Goal: Task Accomplishment & Management: Complete application form

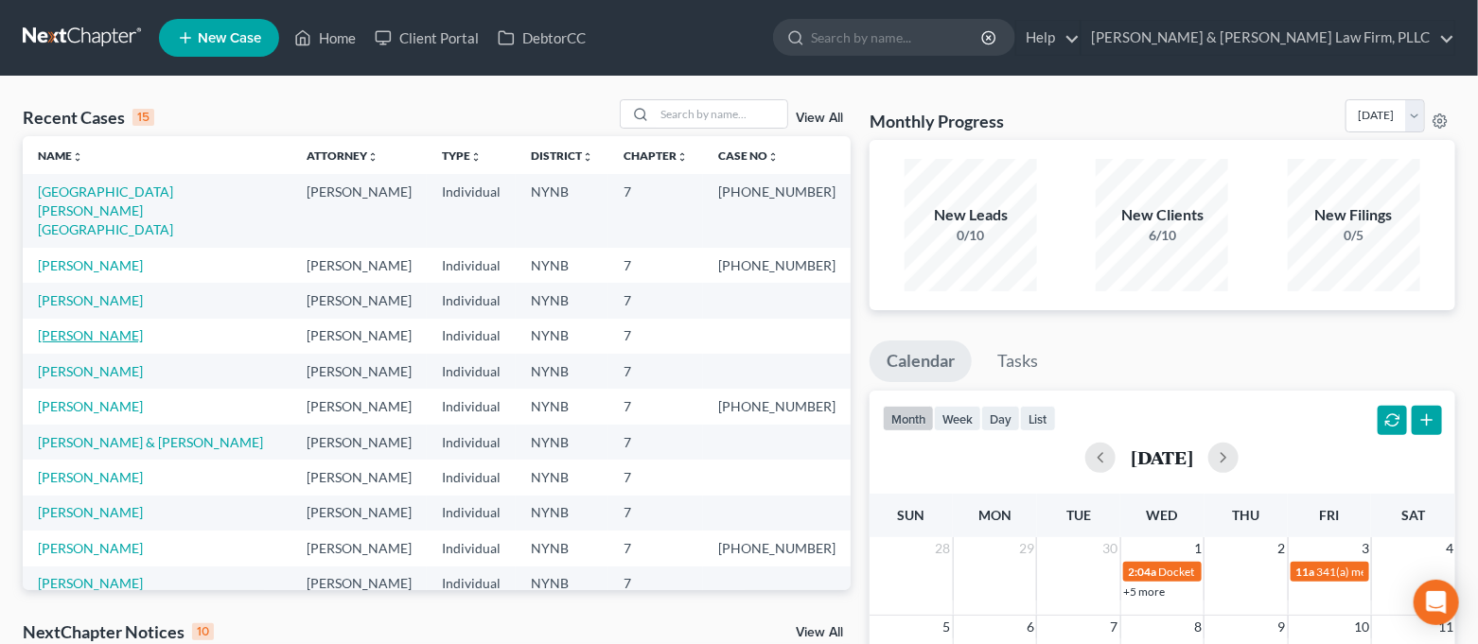
click at [98, 327] on link "[PERSON_NAME]" at bounding box center [90, 335] width 105 height 16
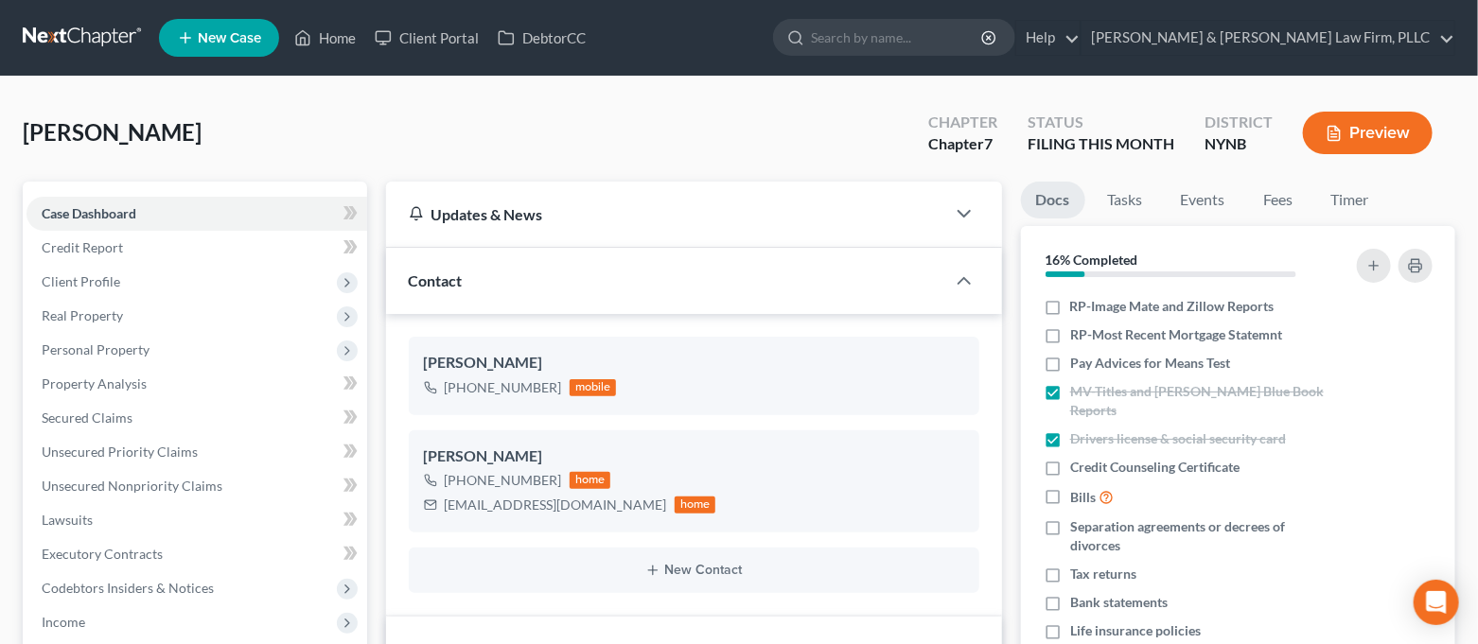
scroll to position [207, 0]
click at [150, 283] on span "Client Profile" at bounding box center [196, 282] width 341 height 34
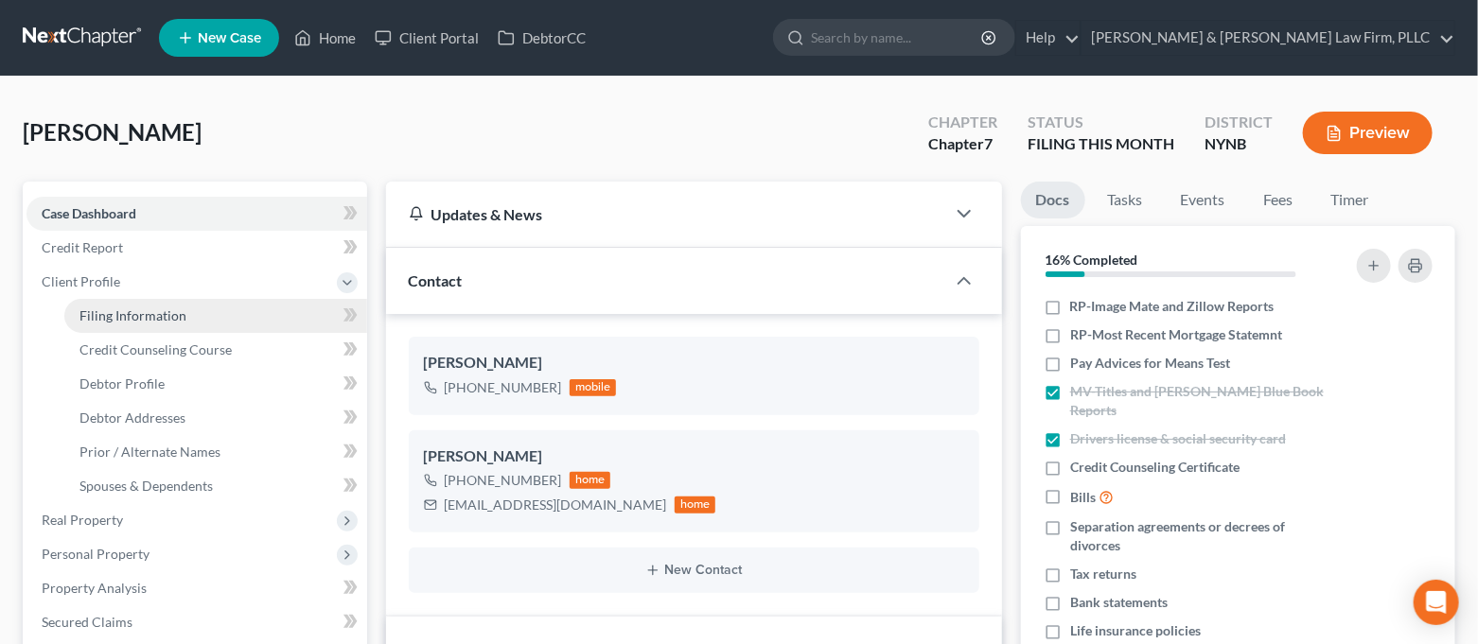
click at [151, 308] on span "Filing Information" at bounding box center [132, 316] width 107 height 16
select select "1"
select select "0"
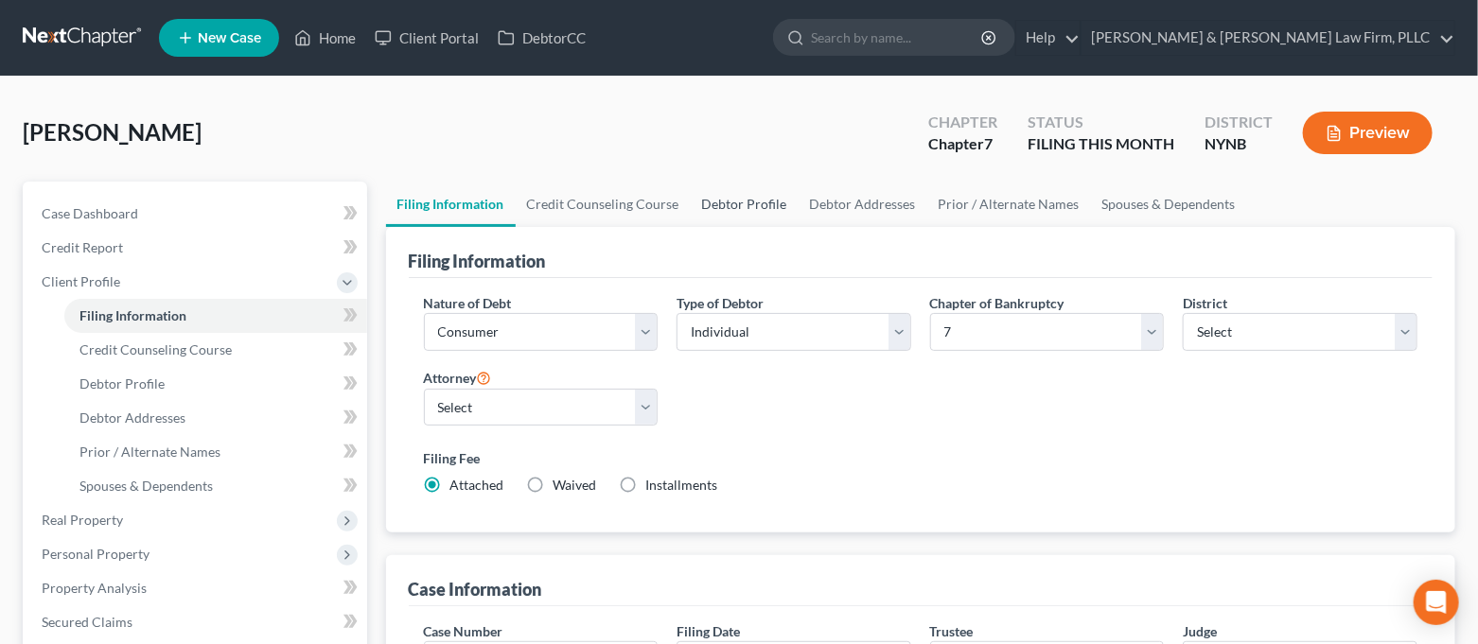
click at [725, 203] on link "Debtor Profile" at bounding box center [745, 204] width 108 height 45
select select "3"
select select "0"
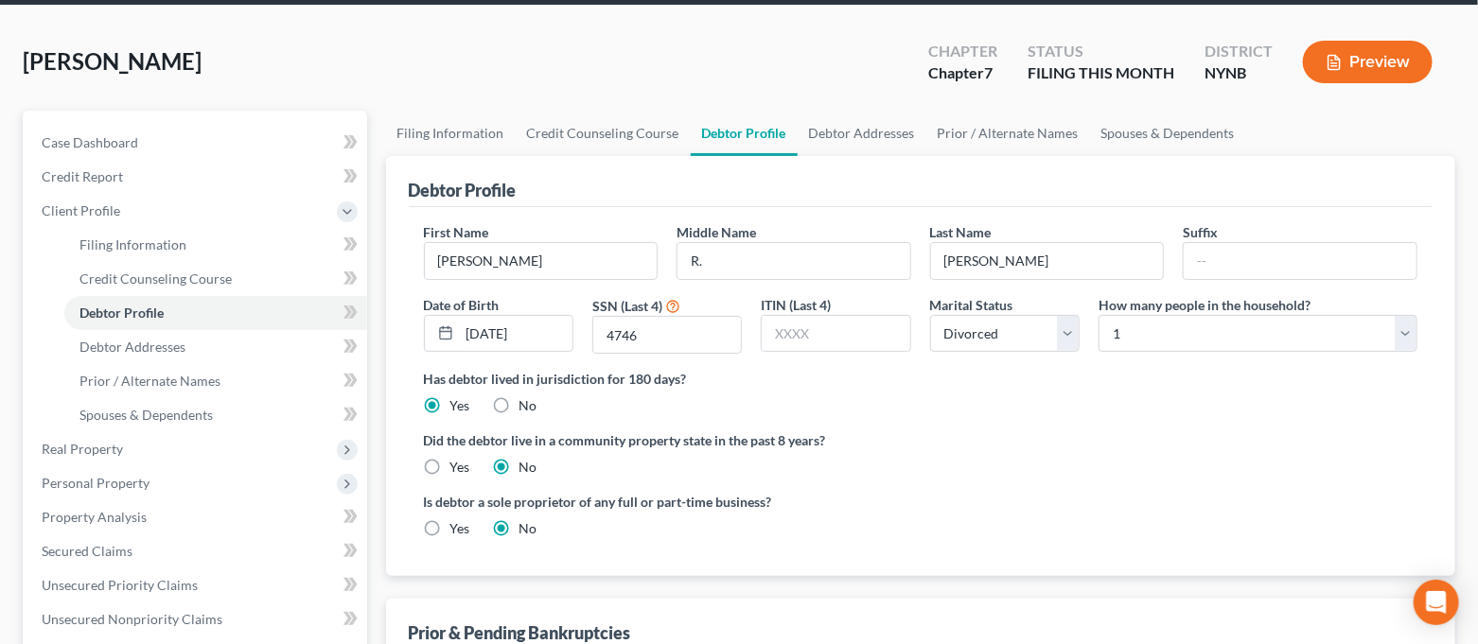
scroll to position [126, 0]
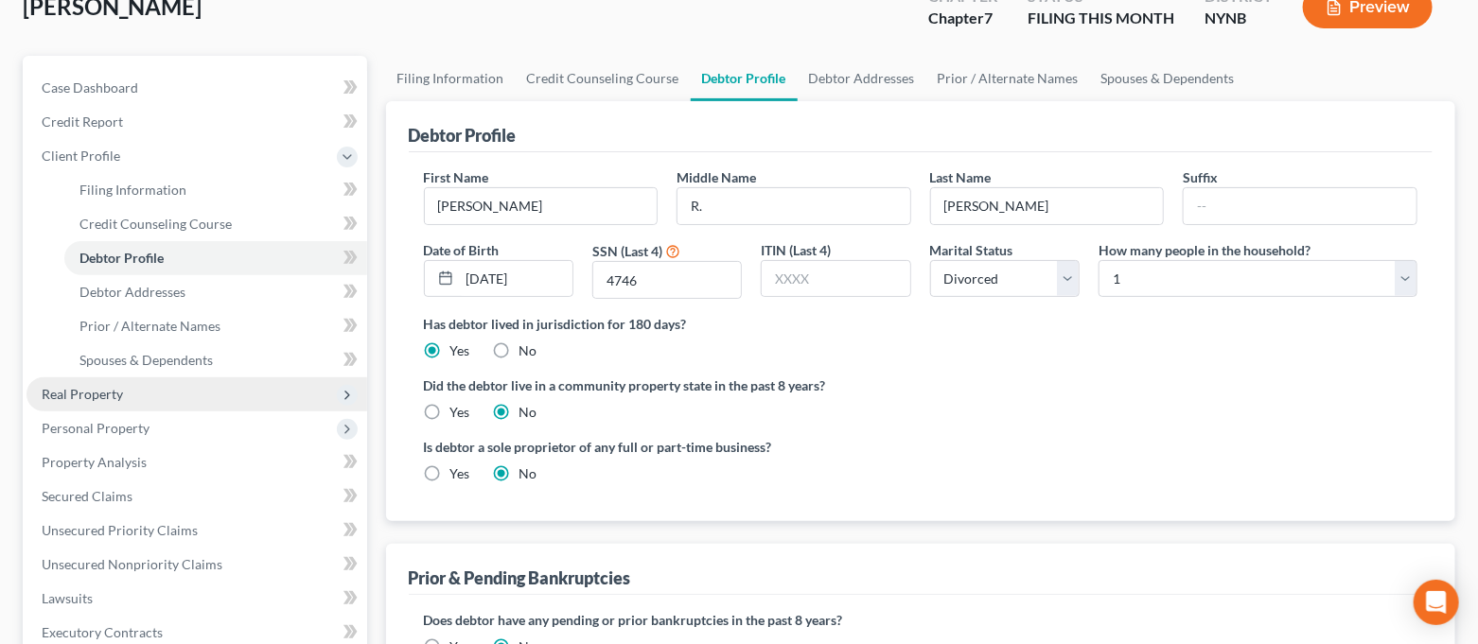
click at [141, 393] on span "Real Property" at bounding box center [196, 395] width 341 height 34
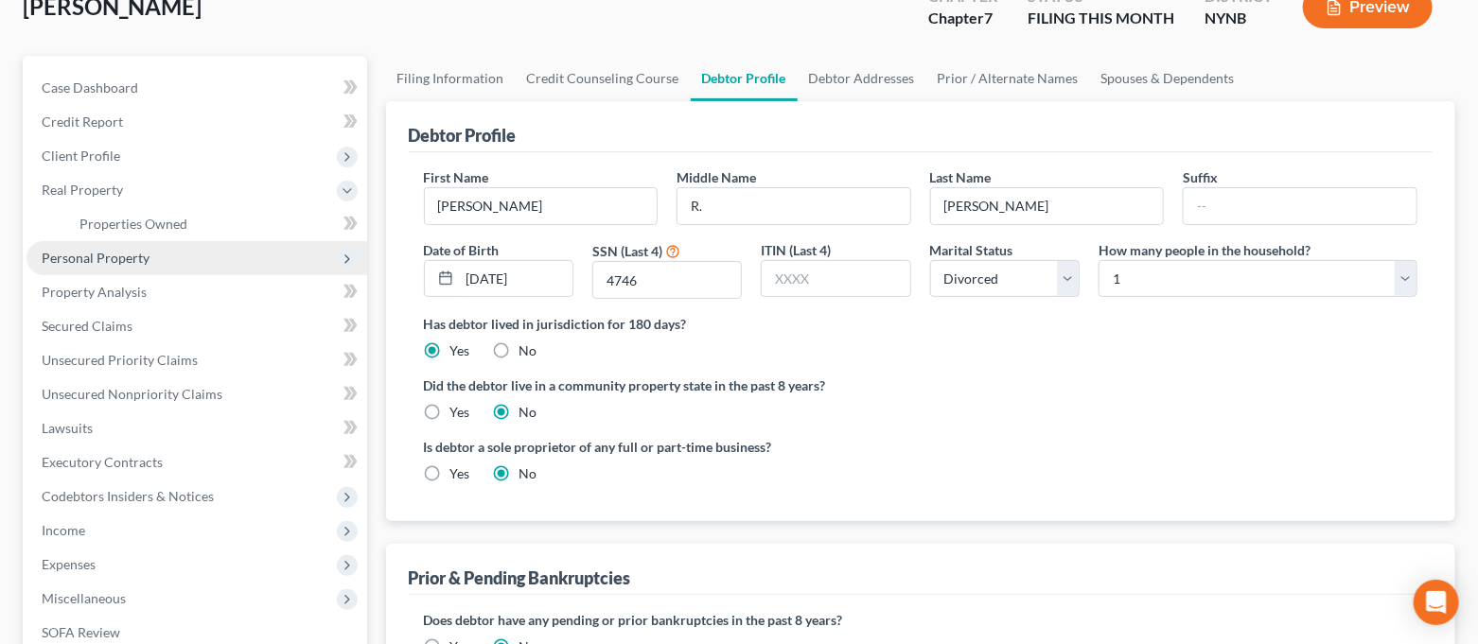
click at [144, 267] on span "Personal Property" at bounding box center [196, 258] width 341 height 34
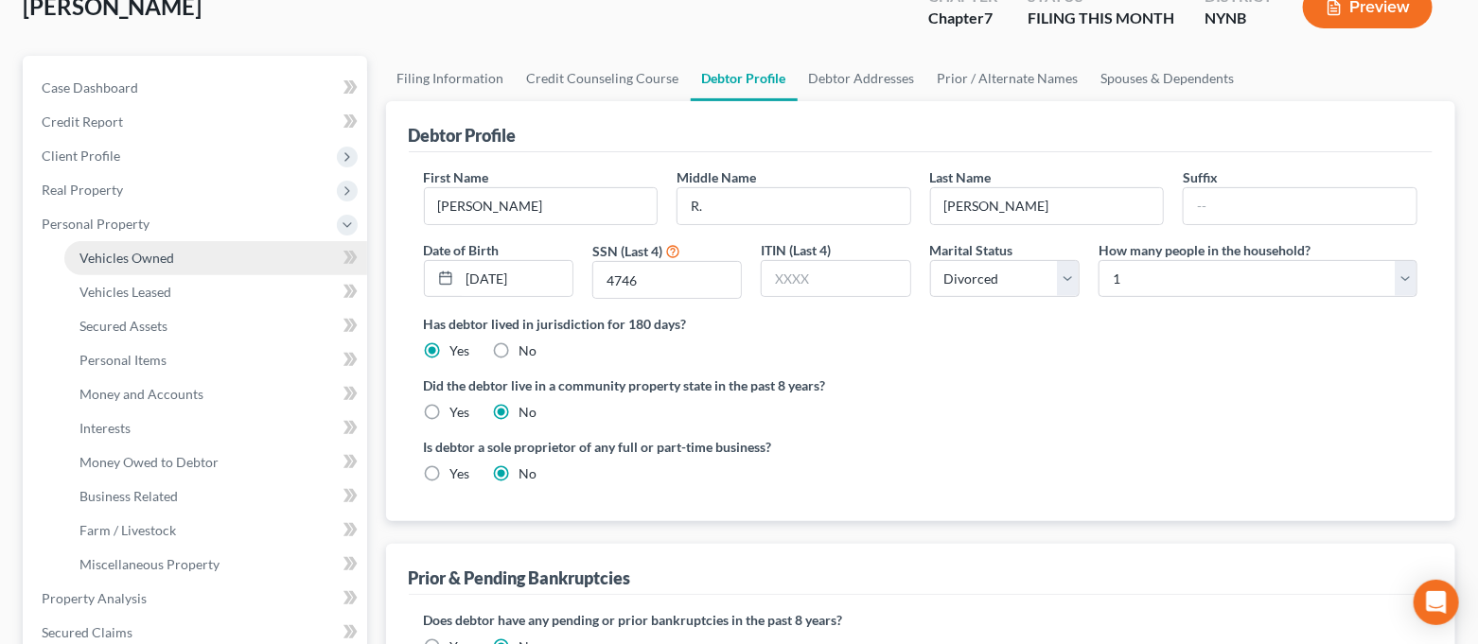
click at [139, 254] on span "Vehicles Owned" at bounding box center [126, 258] width 95 height 16
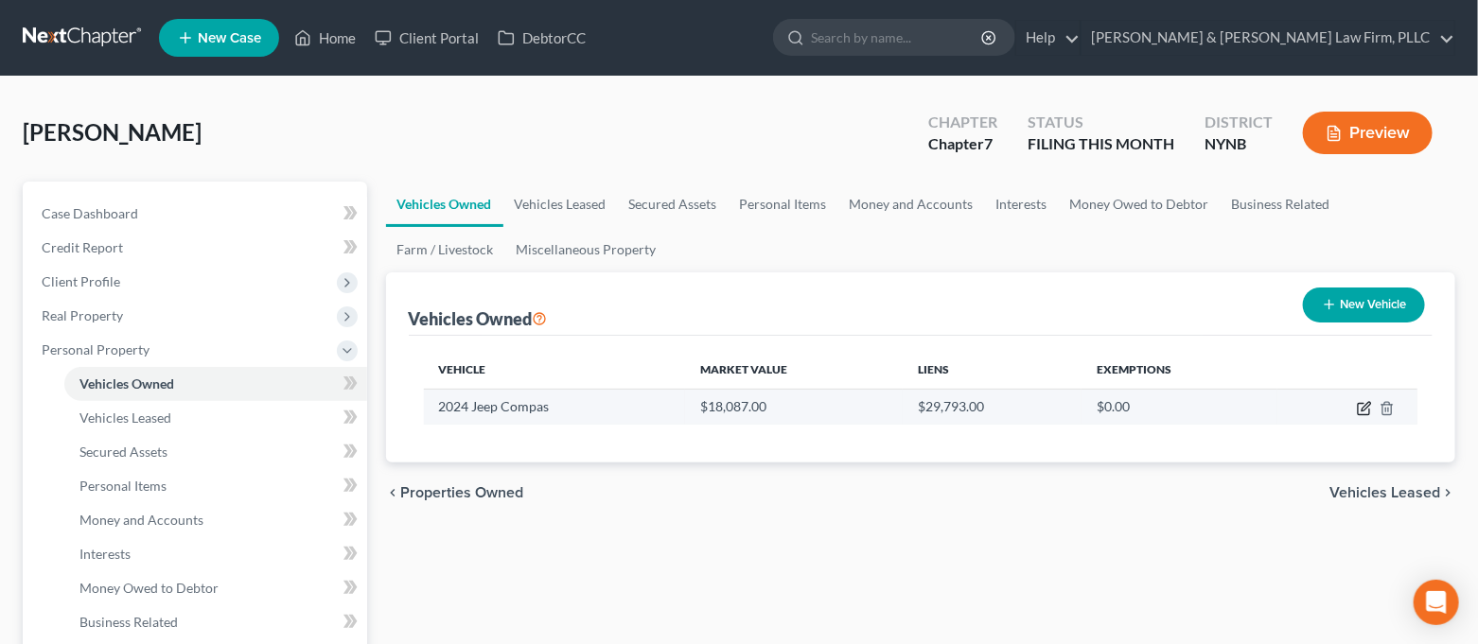
click at [1368, 411] on icon "button" at bounding box center [1364, 408] width 15 height 15
select select "0"
select select "2"
select select "0"
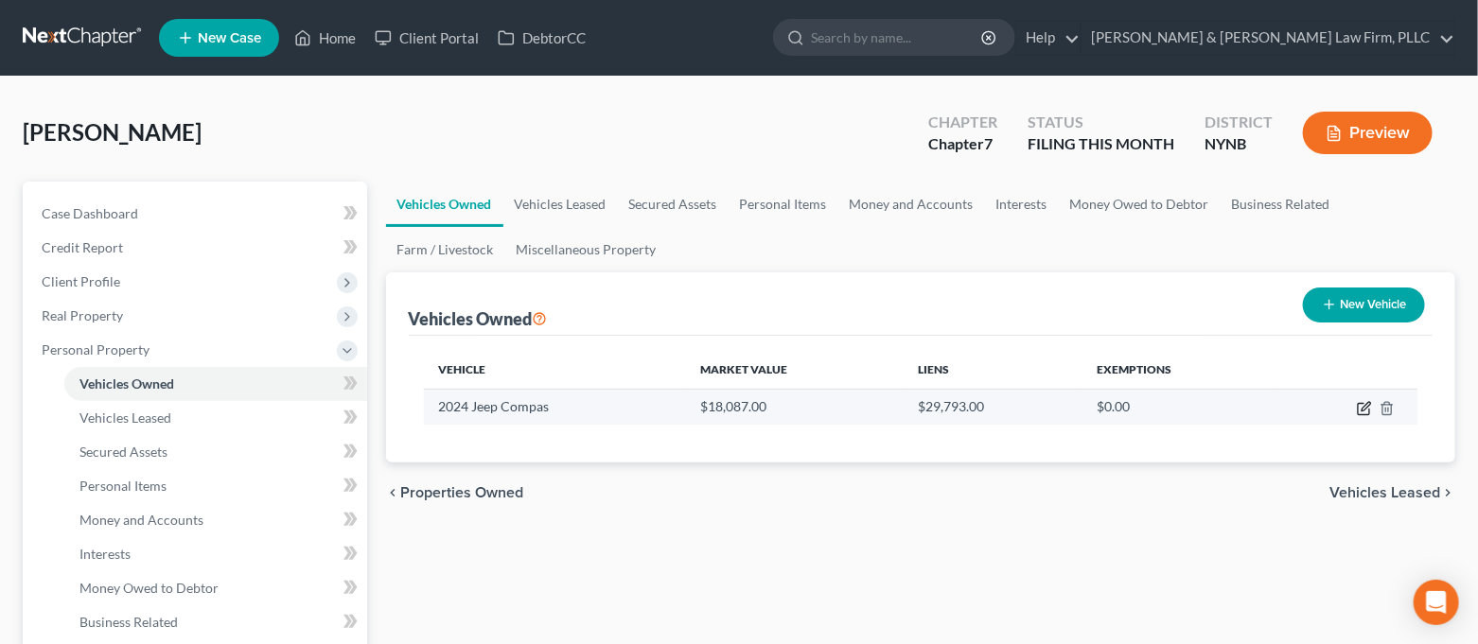
select select "21"
select select "0"
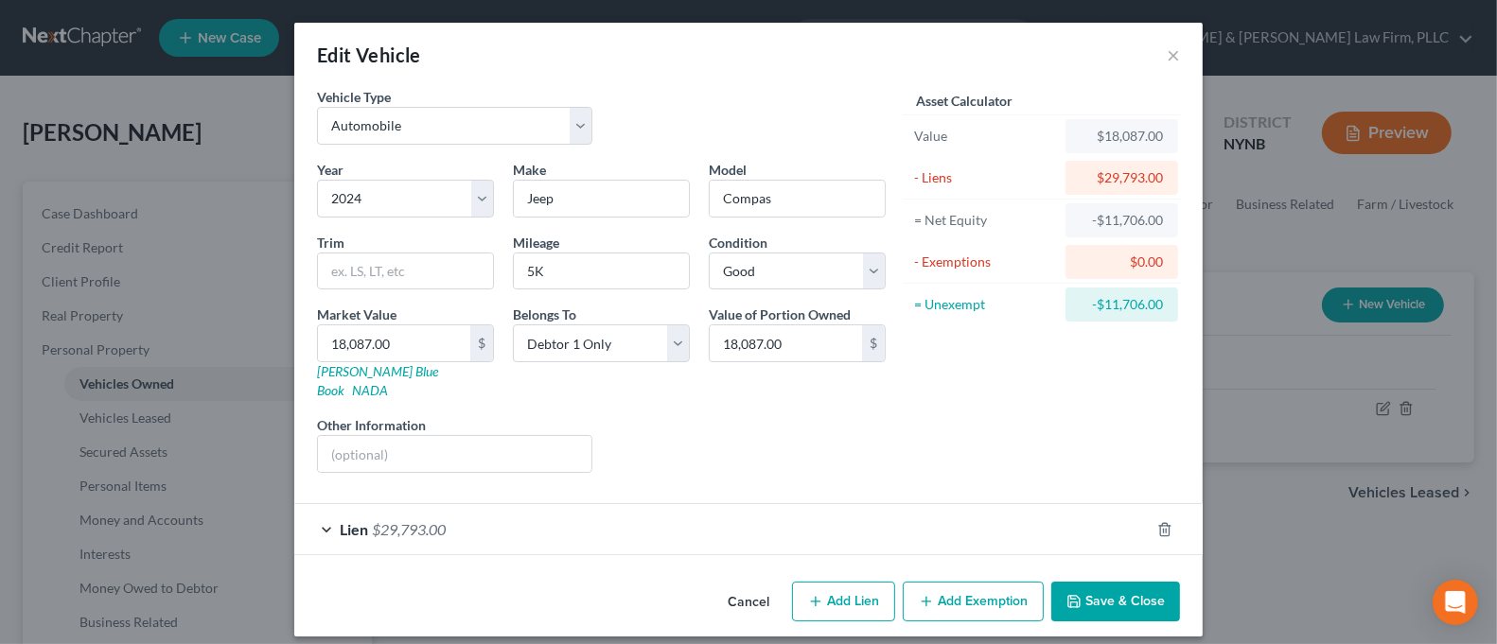
click at [323, 510] on div "Lien $29,793.00" at bounding box center [721, 529] width 855 height 50
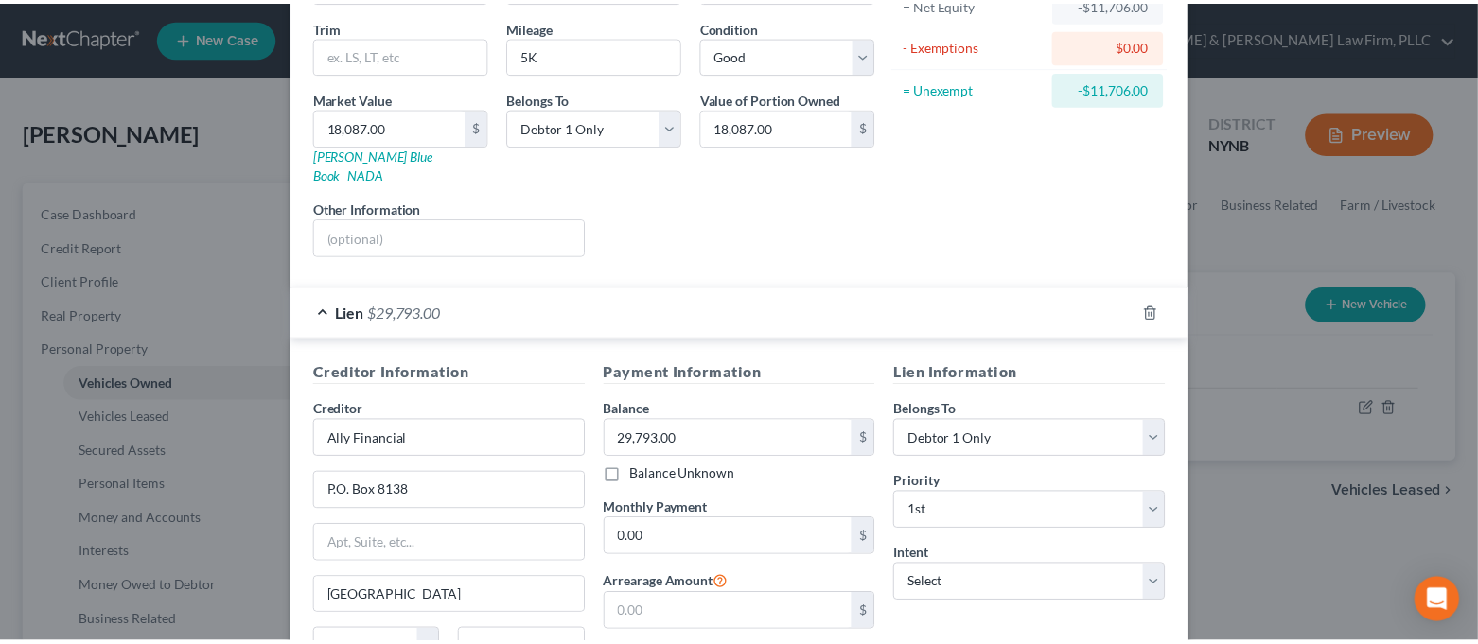
scroll to position [10, 0]
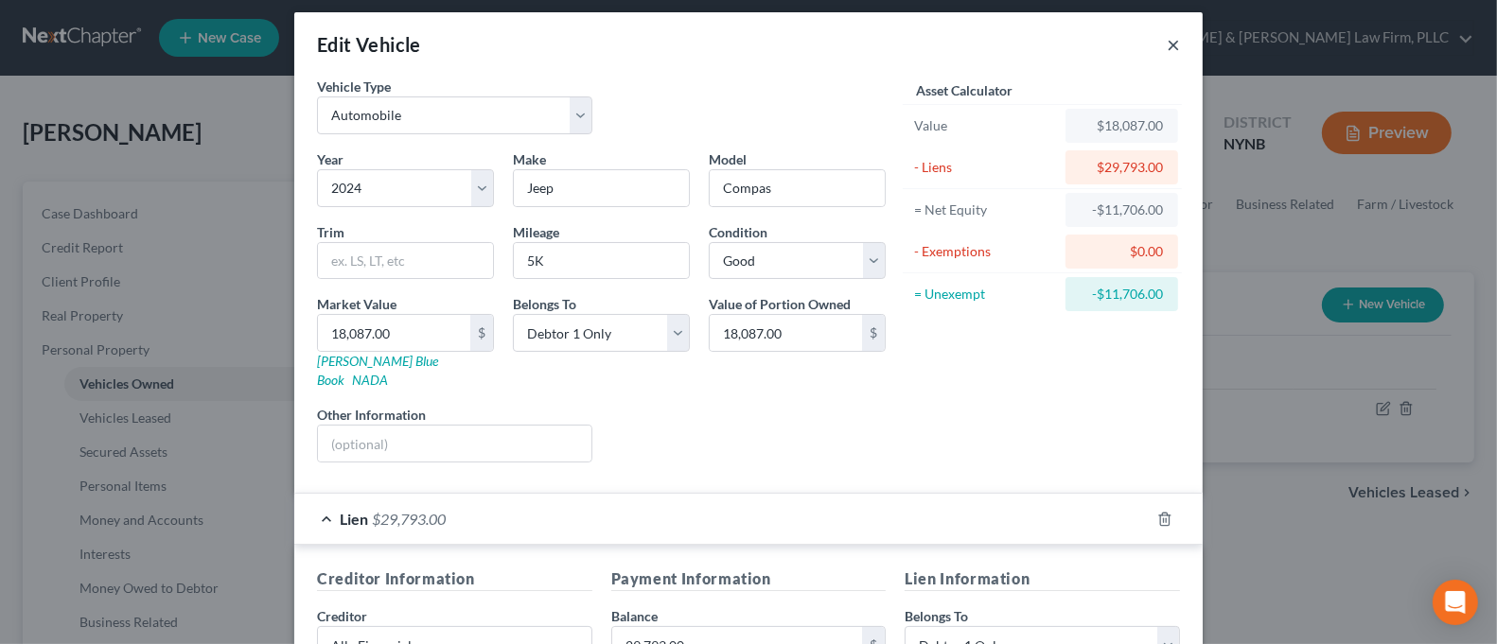
click at [1167, 44] on button "×" at bounding box center [1173, 44] width 13 height 23
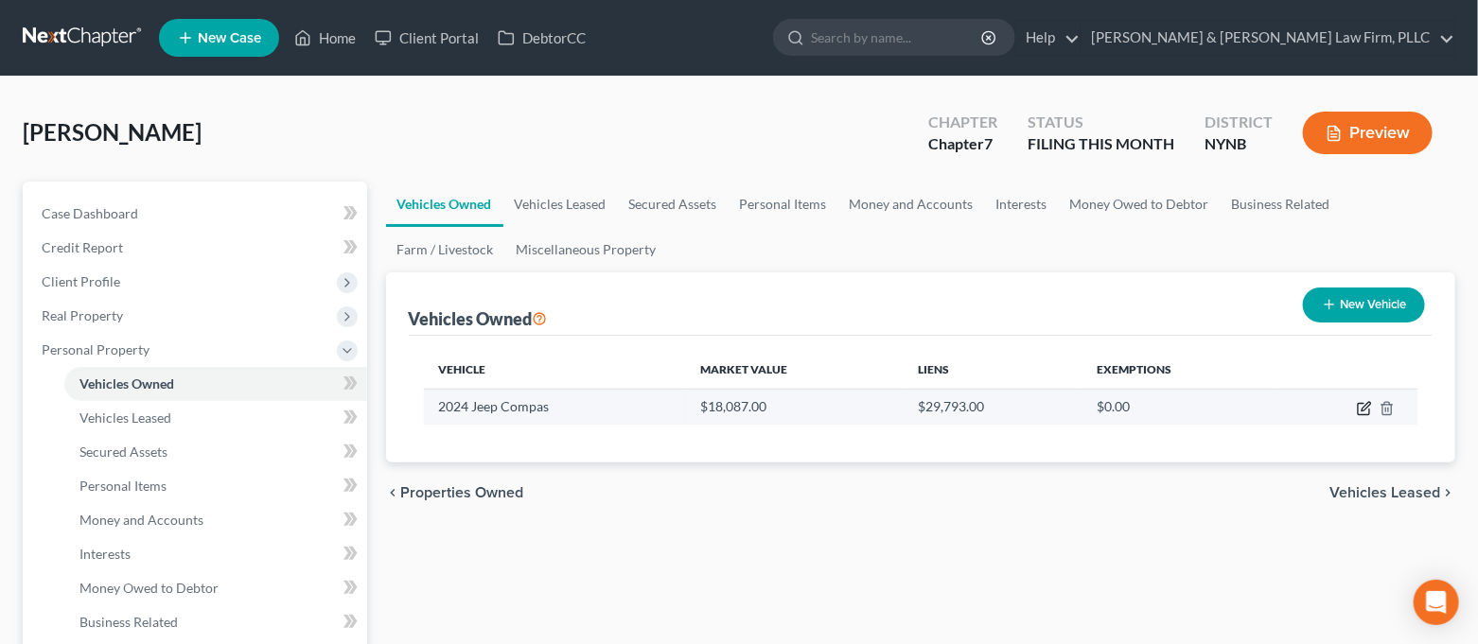
click at [1362, 409] on icon "button" at bounding box center [1366, 406] width 9 height 9
select select "0"
select select "2"
select select "0"
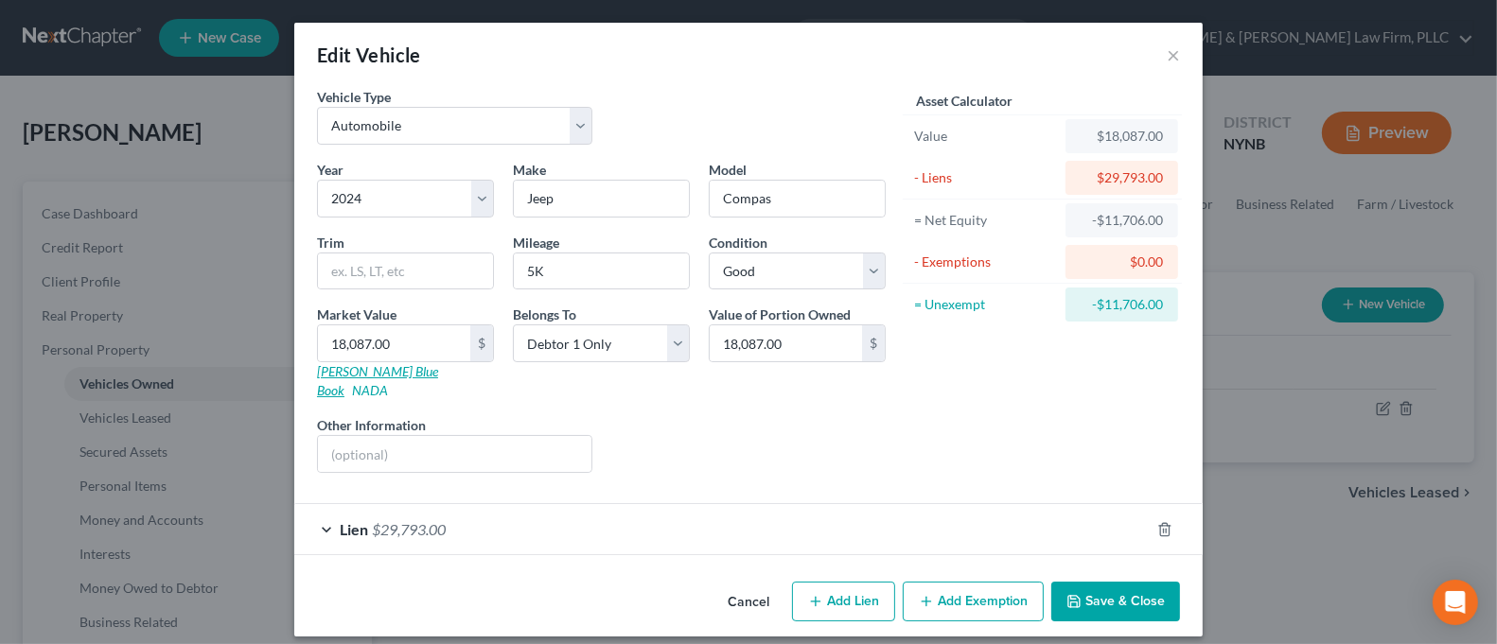
click at [353, 373] on link "[PERSON_NAME] Blue Book" at bounding box center [377, 380] width 121 height 35
type input "2"
type input "2.00"
type input "22"
type input "22.00"
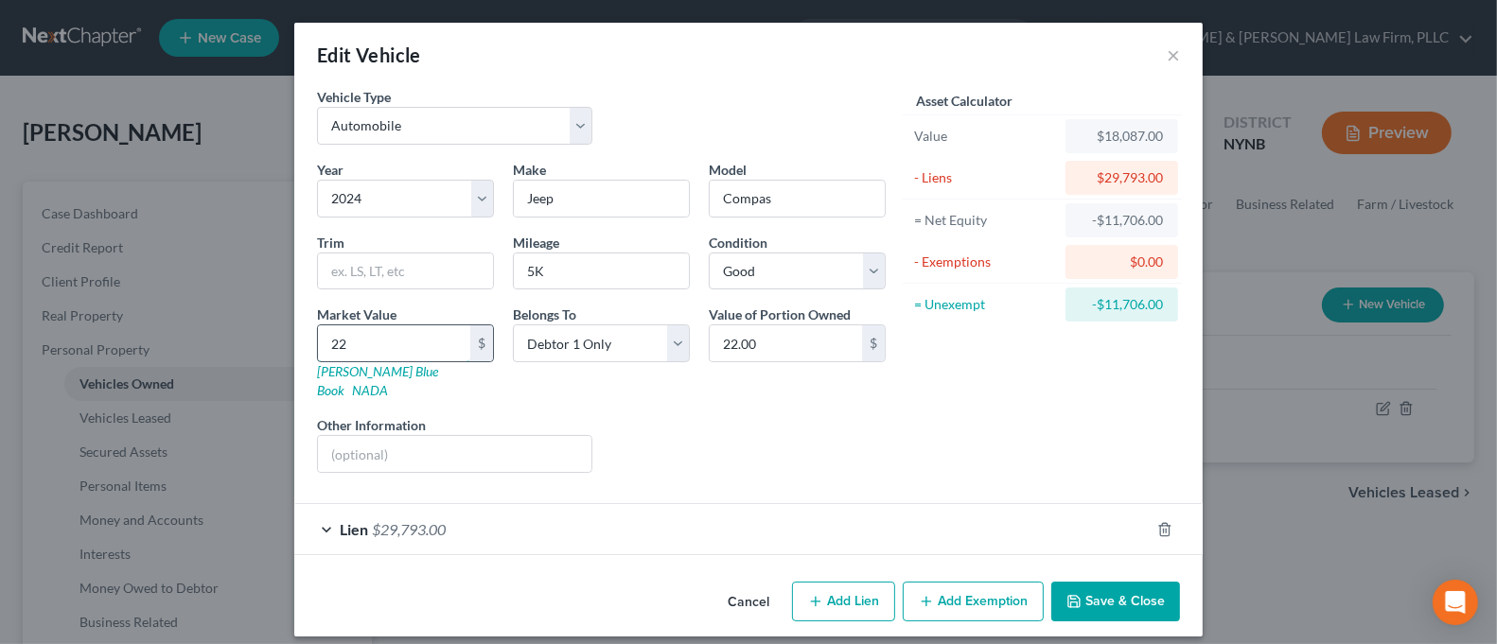
type input "225"
type input "225.00"
type input "2250"
type input "2,250.00"
type input "2,2500"
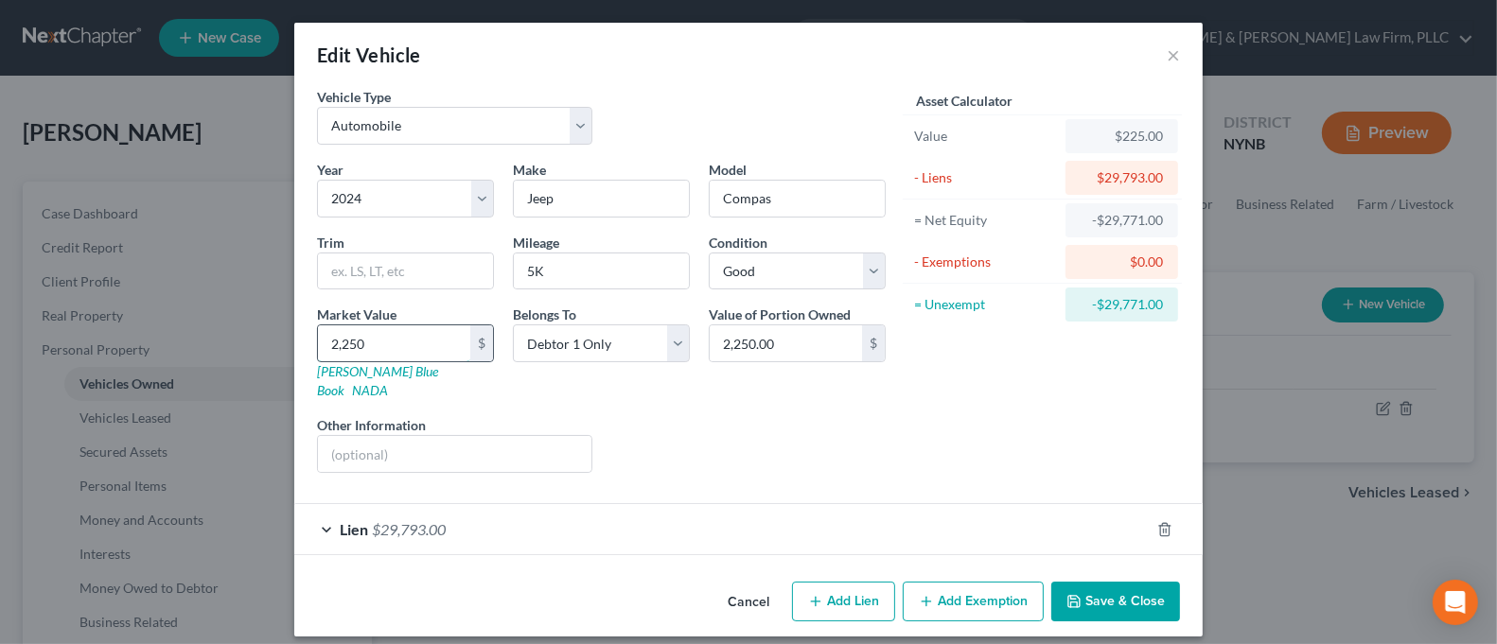
type input "22,500.00"
click at [1159, 522] on icon "button" at bounding box center [1164, 529] width 15 height 15
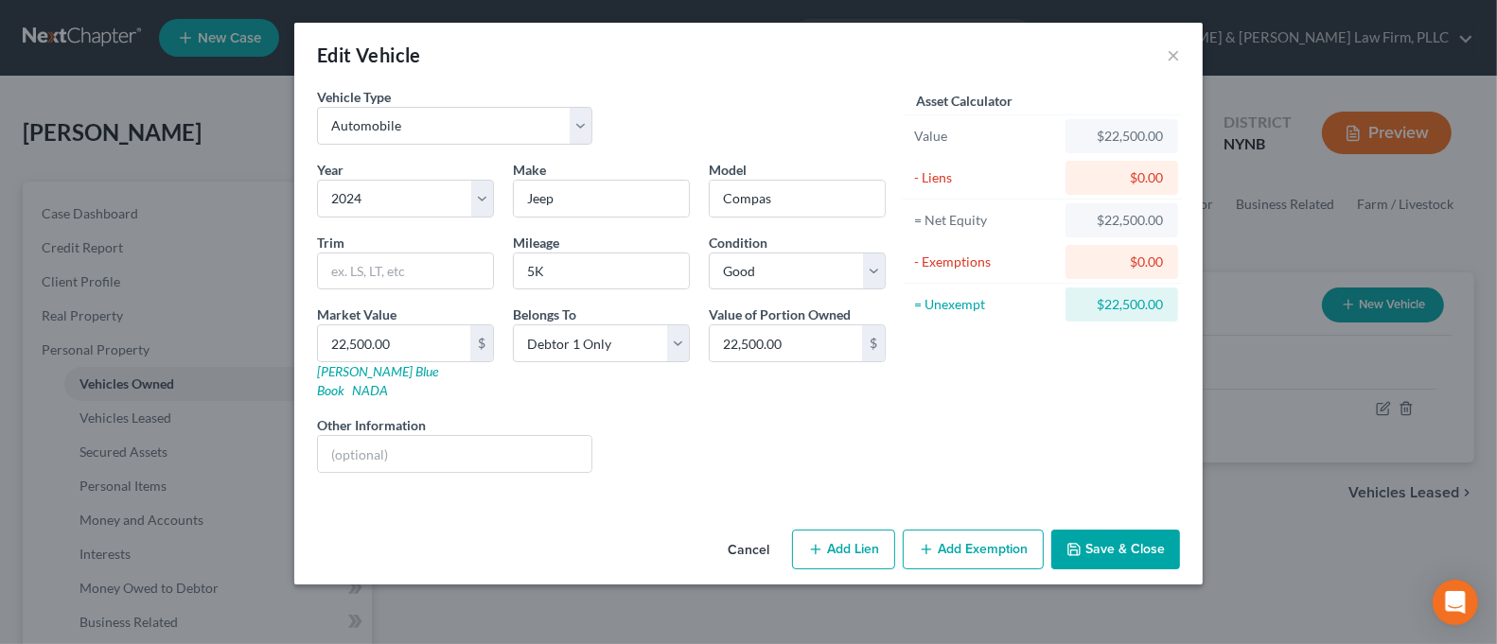
click at [1155, 530] on button "Save & Close" at bounding box center [1115, 550] width 129 height 40
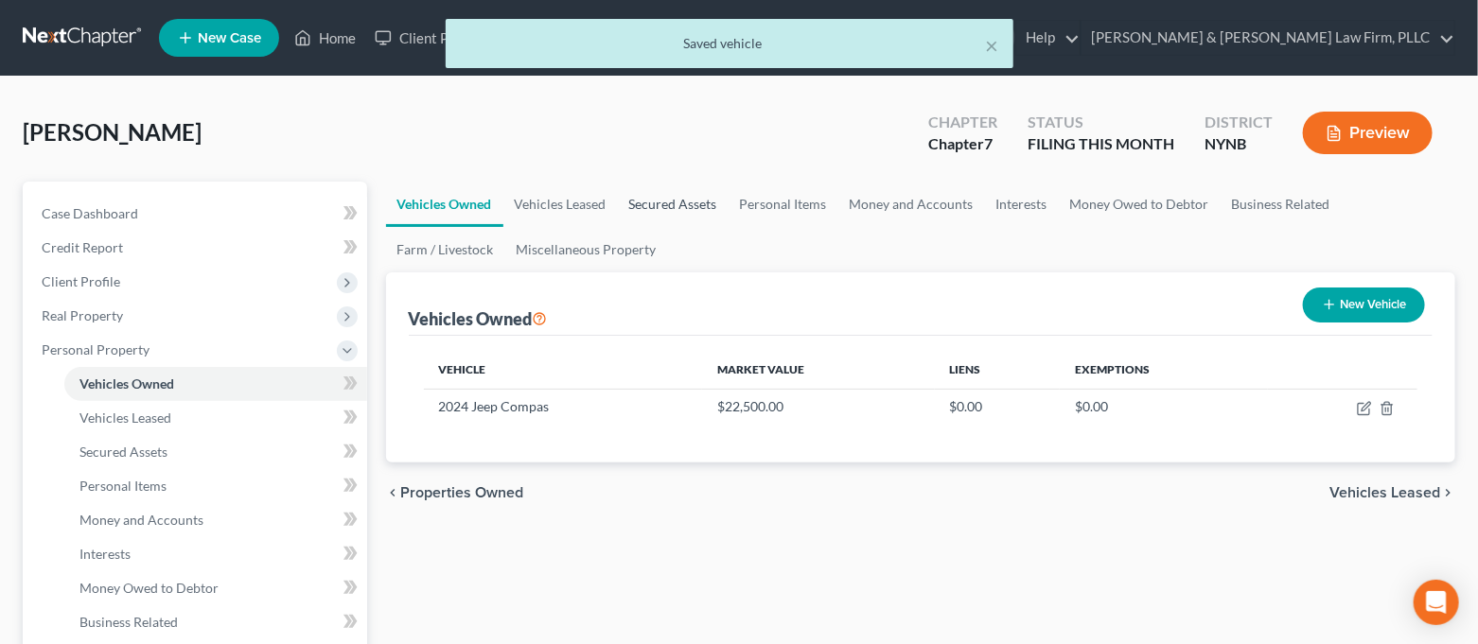
click at [719, 206] on link "Secured Assets" at bounding box center [673, 204] width 111 height 45
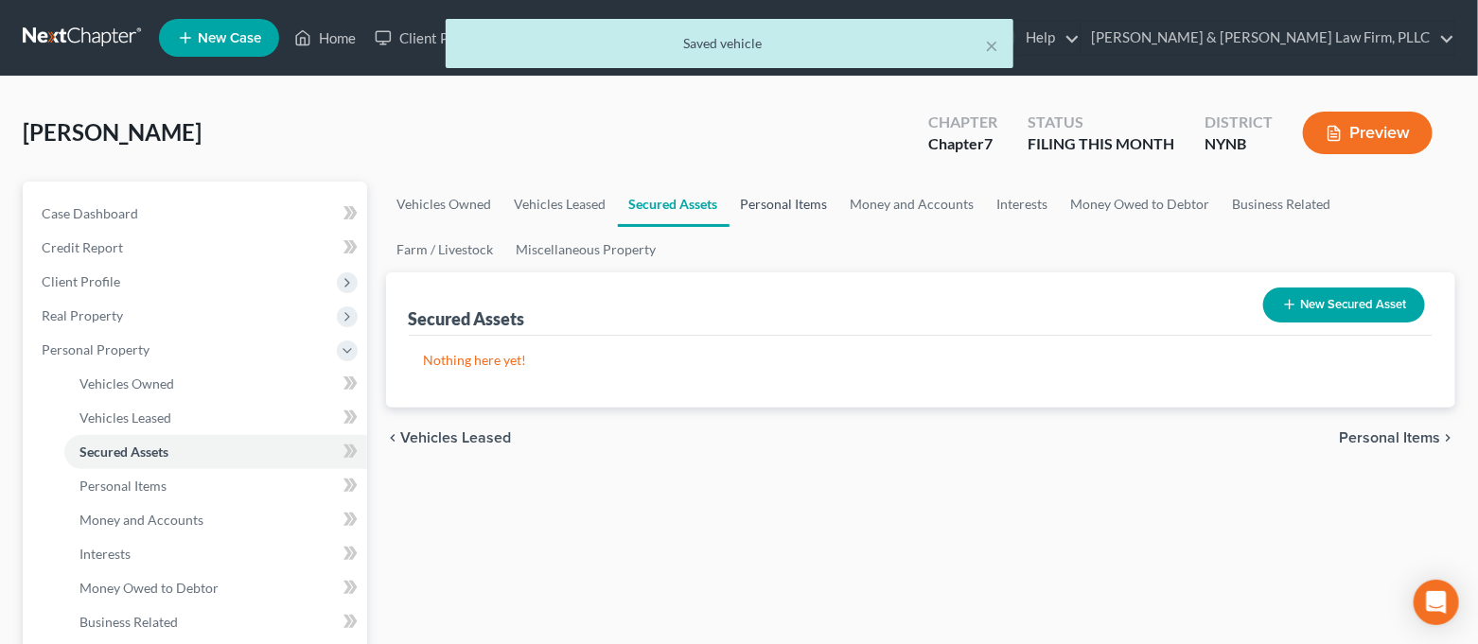
click at [766, 207] on link "Personal Items" at bounding box center [785, 204] width 110 height 45
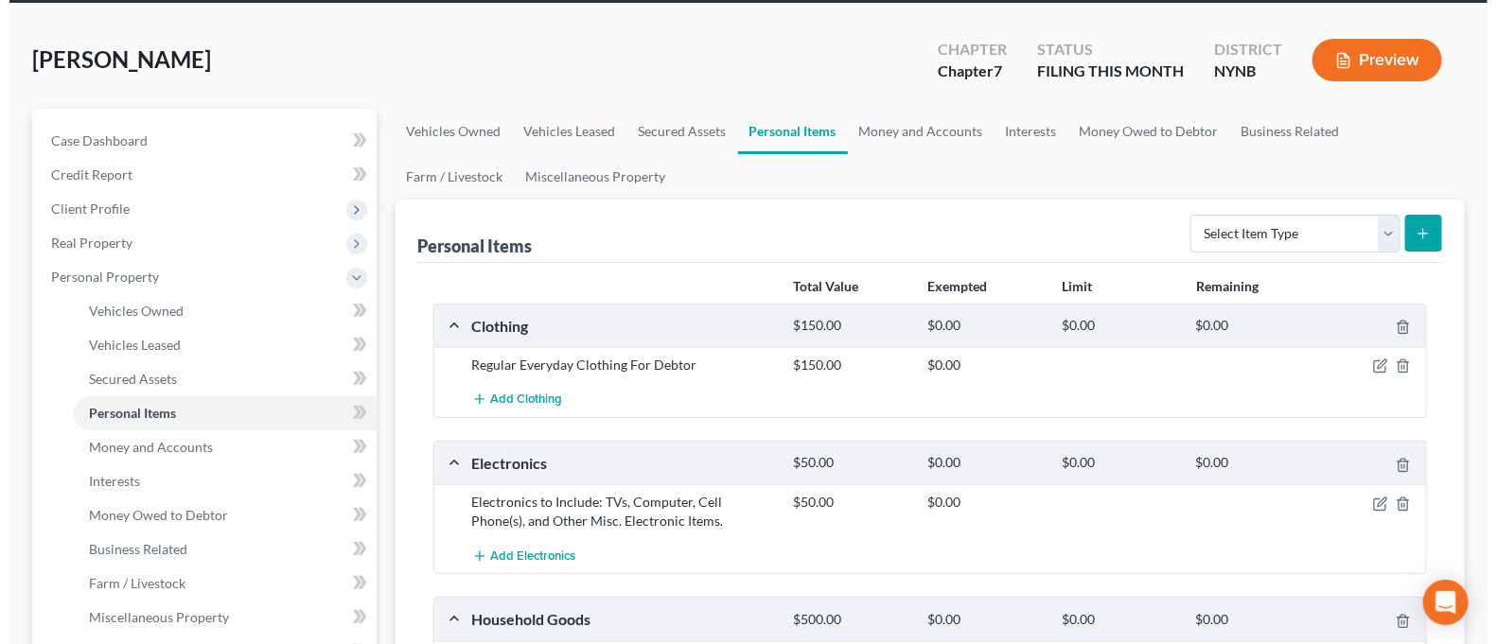
scroll to position [126, 0]
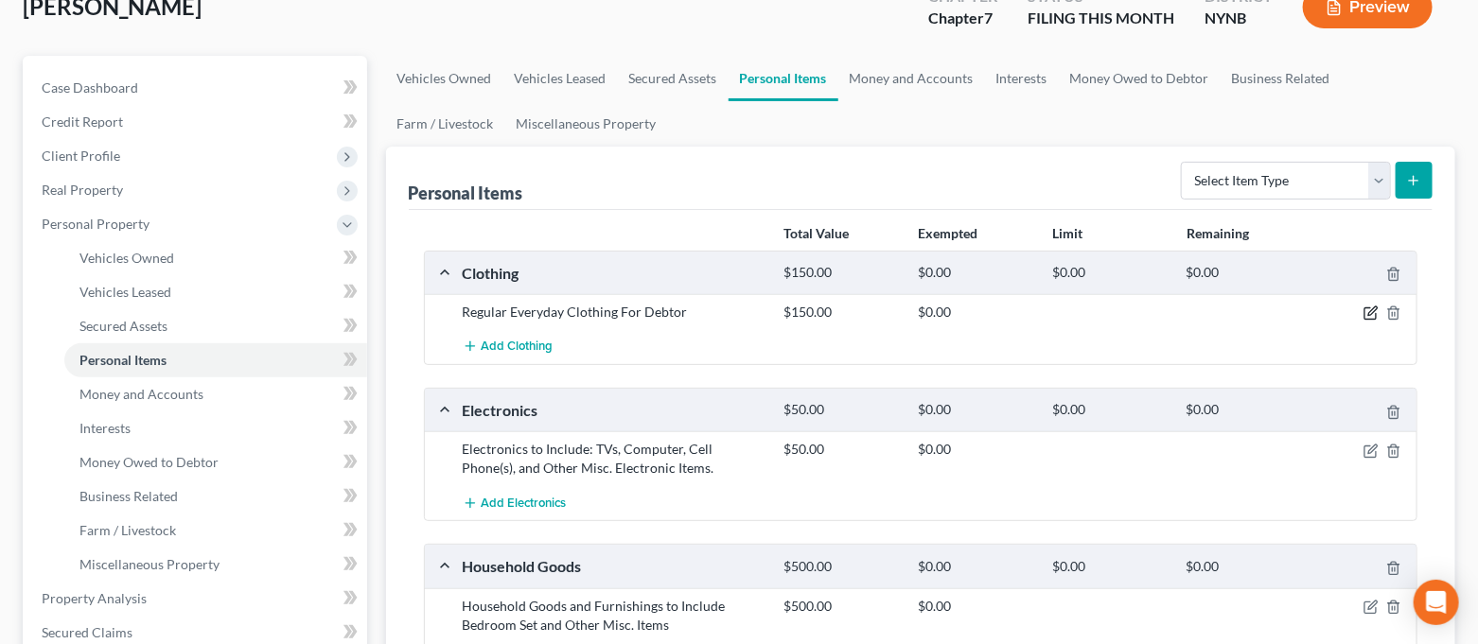
click at [1364, 310] on icon "button" at bounding box center [1371, 313] width 15 height 15
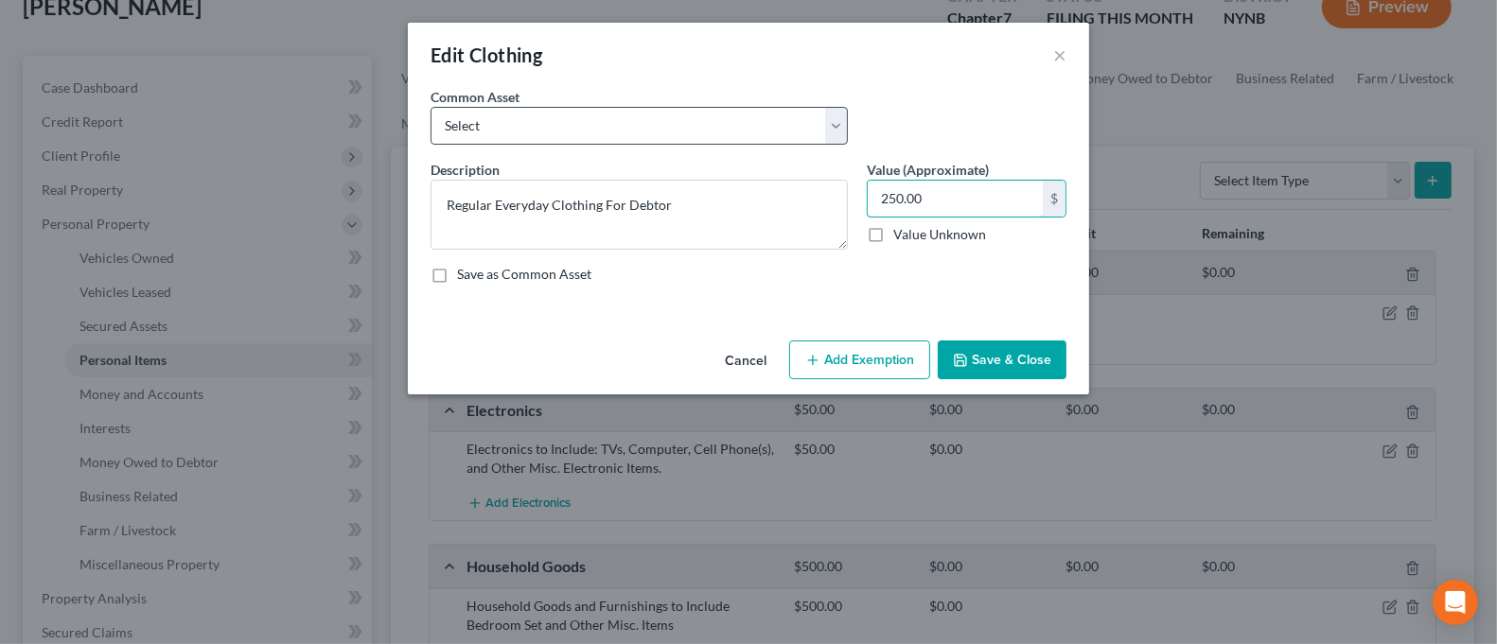
type input "250.00"
click at [687, 129] on select "Select Regular Everyday Clothing For Debtor & Spouse Regular Everyday Clothing …" at bounding box center [639, 126] width 417 height 38
select select "1"
click at [431, 107] on select "Select Regular Everyday Clothing For Debtor & Spouse Regular Everyday Clothing …" at bounding box center [639, 126] width 417 height 38
type input "200.00"
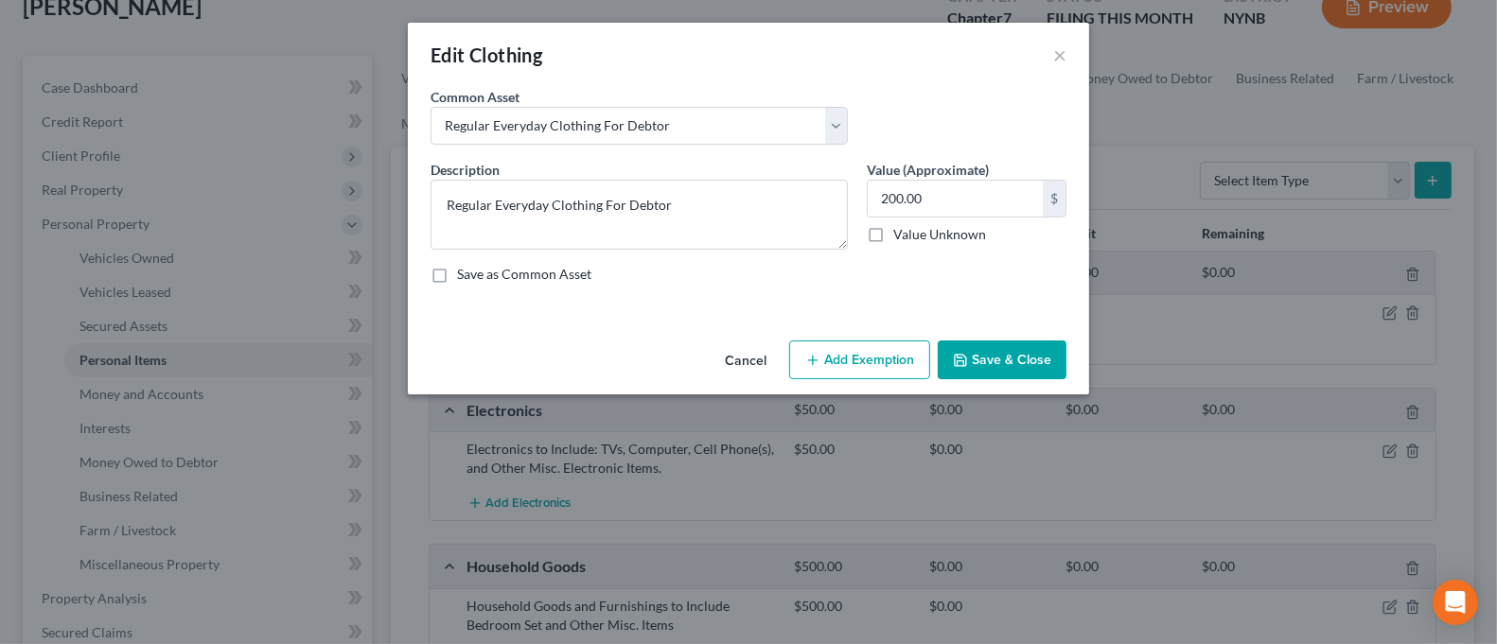
click at [858, 352] on button "Add Exemption" at bounding box center [859, 361] width 141 height 40
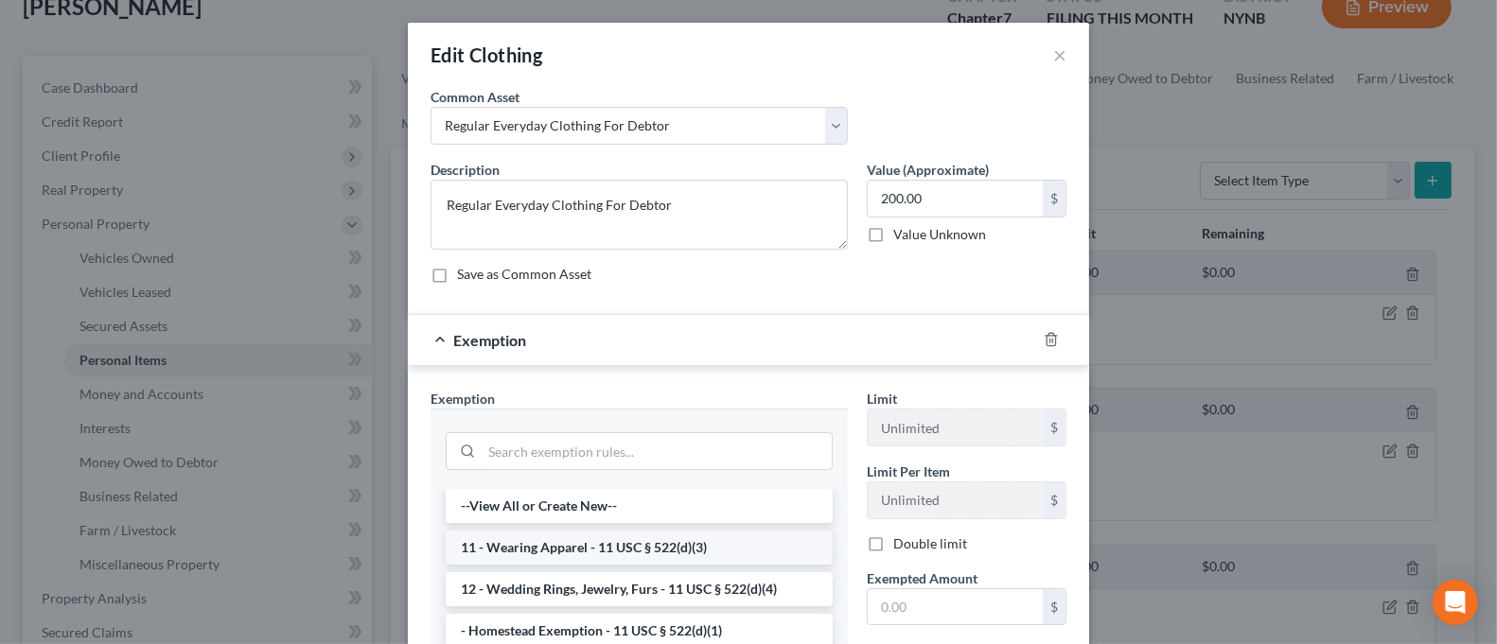
click at [644, 544] on li "11 - Wearing Apparel - 11 USC § 522(d)(3)" at bounding box center [639, 548] width 387 height 34
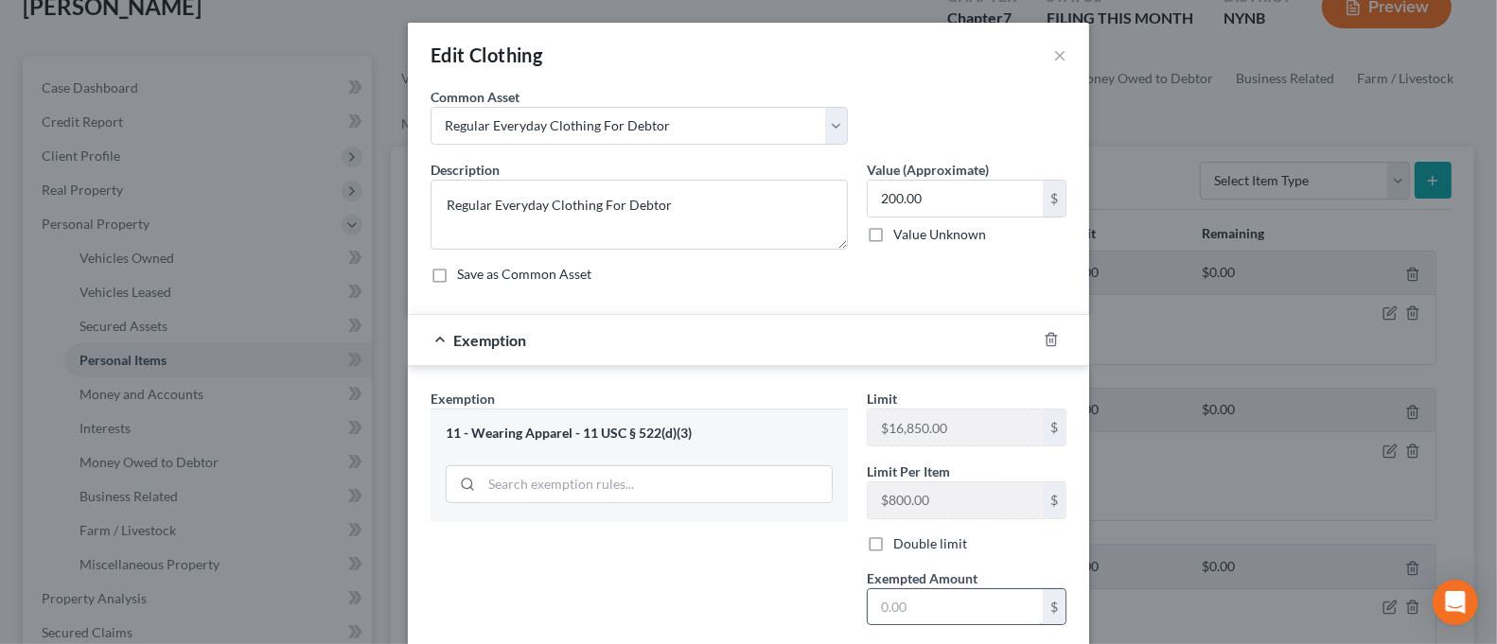
click at [917, 592] on input "text" at bounding box center [955, 608] width 175 height 36
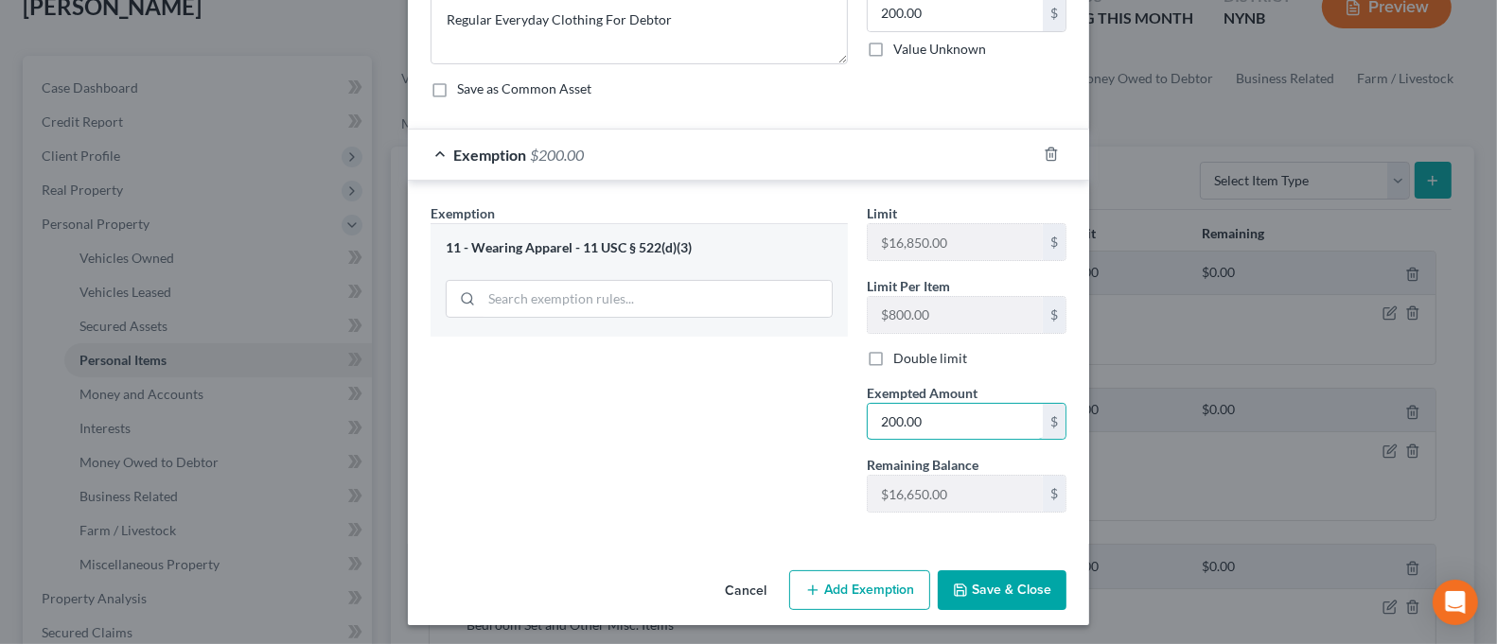
scroll to position [187, 0]
type input "200.00"
drag, startPoint x: 705, startPoint y: 478, endPoint x: 724, endPoint y: 481, distance: 19.1
click at [705, 478] on div "Exemption Set must be selected for CA. Exemption * 11 - Wearing Apparel - 11 US…" at bounding box center [639, 364] width 436 height 325
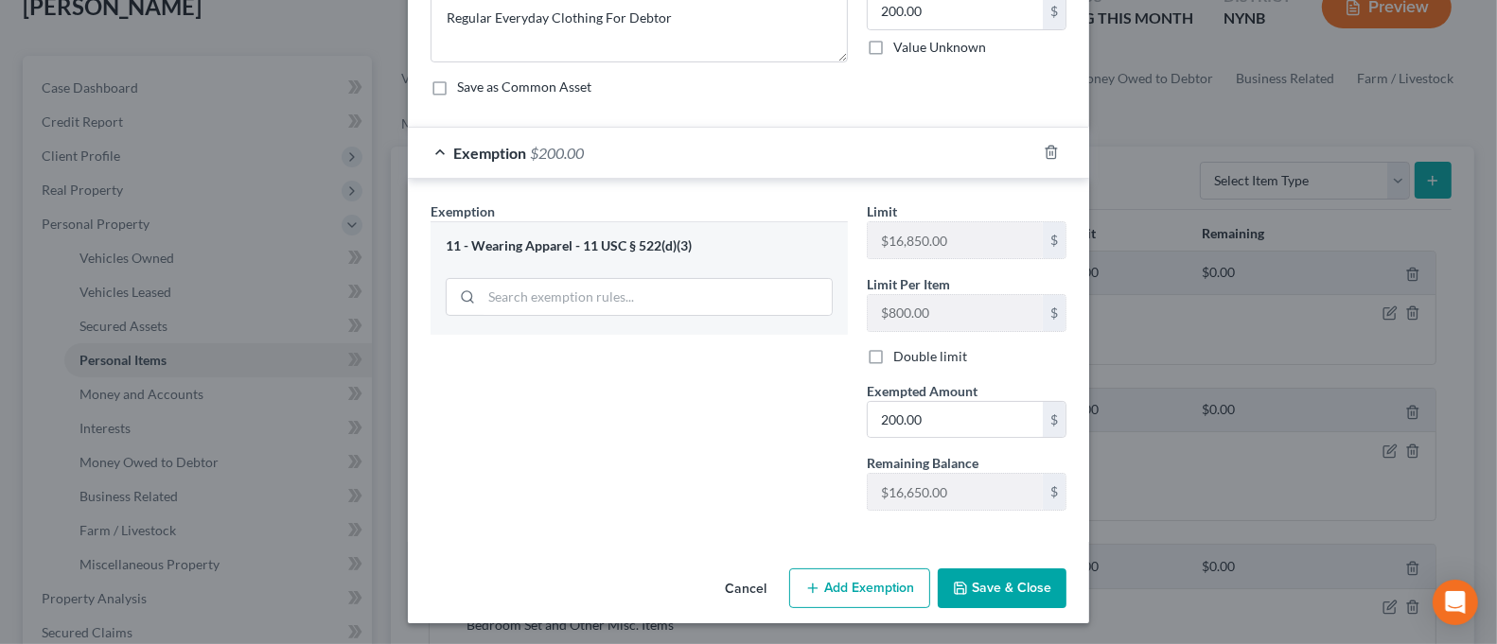
click at [1023, 578] on button "Save & Close" at bounding box center [1002, 589] width 129 height 40
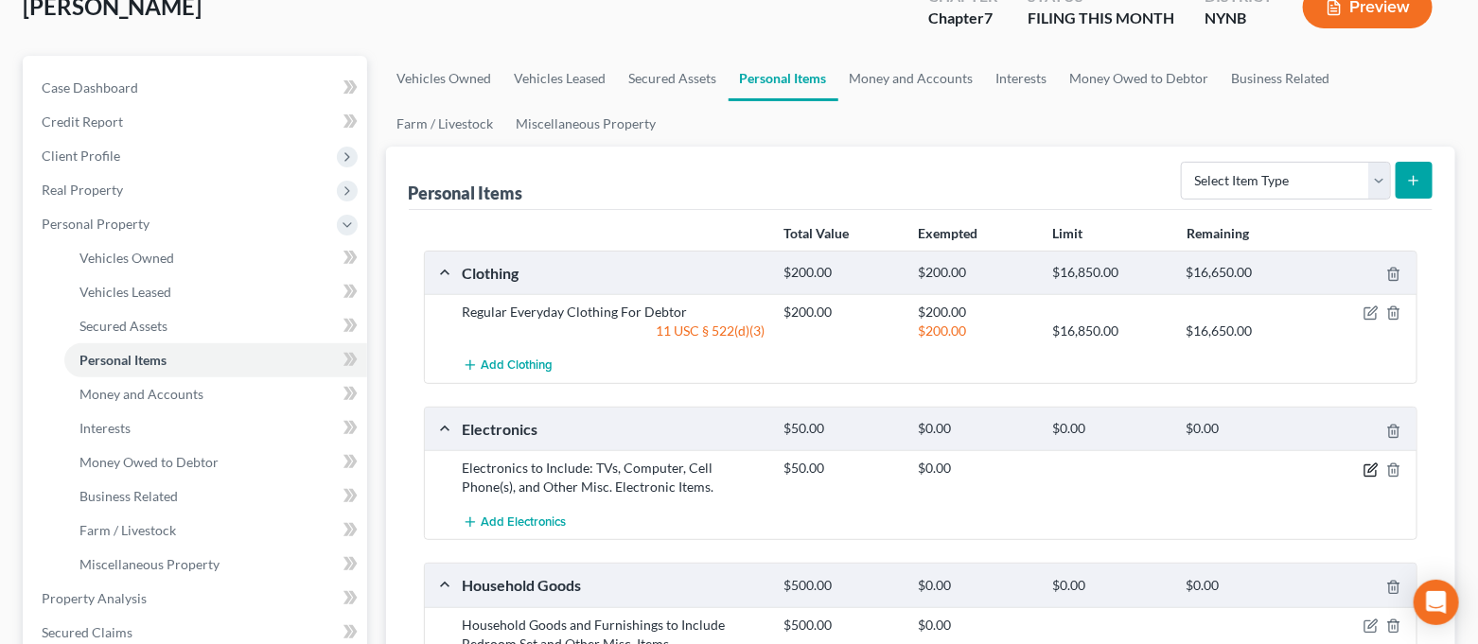
click at [1368, 470] on icon "button" at bounding box center [1372, 468] width 9 height 9
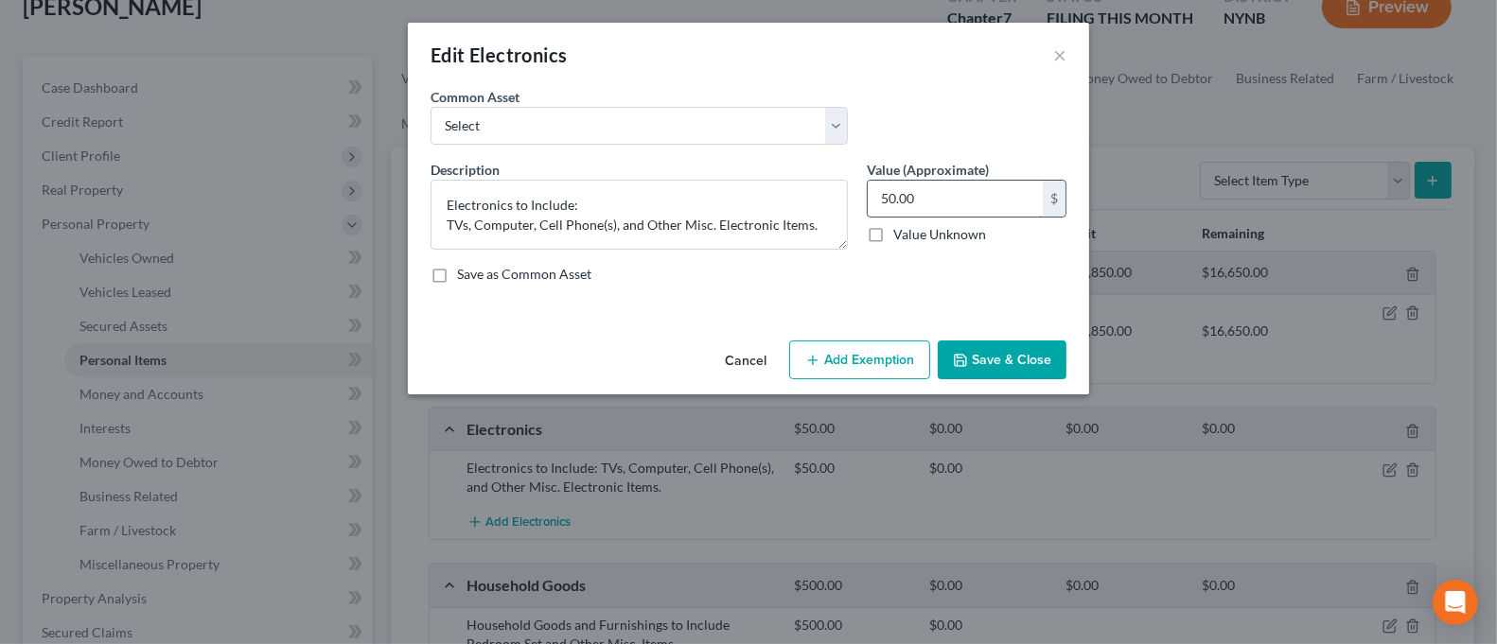
click at [951, 203] on input "50.00" at bounding box center [955, 199] width 175 height 36
type input "1,500.00"
click at [853, 355] on button "Add Exemption" at bounding box center [859, 361] width 141 height 40
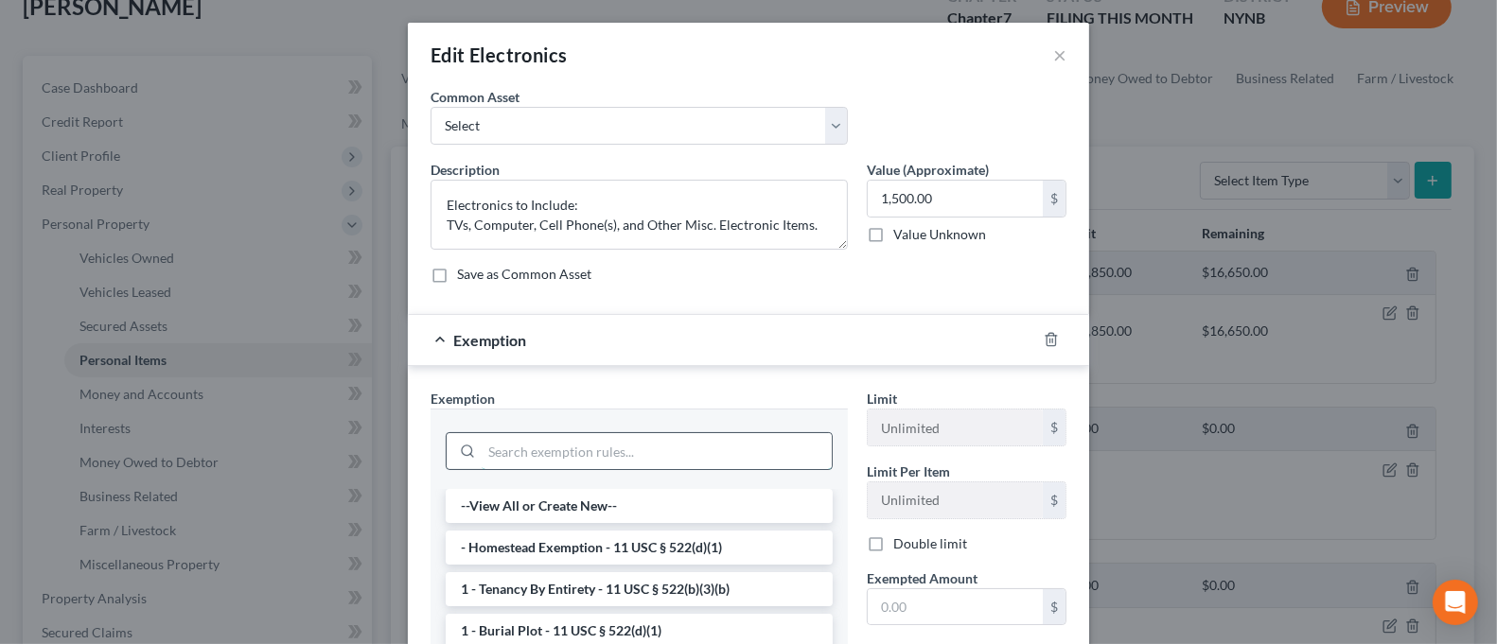
click at [671, 447] on input "search" at bounding box center [657, 451] width 350 height 36
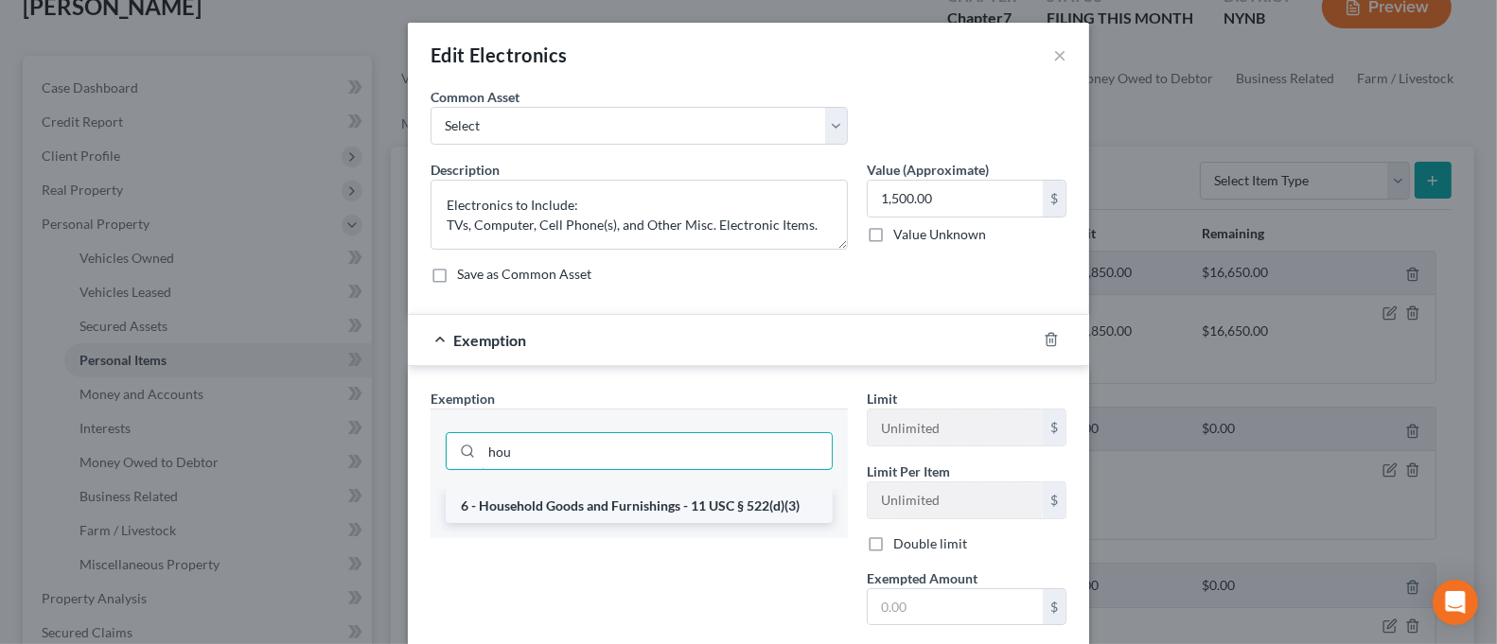
type input "hou"
click at [698, 511] on li "6 - Household Goods and Furnishings - 11 USC § 522(d)(3)" at bounding box center [639, 506] width 387 height 34
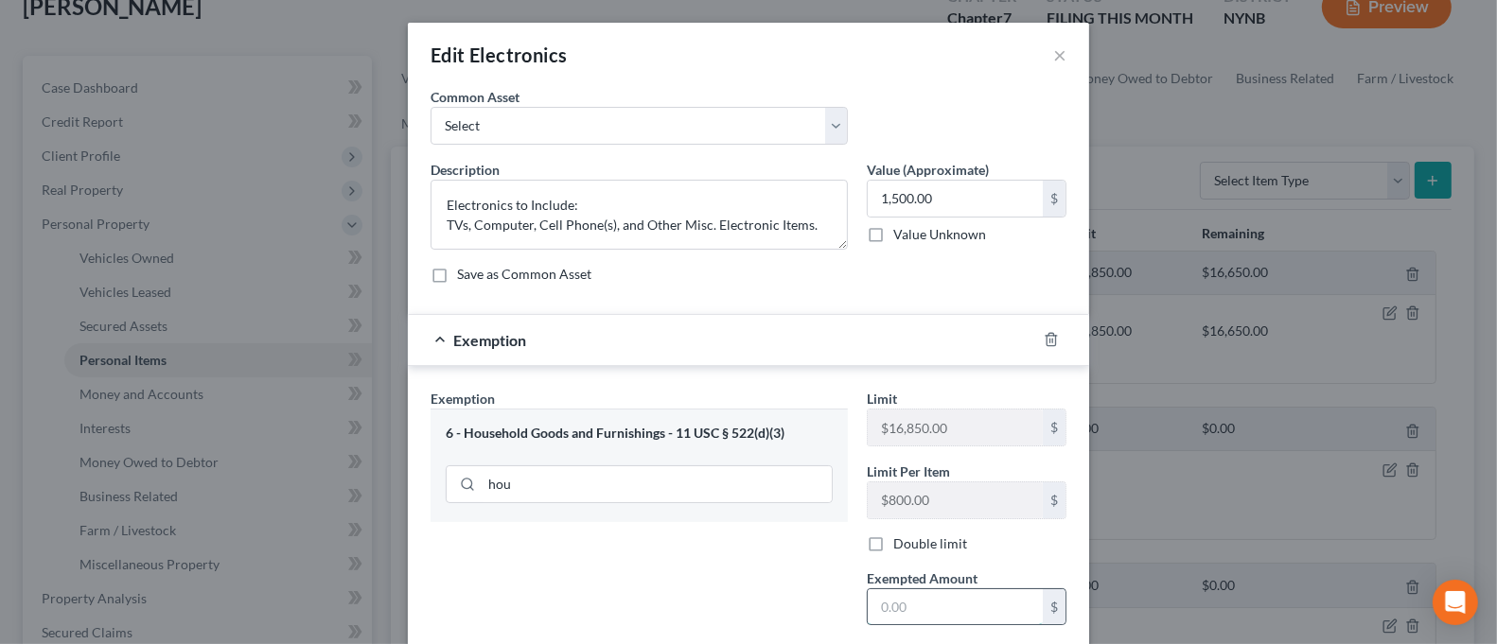
click at [939, 618] on input "text" at bounding box center [955, 608] width 175 height 36
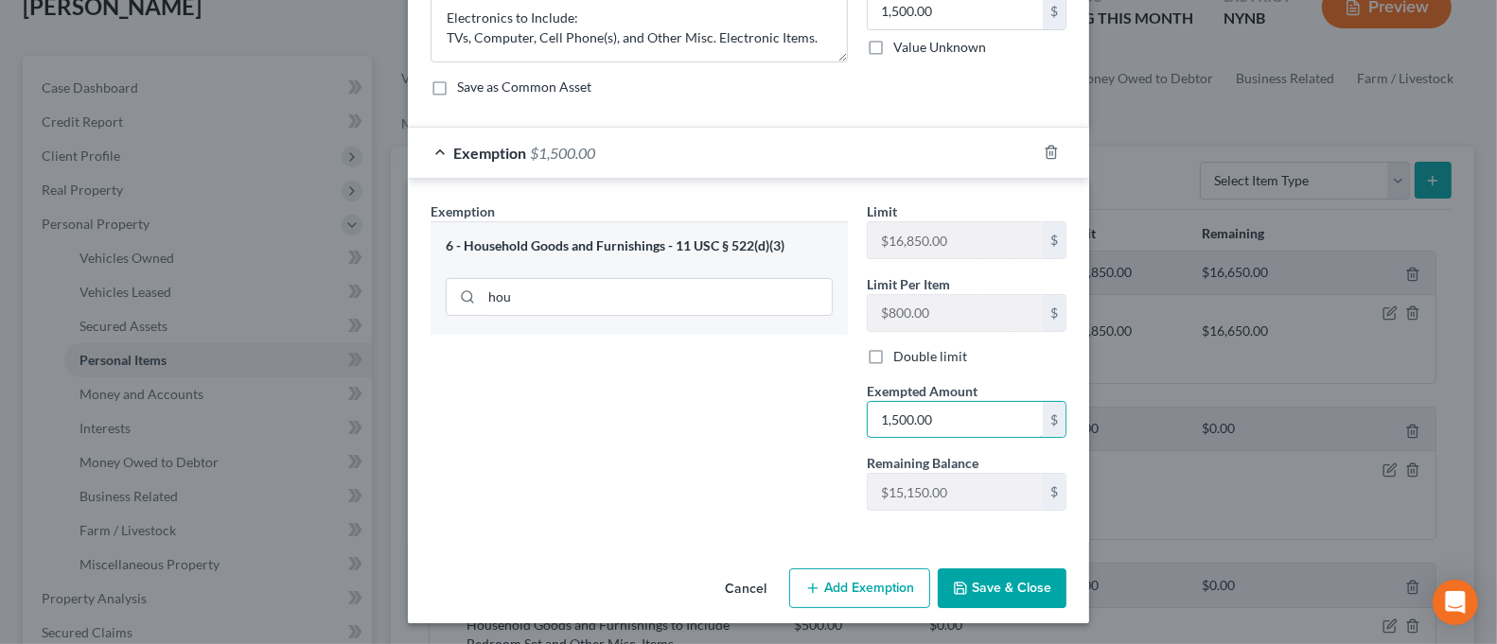
type input "1,500.00"
click at [997, 589] on button "Save & Close" at bounding box center [1002, 589] width 129 height 40
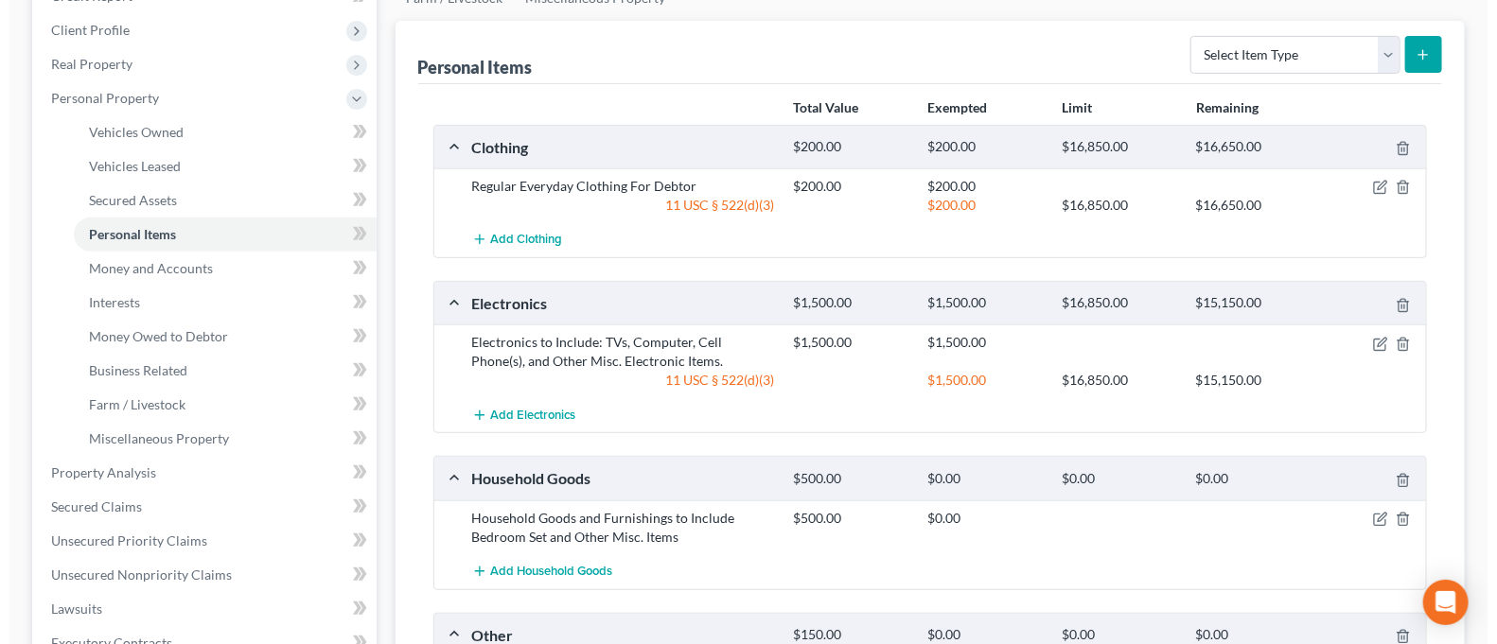
scroll to position [378, 0]
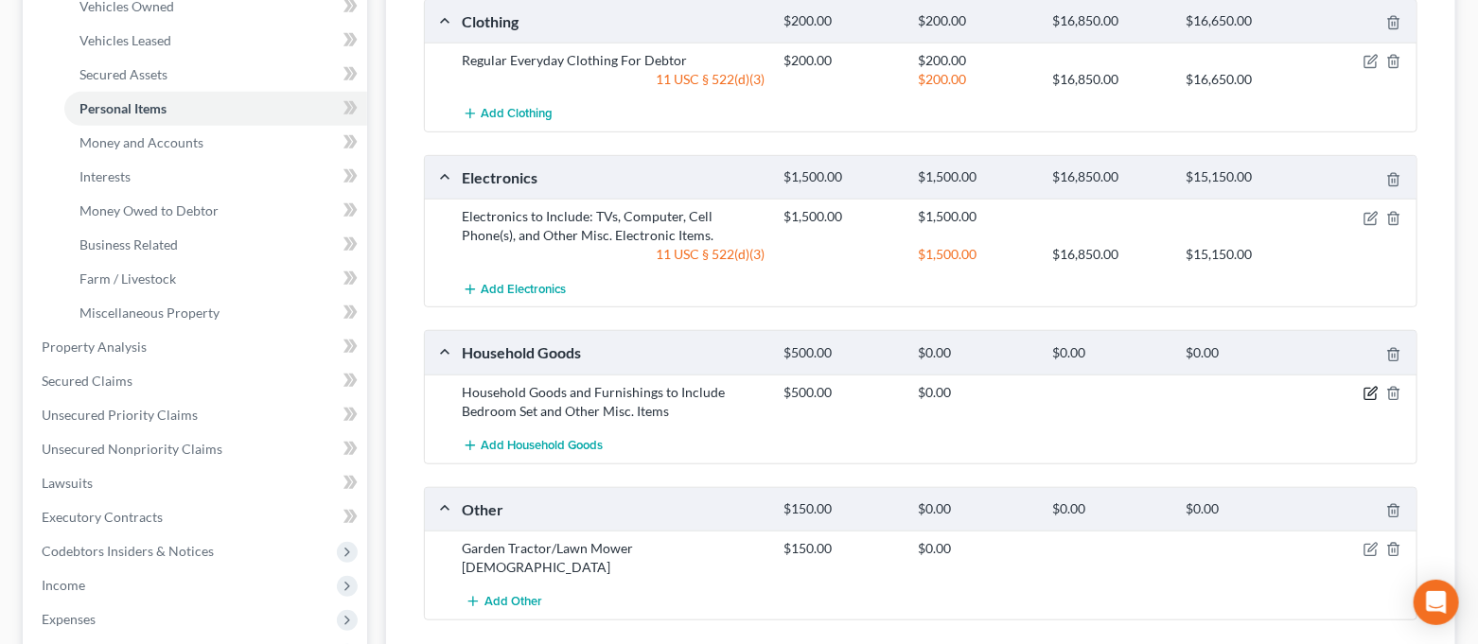
click at [1364, 391] on icon "button" at bounding box center [1371, 393] width 15 height 15
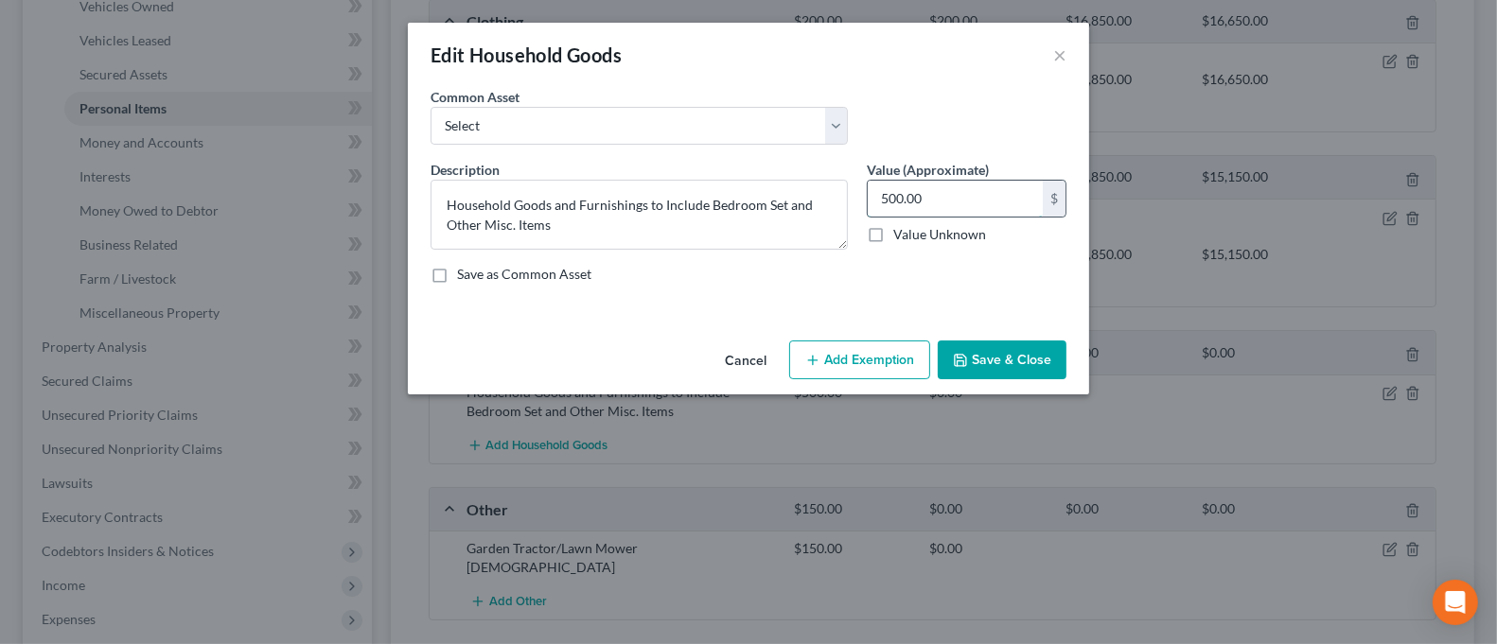
click at [936, 201] on input "500.00" at bounding box center [955, 199] width 175 height 36
type input "2,500.00"
click at [873, 362] on button "Add Exemption" at bounding box center [859, 361] width 141 height 40
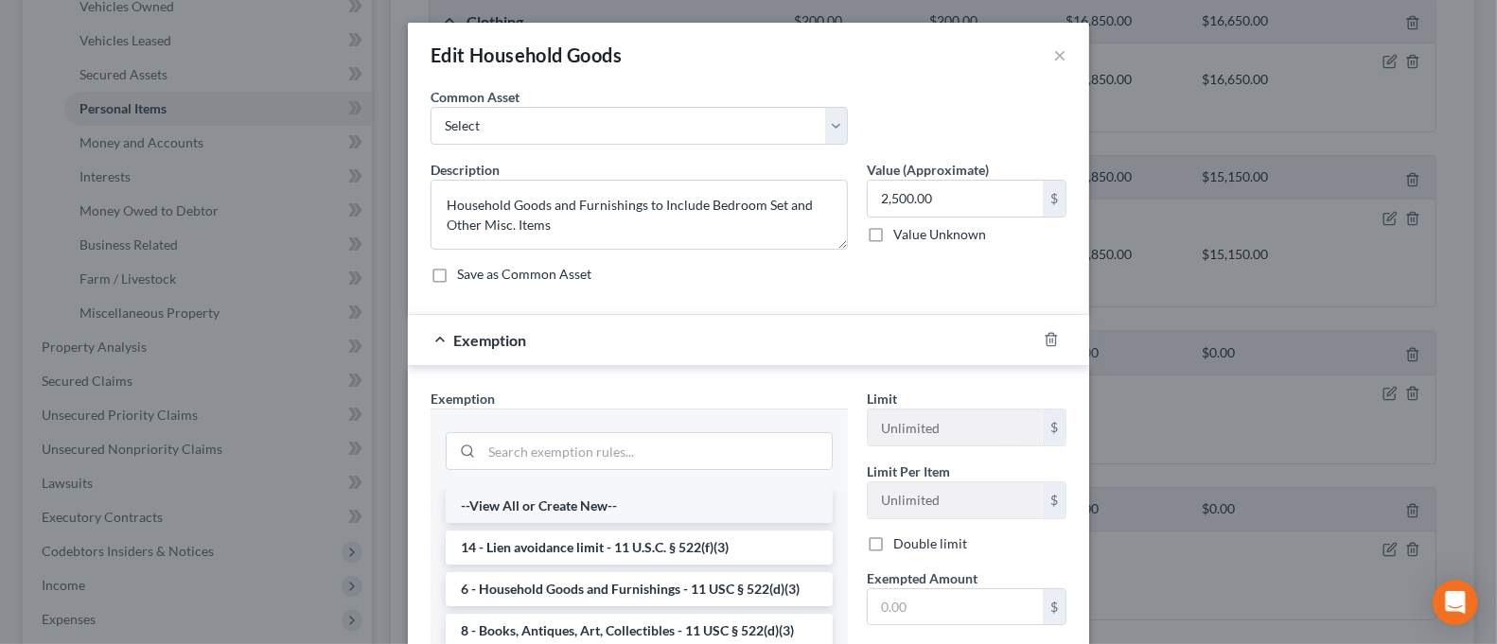
scroll to position [126, 0]
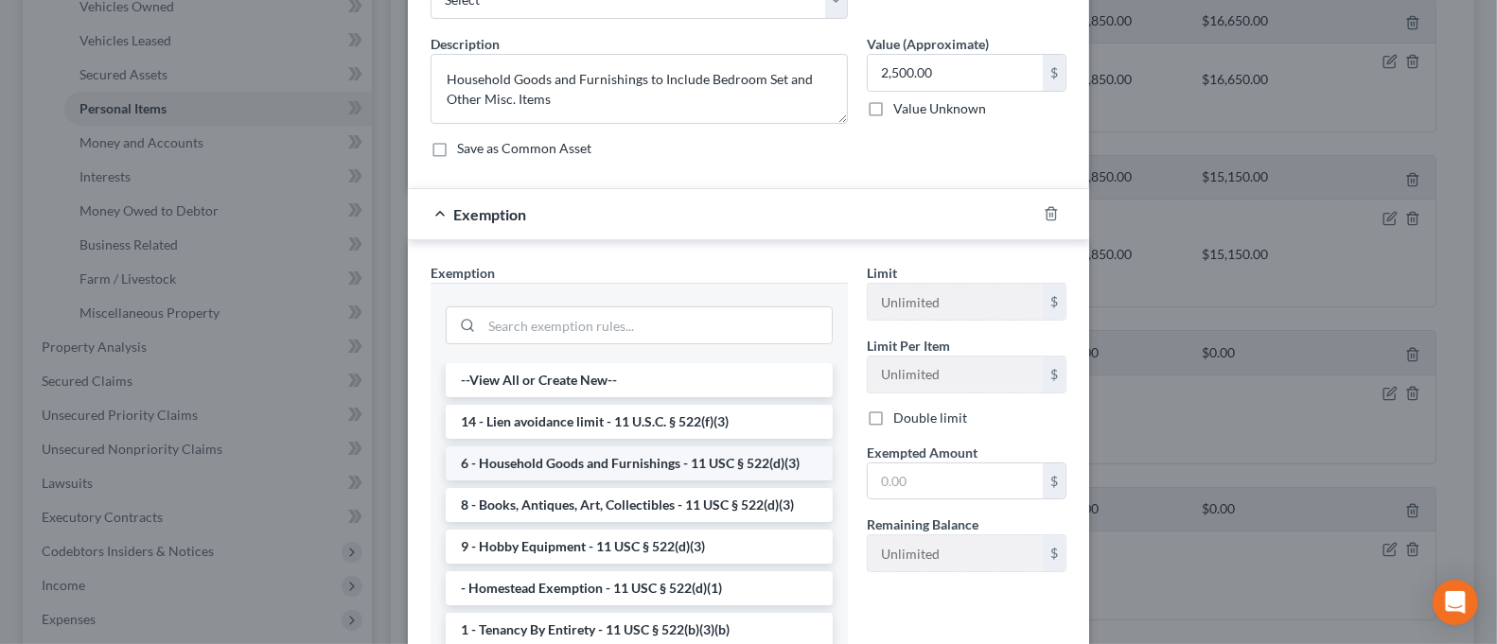
click at [664, 452] on li "6 - Household Goods and Furnishings - 11 USC § 522(d)(3)" at bounding box center [639, 464] width 387 height 34
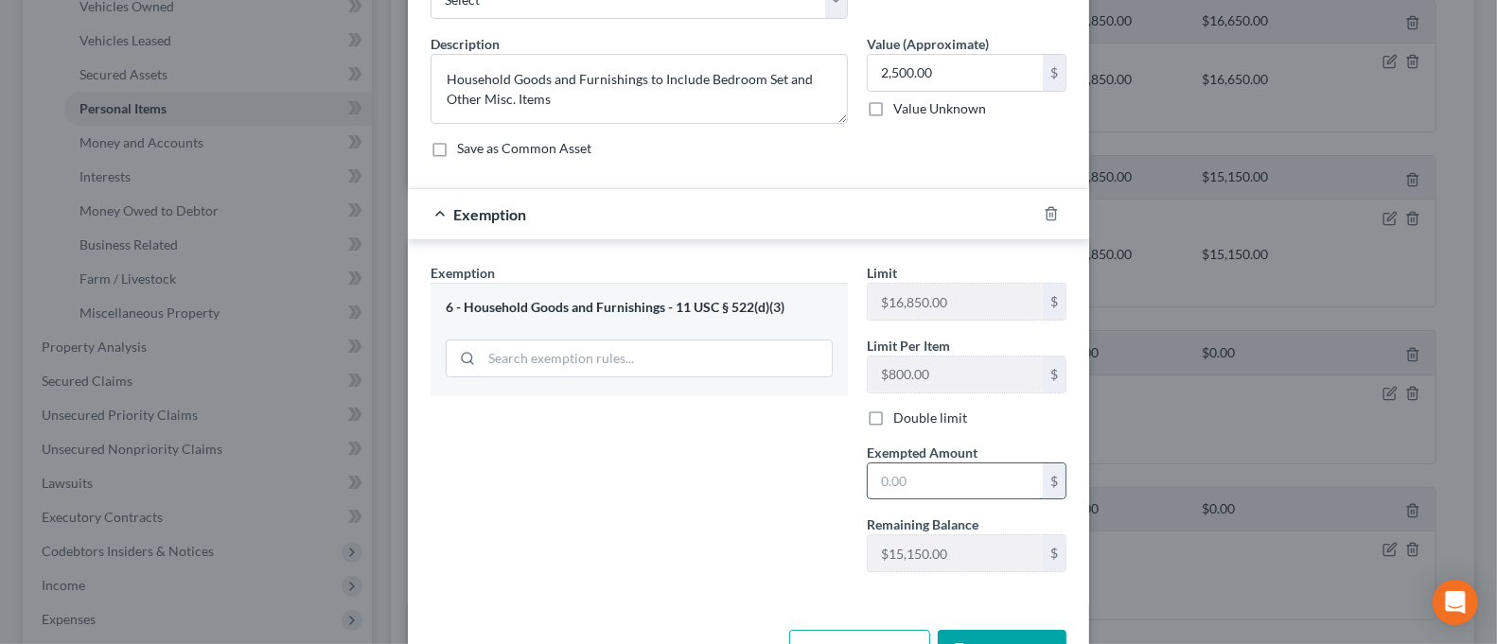
click at [966, 468] on input "text" at bounding box center [955, 482] width 175 height 36
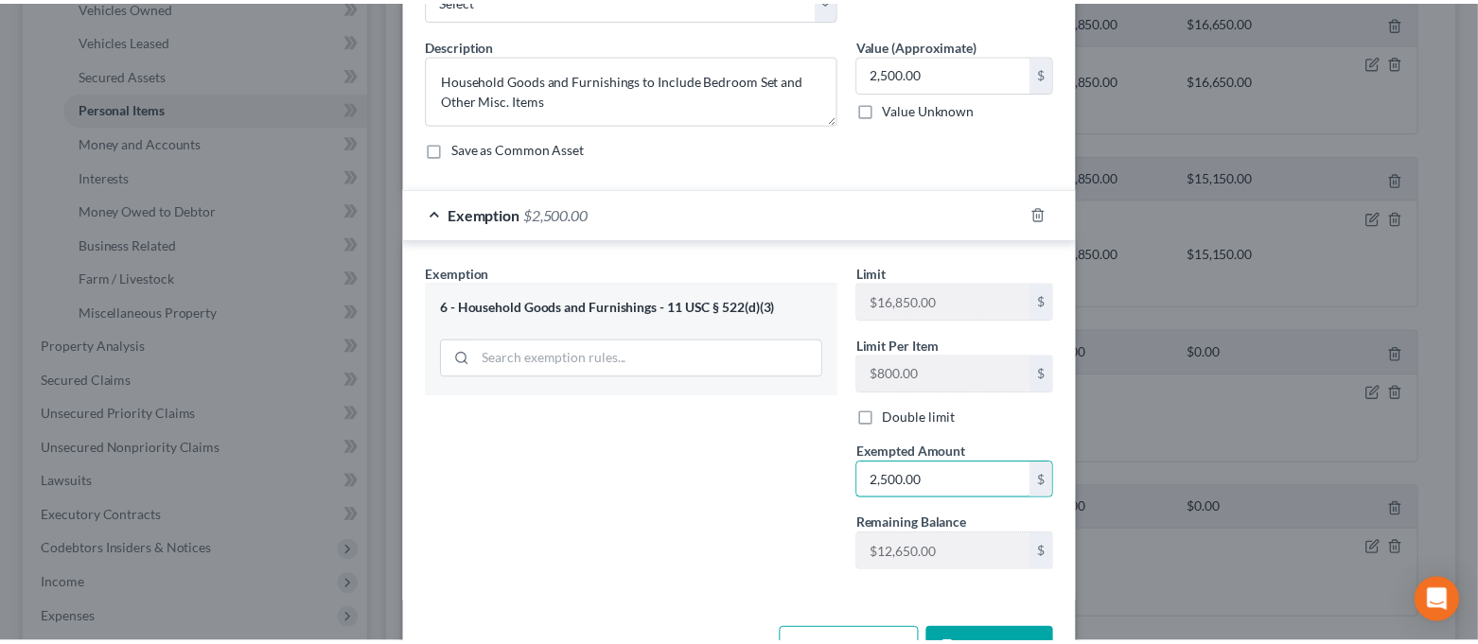
scroll to position [187, 0]
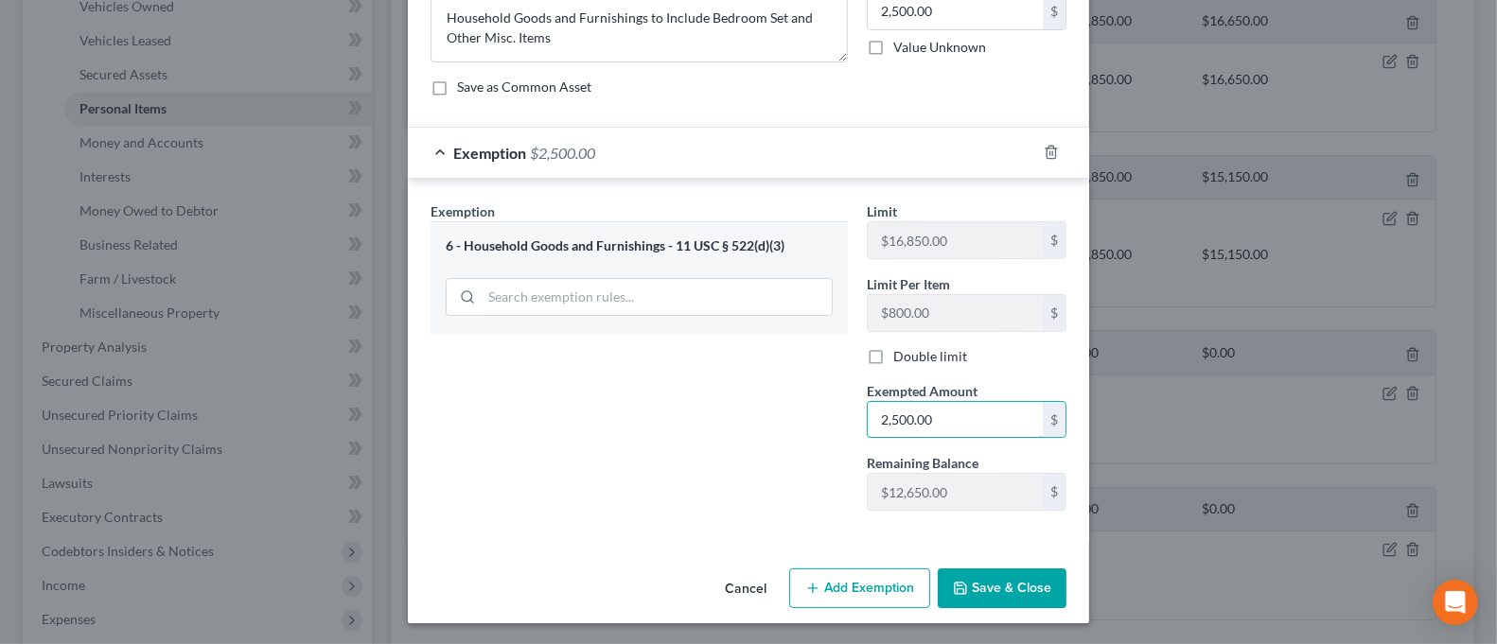
type input "2,500.00"
click at [1011, 589] on button "Save & Close" at bounding box center [1002, 589] width 129 height 40
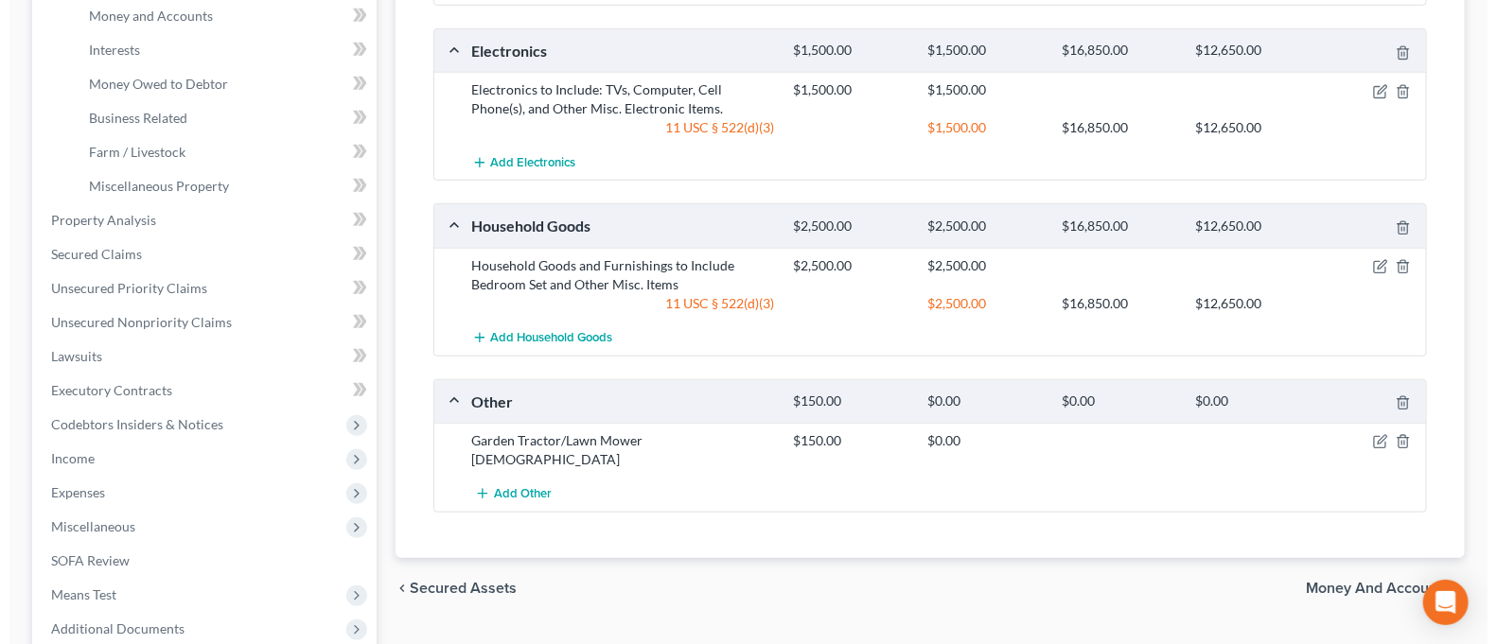
scroll to position [252, 0]
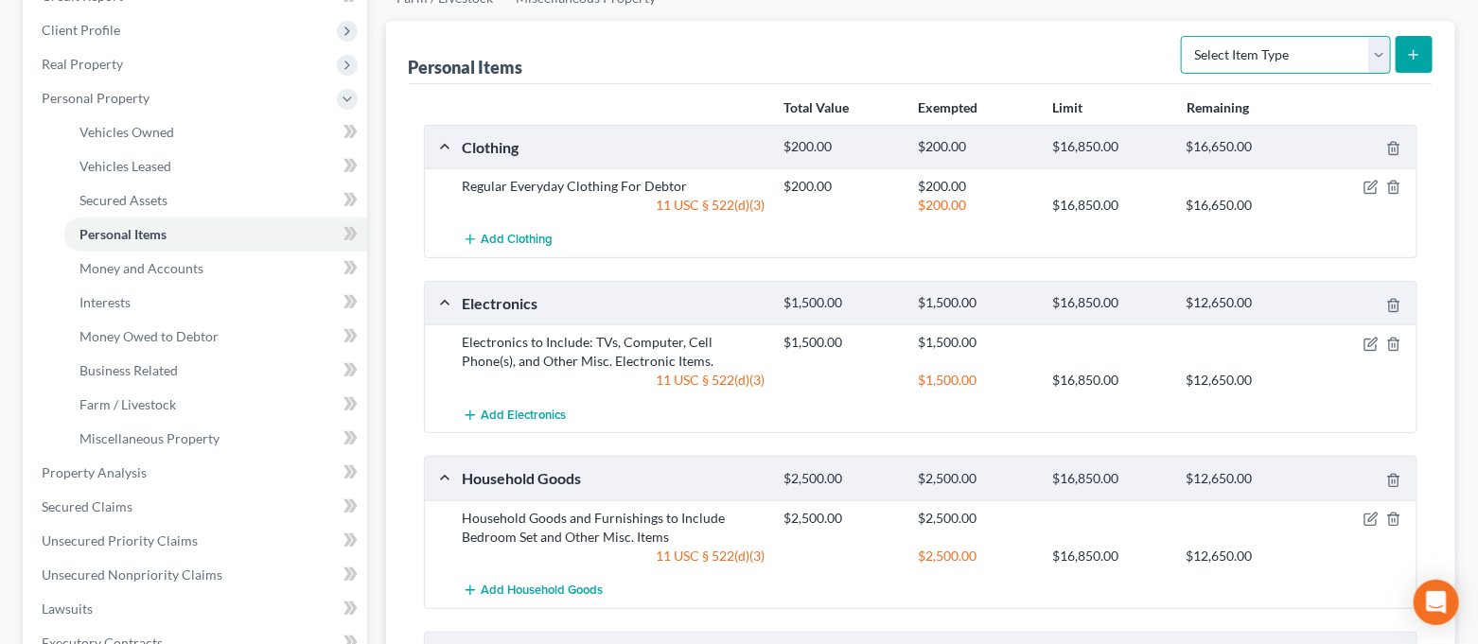
click at [1239, 52] on select "Select Item Type Clothing Collectibles Of Value Electronics Firearms Household …" at bounding box center [1286, 55] width 210 height 38
select select "collectibles_of_value"
click at [1184, 36] on select "Select Item Type Clothing Collectibles Of Value Electronics Firearms Household …" at bounding box center [1286, 55] width 210 height 38
click at [1411, 49] on icon "submit" at bounding box center [1413, 54] width 15 height 15
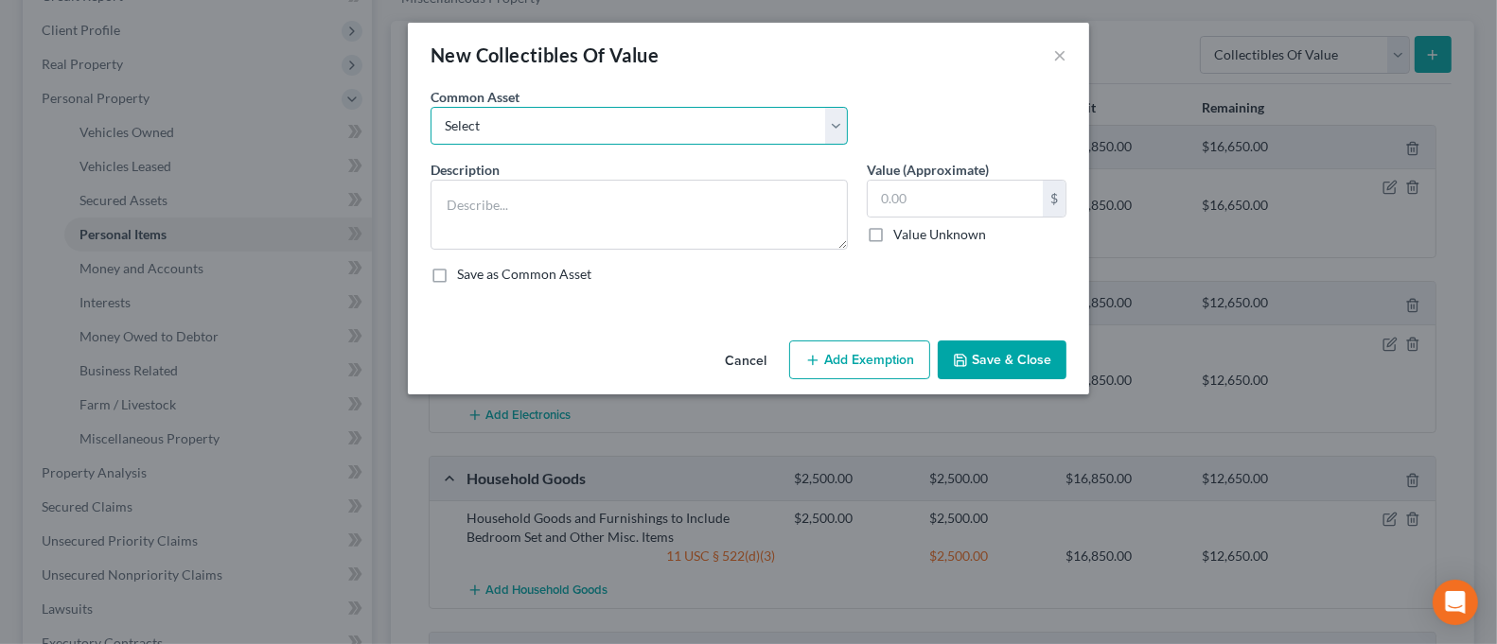
click at [769, 127] on select "Select Family Photographs and Keep Sake Items Family Photographs and Books" at bounding box center [639, 126] width 417 height 38
select select "1"
click at [431, 107] on select "Select Family Photographs and Keep Sake Items Family Photographs and Books" at bounding box center [639, 126] width 417 height 38
type textarea "Family Photographs and Books"
type input "200.00"
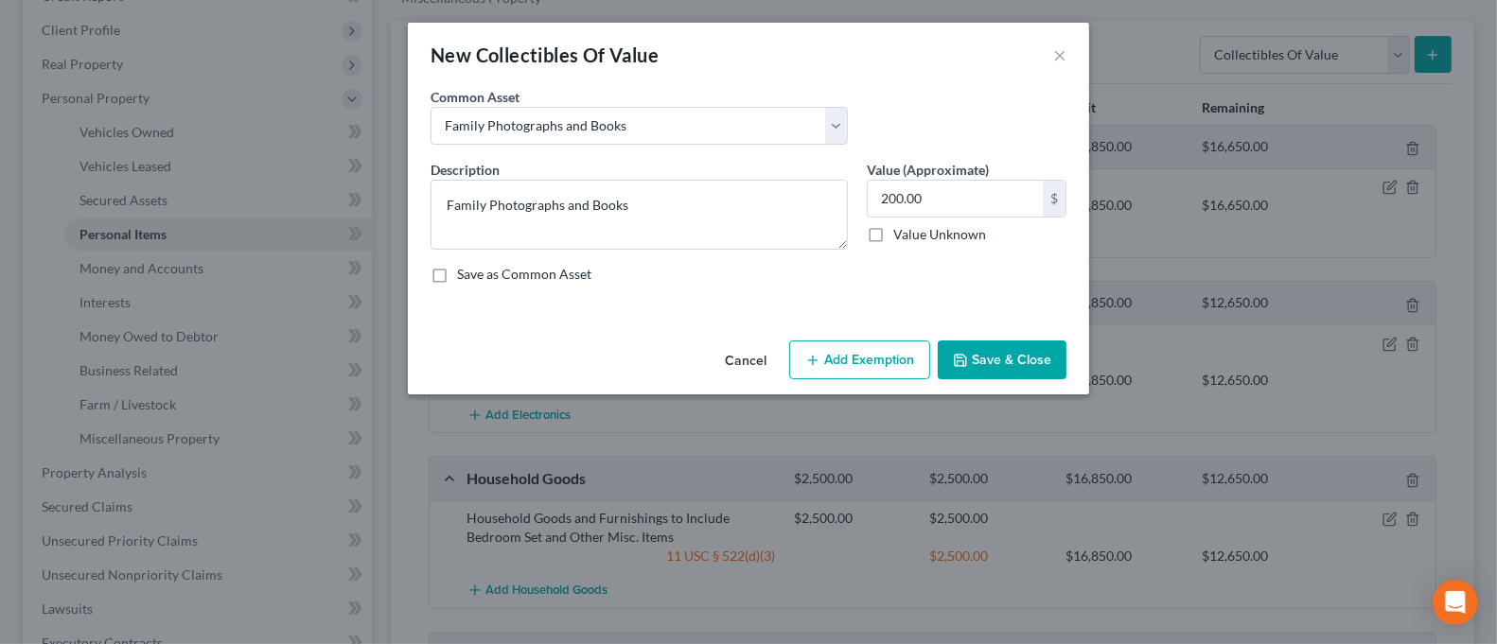
click at [859, 360] on button "Add Exemption" at bounding box center [859, 361] width 141 height 40
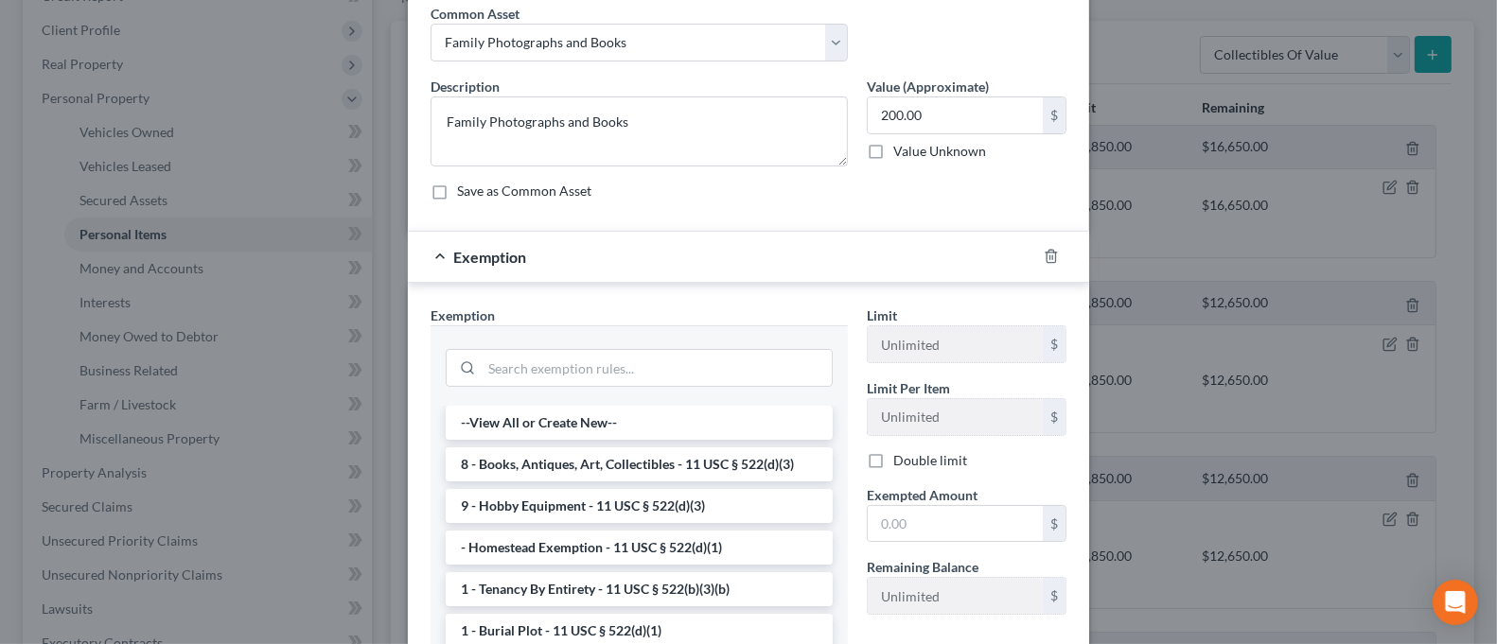
scroll to position [126, 0]
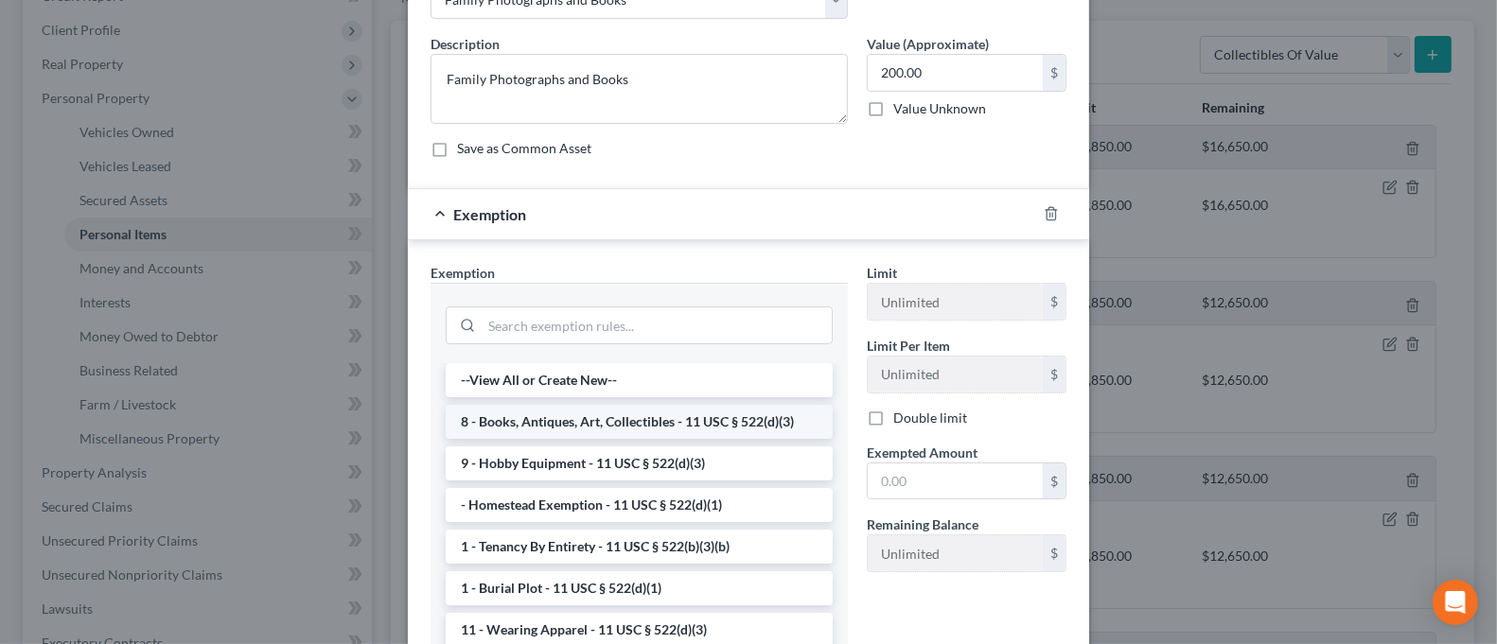
click at [754, 415] on li "8 - Books, Antiques, Art, Collectibles - 11 USC § 522(d)(3)" at bounding box center [639, 422] width 387 height 34
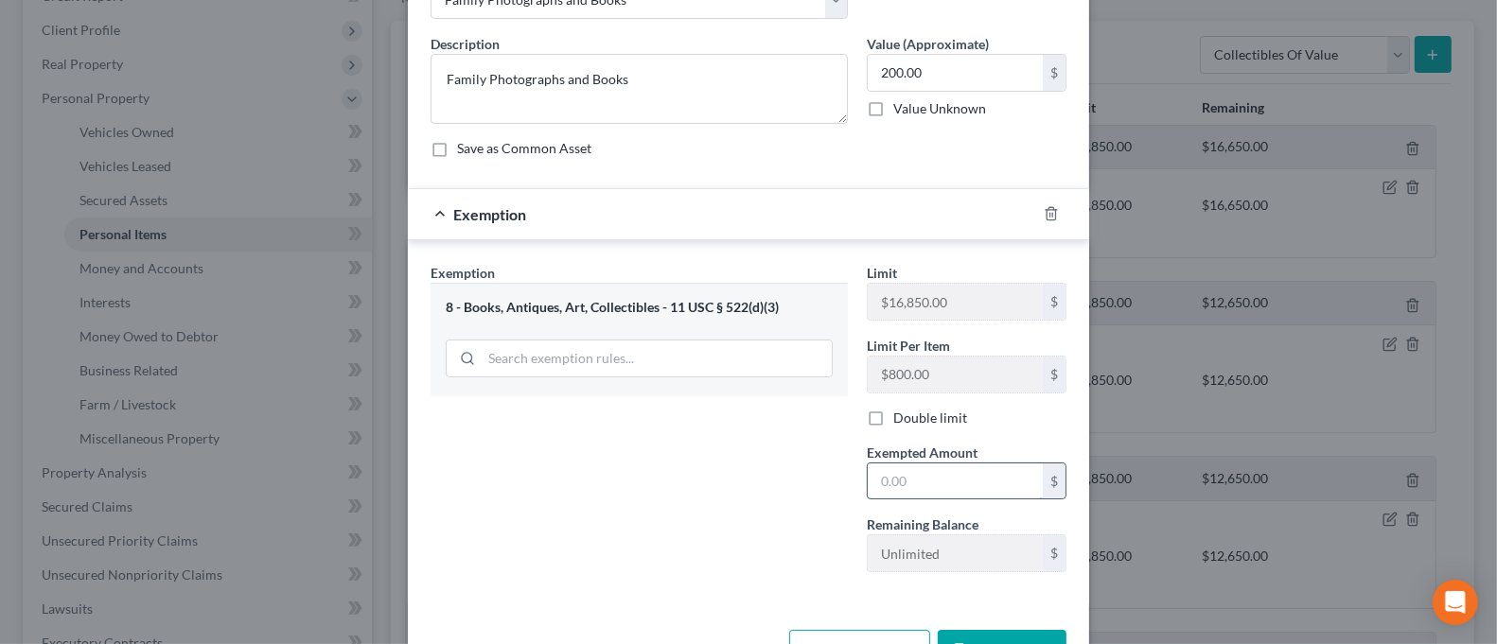
click at [925, 469] on input "text" at bounding box center [955, 482] width 175 height 36
type input "200.00"
click at [432, 543] on div "Exemption Set must be selected for CA. Exemption * 8 - Books, Antiques, Art, Co…" at bounding box center [639, 425] width 436 height 325
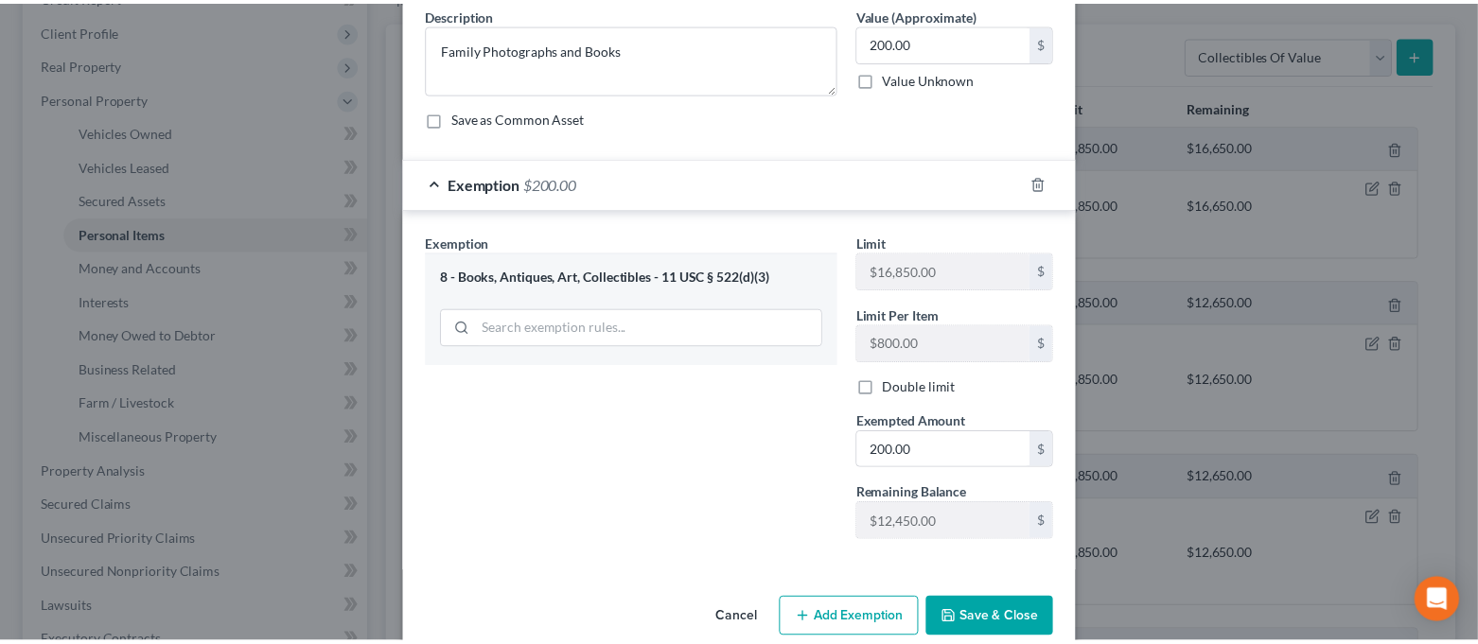
scroll to position [187, 0]
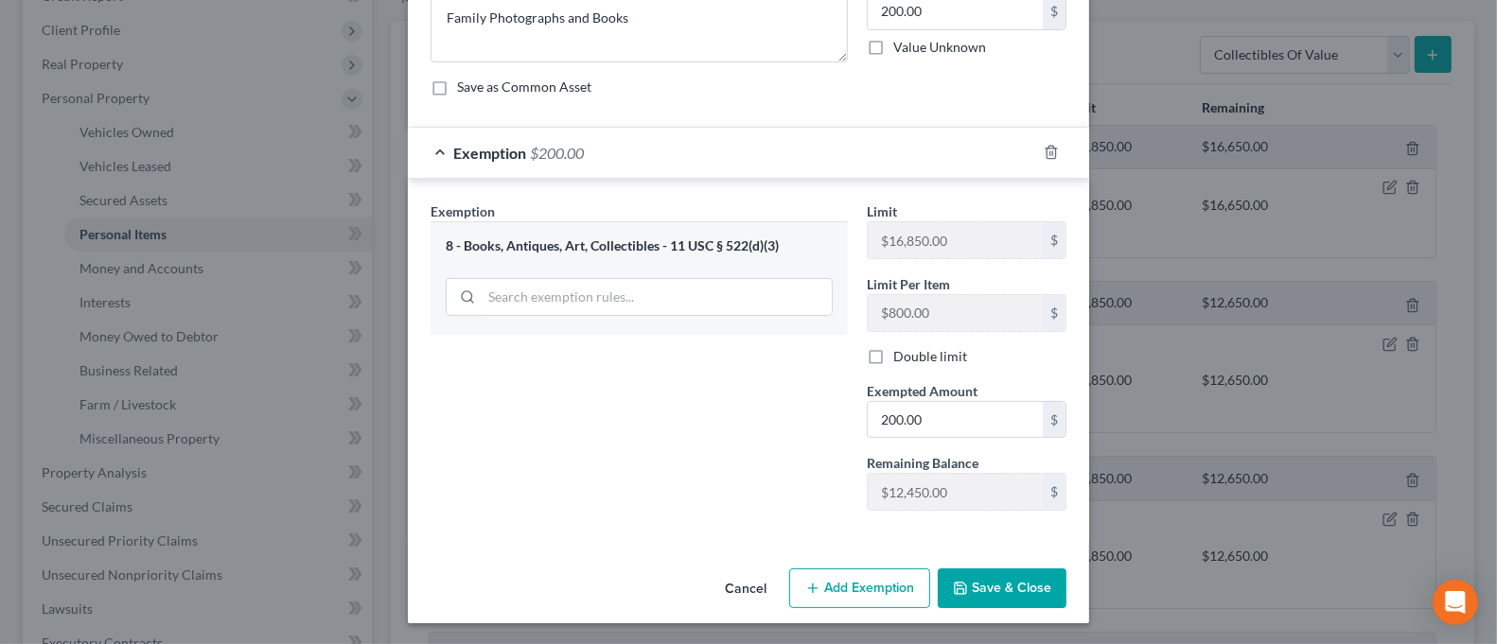
click at [967, 585] on button "Save & Close" at bounding box center [1002, 589] width 129 height 40
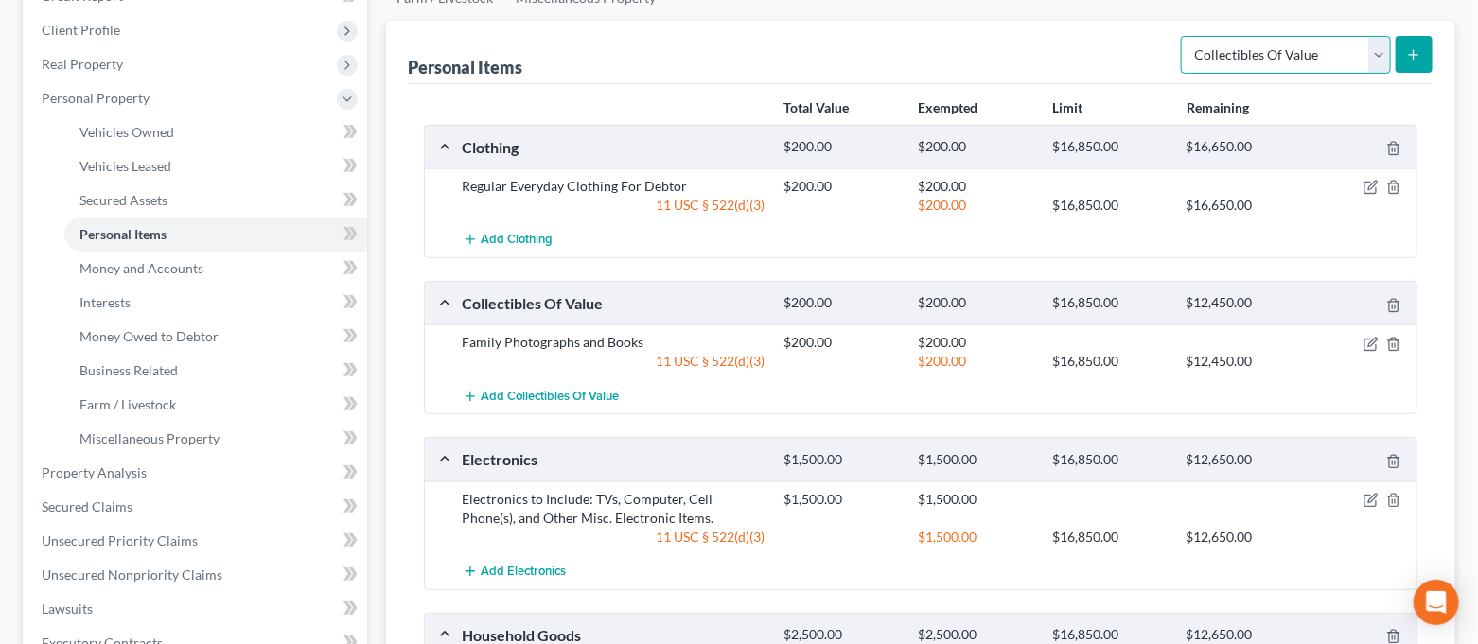
click at [1321, 52] on select "Select Item Type Clothing Collectibles Of Value Electronics Firearms Household …" at bounding box center [1286, 55] width 210 height 38
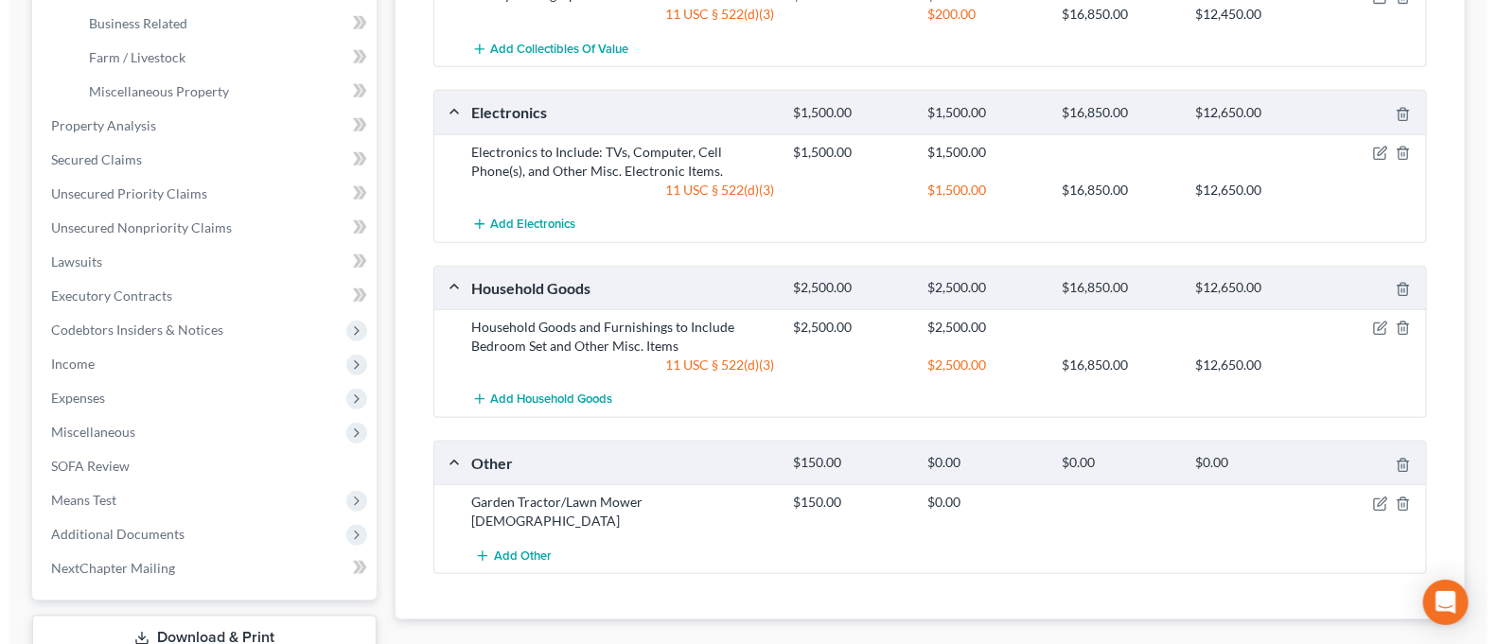
scroll to position [630, 0]
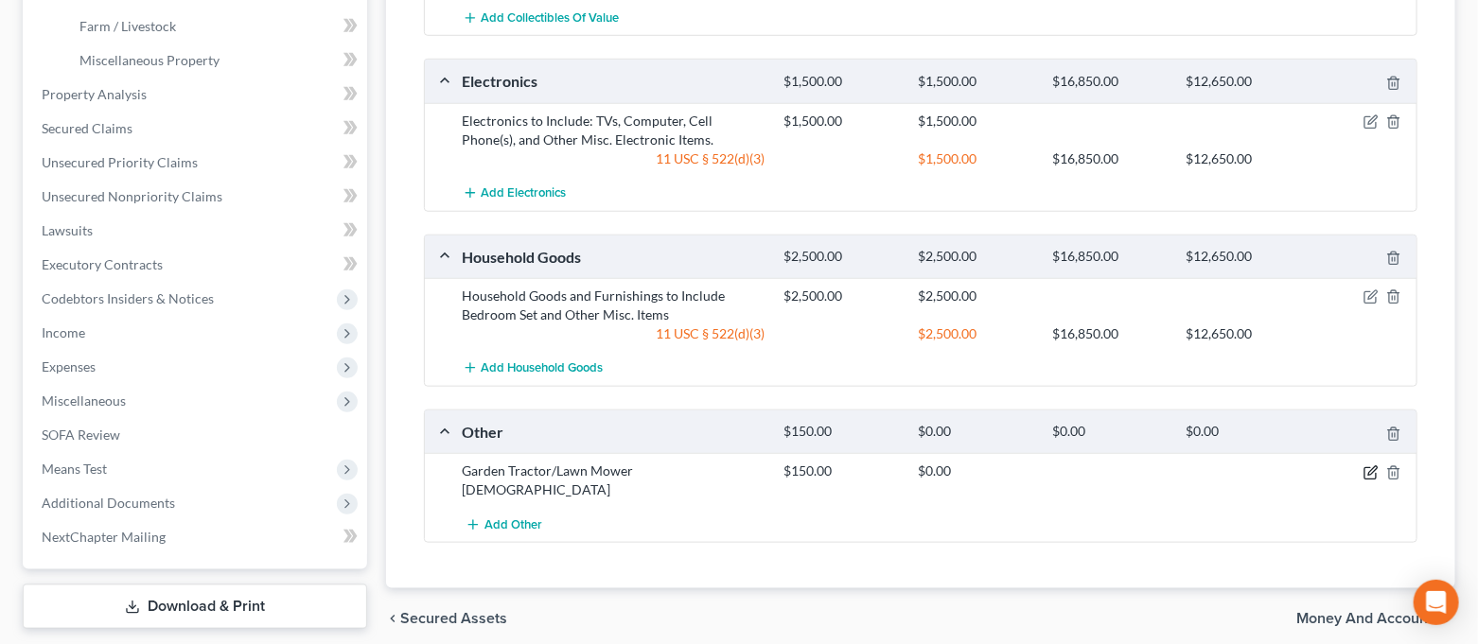
click at [1367, 475] on icon "button" at bounding box center [1371, 473] width 15 height 15
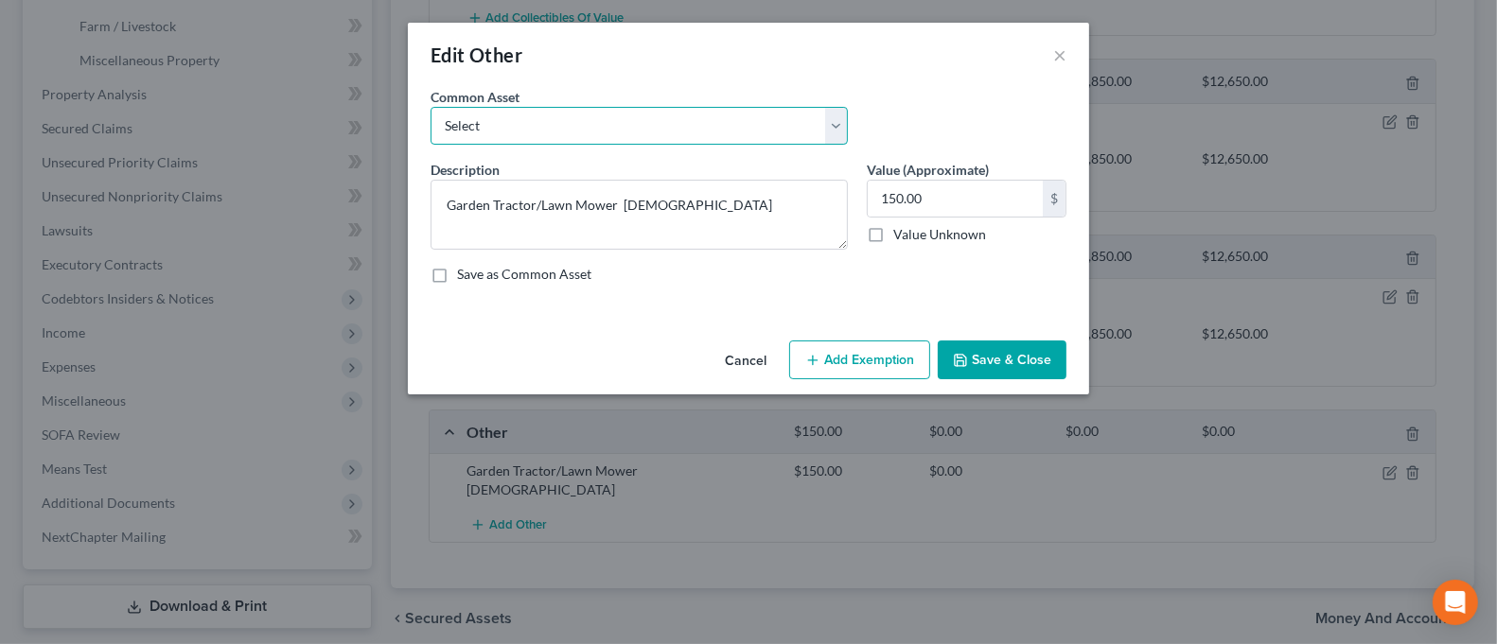
click at [767, 132] on select "Select Pull behind utility Trailer" at bounding box center [639, 126] width 417 height 38
click at [857, 362] on button "Add Exemption" at bounding box center [859, 361] width 141 height 40
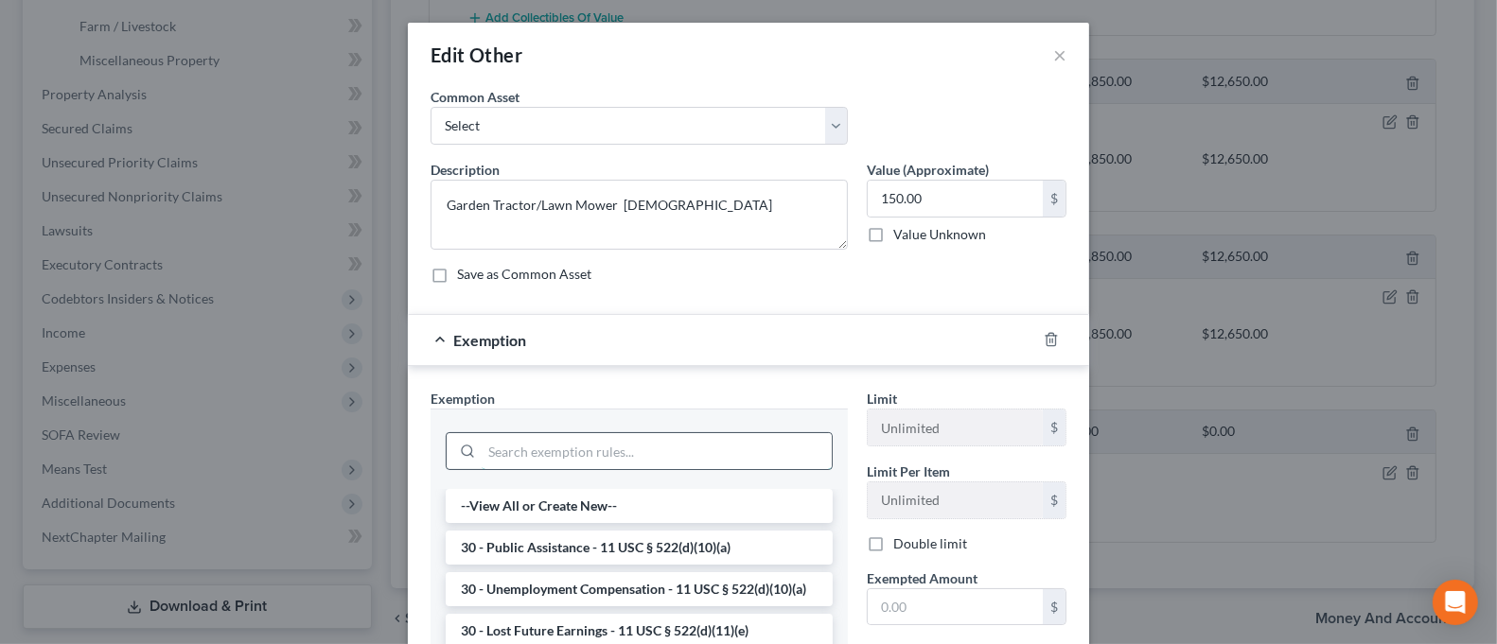
click at [710, 446] on input "search" at bounding box center [657, 451] width 350 height 36
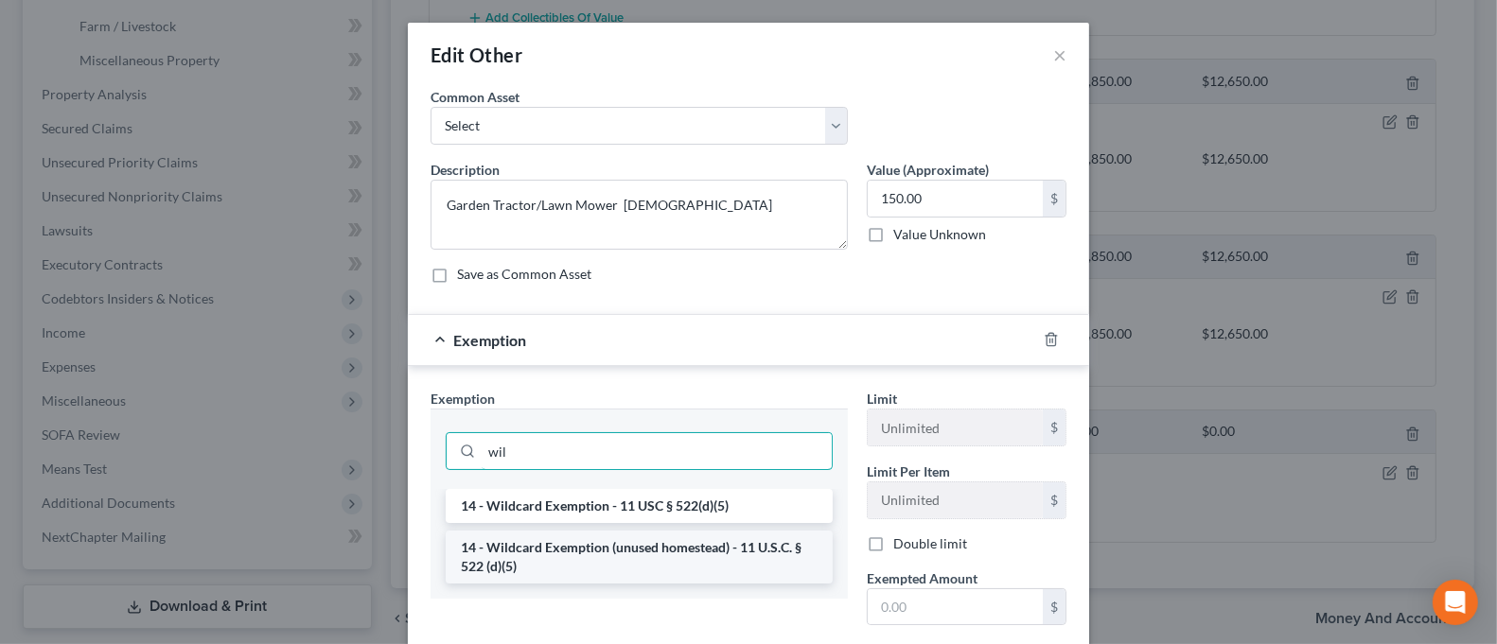
type input "wil"
click at [748, 555] on li "14 - Wildcard Exemption (unused homestead) - 11 U.S.C. § 522 (d)(5)" at bounding box center [639, 557] width 387 height 53
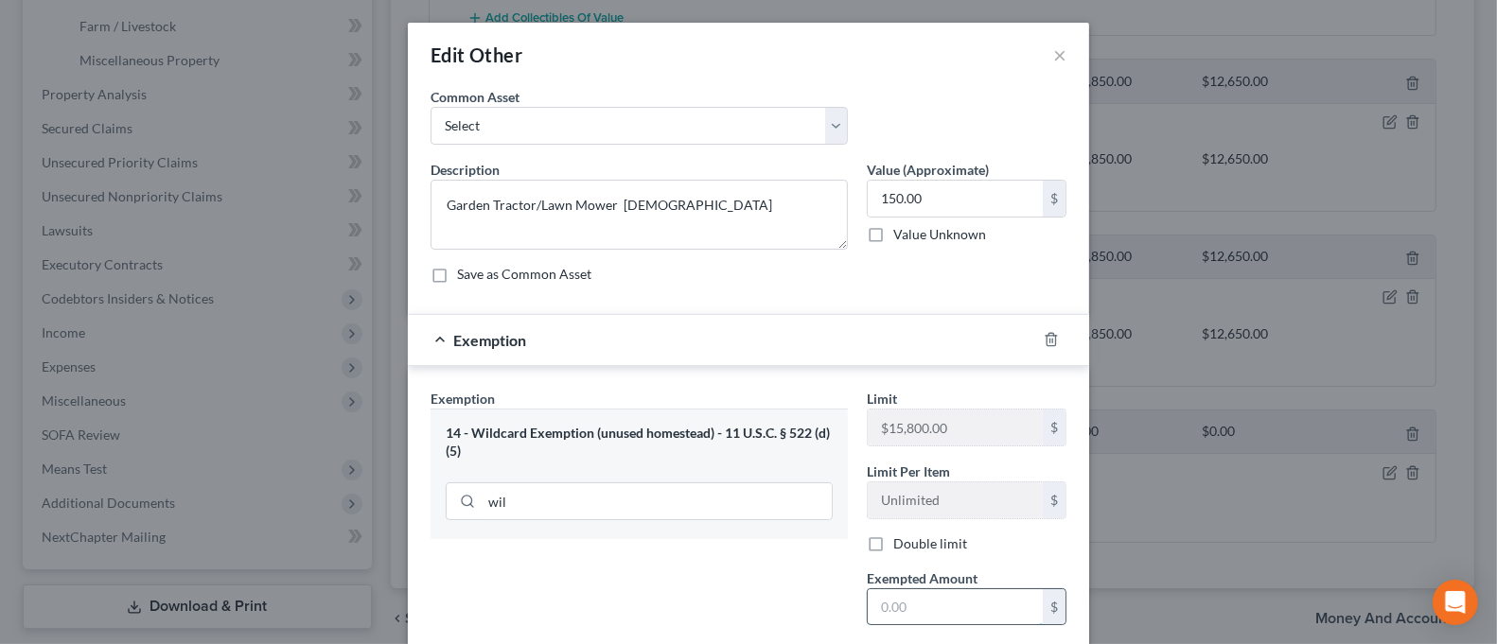
click at [932, 597] on input "text" at bounding box center [955, 608] width 175 height 36
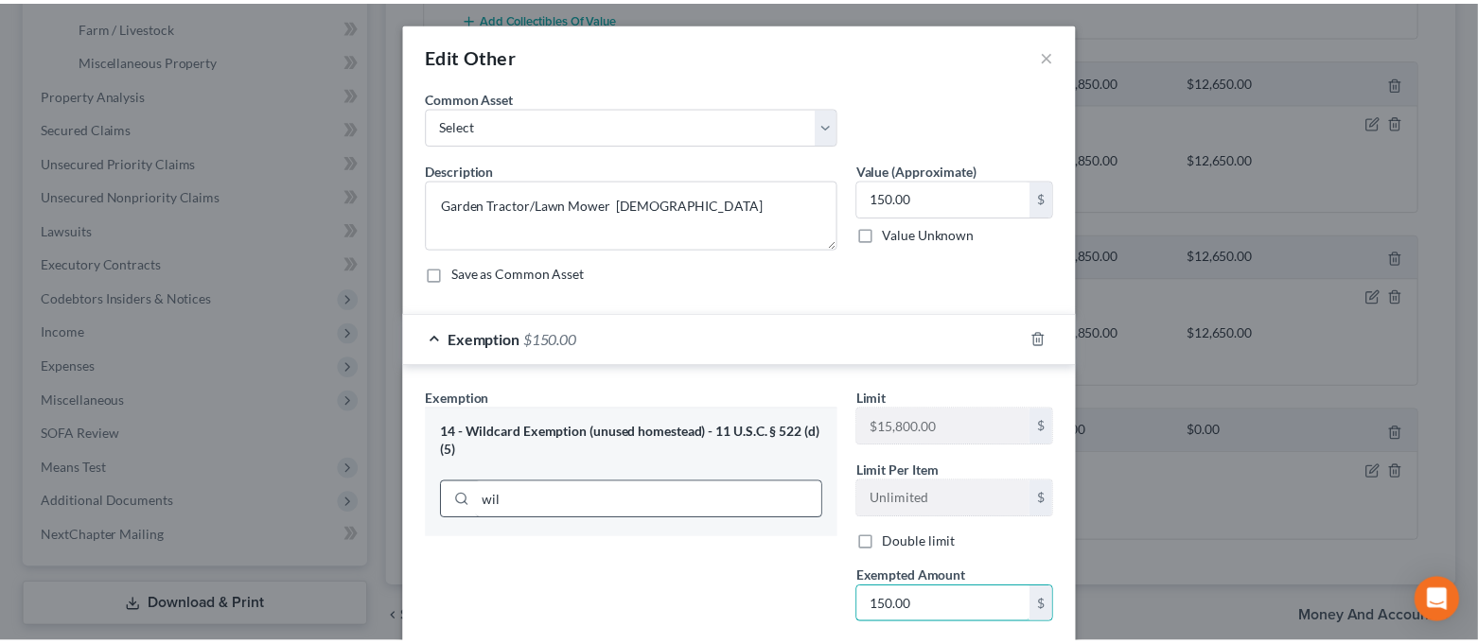
scroll to position [187, 0]
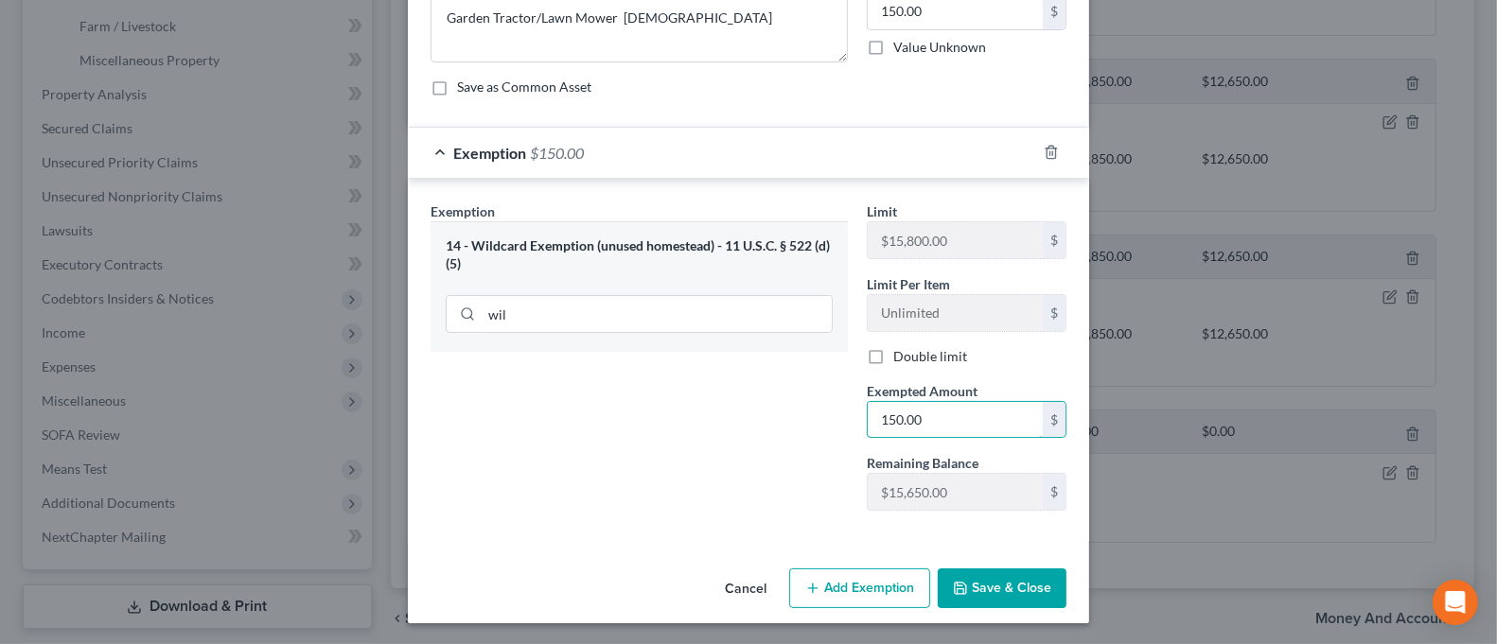
type input "150.00"
click at [1013, 577] on button "Save & Close" at bounding box center [1002, 589] width 129 height 40
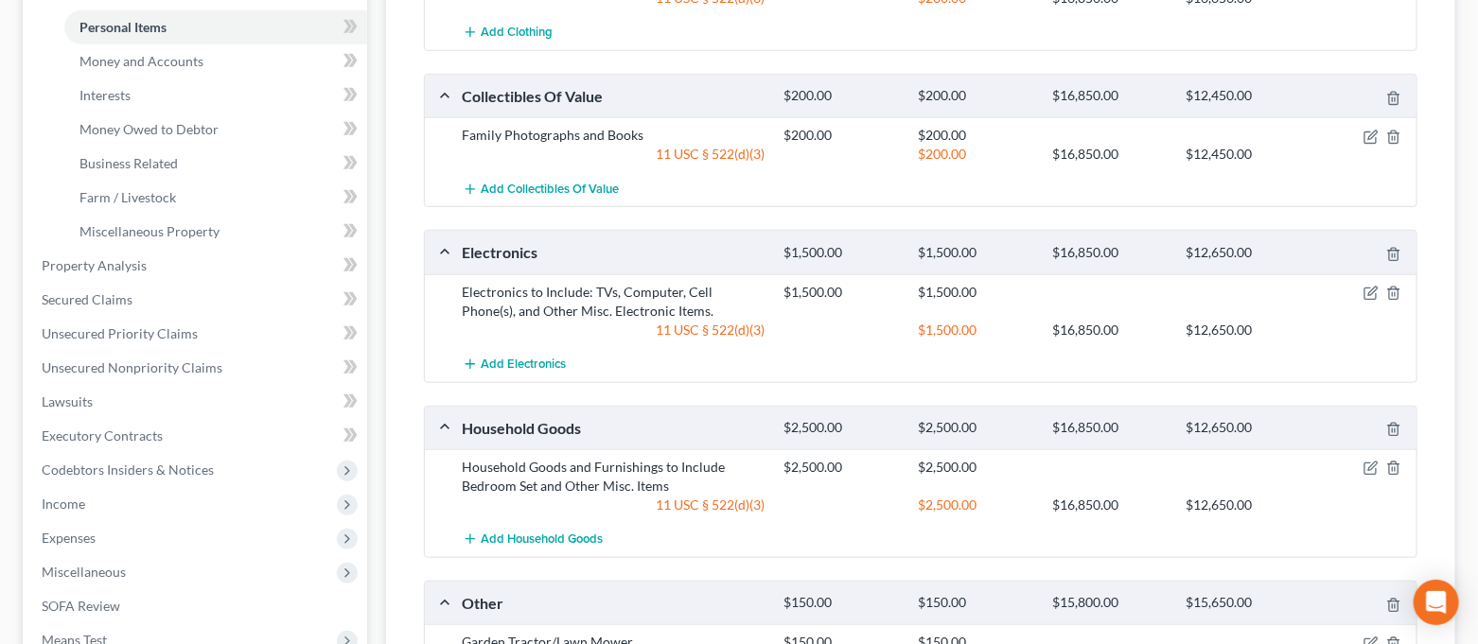
scroll to position [126, 0]
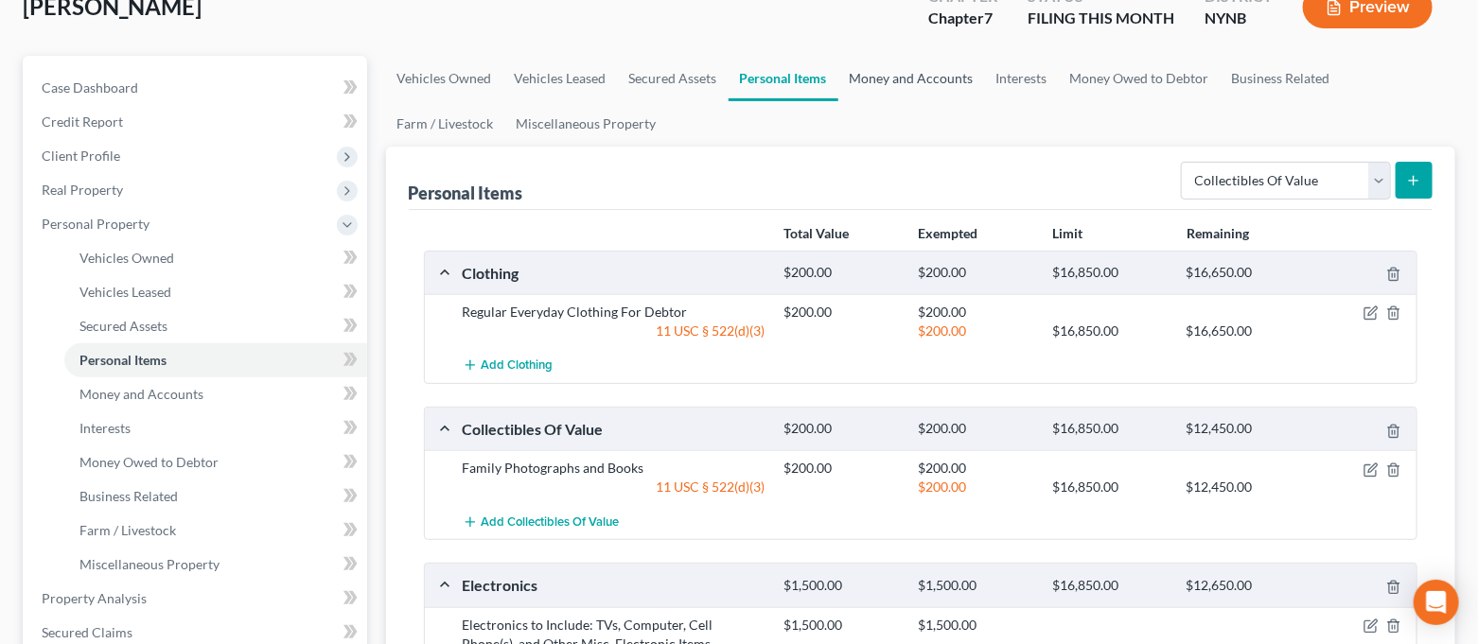
click at [937, 84] on link "Money and Accounts" at bounding box center [911, 78] width 147 height 45
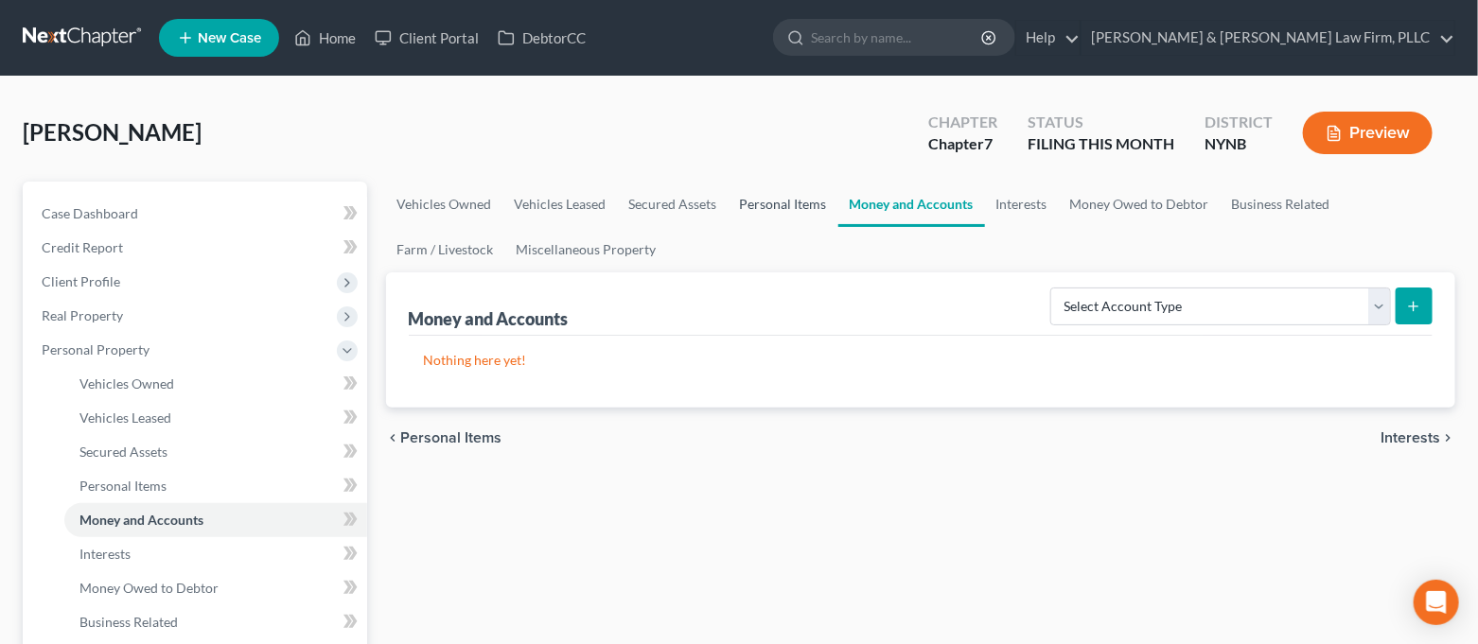
click at [791, 216] on link "Personal Items" at bounding box center [784, 204] width 110 height 45
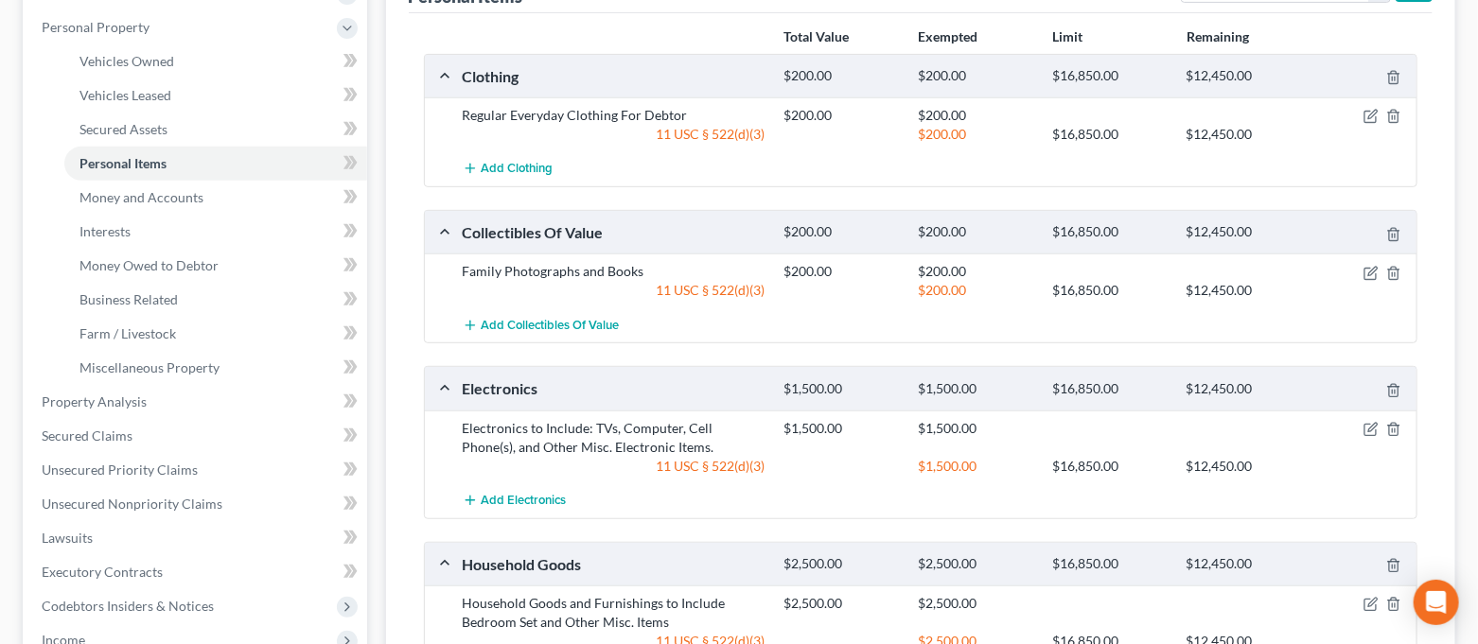
scroll to position [75, 0]
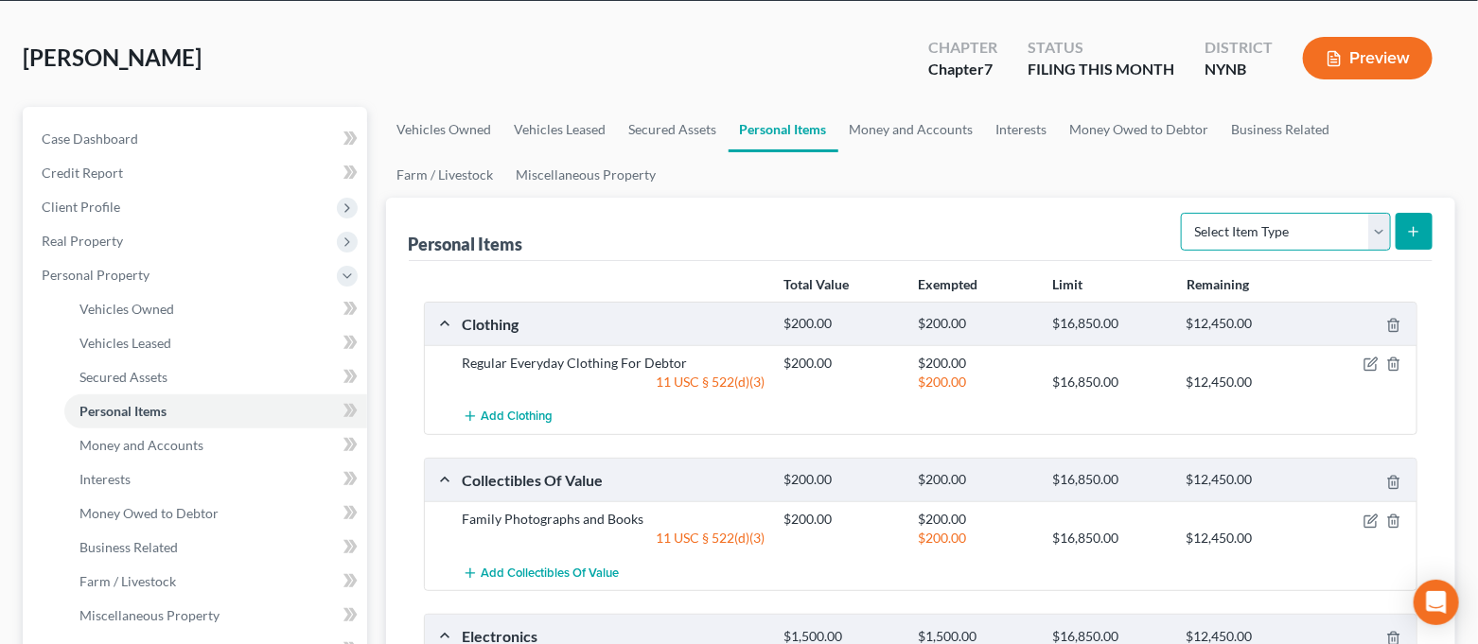
click at [1225, 238] on select "Select Item Type Clothing Collectibles Of Value Electronics Firearms Household …" at bounding box center [1286, 232] width 210 height 38
select select "firearms"
click at [1184, 213] on select "Select Item Type Clothing Collectibles Of Value Electronics Firearms Household …" at bounding box center [1286, 232] width 210 height 38
click at [1406, 238] on button "submit" at bounding box center [1414, 231] width 37 height 37
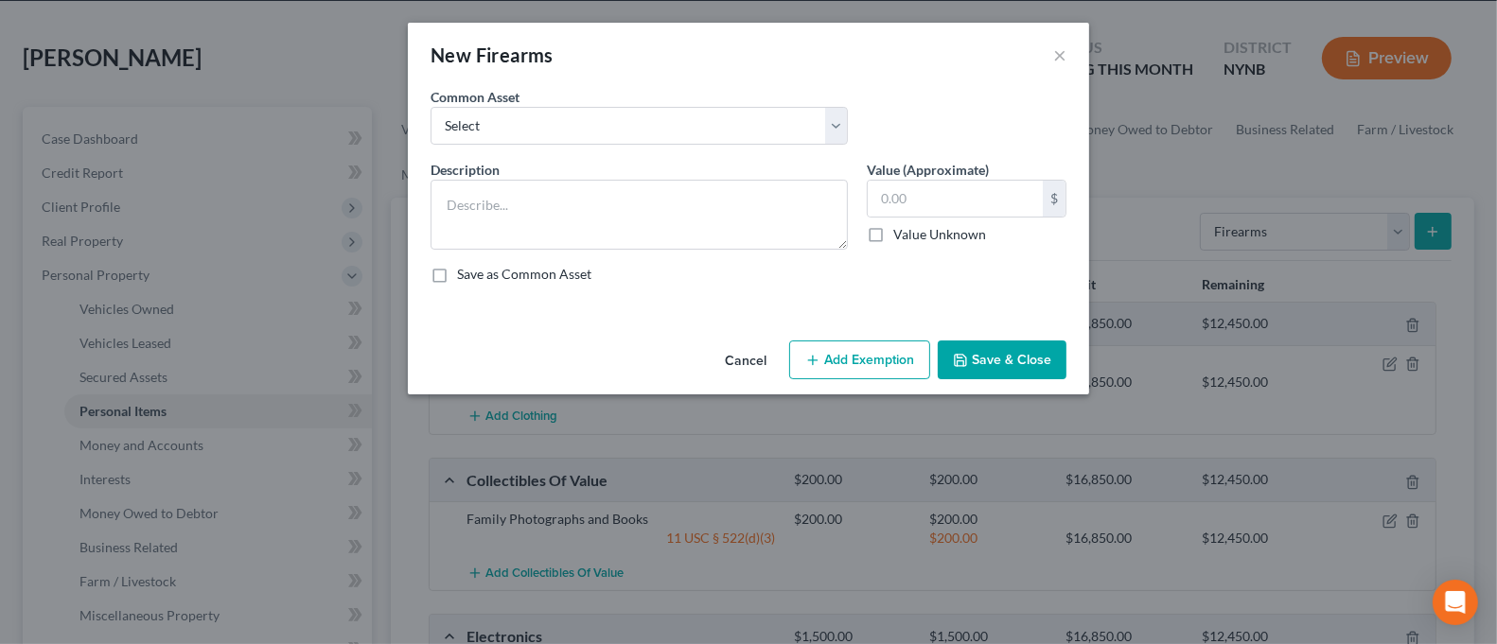
click at [959, 235] on label "Value Unknown" at bounding box center [939, 234] width 93 height 19
click at [913, 235] on input "Value Unknown" at bounding box center [907, 231] width 12 height 12
checkbox input "true"
type input "0.00"
click at [1014, 360] on button "Save & Close" at bounding box center [1002, 361] width 129 height 40
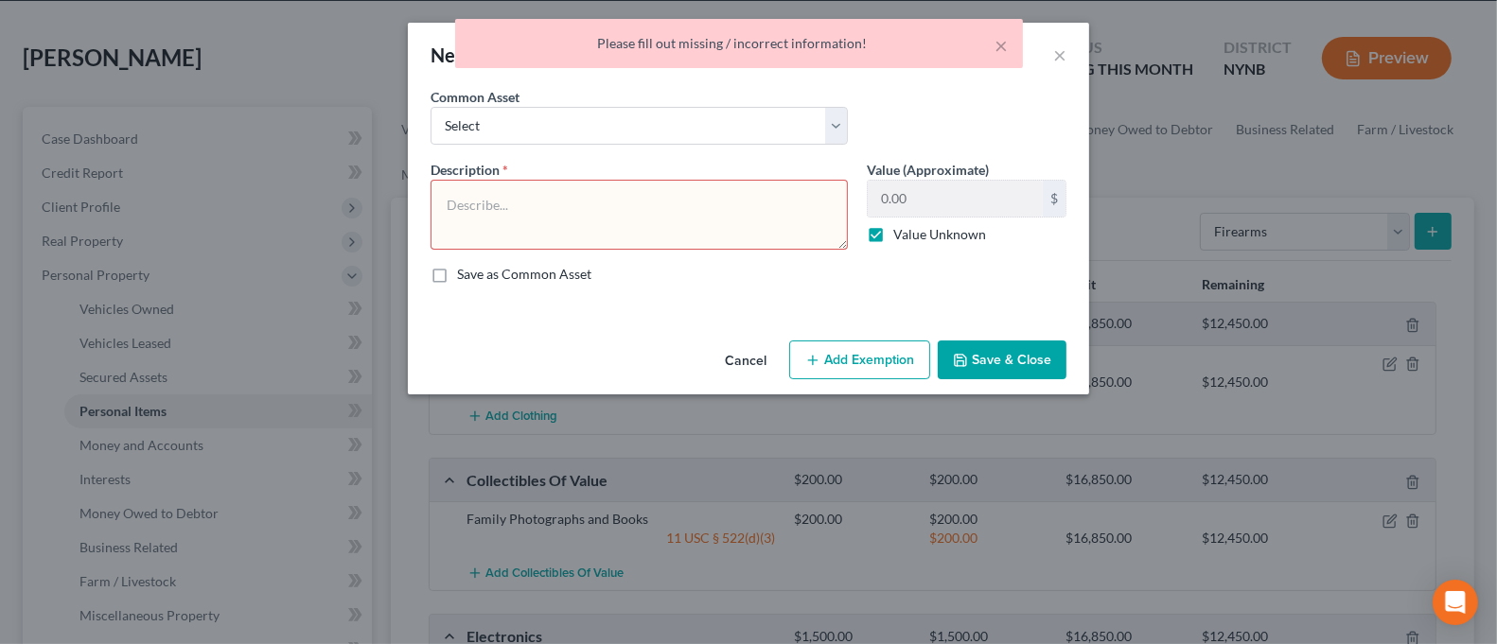
click at [627, 224] on textarea at bounding box center [639, 215] width 417 height 70
click at [602, 117] on select "Select Firearms to Include Two Guns for Bird Hunting Firearms to Include Two Hu…" at bounding box center [639, 126] width 417 height 38
select select "1"
click at [431, 107] on select "Select Firearms to Include Two Guns for Bird Hunting Firearms to Include Two Hu…" at bounding box center [639, 126] width 417 height 38
type textarea "Firearms to Include"
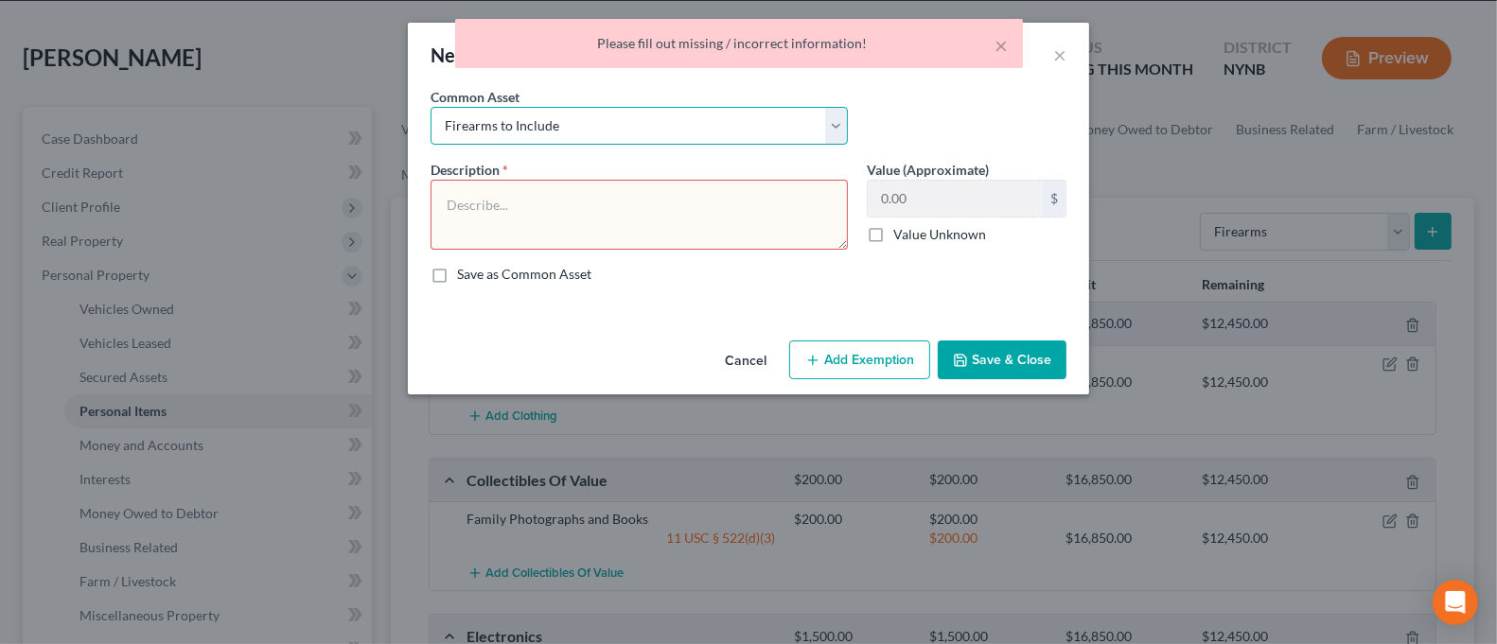
type input "0"
checkbox input "false"
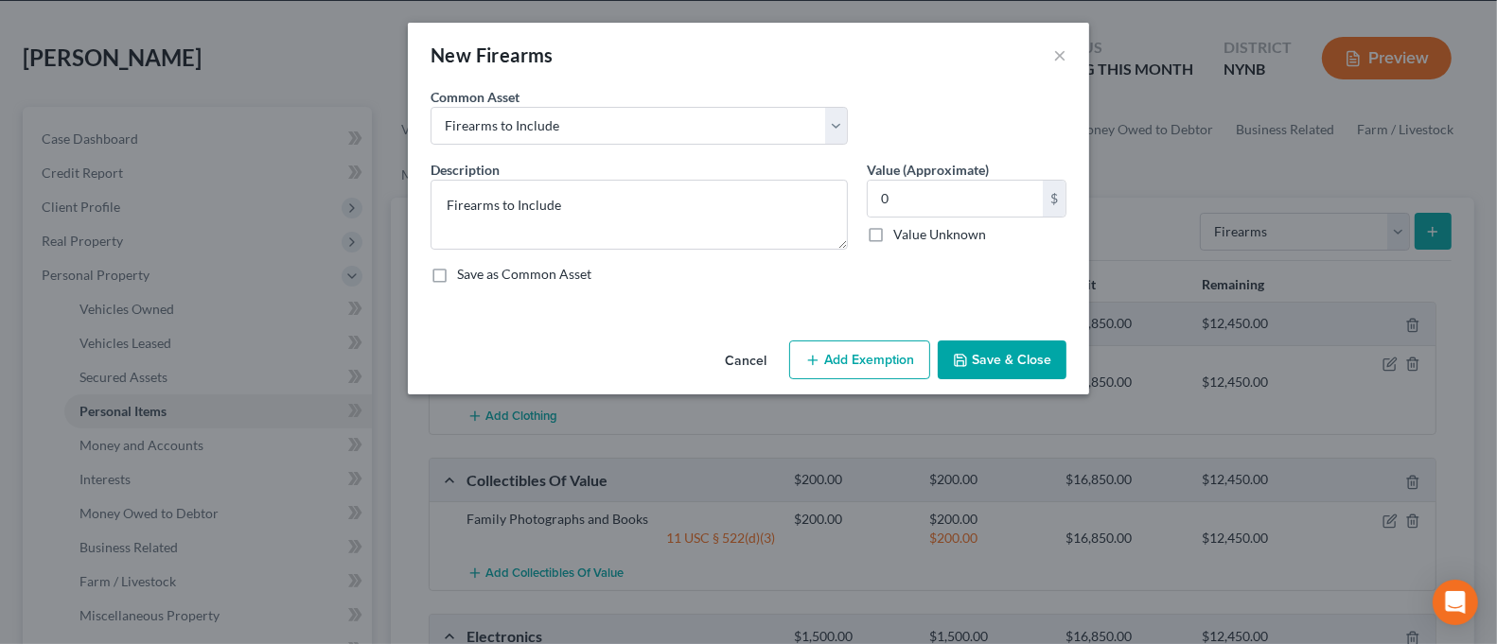
click at [1029, 353] on button "Save & Close" at bounding box center [1002, 361] width 129 height 40
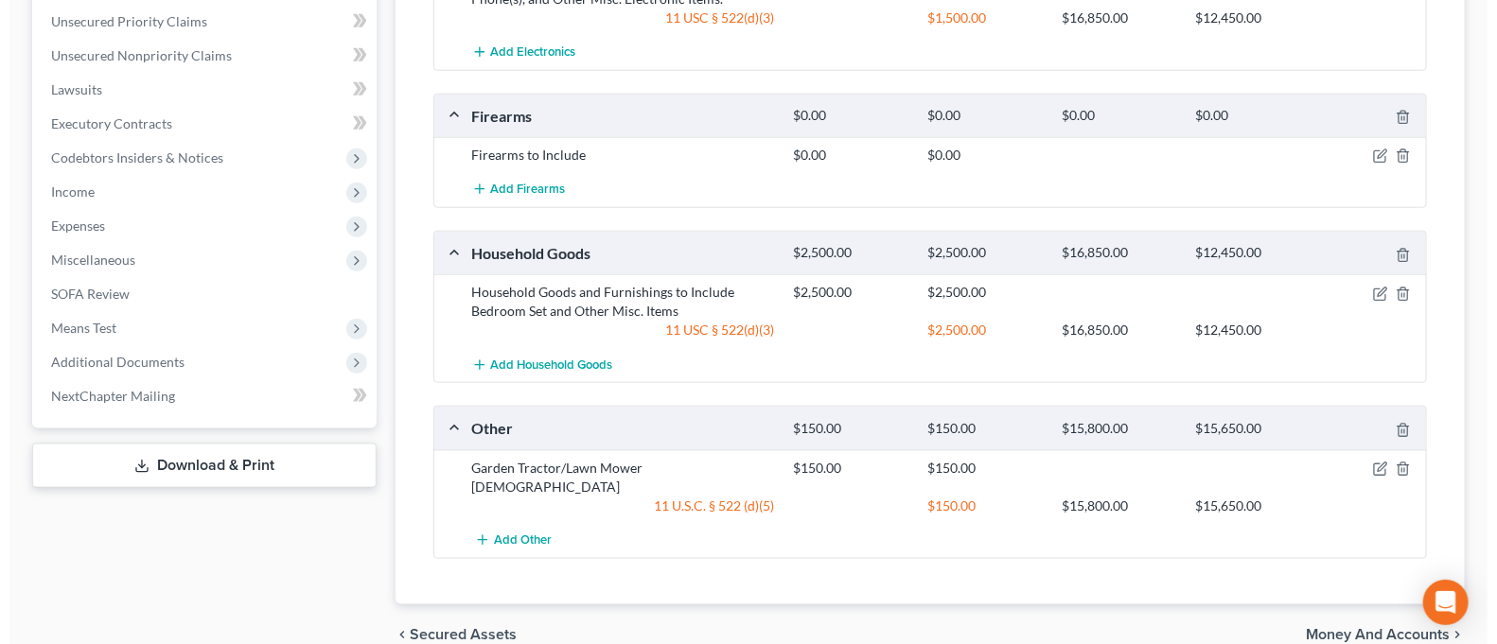
scroll to position [716, 0]
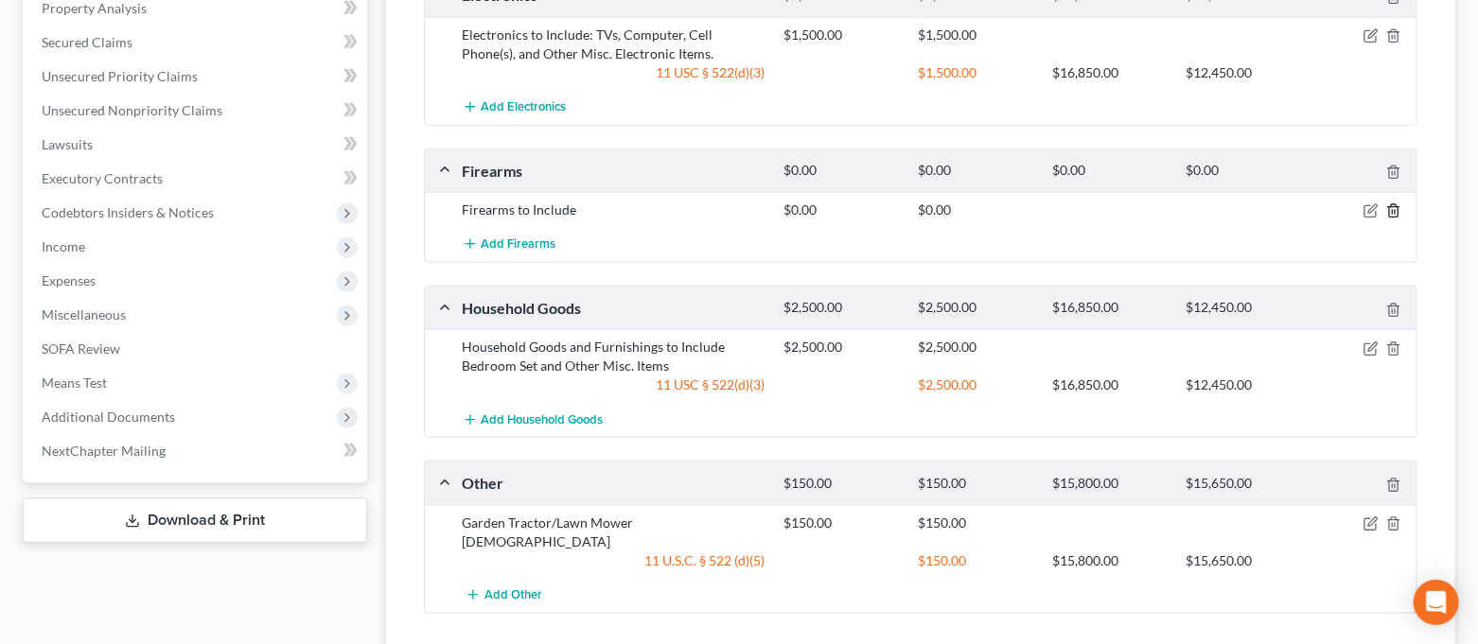
click at [1397, 213] on icon "button" at bounding box center [1393, 210] width 15 height 15
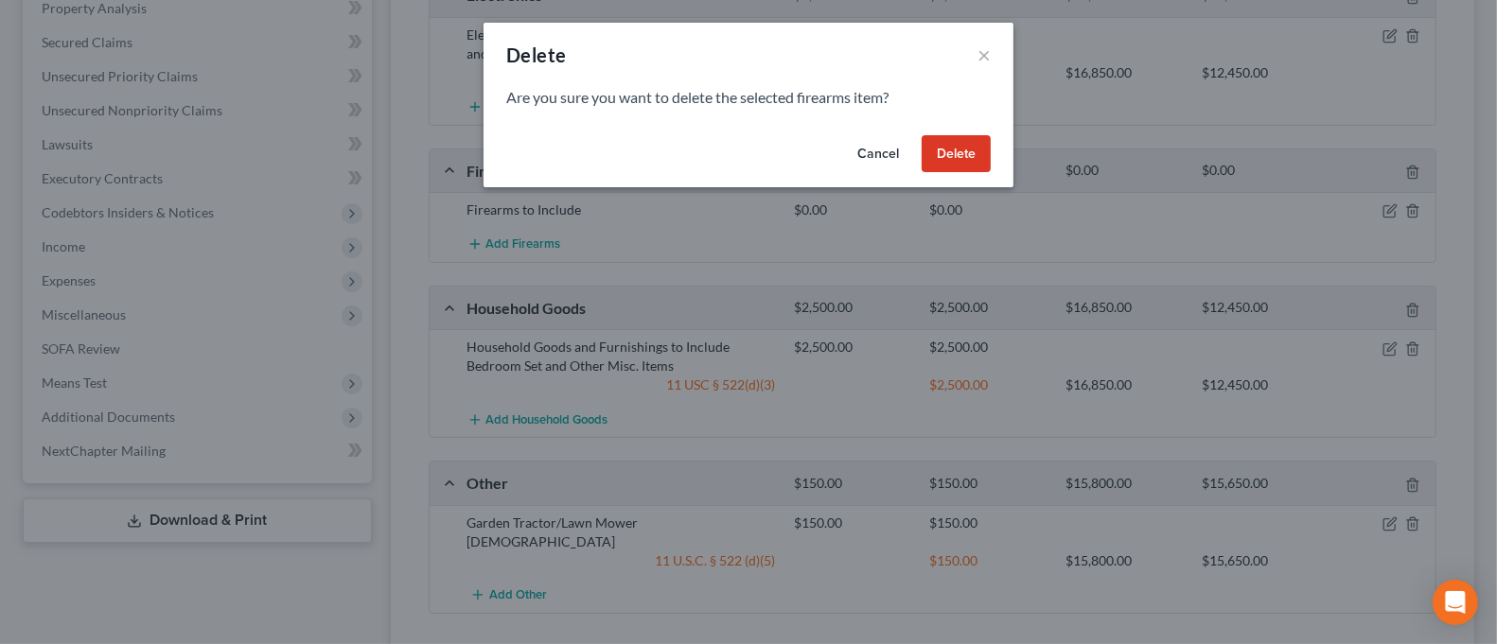
click at [974, 157] on button "Delete" at bounding box center [956, 154] width 69 height 38
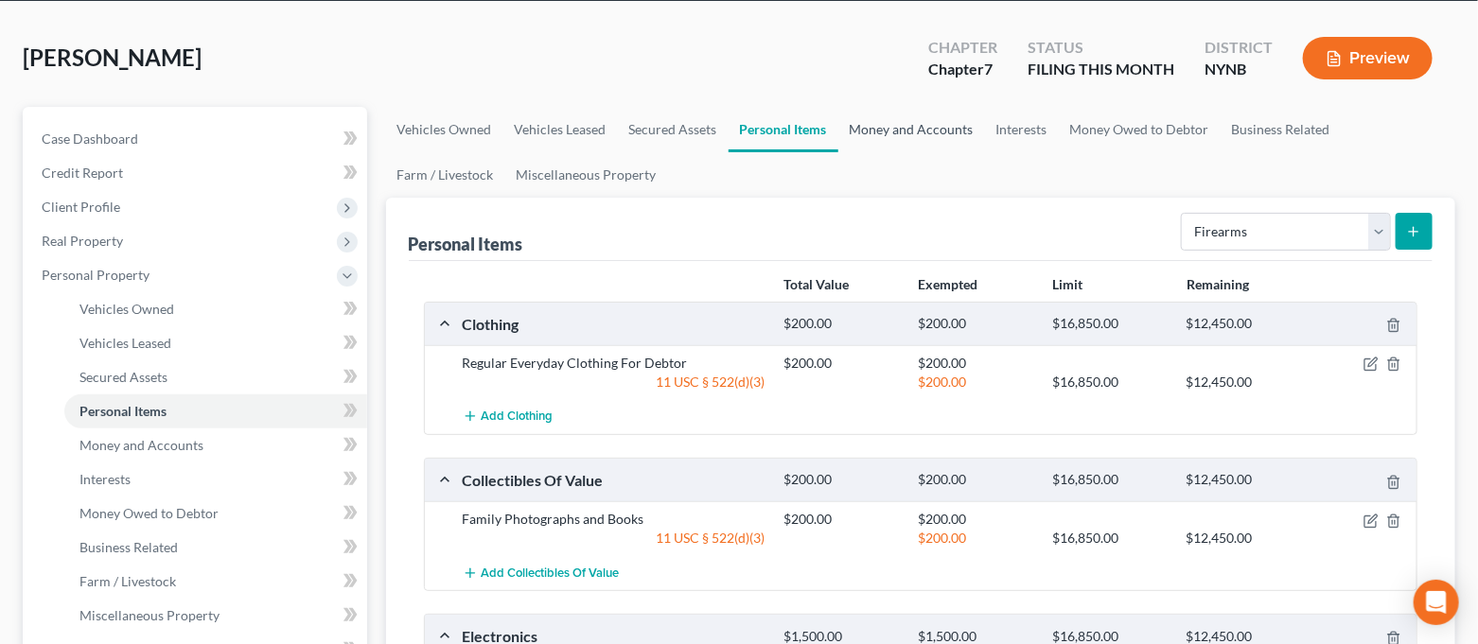
click at [900, 131] on link "Money and Accounts" at bounding box center [911, 129] width 147 height 45
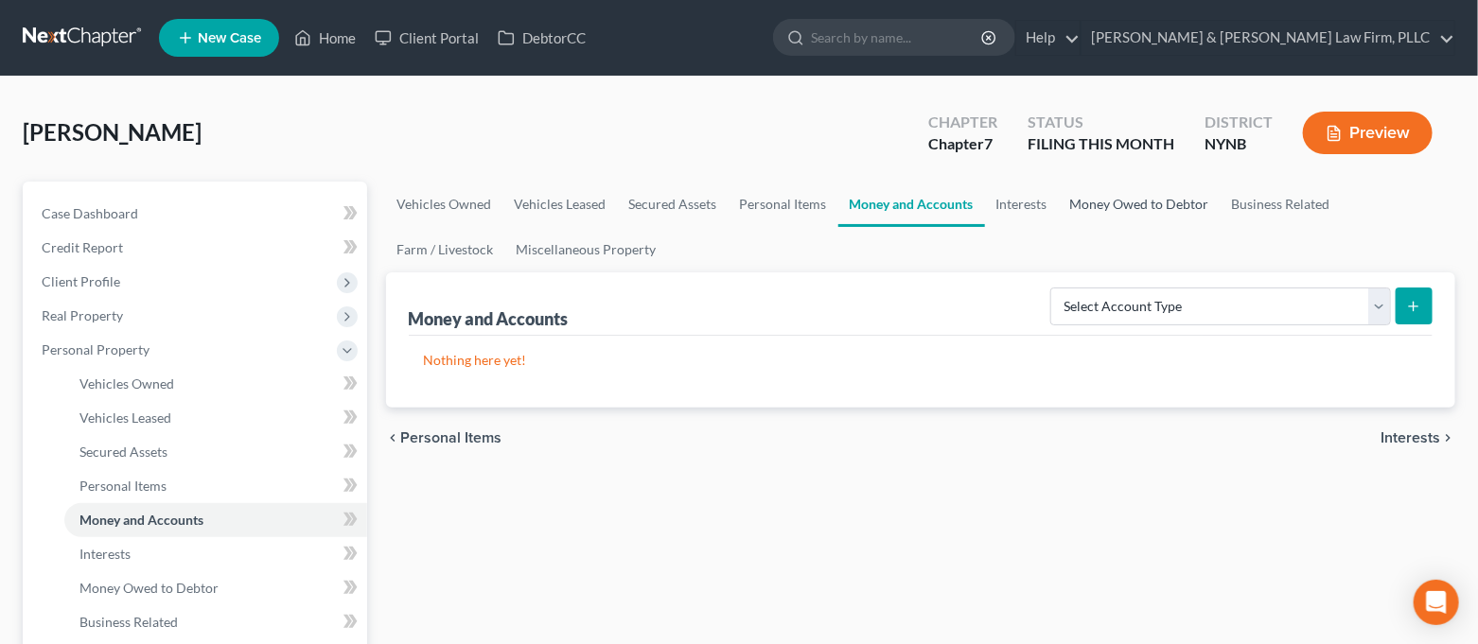
click at [1102, 205] on link "Money Owed to Debtor" at bounding box center [1140, 204] width 162 height 45
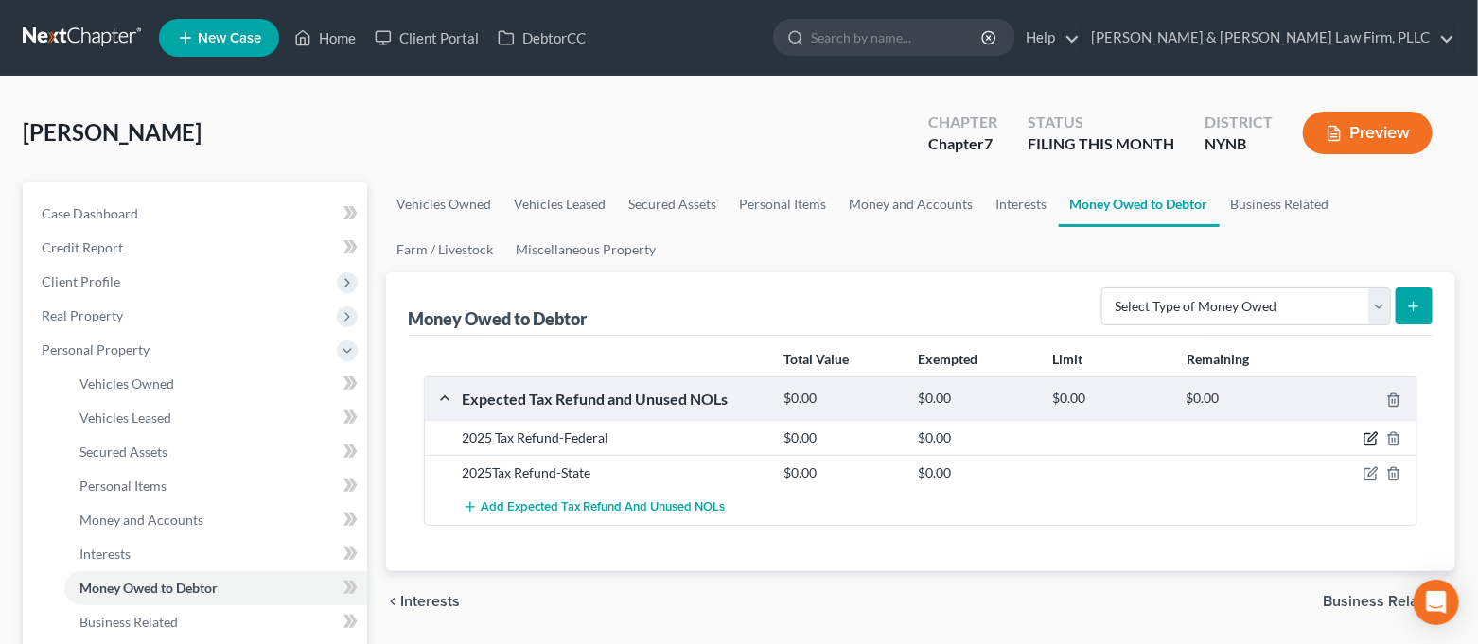
click at [1366, 437] on icon "button" at bounding box center [1371, 439] width 15 height 15
select select "0"
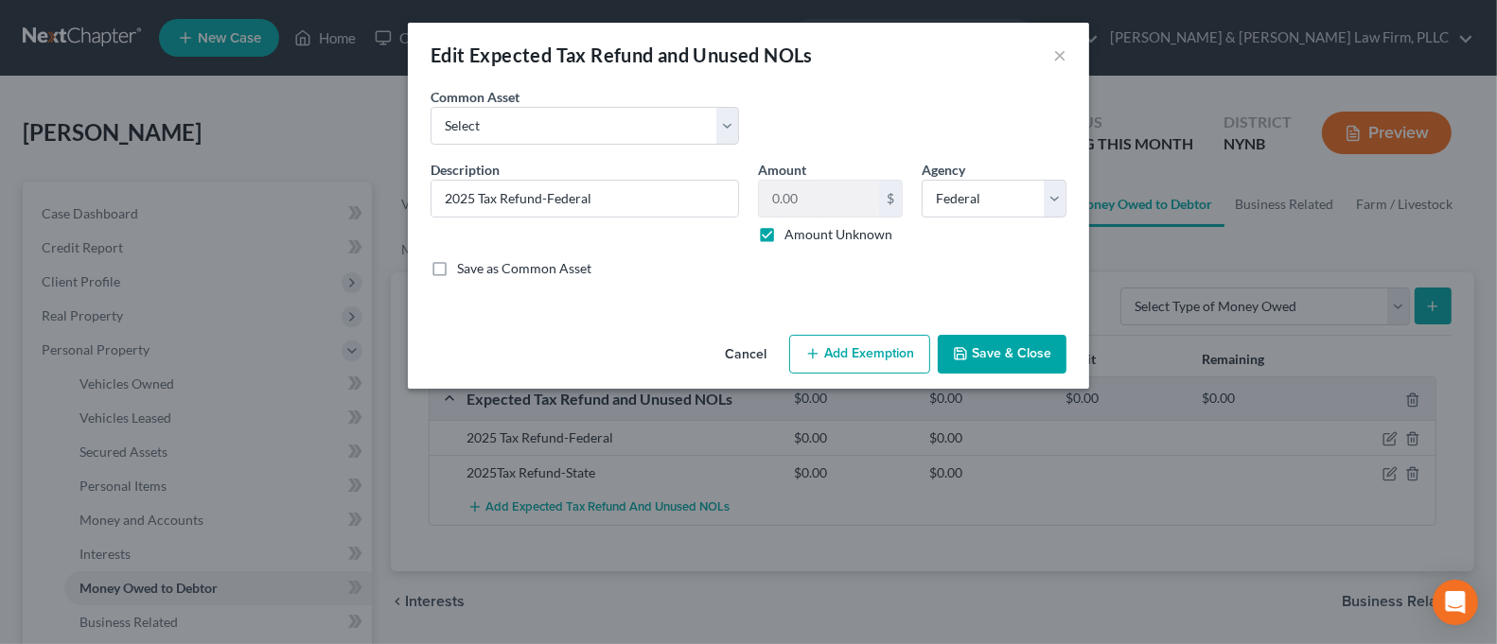
click at [840, 350] on button "Add Exemption" at bounding box center [859, 355] width 141 height 40
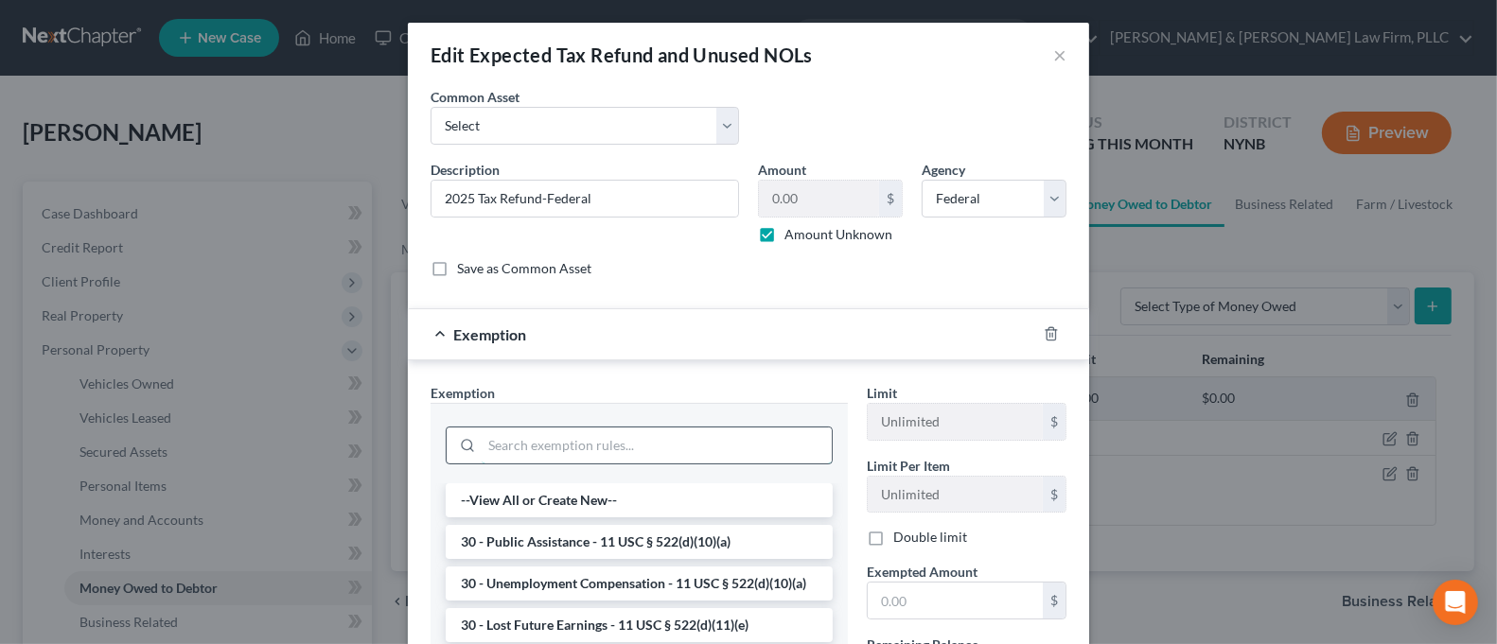
click at [697, 433] on input "search" at bounding box center [657, 446] width 350 height 36
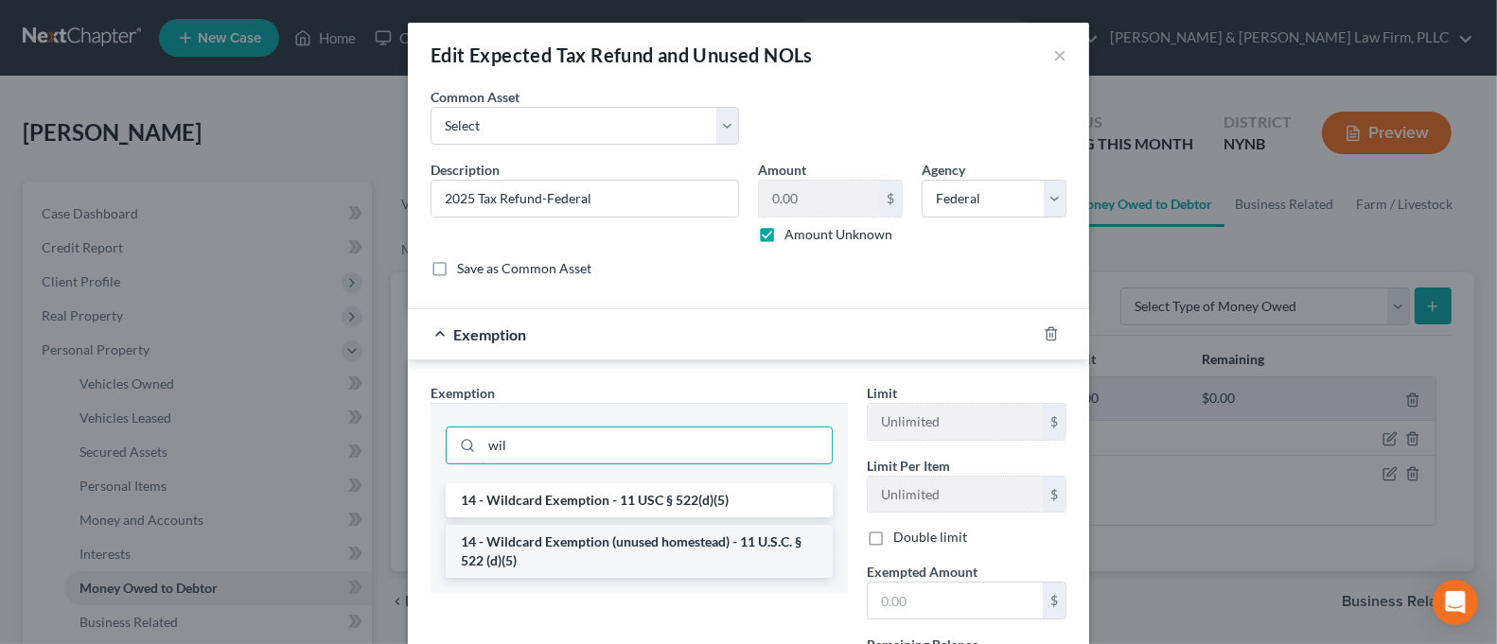
type input "wil"
click at [703, 533] on li "14 - Wildcard Exemption (unused homestead) - 11 U.S.C. § 522 (d)(5)" at bounding box center [639, 551] width 387 height 53
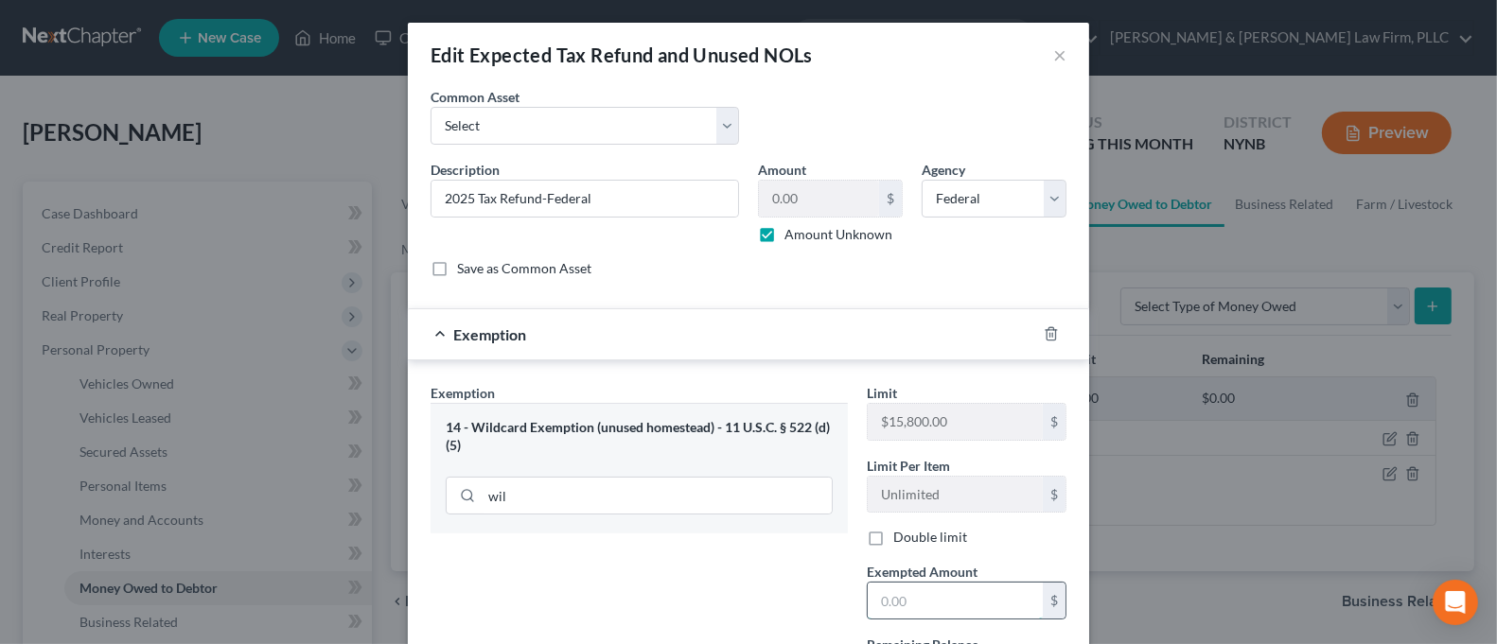
click at [919, 602] on input "text" at bounding box center [955, 601] width 175 height 36
type input "1.00"
click at [788, 582] on div "Exemption Set must be selected for CA. Exemption * 14 - Wildcard Exemption (unu…" at bounding box center [639, 545] width 436 height 325
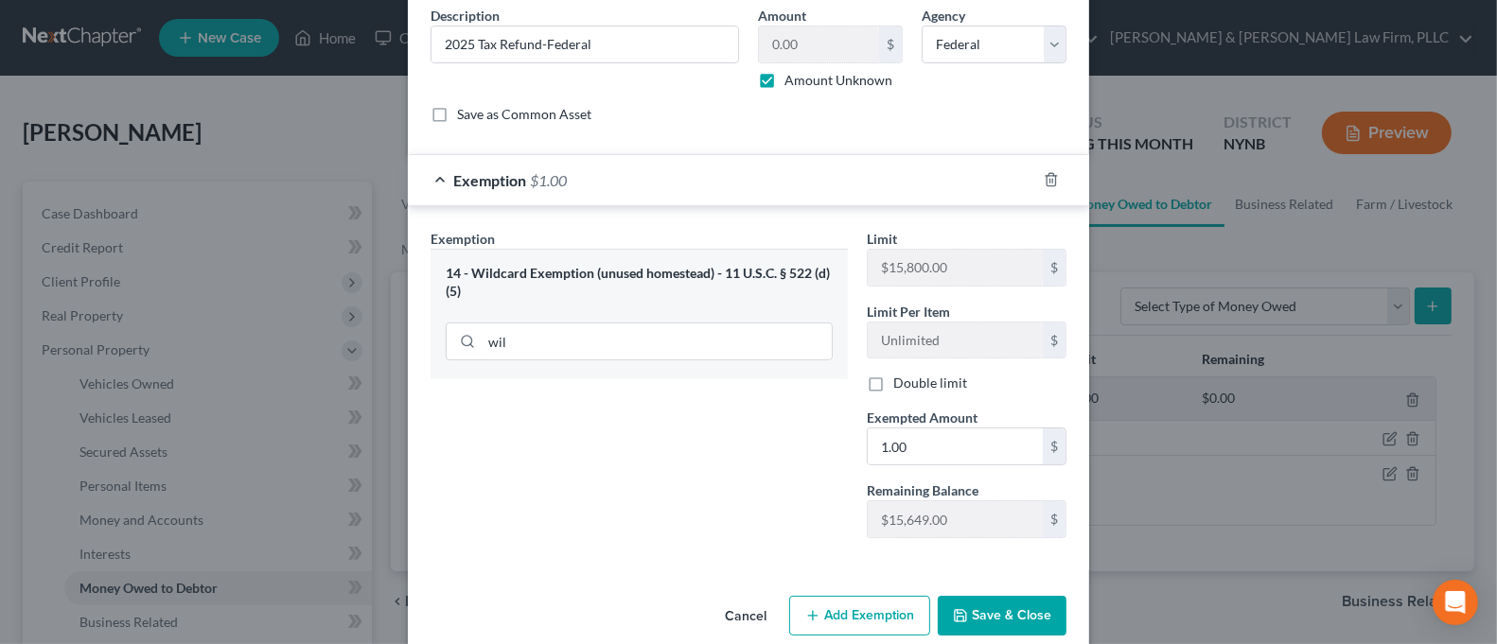
scroll to position [182, 0]
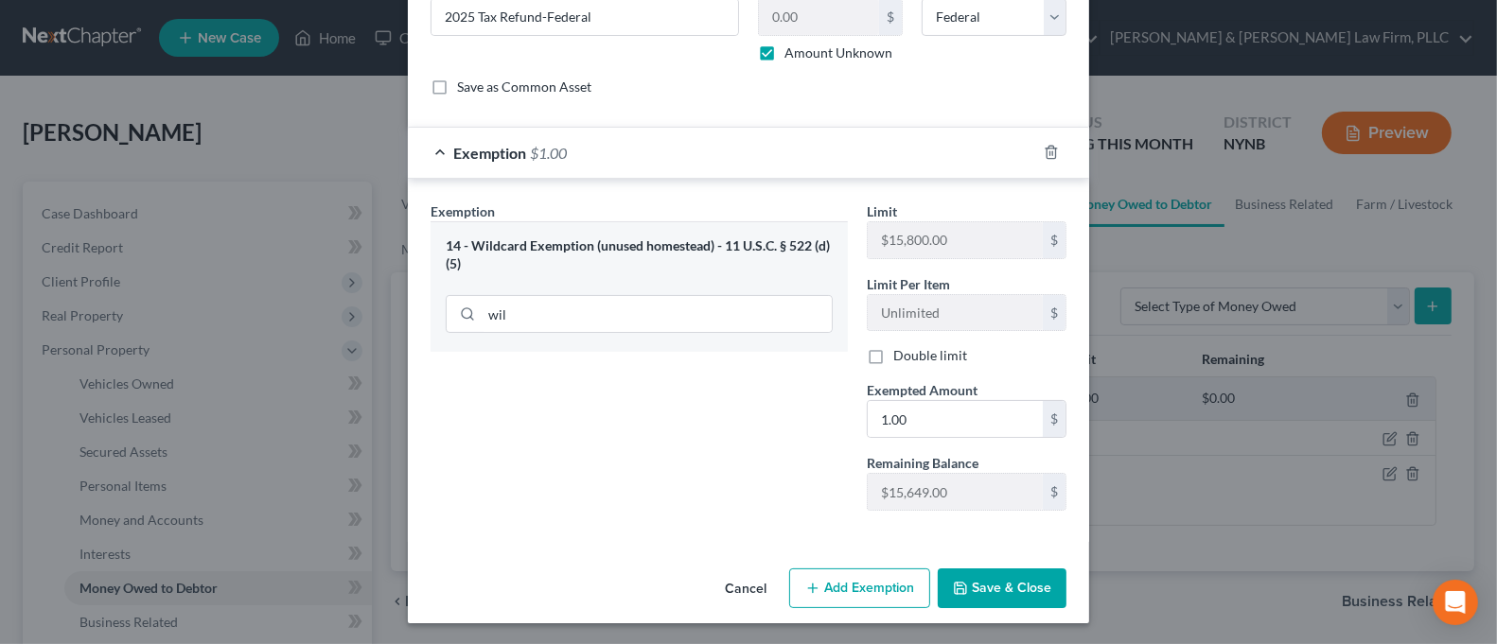
click at [976, 588] on button "Save & Close" at bounding box center [1002, 589] width 129 height 40
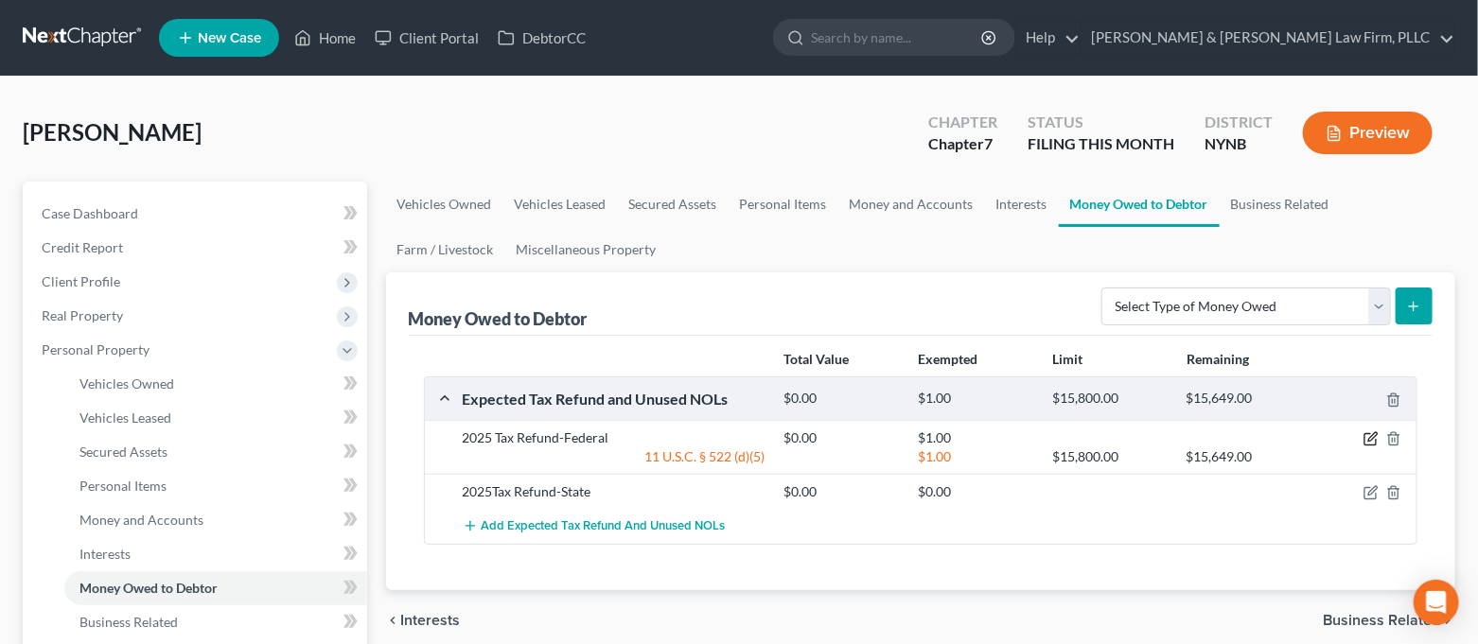
click at [1373, 432] on icon "button" at bounding box center [1371, 439] width 15 height 15
select select "0"
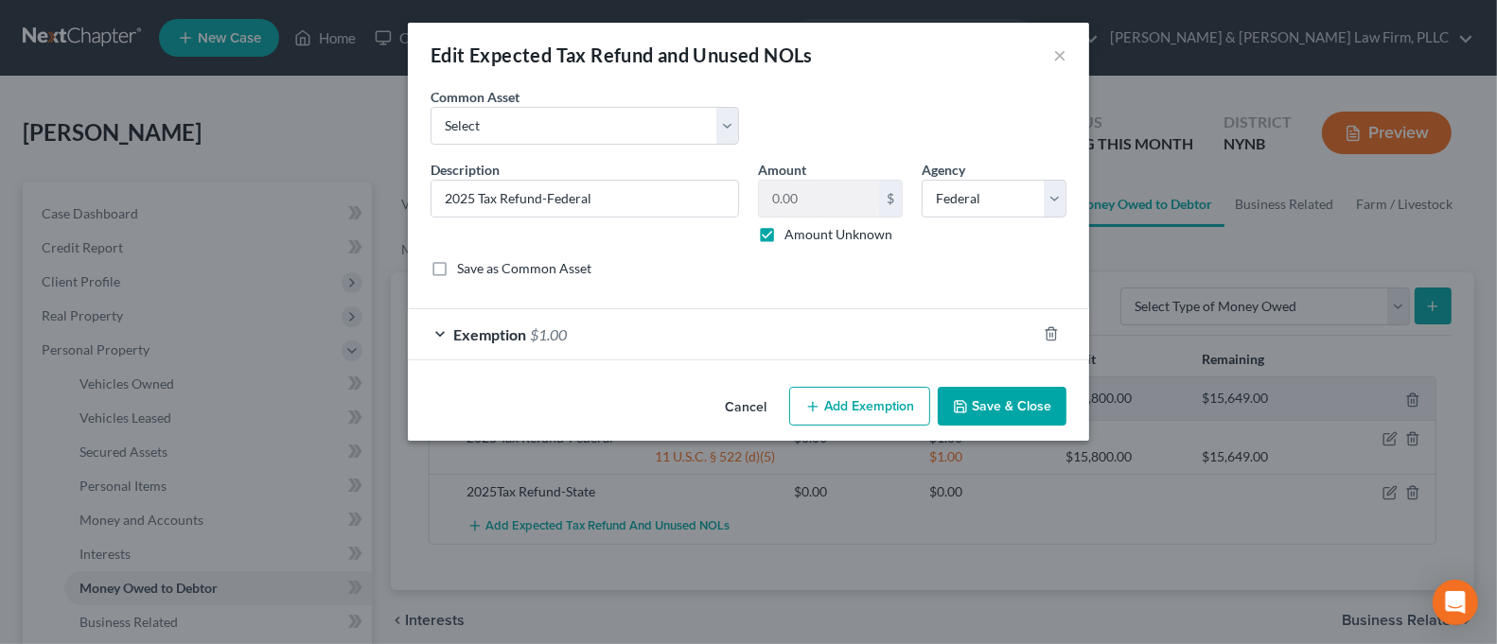
click at [986, 410] on button "Save & Close" at bounding box center [1002, 407] width 129 height 40
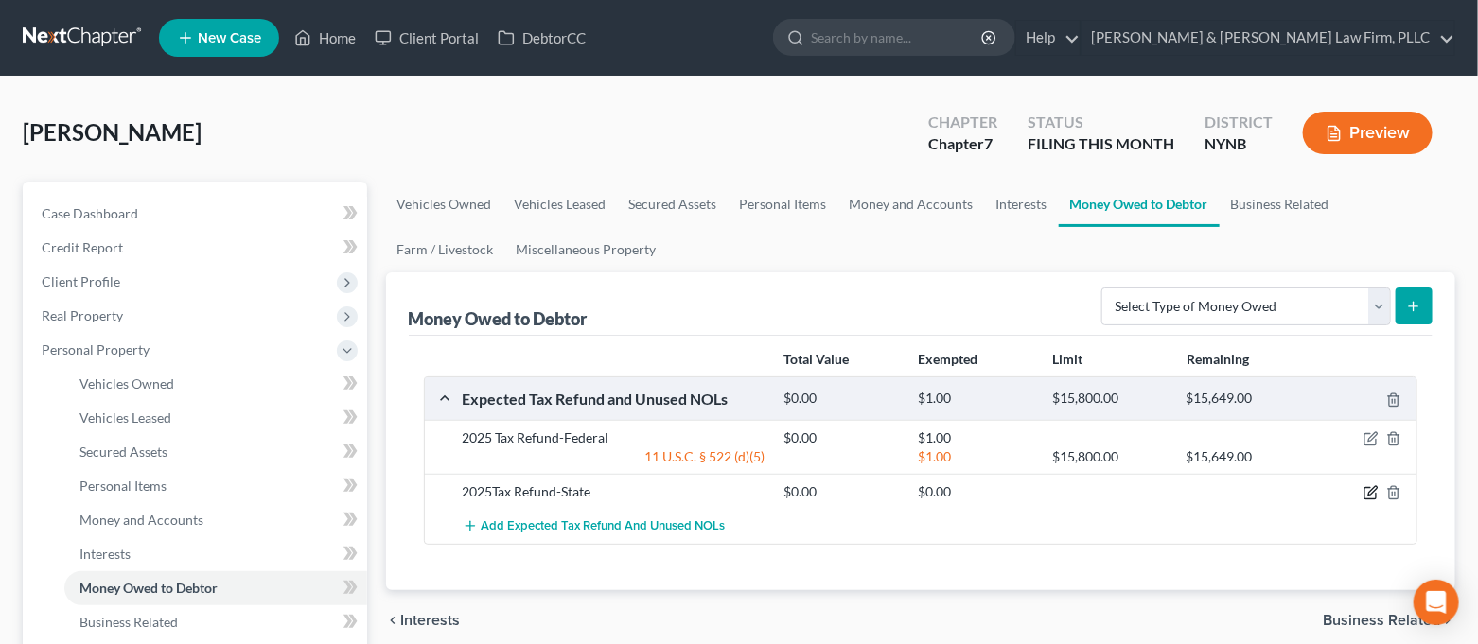
click at [1364, 498] on icon "button" at bounding box center [1371, 492] width 15 height 15
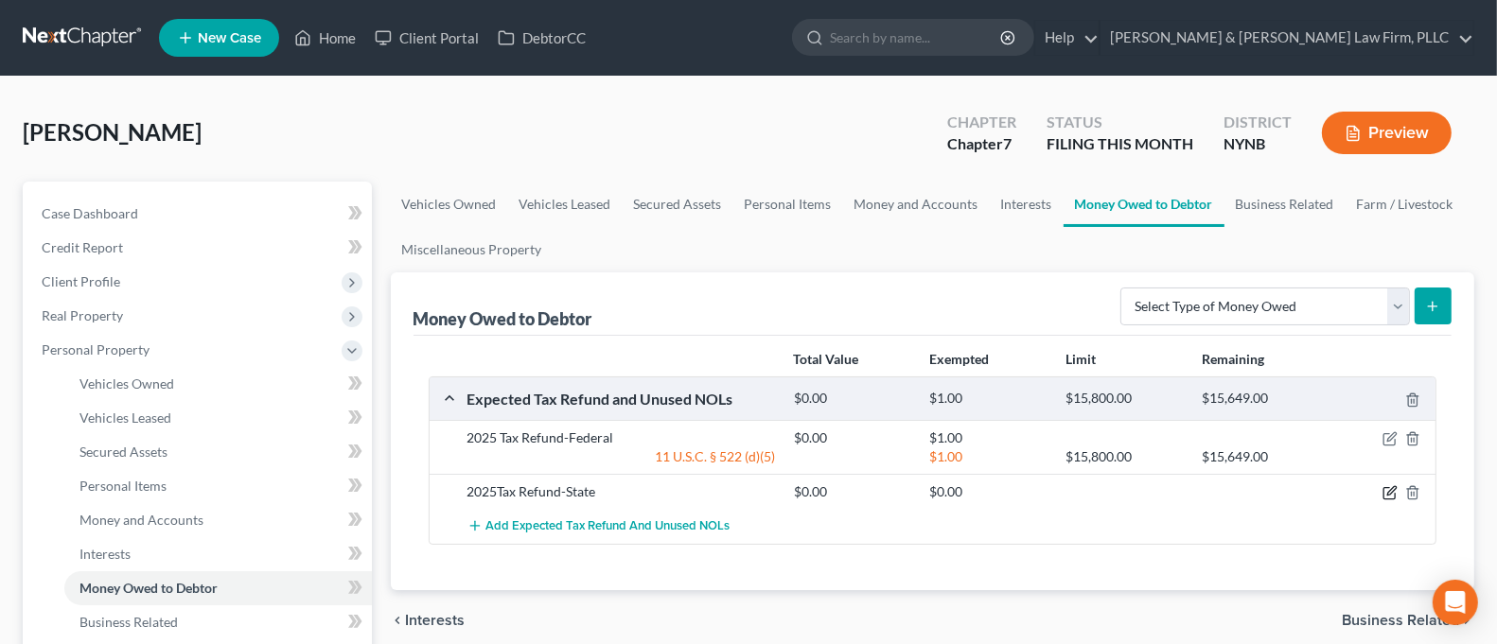
select select "1"
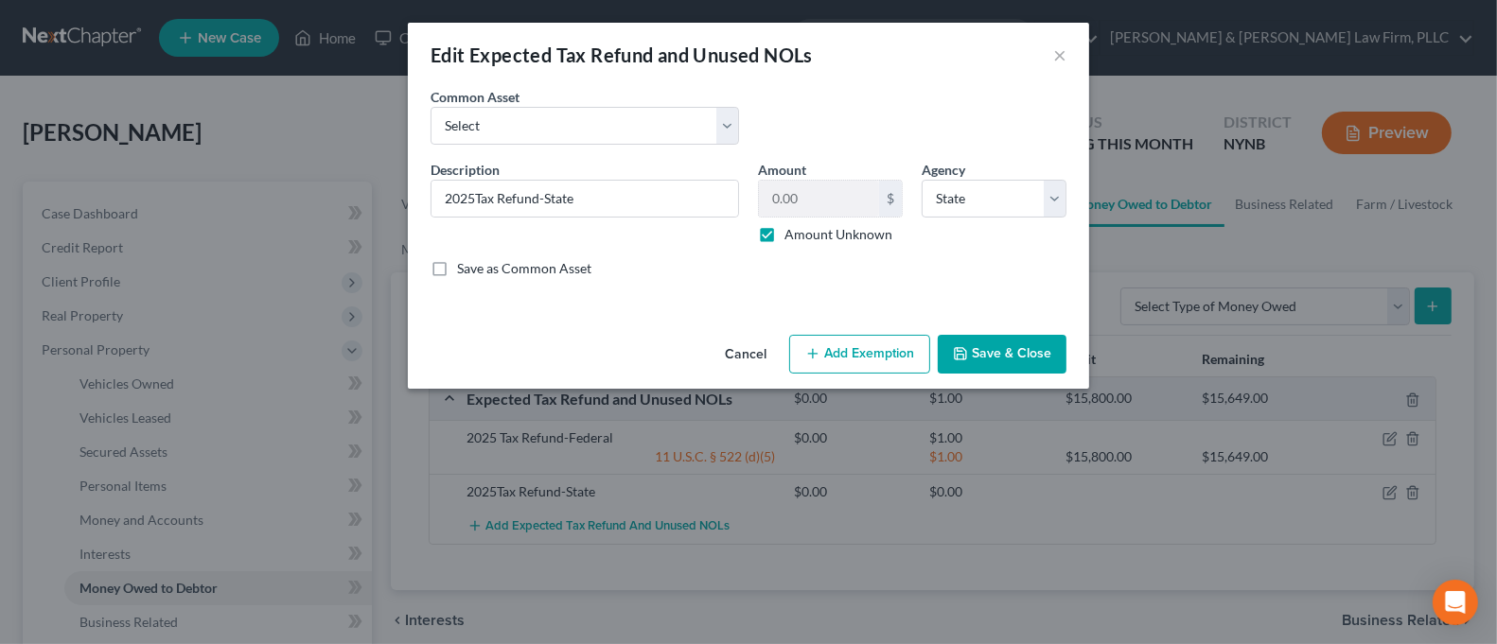
click at [890, 349] on button "Add Exemption" at bounding box center [859, 355] width 141 height 40
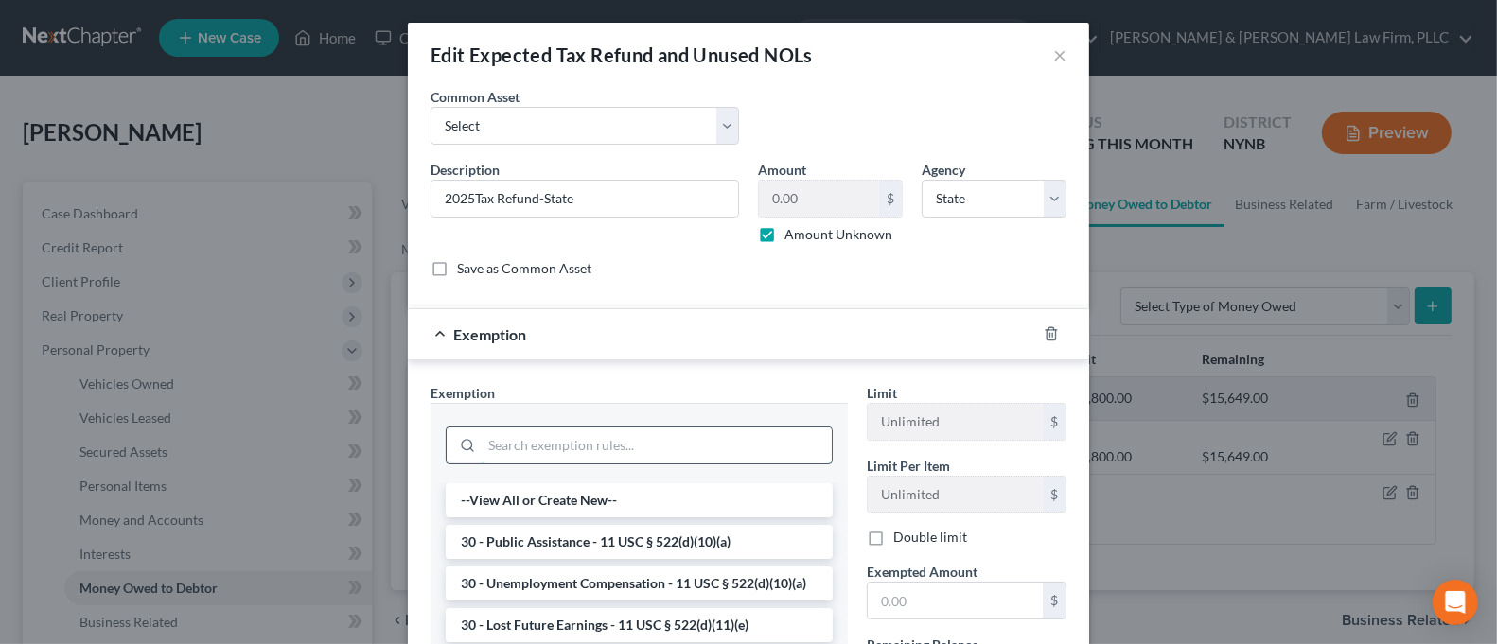
click at [635, 428] on input "search" at bounding box center [657, 446] width 350 height 36
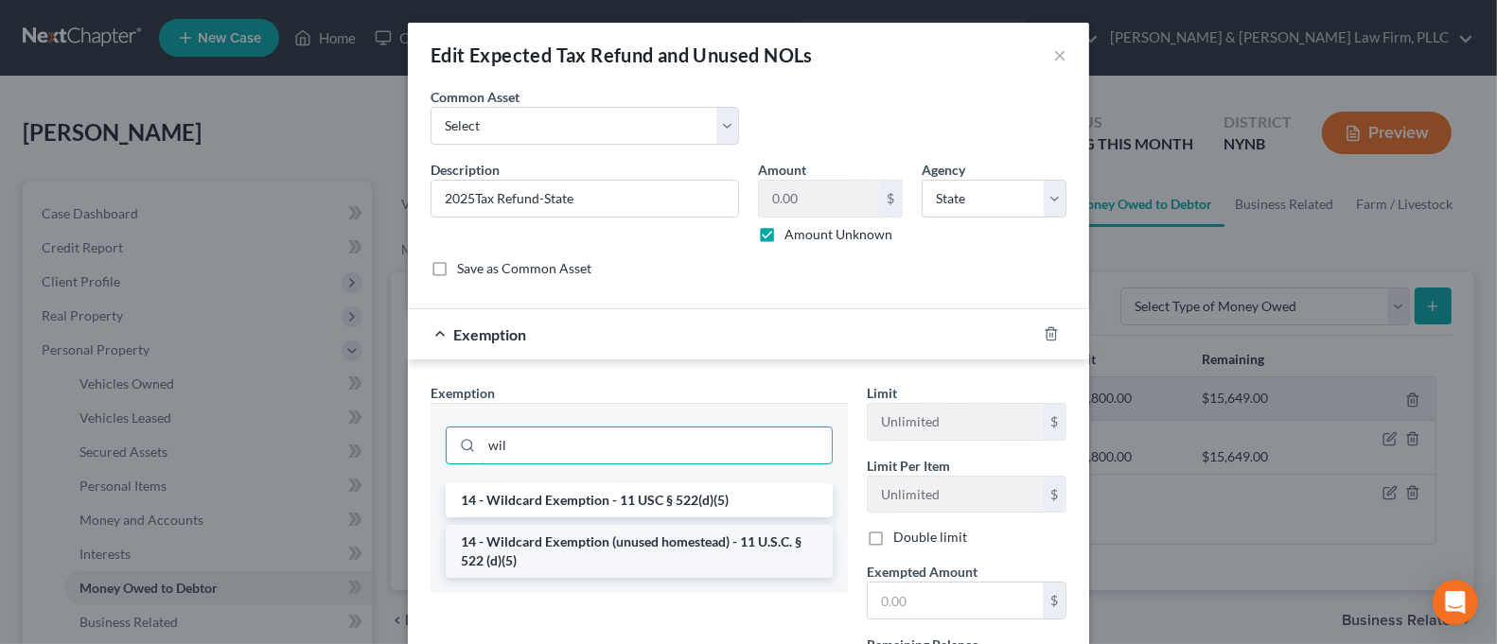
type input "wil"
click at [702, 552] on li "14 - Wildcard Exemption (unused homestead) - 11 U.S.C. § 522 (d)(5)" at bounding box center [639, 551] width 387 height 53
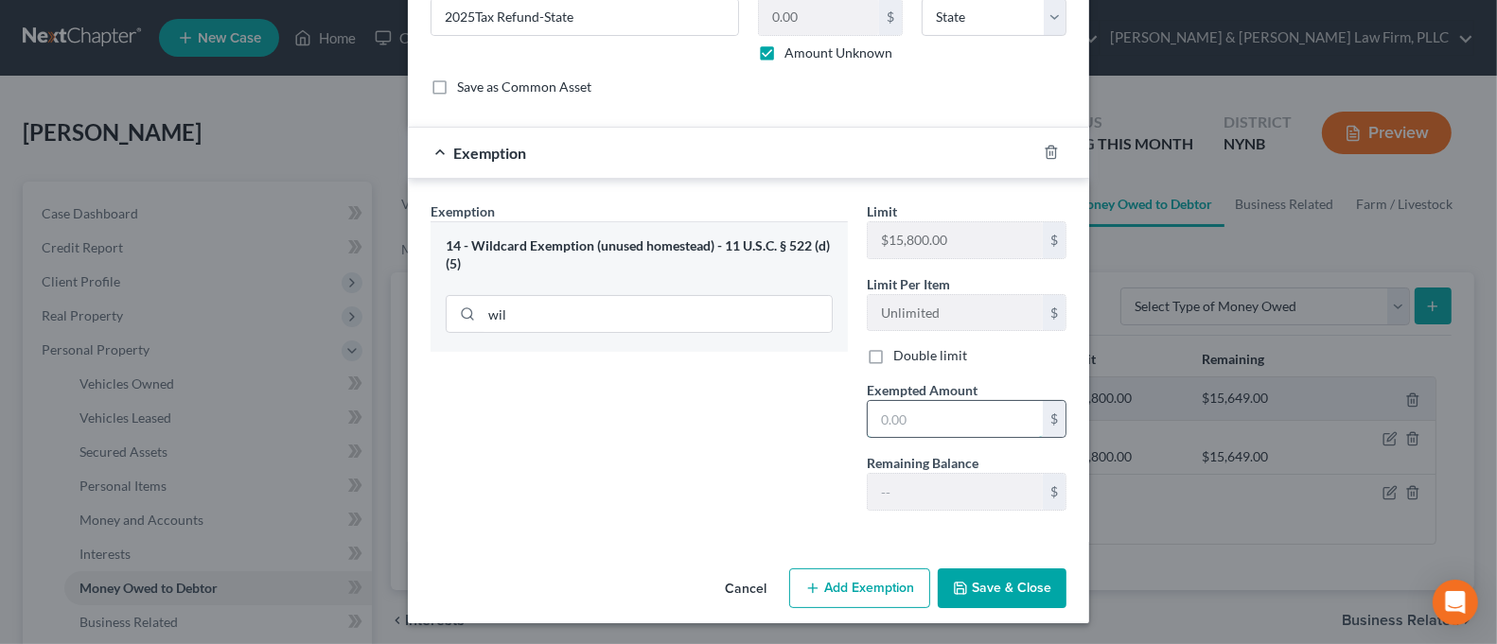
click at [908, 417] on input "text" at bounding box center [955, 419] width 175 height 36
type input "1.00"
click at [766, 442] on div "Exemption Set must be selected for CA. Exemption * 14 - Wildcard Exemption (unu…" at bounding box center [639, 364] width 436 height 325
click at [1046, 582] on button "Save & Close" at bounding box center [1002, 589] width 129 height 40
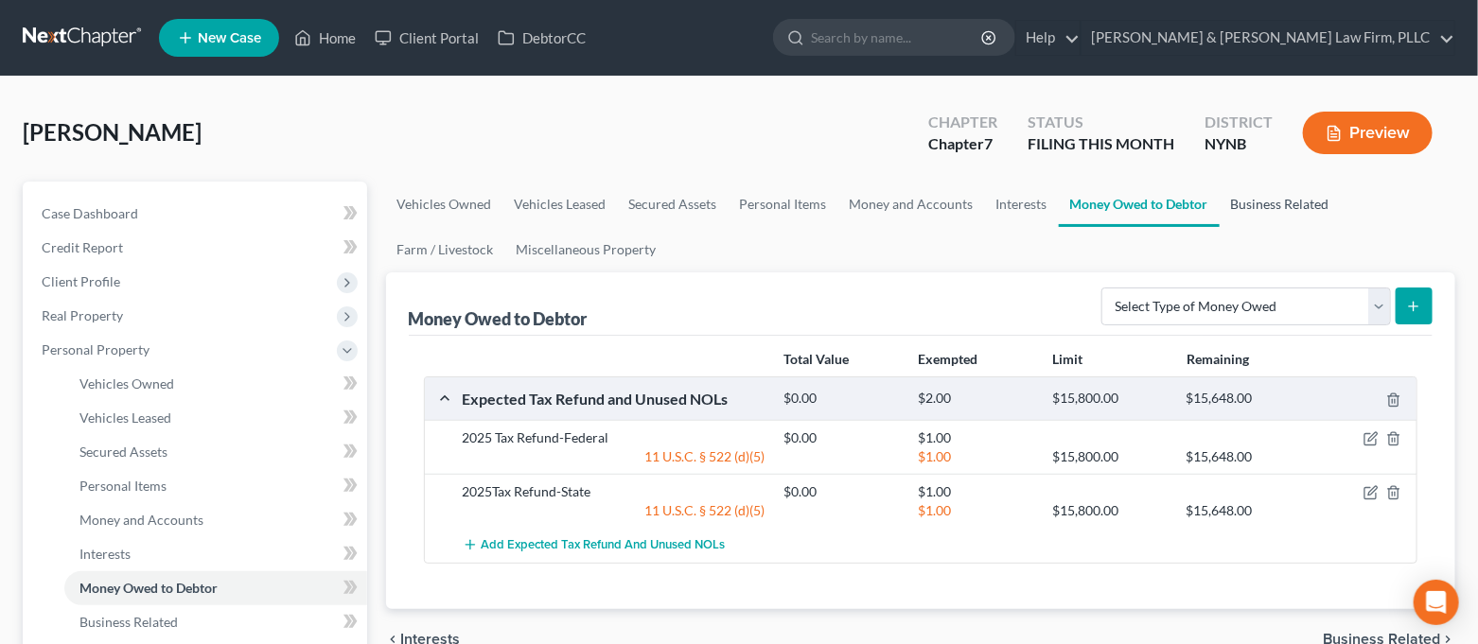
click at [1279, 203] on link "Business Related" at bounding box center [1280, 204] width 121 height 45
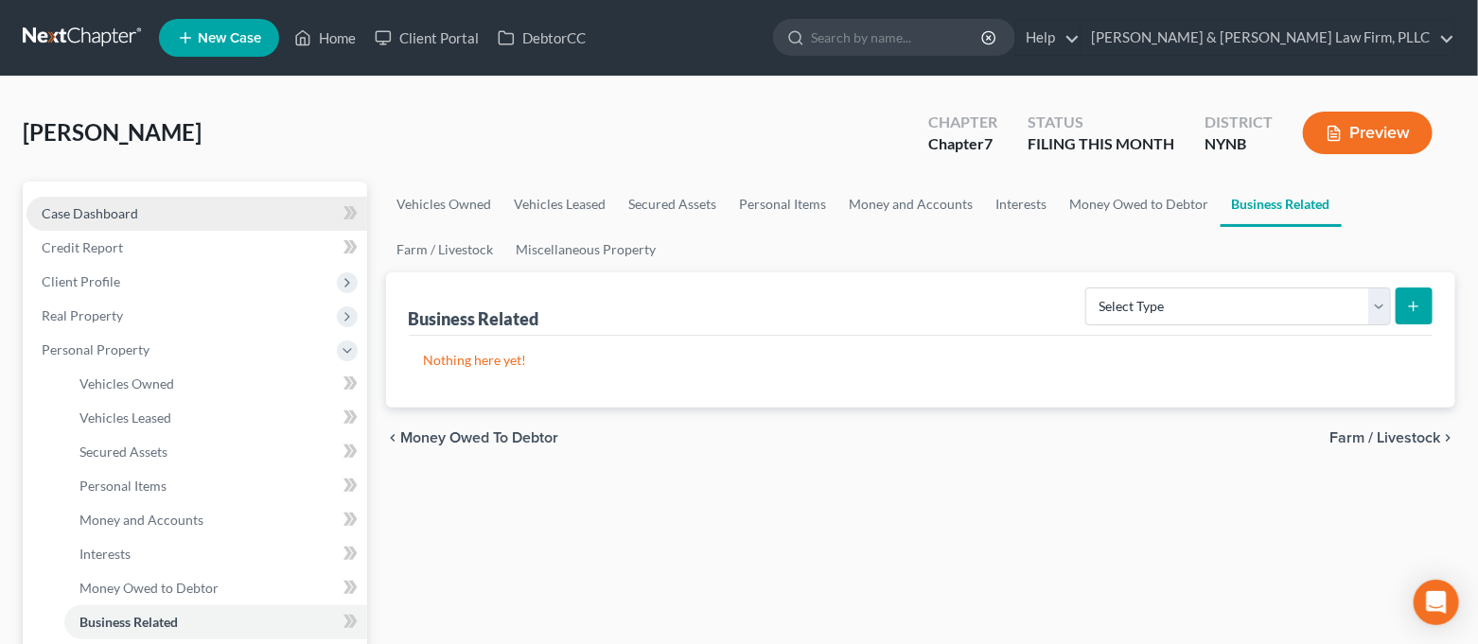
click at [168, 208] on link "Case Dashboard" at bounding box center [196, 214] width 341 height 34
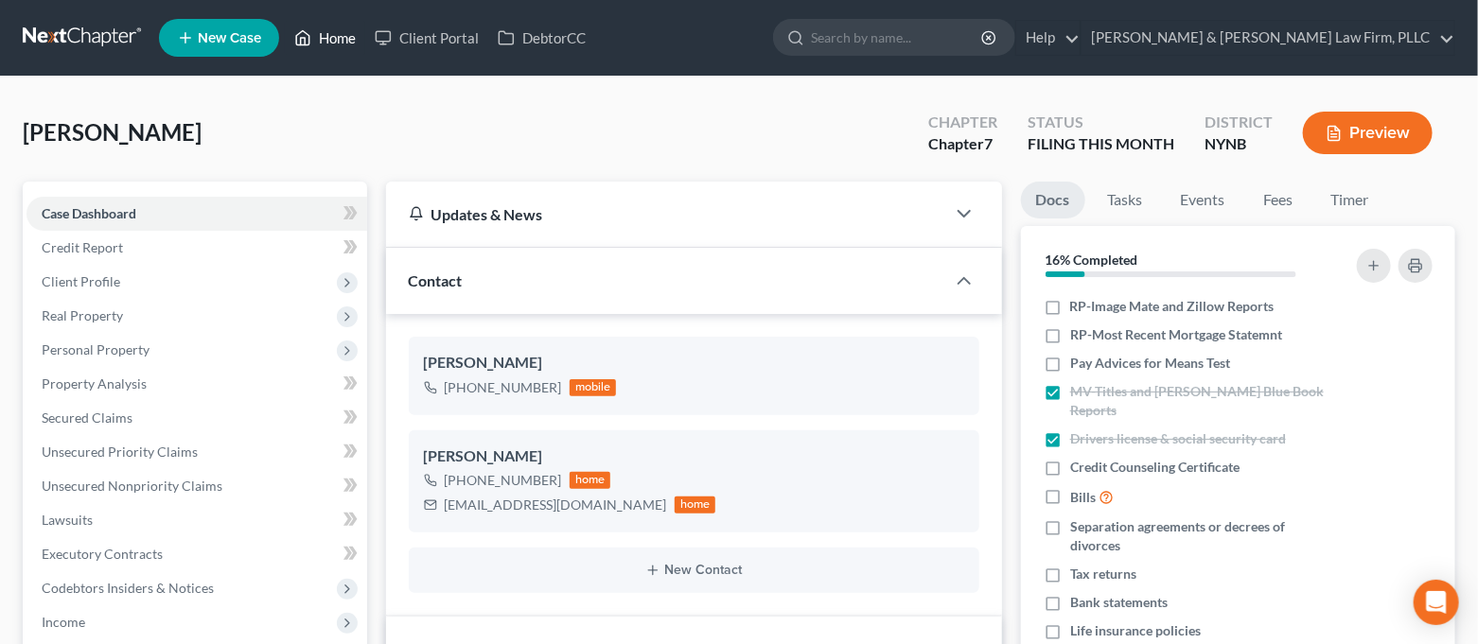
click at [311, 42] on icon at bounding box center [302, 37] width 17 height 23
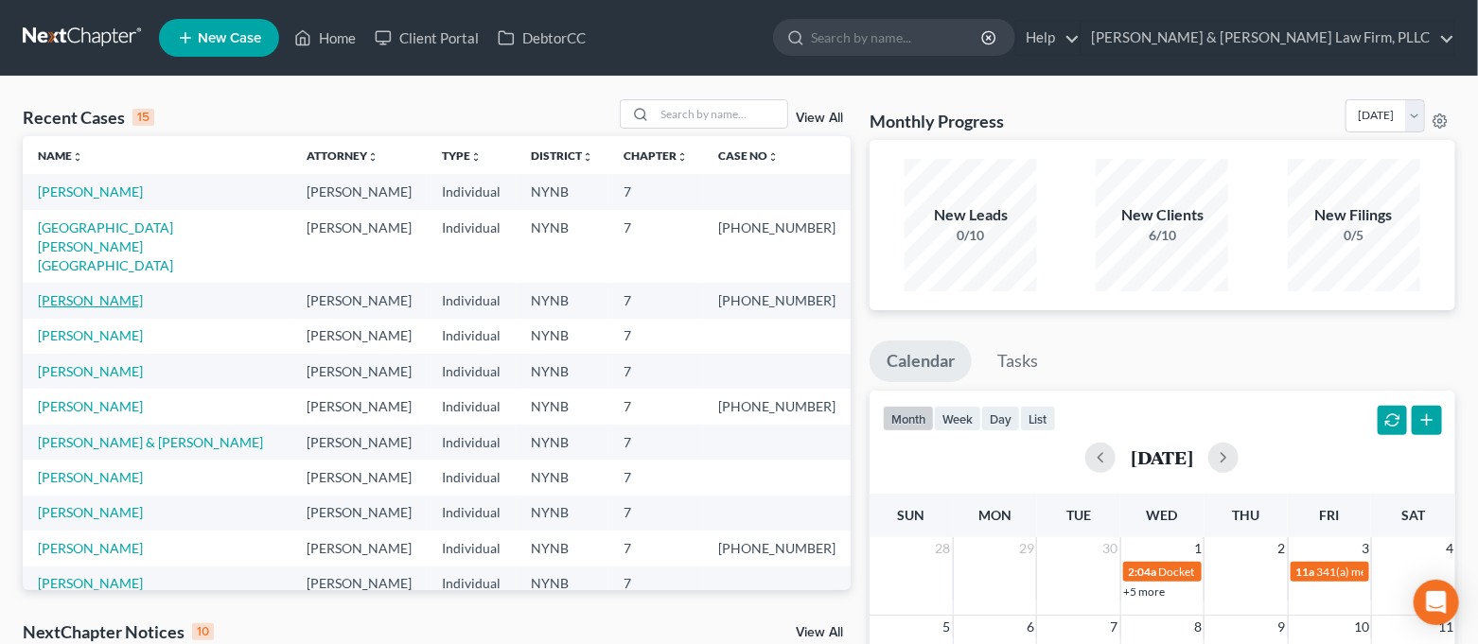
click at [103, 292] on link "[PERSON_NAME]" at bounding box center [90, 300] width 105 height 16
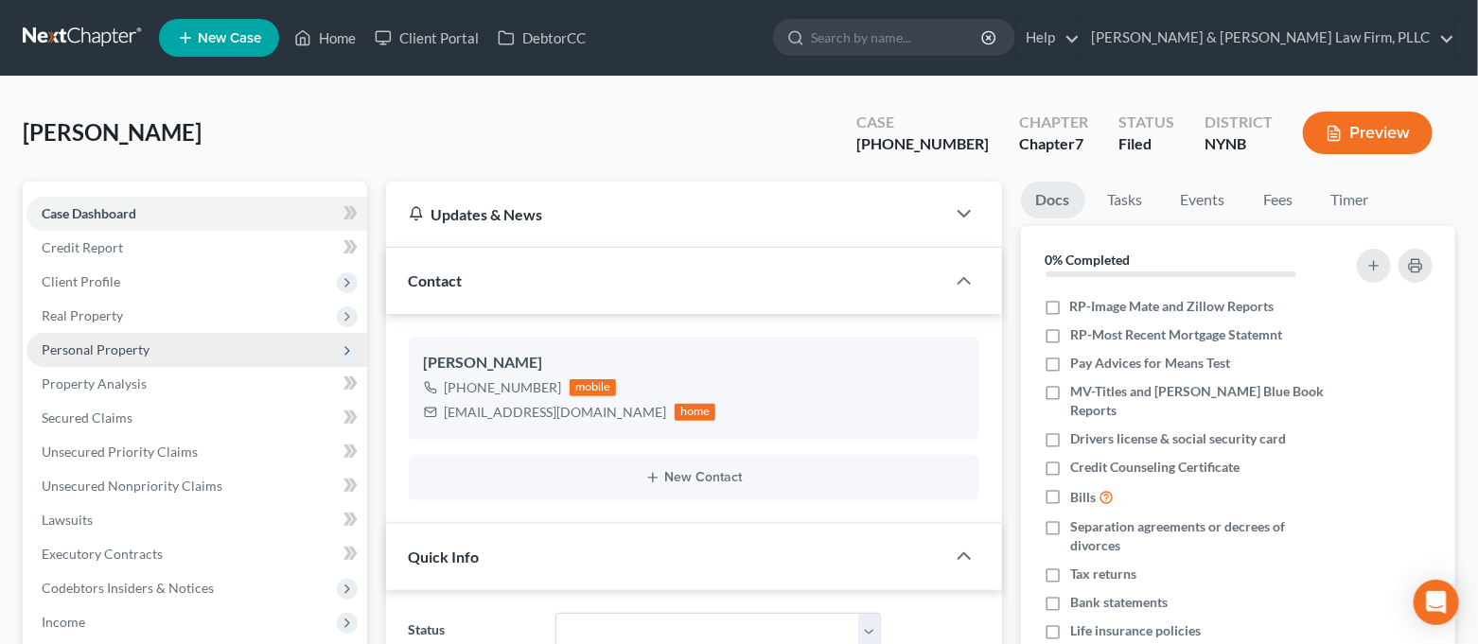
scroll to position [13218, 0]
click at [134, 354] on span "Personal Property" at bounding box center [96, 350] width 108 height 16
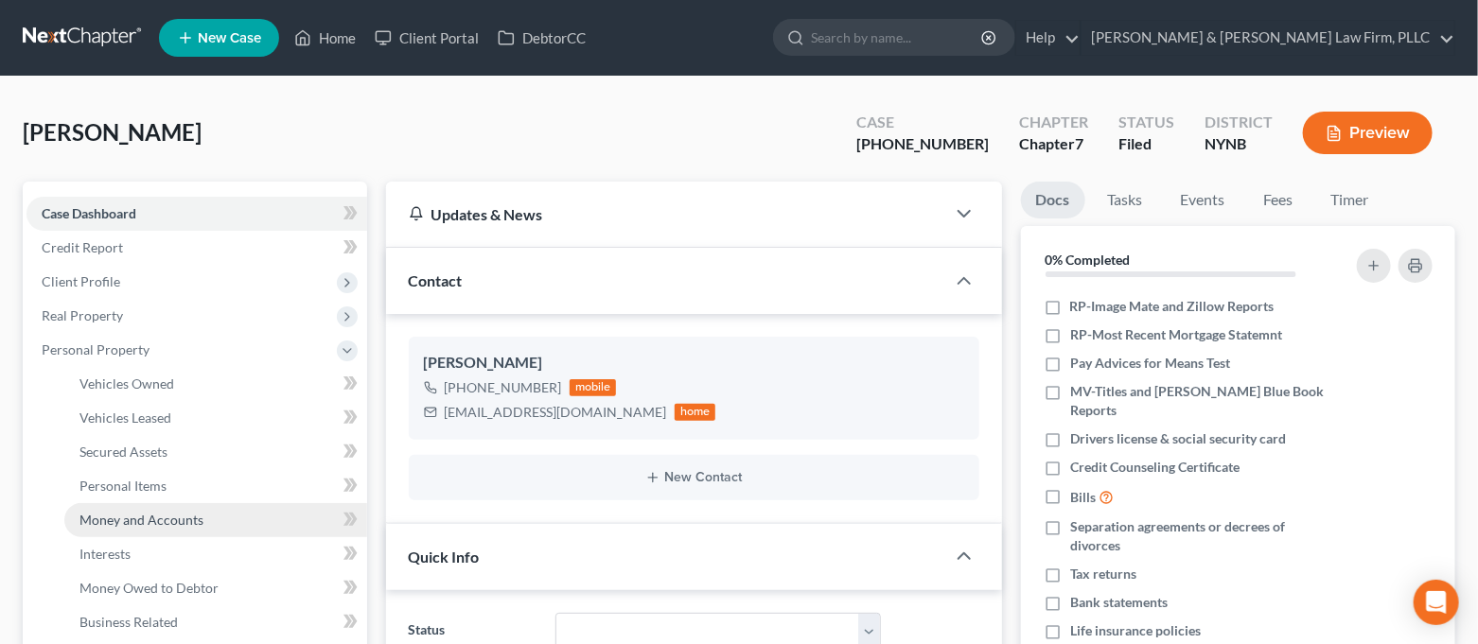
click at [200, 514] on span "Money and Accounts" at bounding box center [141, 520] width 124 height 16
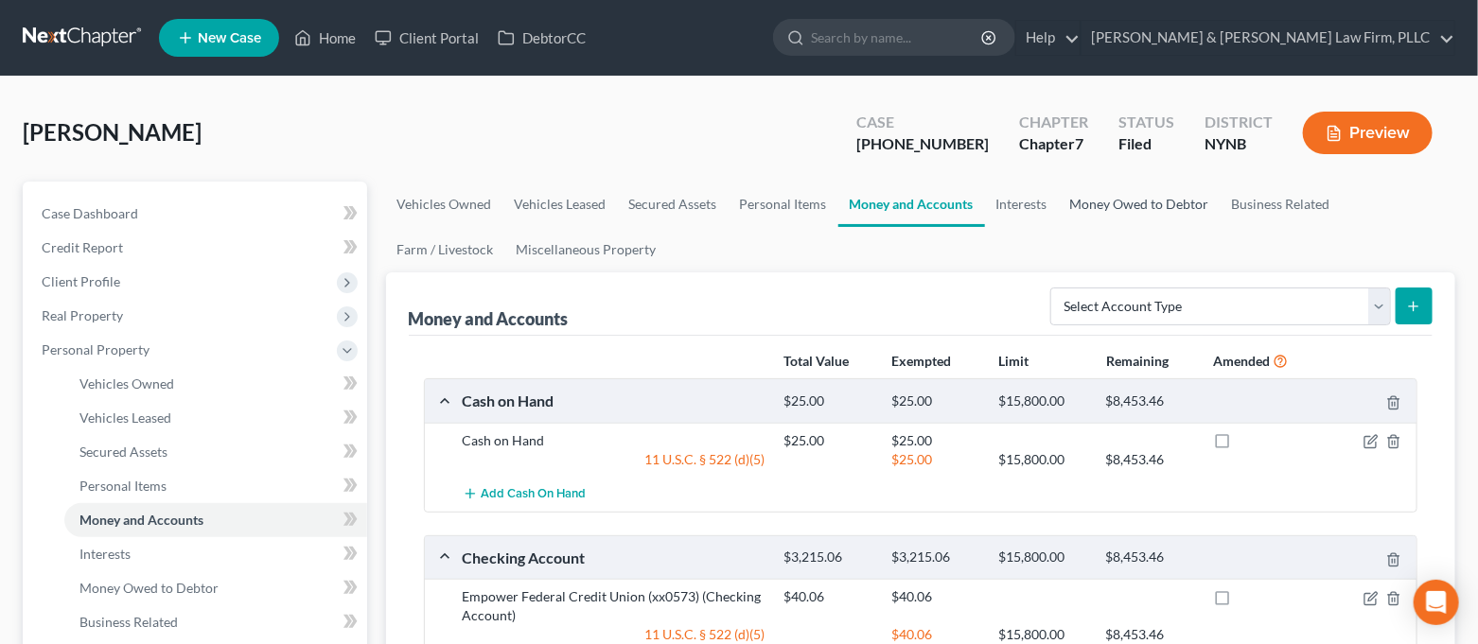
click at [1103, 203] on link "Money Owed to Debtor" at bounding box center [1140, 204] width 162 height 45
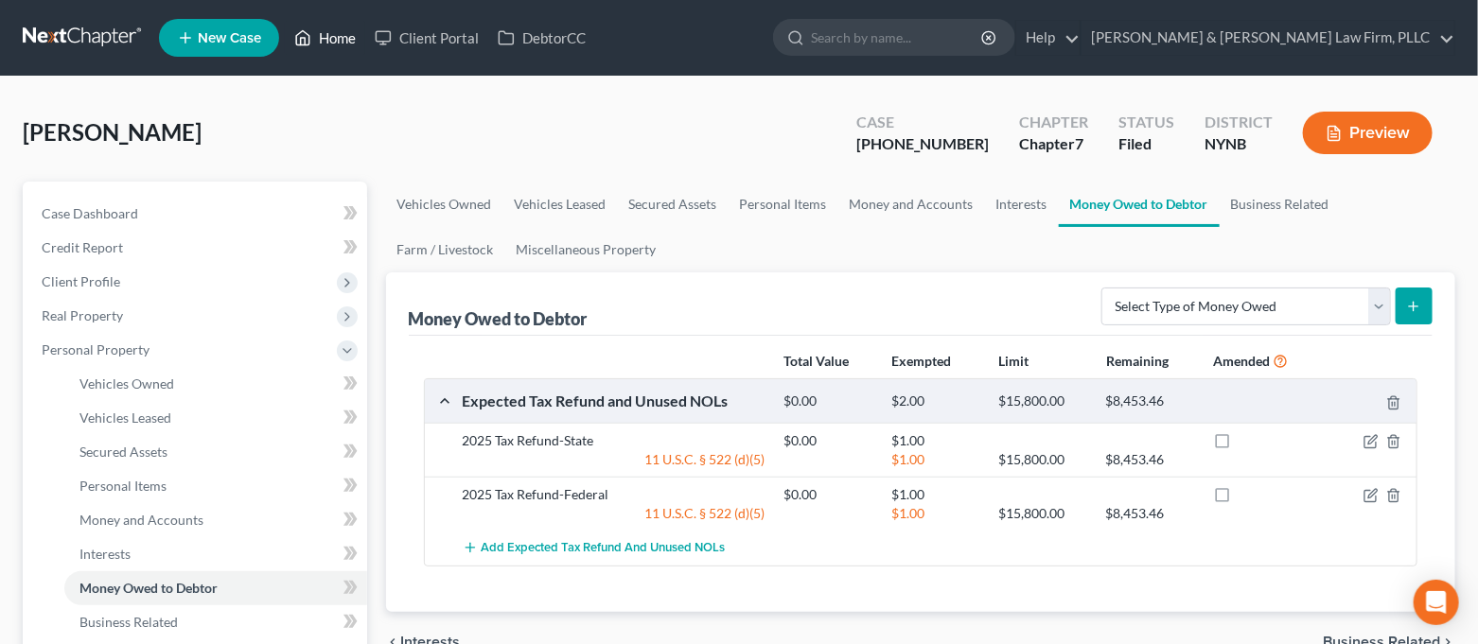
click at [337, 47] on link "Home" at bounding box center [325, 38] width 80 height 34
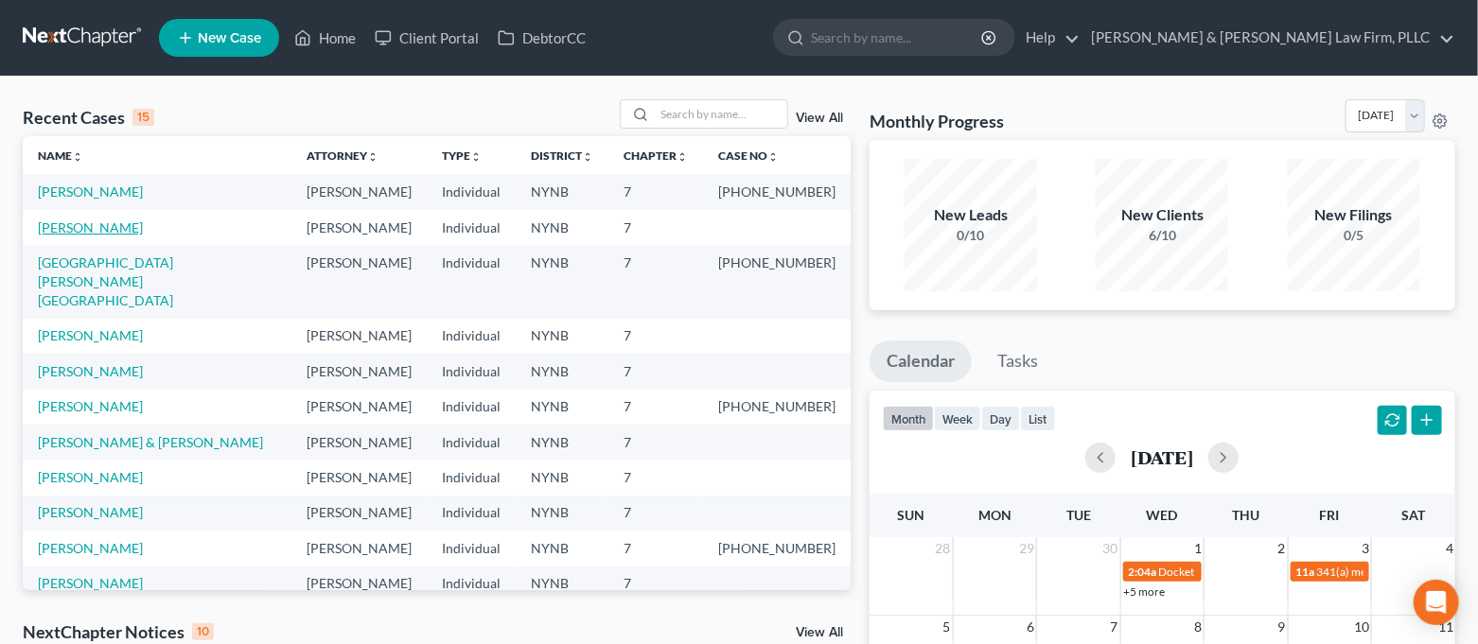
click at [87, 225] on link "[PERSON_NAME]" at bounding box center [90, 228] width 105 height 16
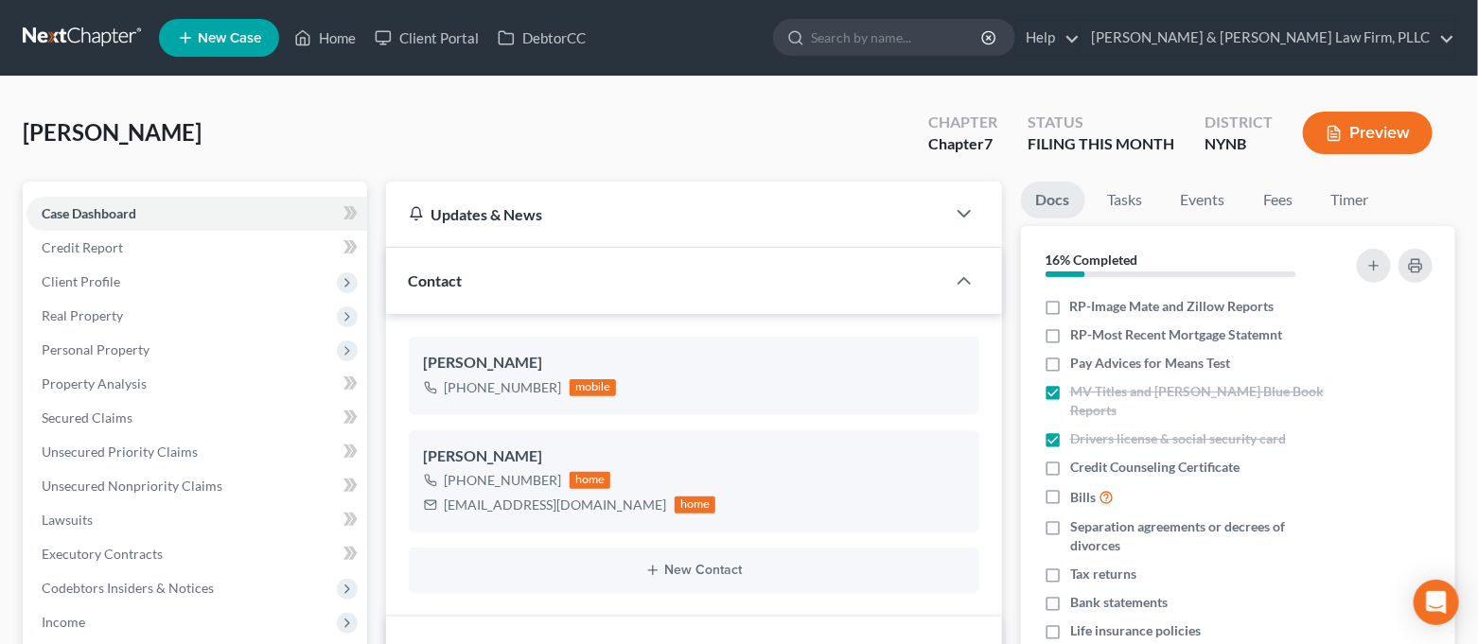
scroll to position [207, 0]
click at [230, 474] on link "Unsecured Nonpriority Claims" at bounding box center [196, 486] width 341 height 34
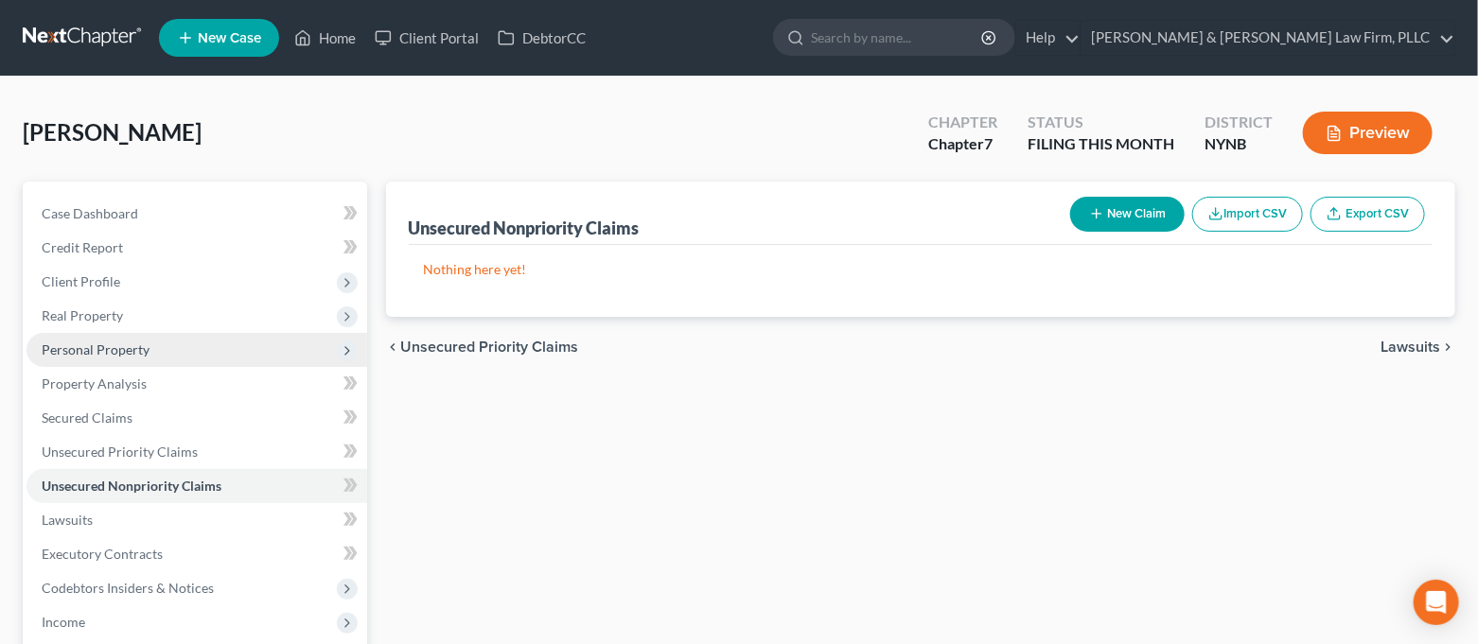
click at [197, 340] on span "Personal Property" at bounding box center [196, 350] width 341 height 34
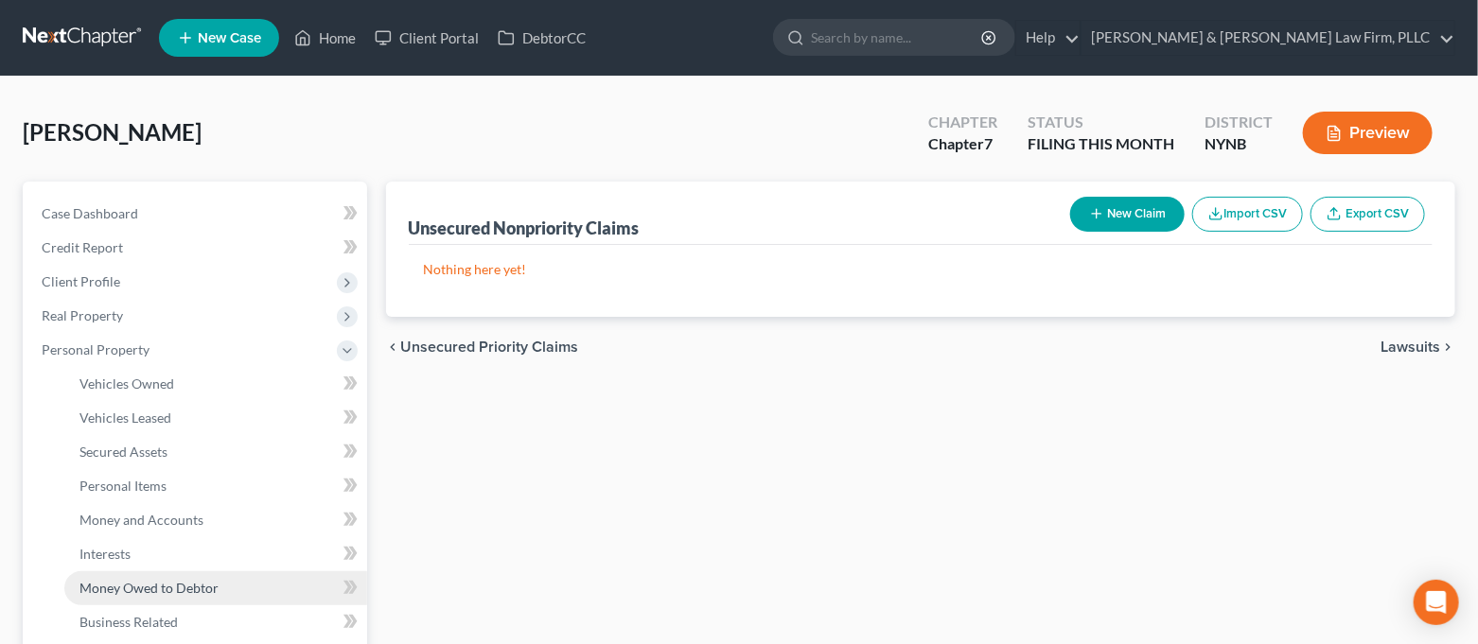
click at [191, 581] on span "Money Owed to Debtor" at bounding box center [148, 588] width 139 height 16
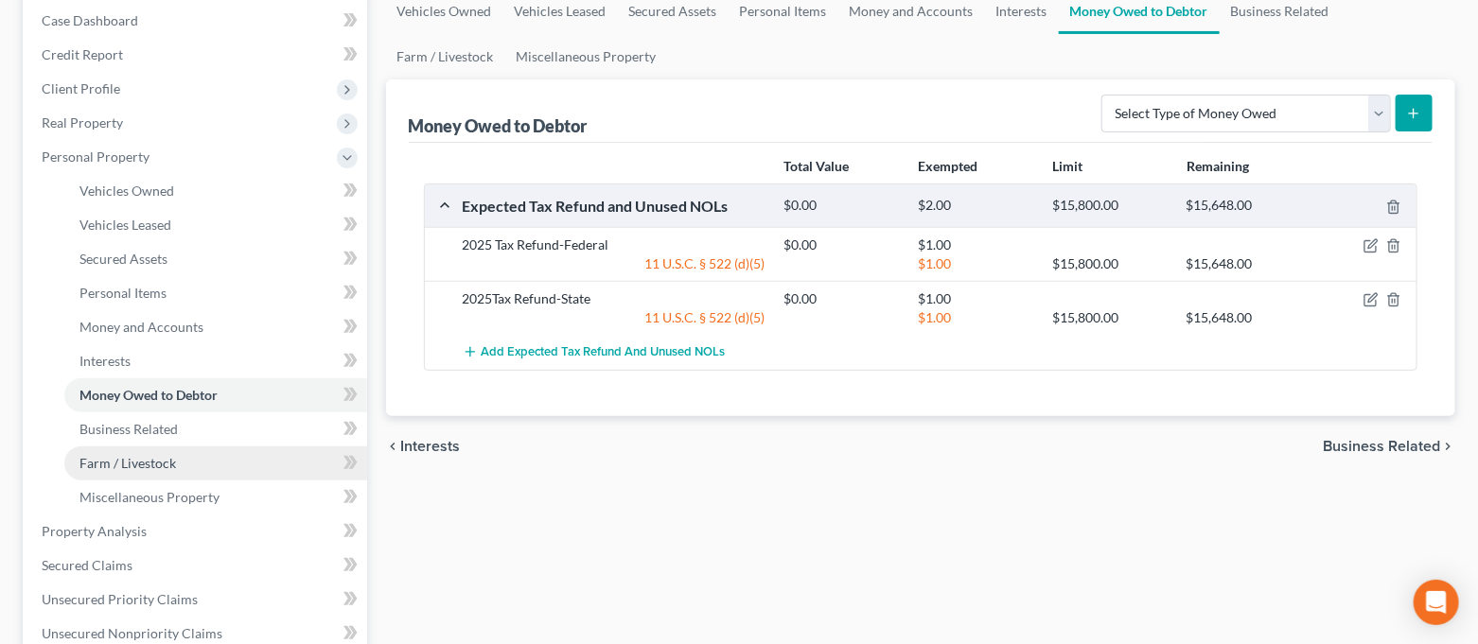
scroll to position [252, 0]
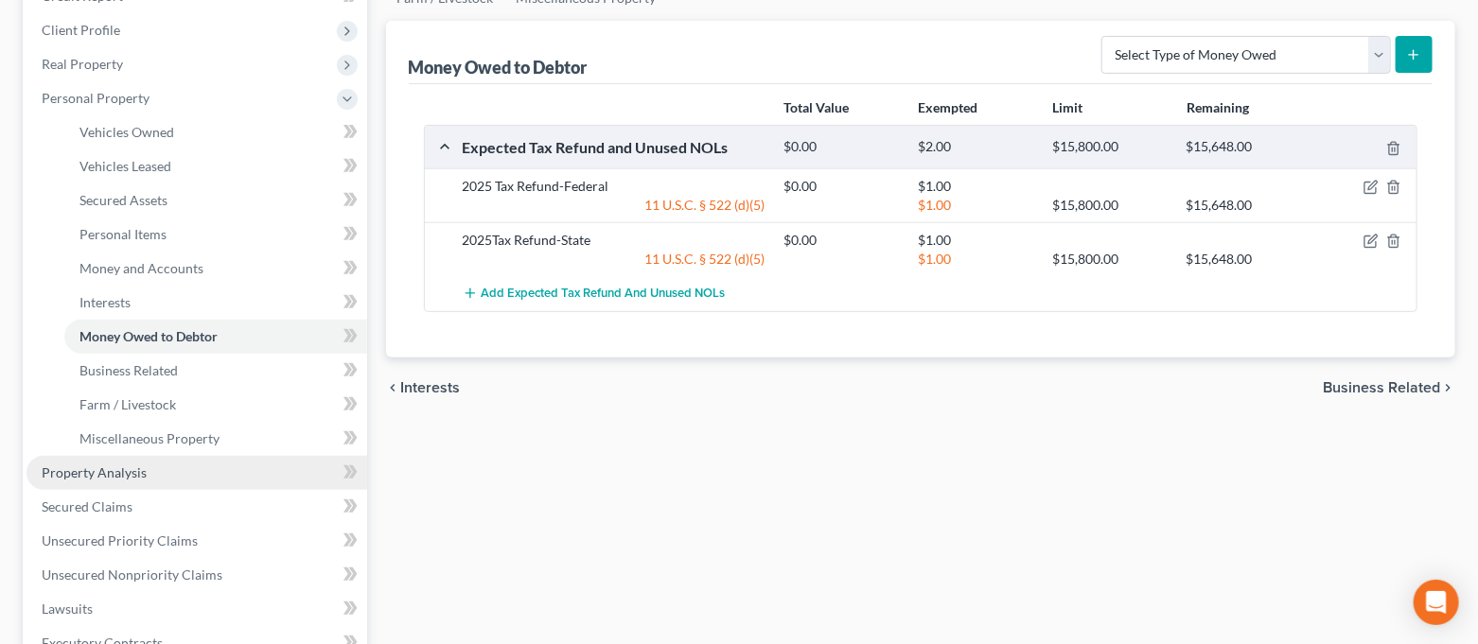
click at [220, 479] on link "Property Analysis" at bounding box center [196, 473] width 341 height 34
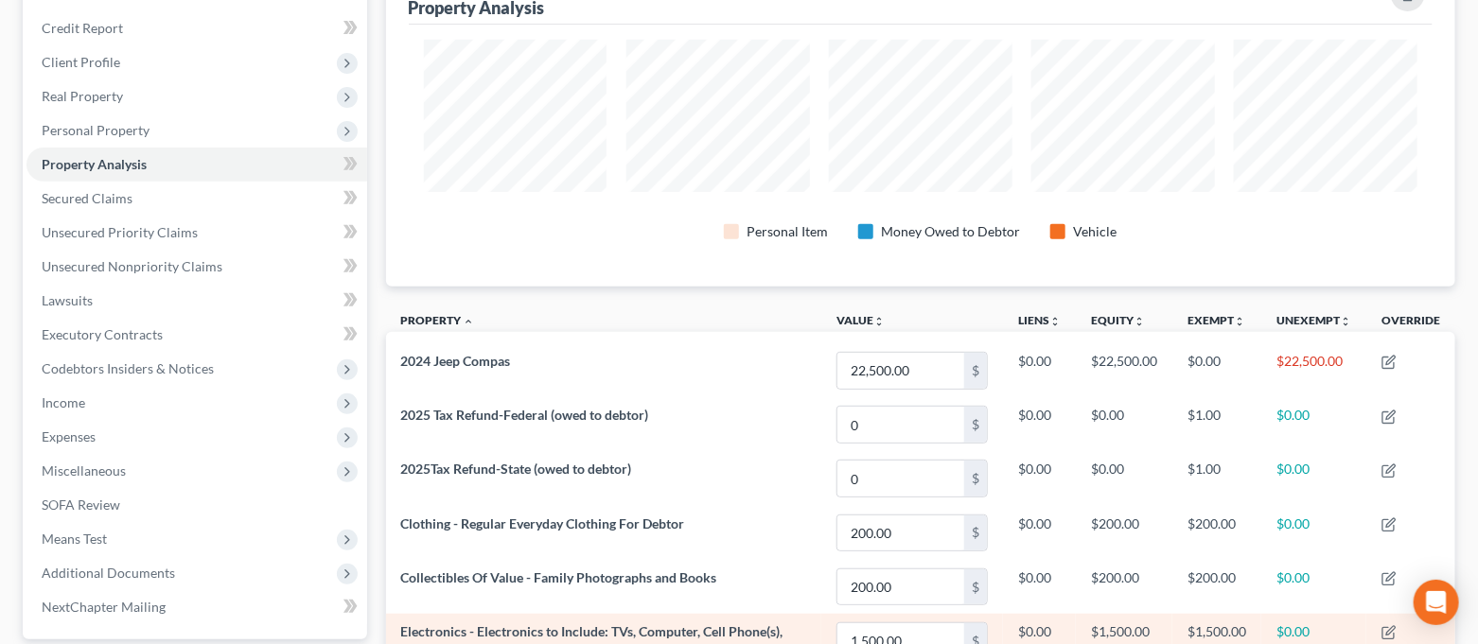
scroll to position [126, 0]
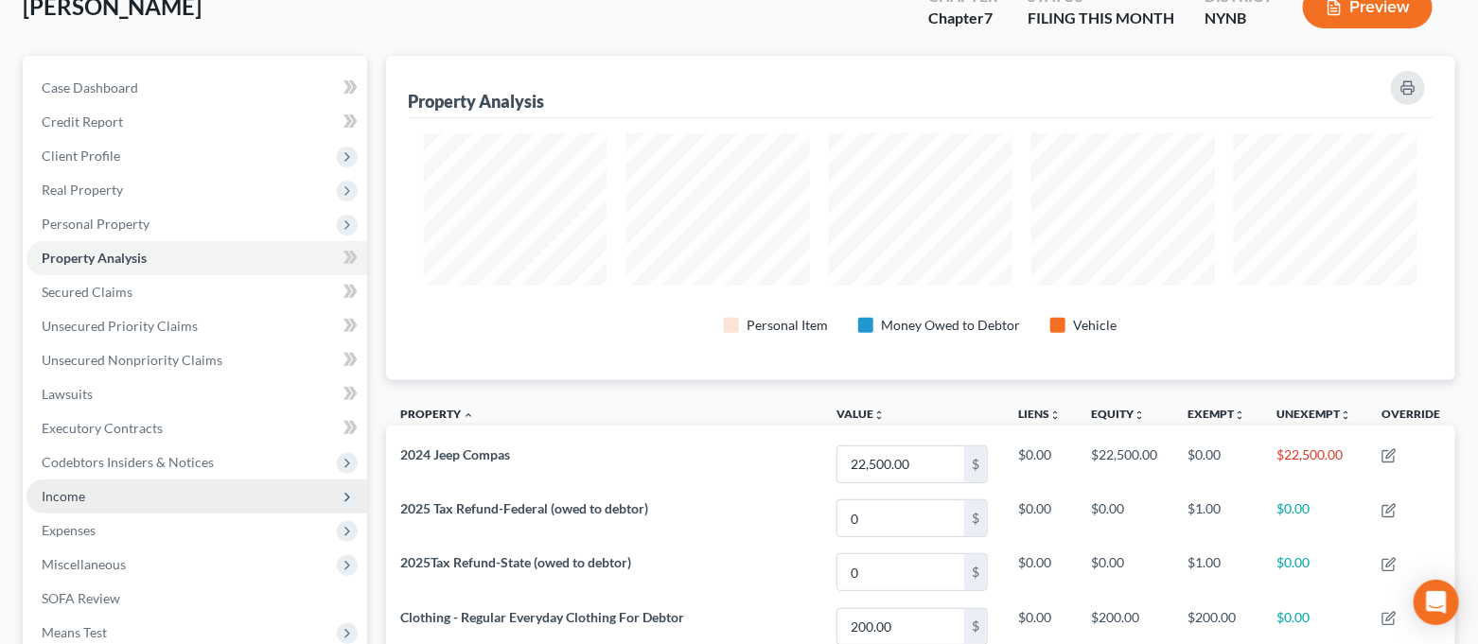
click at [166, 504] on span "Income" at bounding box center [196, 497] width 341 height 34
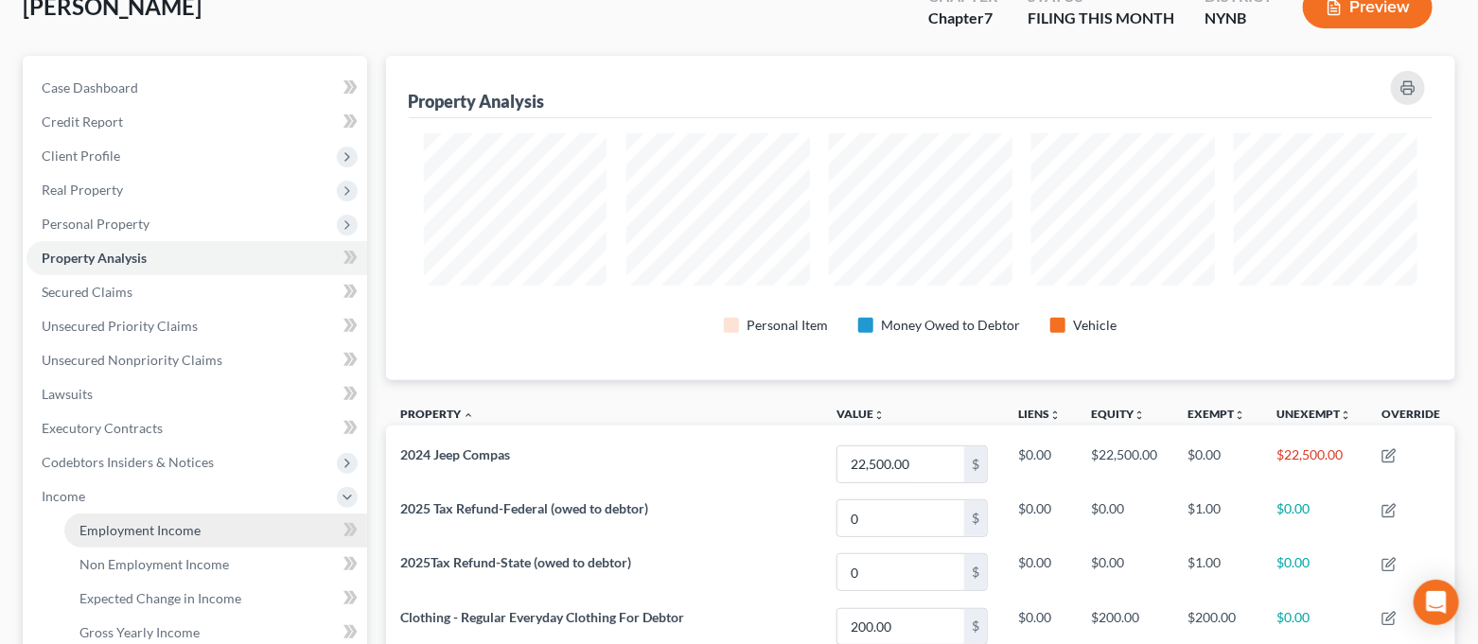
click at [165, 522] on span "Employment Income" at bounding box center [139, 530] width 121 height 16
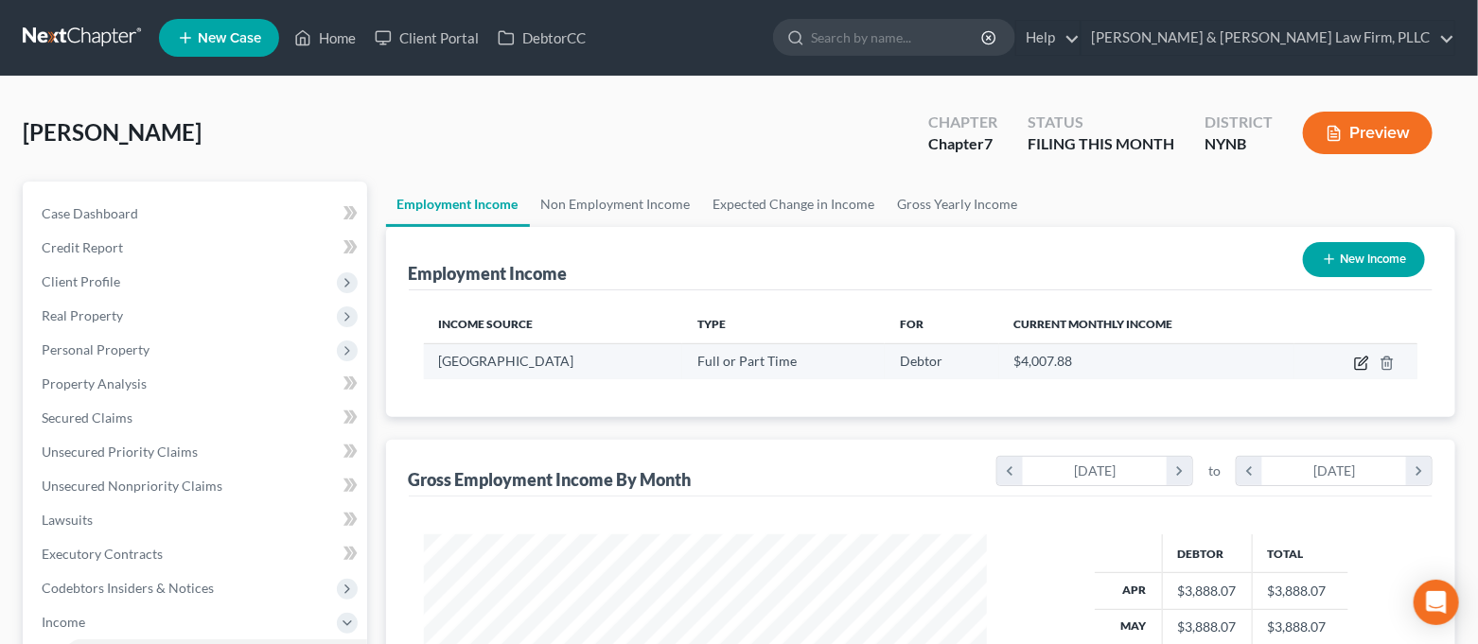
click at [1356, 364] on icon "button" at bounding box center [1360, 364] width 11 height 11
select select "0"
select select "35"
select select "2"
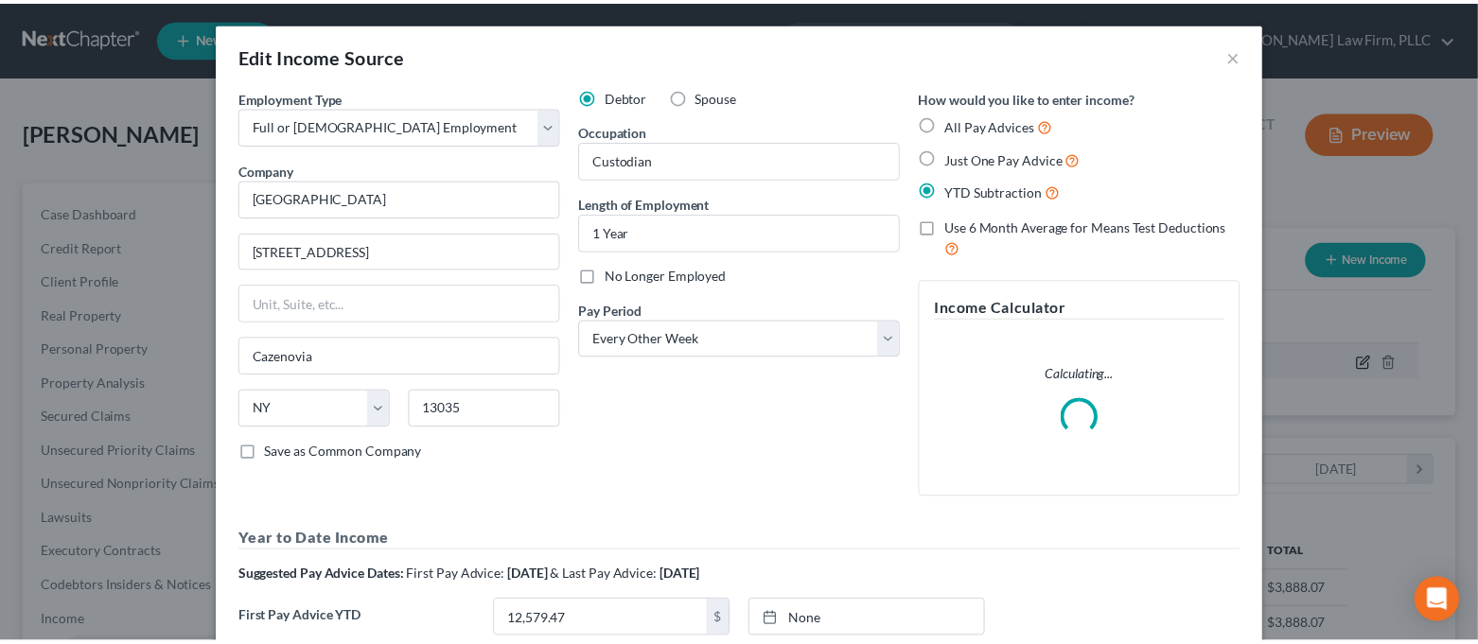
scroll to position [338, 609]
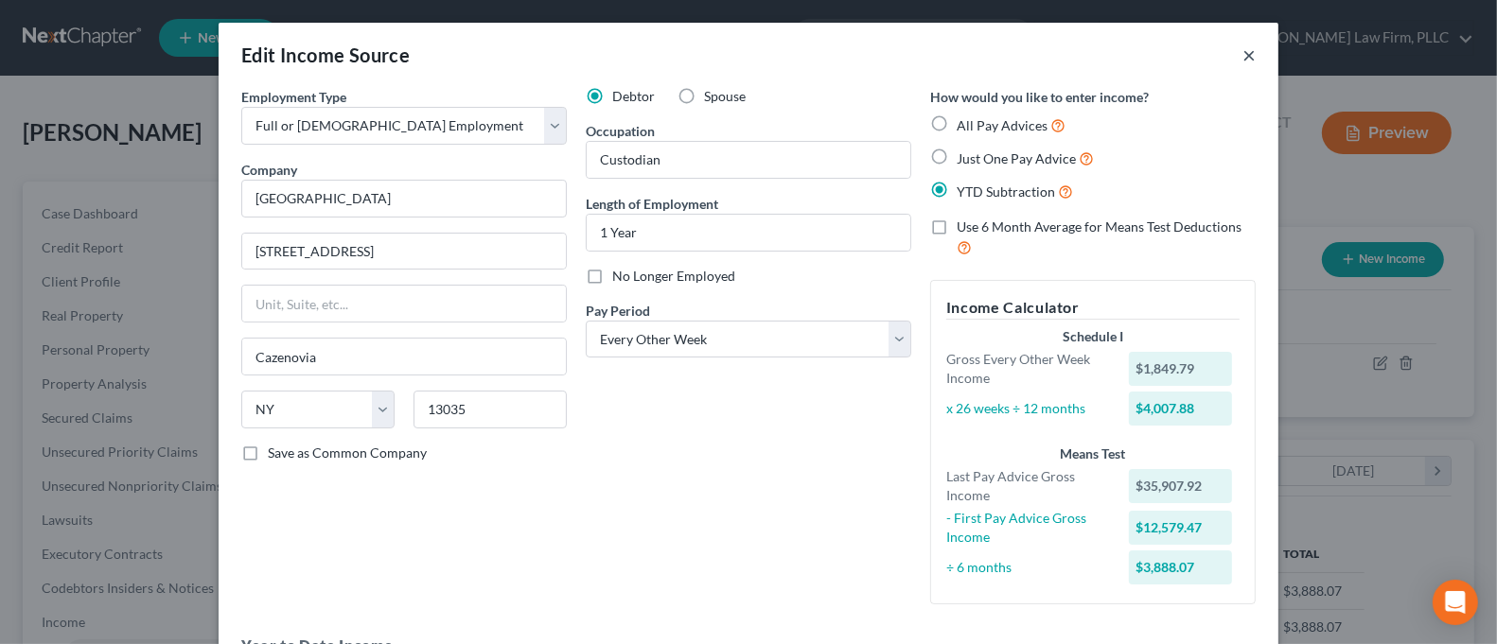
click at [1243, 54] on button "×" at bounding box center [1249, 55] width 13 height 23
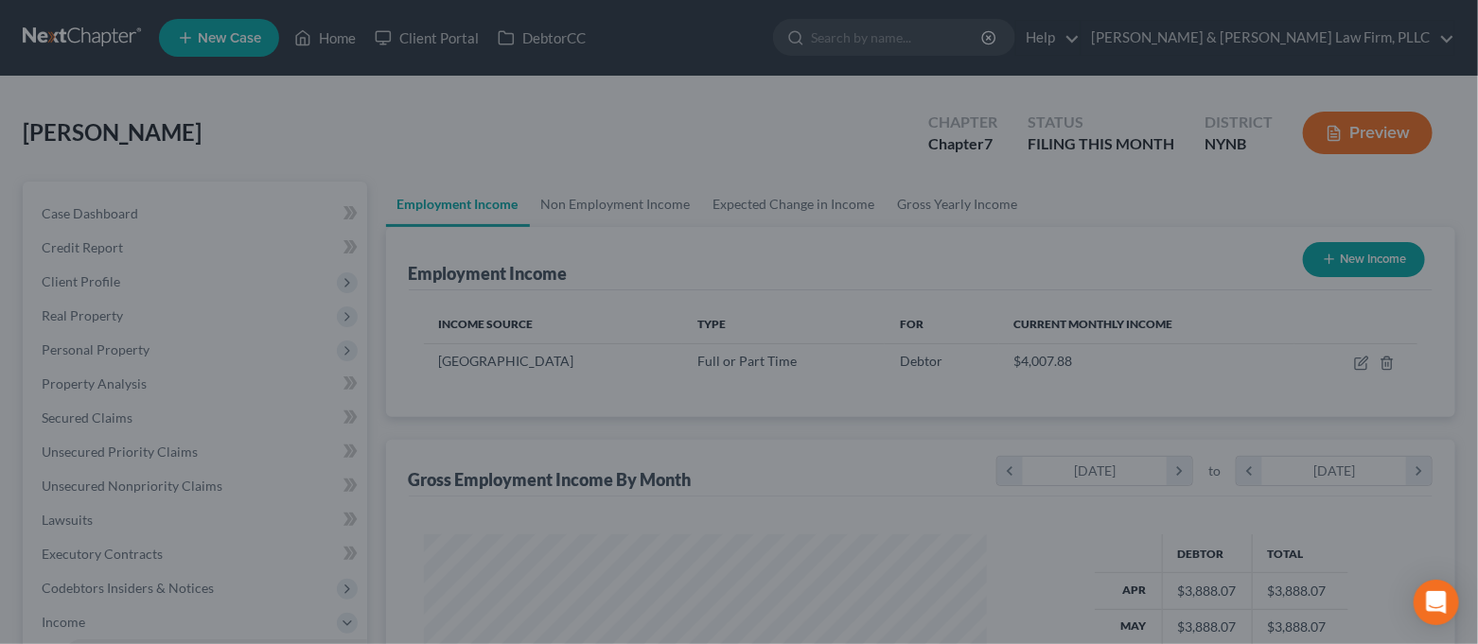
scroll to position [946007, 945744]
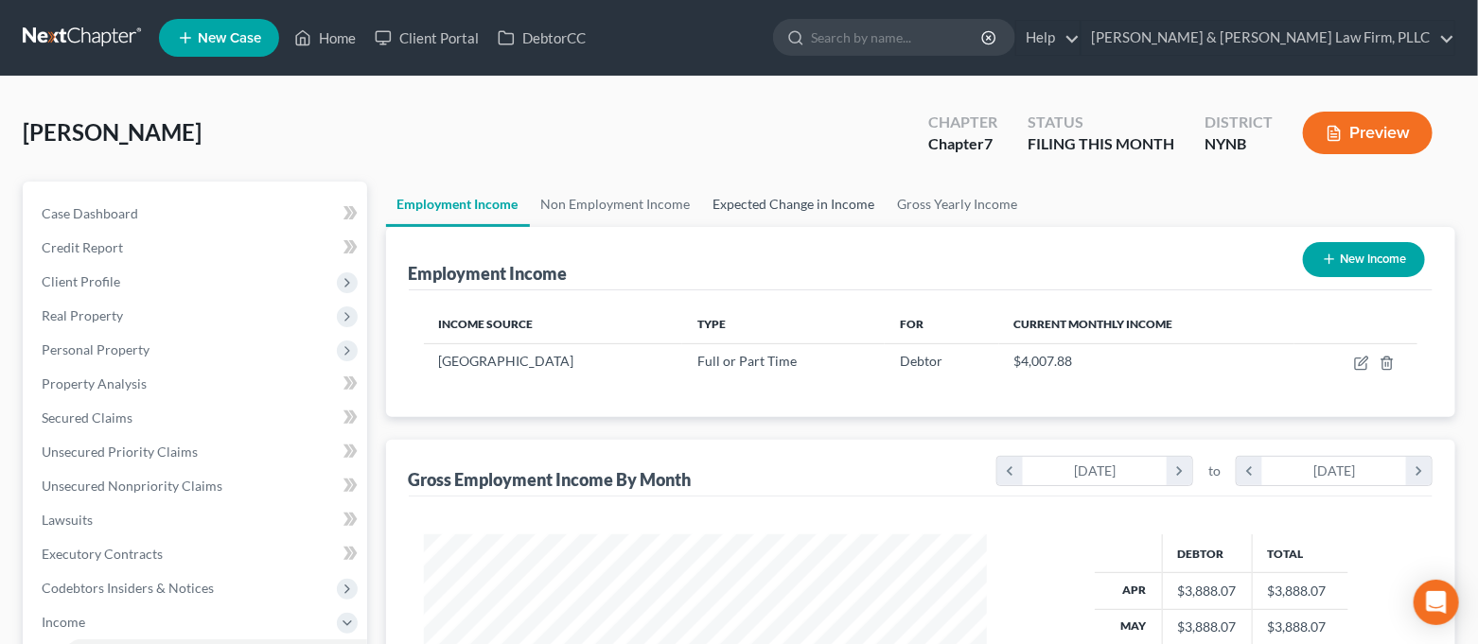
click at [820, 209] on link "Expected Change in Income" at bounding box center [794, 204] width 185 height 45
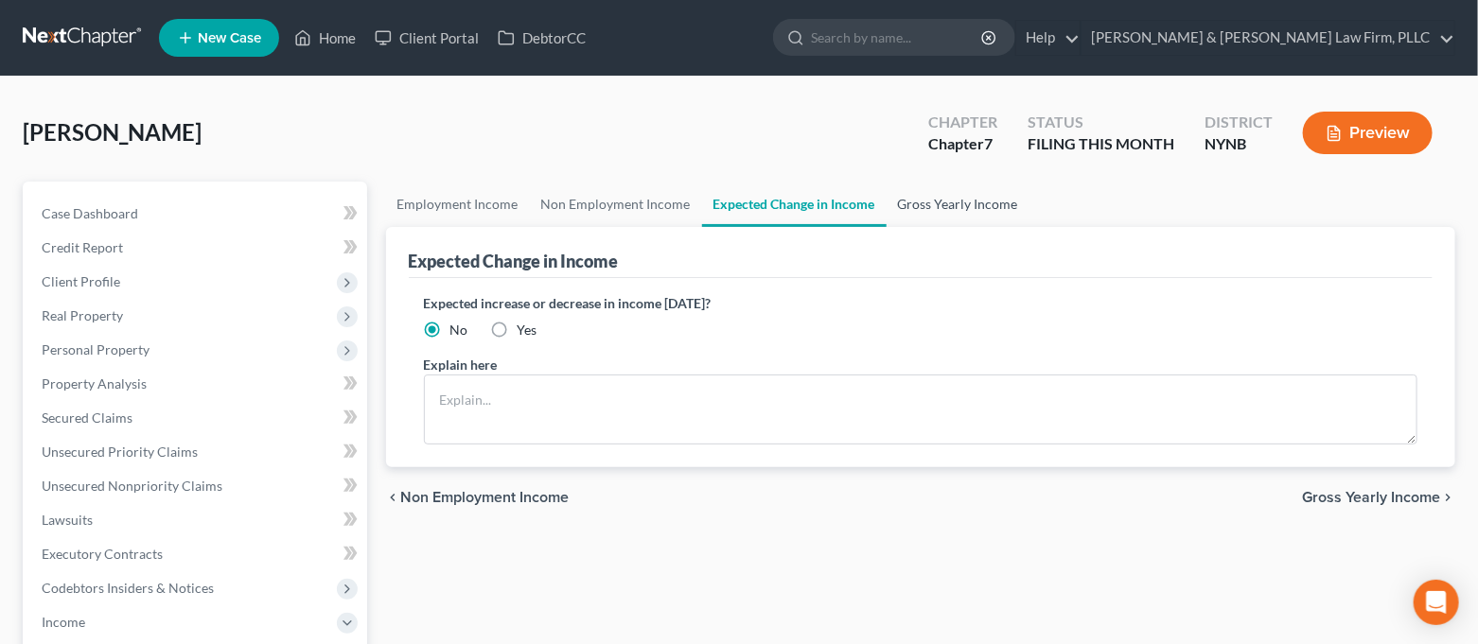
click at [915, 211] on link "Gross Yearly Income" at bounding box center [958, 204] width 143 height 45
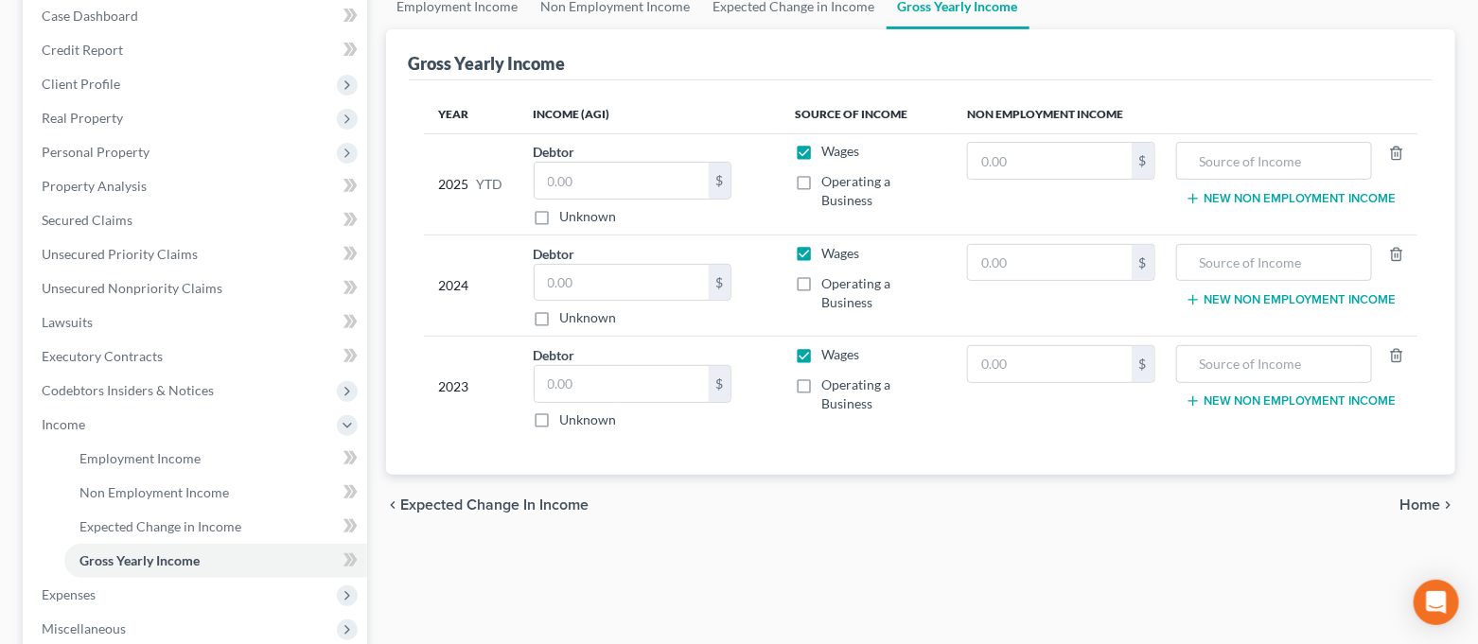
scroll to position [252, 0]
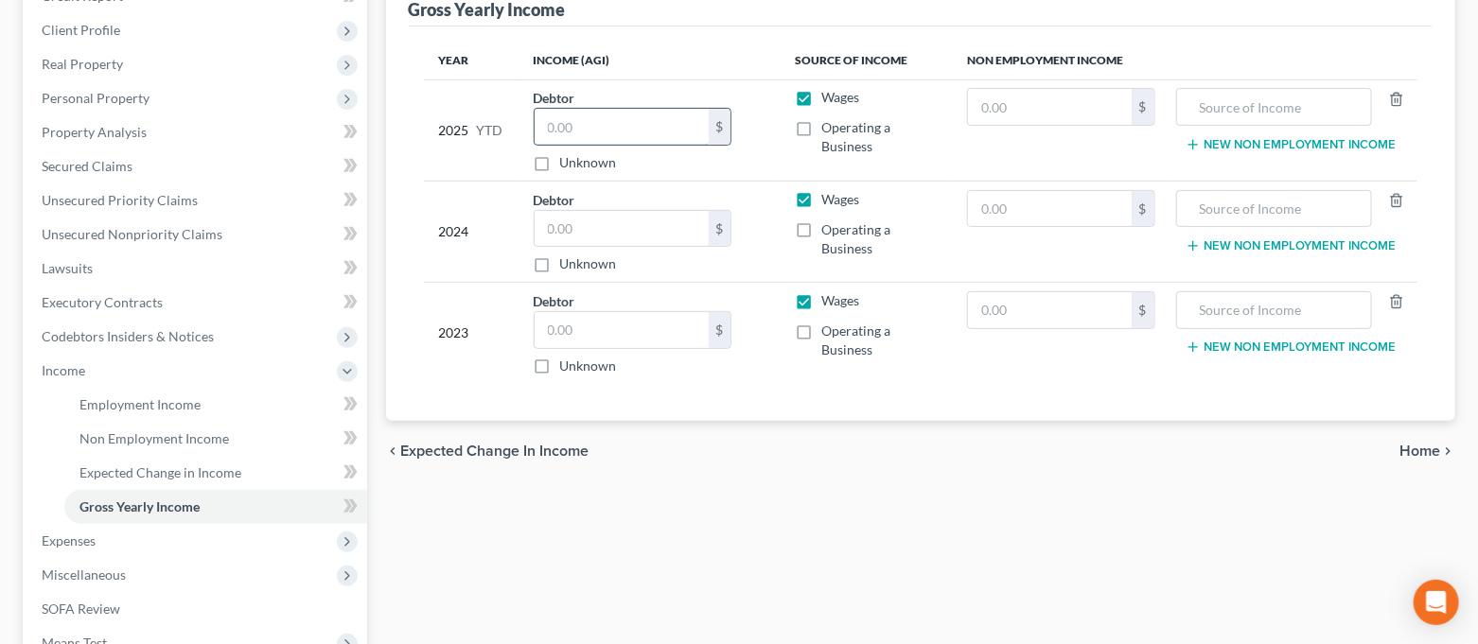
click at [580, 118] on input "text" at bounding box center [622, 127] width 174 height 36
type input "35,907.92"
click at [653, 220] on input "text" at bounding box center [622, 229] width 174 height 36
click at [597, 212] on input "text" at bounding box center [622, 229] width 174 height 36
type input "42,366.00"
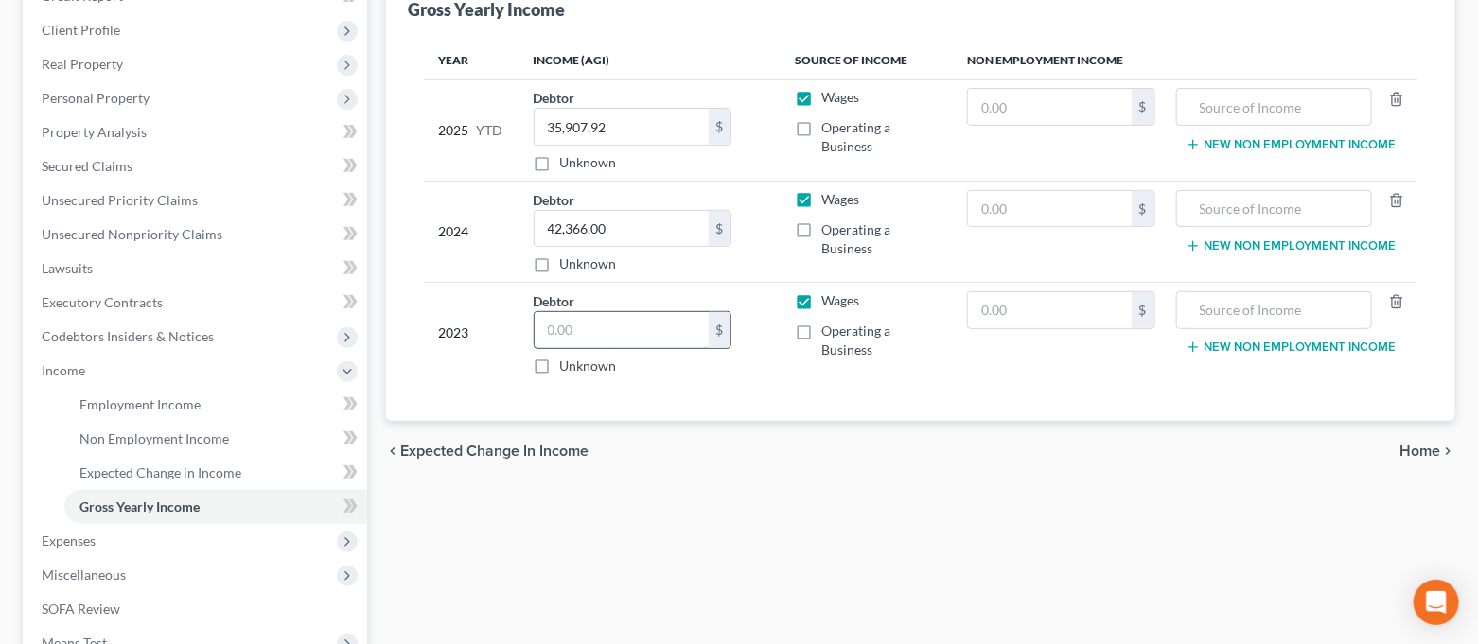
click at [638, 329] on input "text" at bounding box center [622, 330] width 174 height 36
click at [593, 335] on input "text" at bounding box center [622, 330] width 174 height 36
type input "38,414.00"
click at [665, 431] on div "chevron_left Expected Change in Income Home chevron_right" at bounding box center [921, 451] width 1070 height 61
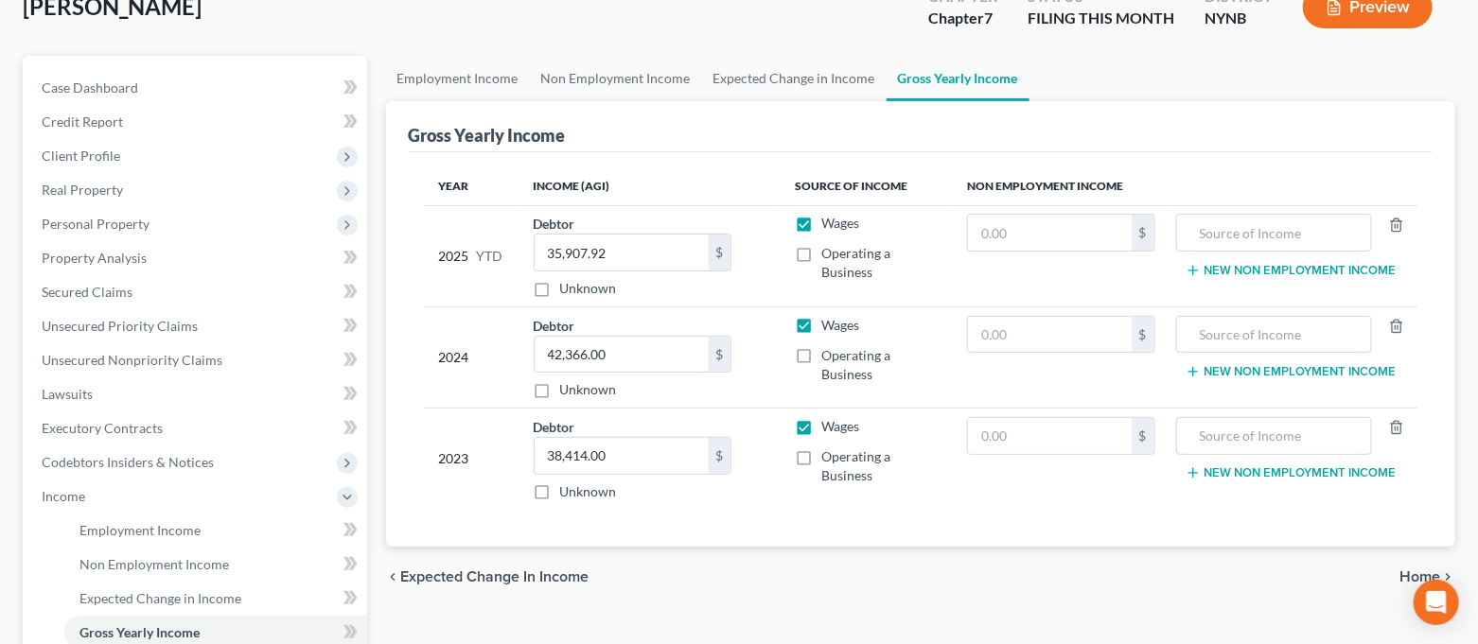
click at [797, 49] on div "[PERSON_NAME] Upgraded Chapter Chapter 7 Status FILING THIS MONTH District NYNB…" at bounding box center [739, 15] width 1433 height 82
click at [804, 66] on link "Expected Change in Income" at bounding box center [794, 78] width 185 height 45
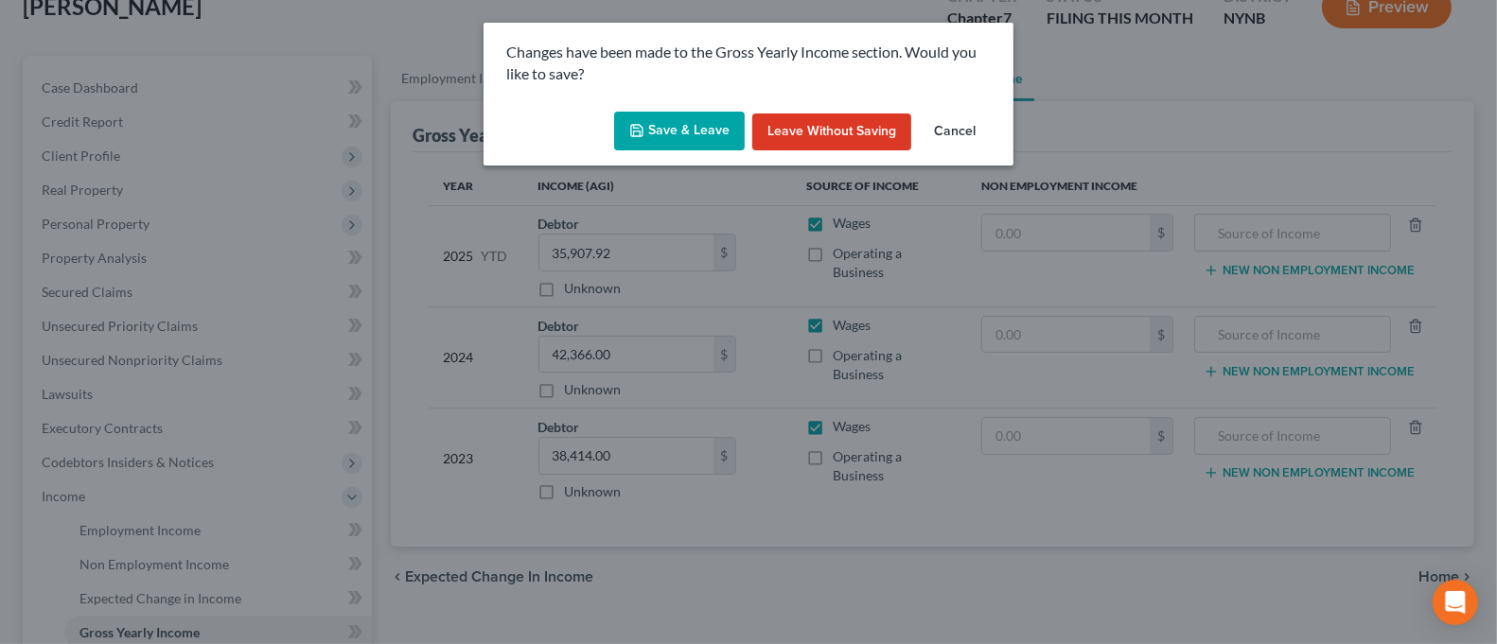
click at [686, 117] on button "Save & Leave" at bounding box center [679, 132] width 131 height 40
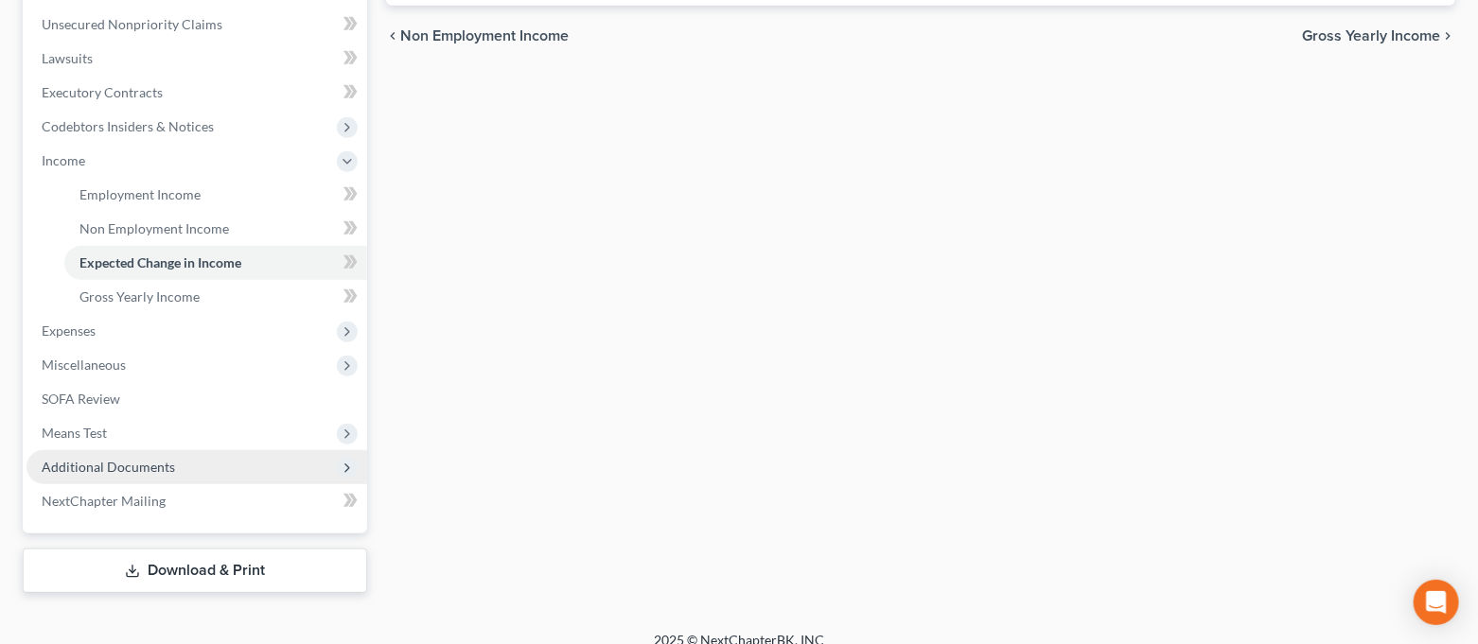
scroll to position [481, 0]
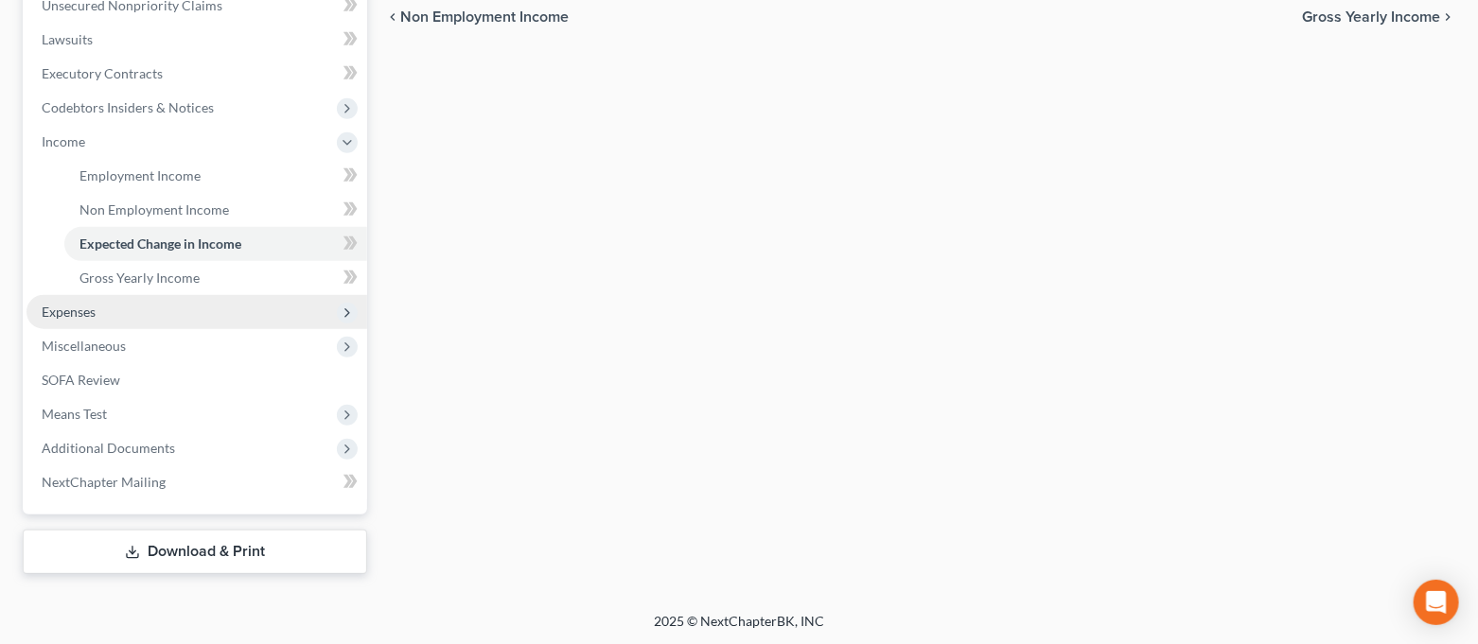
click at [121, 316] on span "Expenses" at bounding box center [196, 312] width 341 height 34
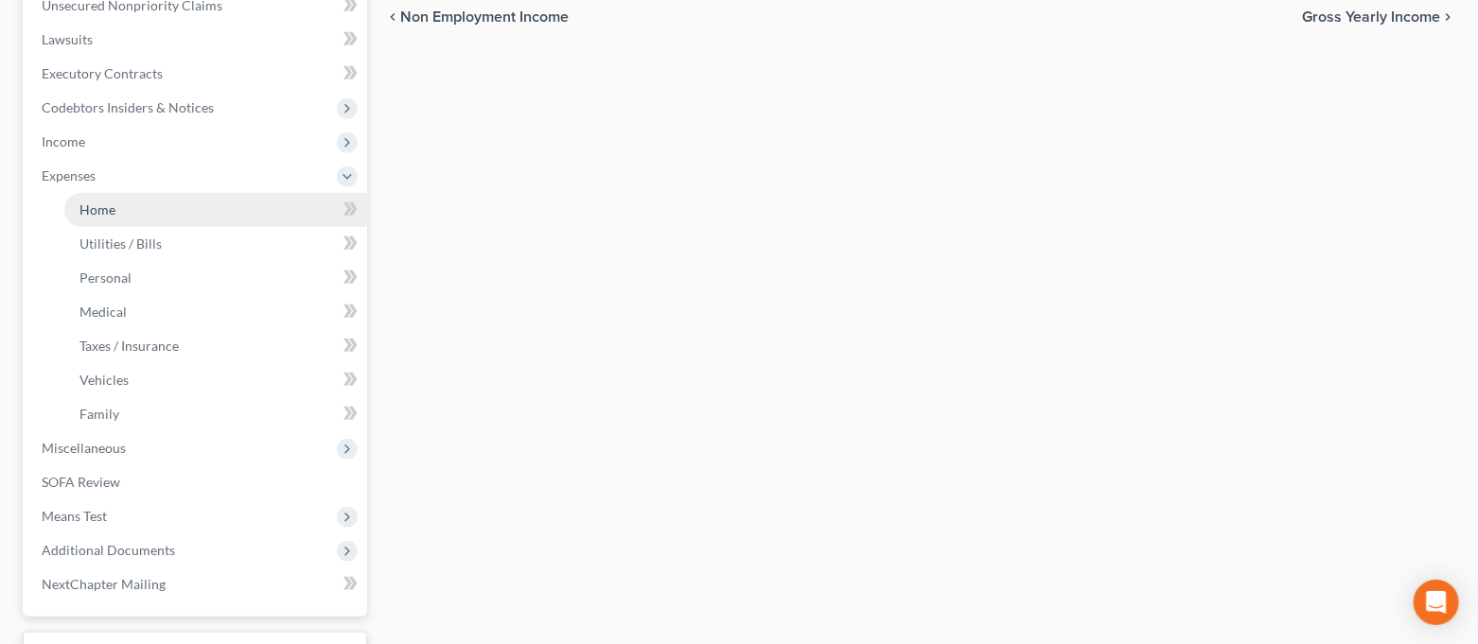
click at [147, 201] on link "Home" at bounding box center [215, 210] width 303 height 34
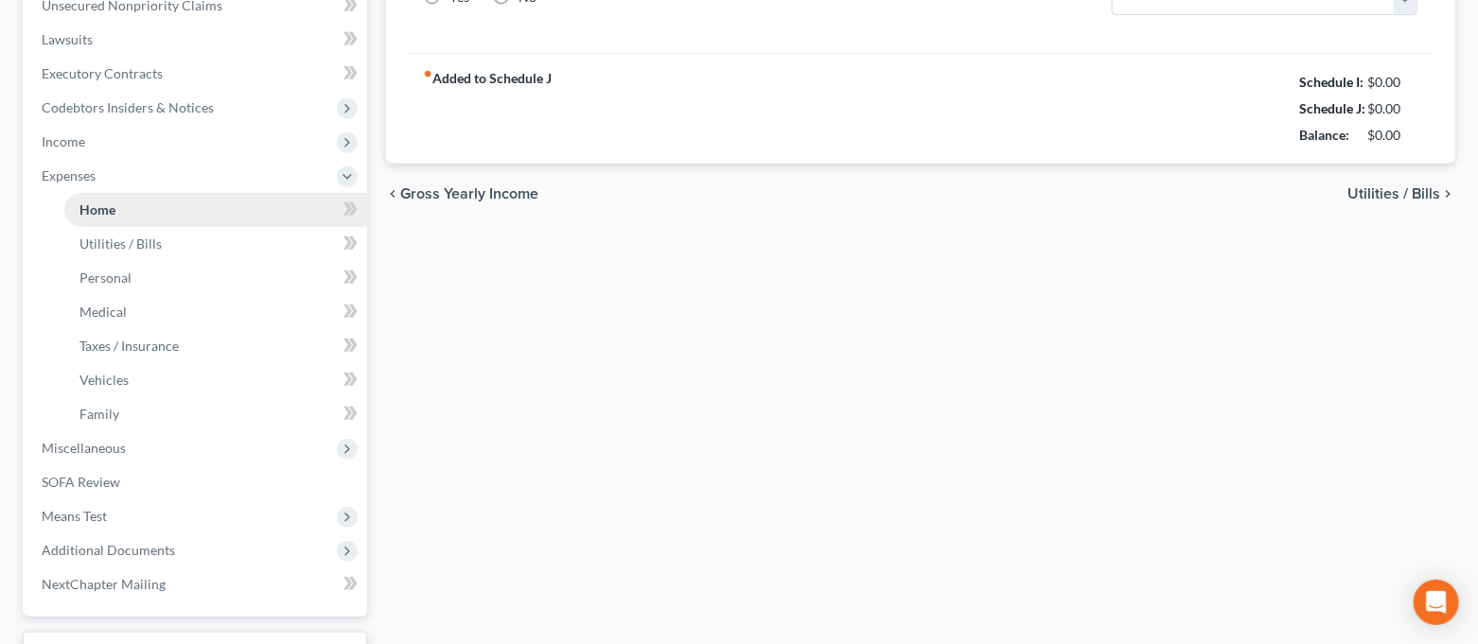
type input "0.00"
radio input "true"
type input "0.00"
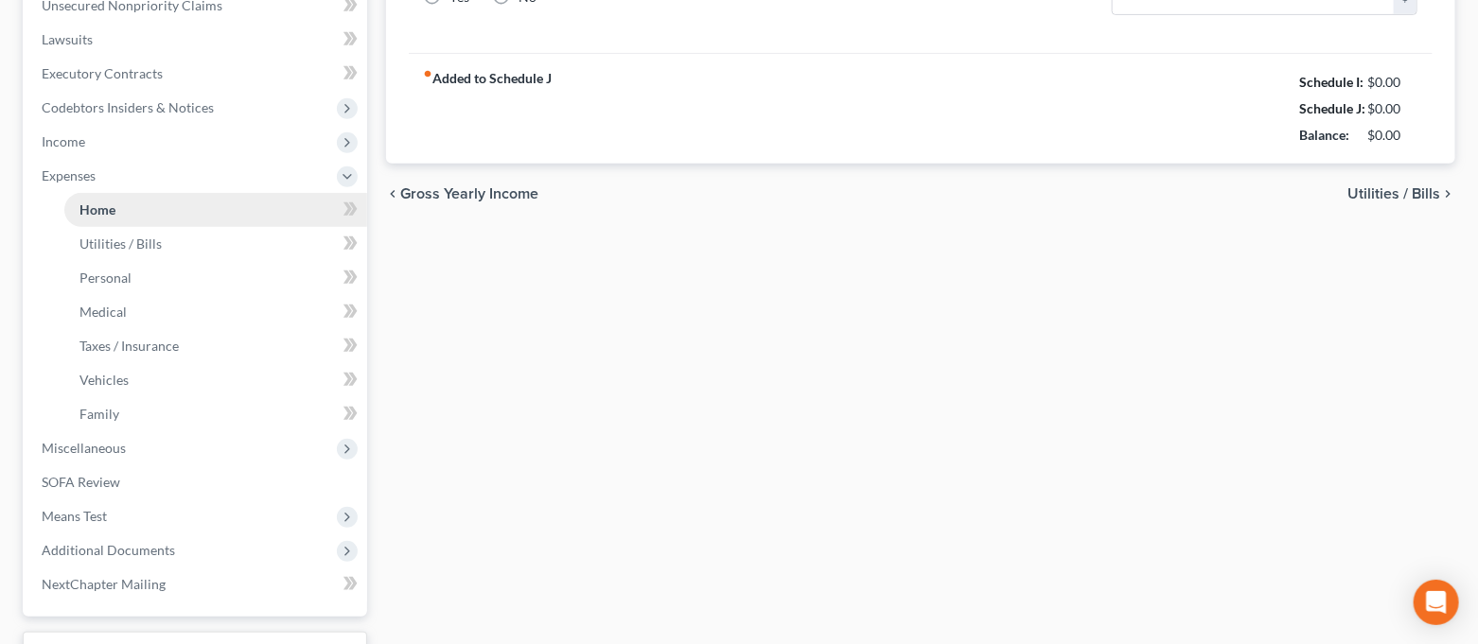
type input "0.00"
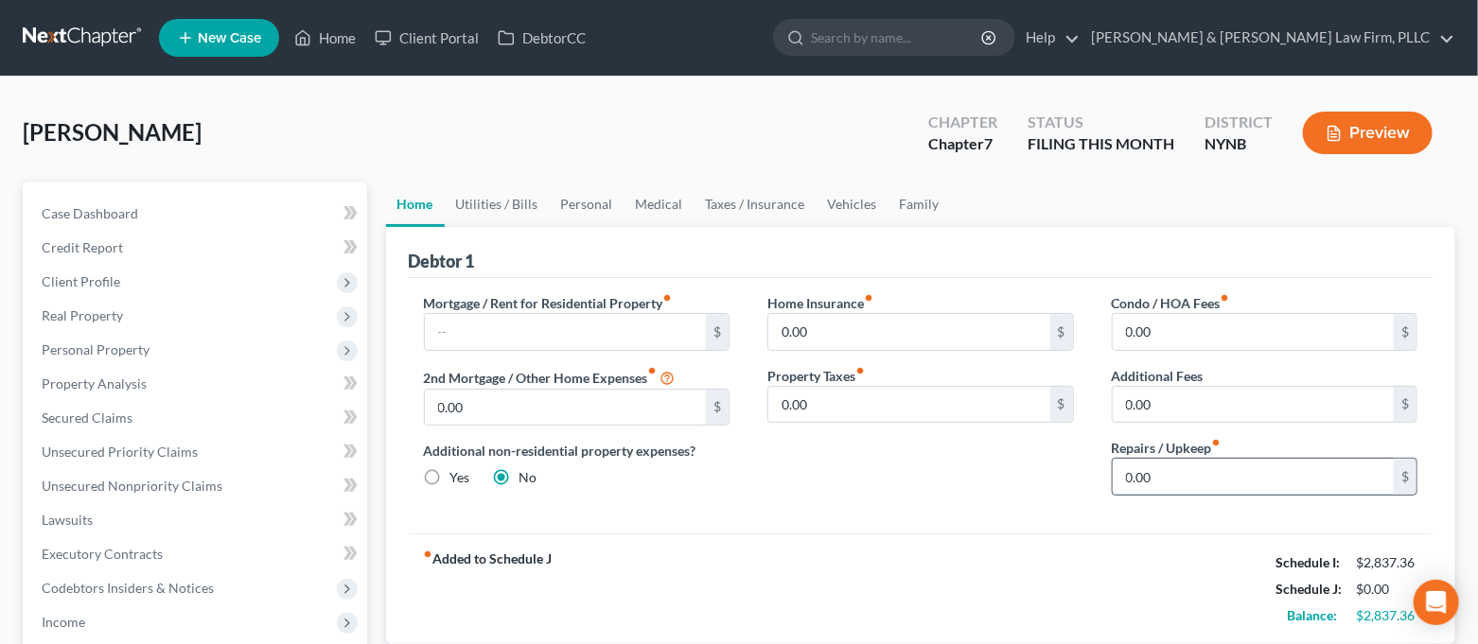
click at [1172, 474] on input "0.00" at bounding box center [1254, 477] width 282 height 36
type input "150.00"
click at [509, 203] on link "Utilities / Bills" at bounding box center [497, 204] width 105 height 45
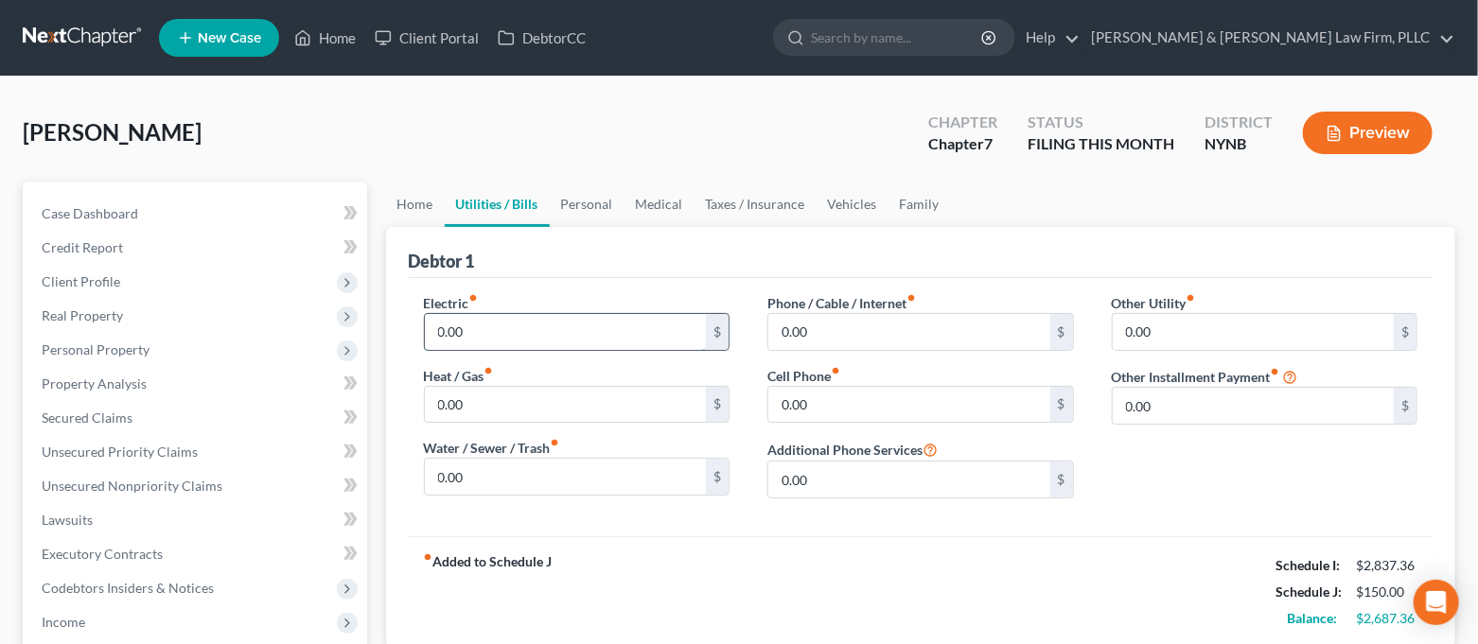
click at [495, 321] on input "0.00" at bounding box center [566, 332] width 282 height 36
type input "175.00"
click at [485, 408] on input "0.00" at bounding box center [566, 405] width 282 height 36
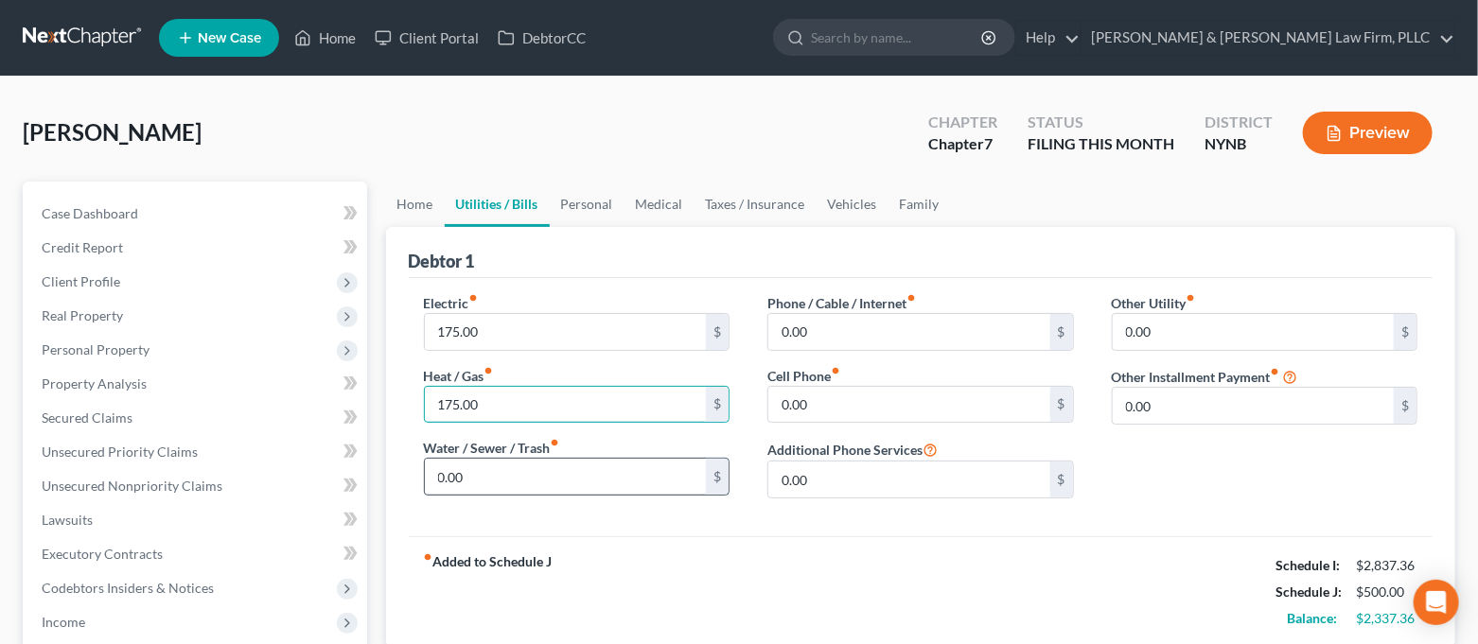
type input "175.00"
click at [494, 484] on input "0.00" at bounding box center [566, 477] width 282 height 36
drag, startPoint x: 561, startPoint y: 484, endPoint x: 418, endPoint y: 481, distance: 142.9
click at [419, 481] on div "Electric fiber_manual_record 175.00 $ Heat / Gas fiber_manual_record 175.00 $ W…" at bounding box center [577, 403] width 344 height 220
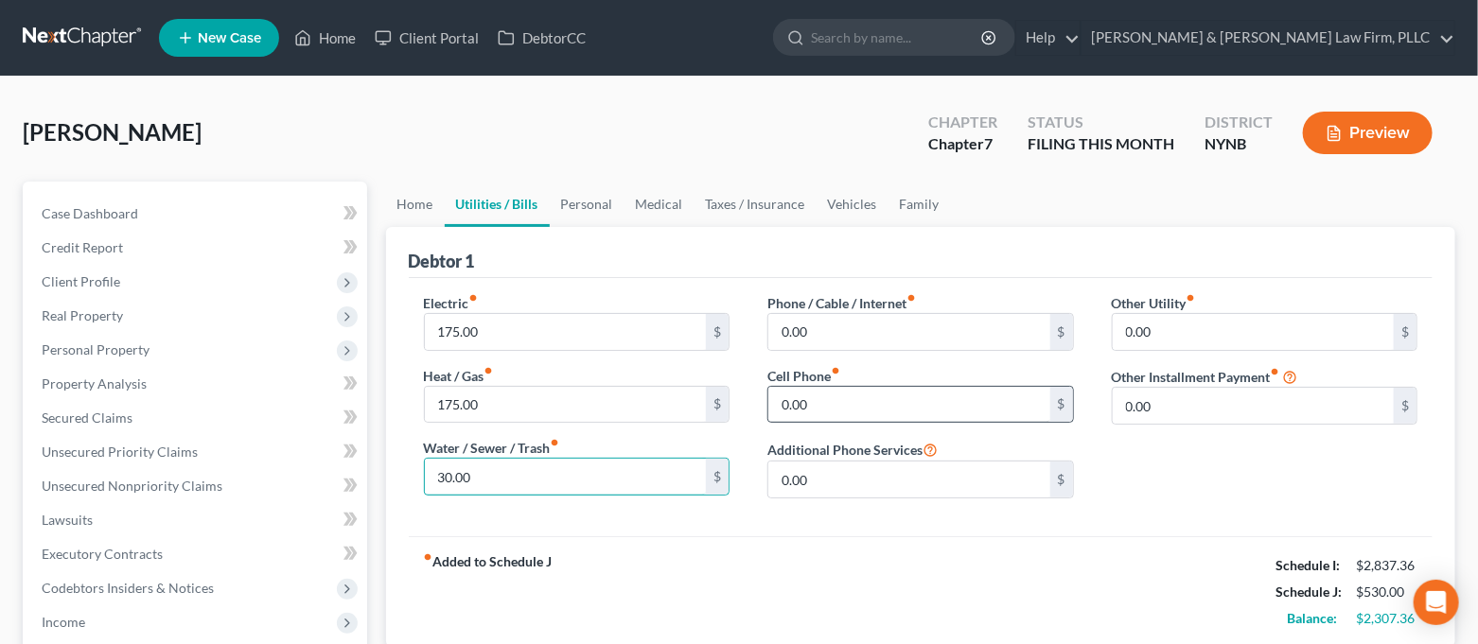
type input "30.00"
click at [856, 409] on input "0.00" at bounding box center [909, 405] width 282 height 36
type input "125.00"
click at [839, 334] on input "0.00" at bounding box center [909, 332] width 282 height 36
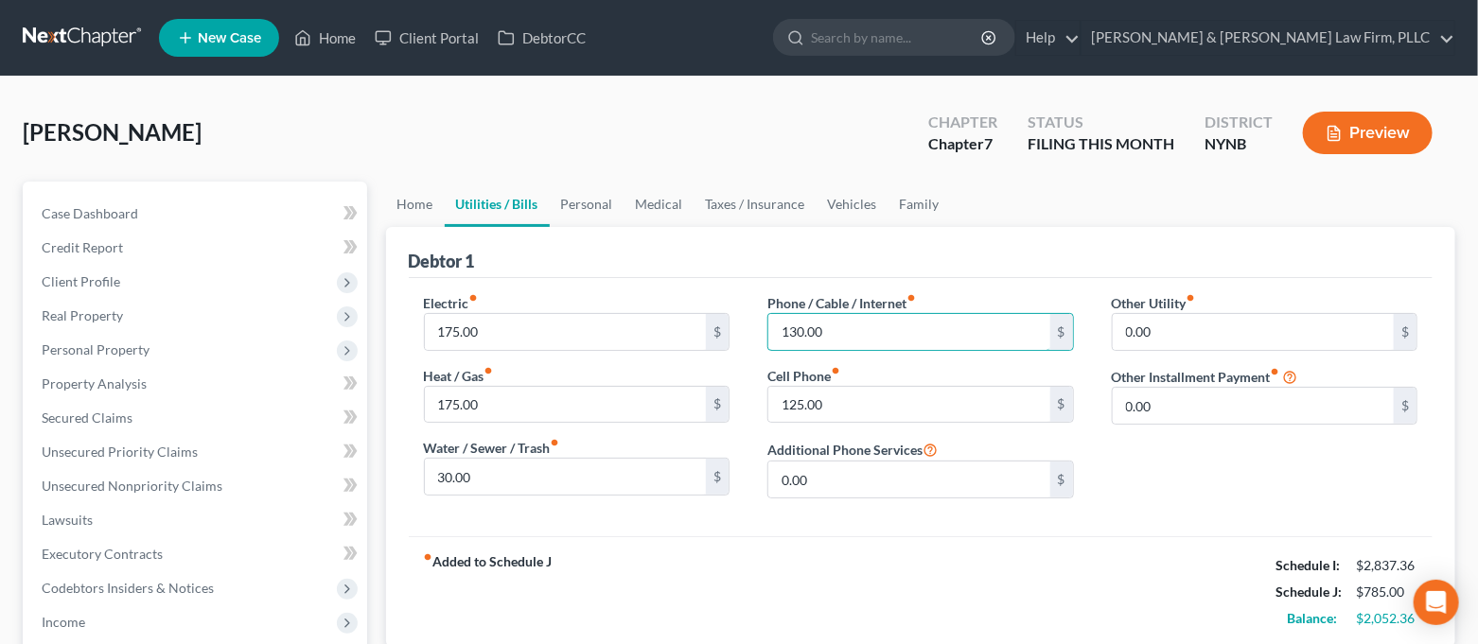
type input "130.00"
click at [904, 554] on div "fiber_manual_record Added to Schedule J Schedule I: $2,837.36 Schedule J: $785.…" at bounding box center [921, 592] width 1025 height 111
click at [608, 202] on link "Personal" at bounding box center [587, 204] width 75 height 45
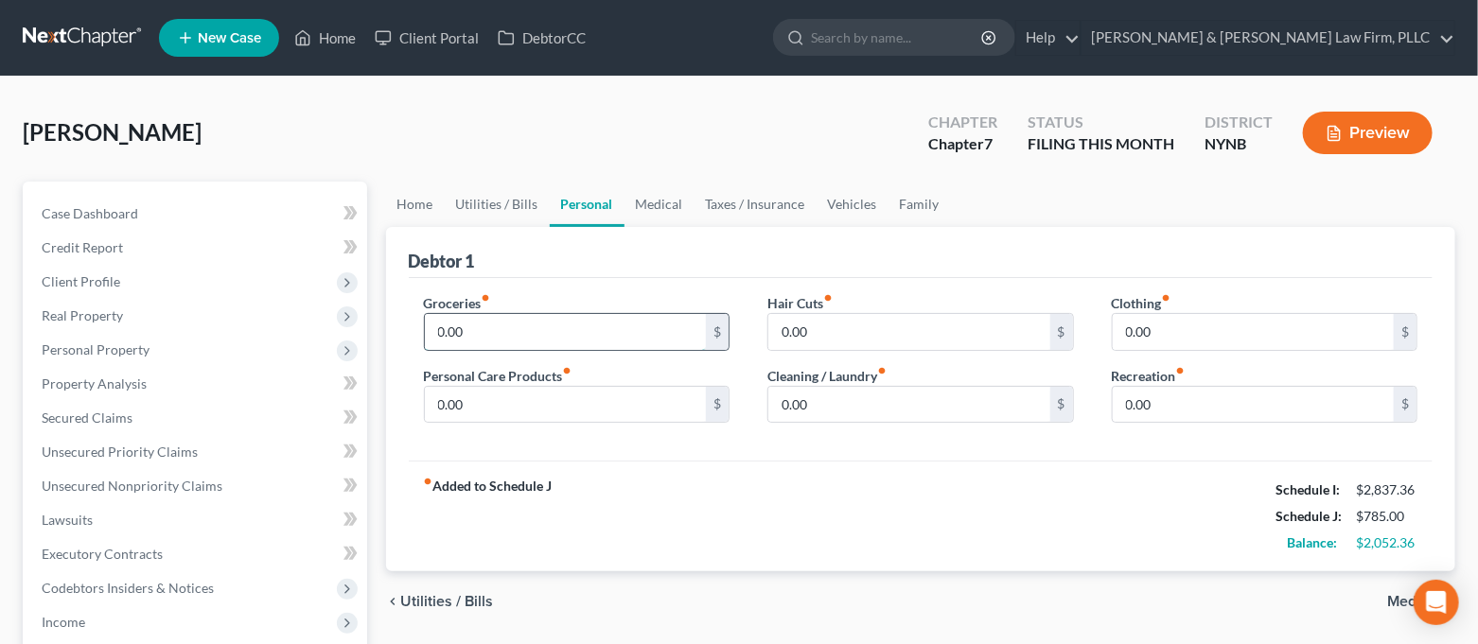
click at [526, 335] on input "0.00" at bounding box center [566, 332] width 282 height 36
type input "650.00"
click at [536, 392] on input "0.00" at bounding box center [566, 405] width 282 height 36
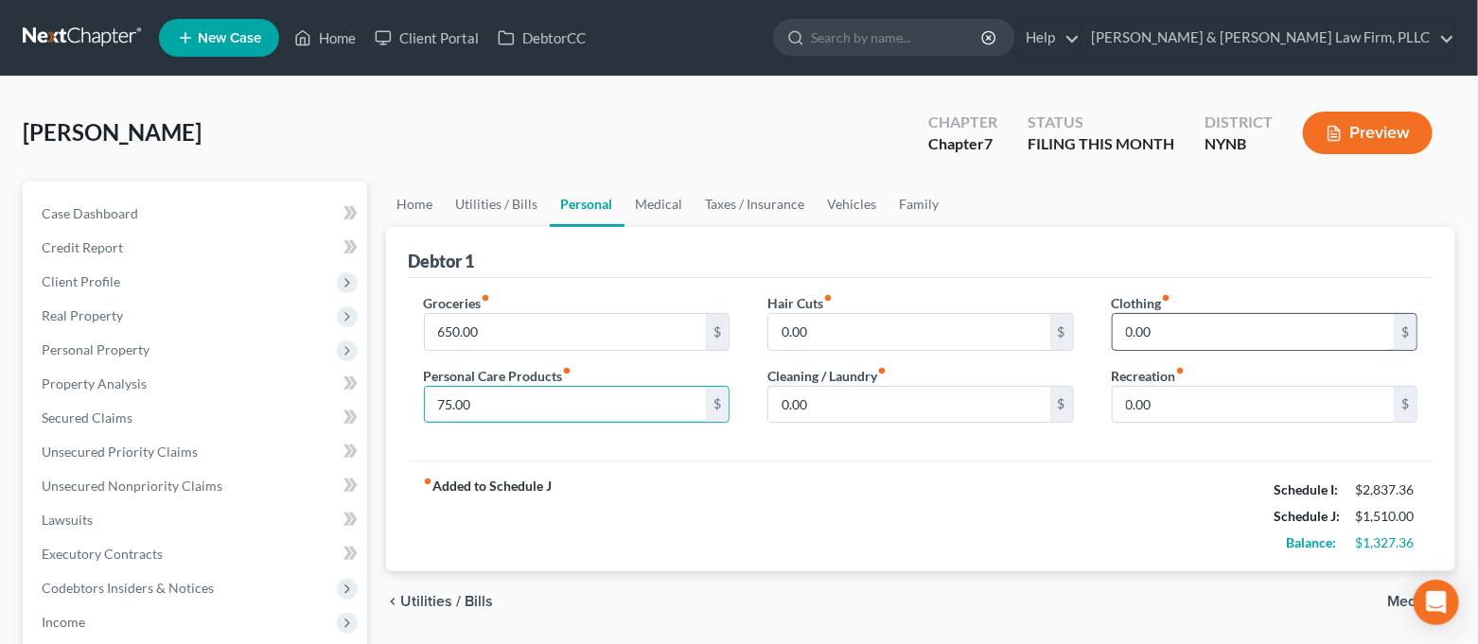
type input "75.00"
click at [1187, 342] on input "0.00" at bounding box center [1254, 332] width 282 height 36
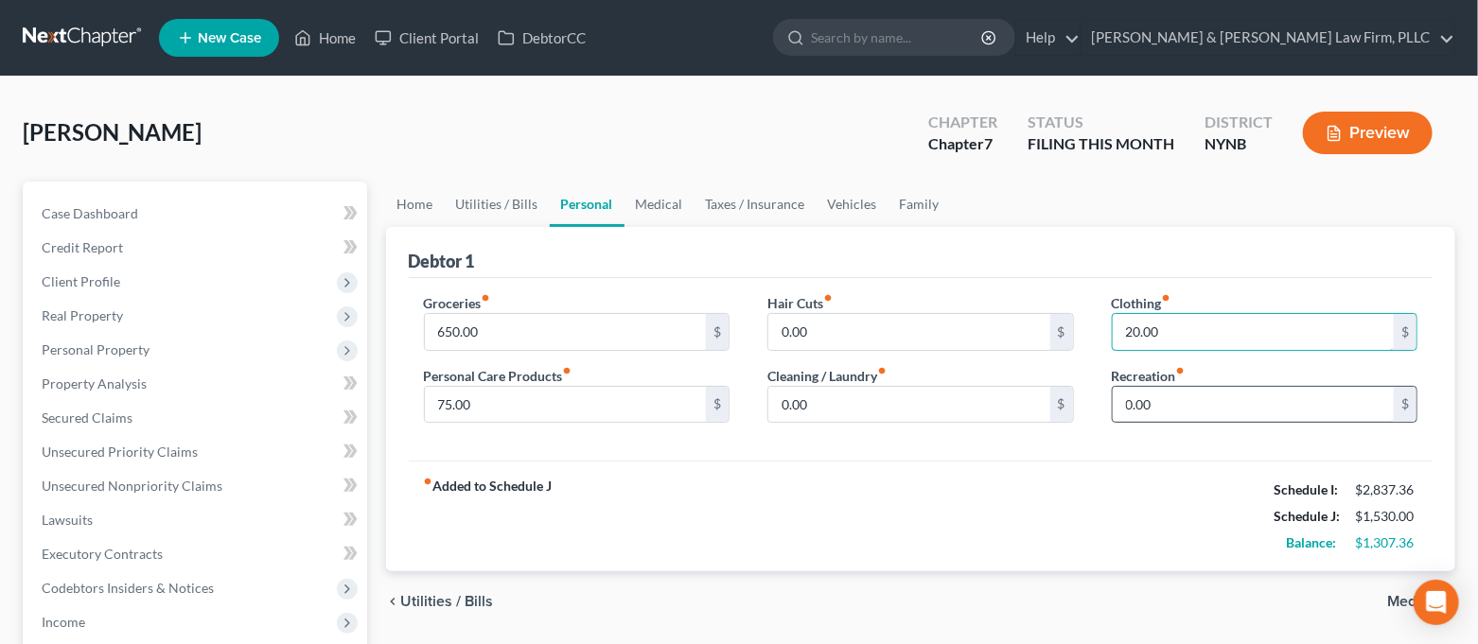
type input "20.00"
click at [1182, 387] on input "0.00" at bounding box center [1254, 405] width 282 height 36
type input "125.00"
click at [871, 394] on input "0.00" at bounding box center [909, 405] width 282 height 36
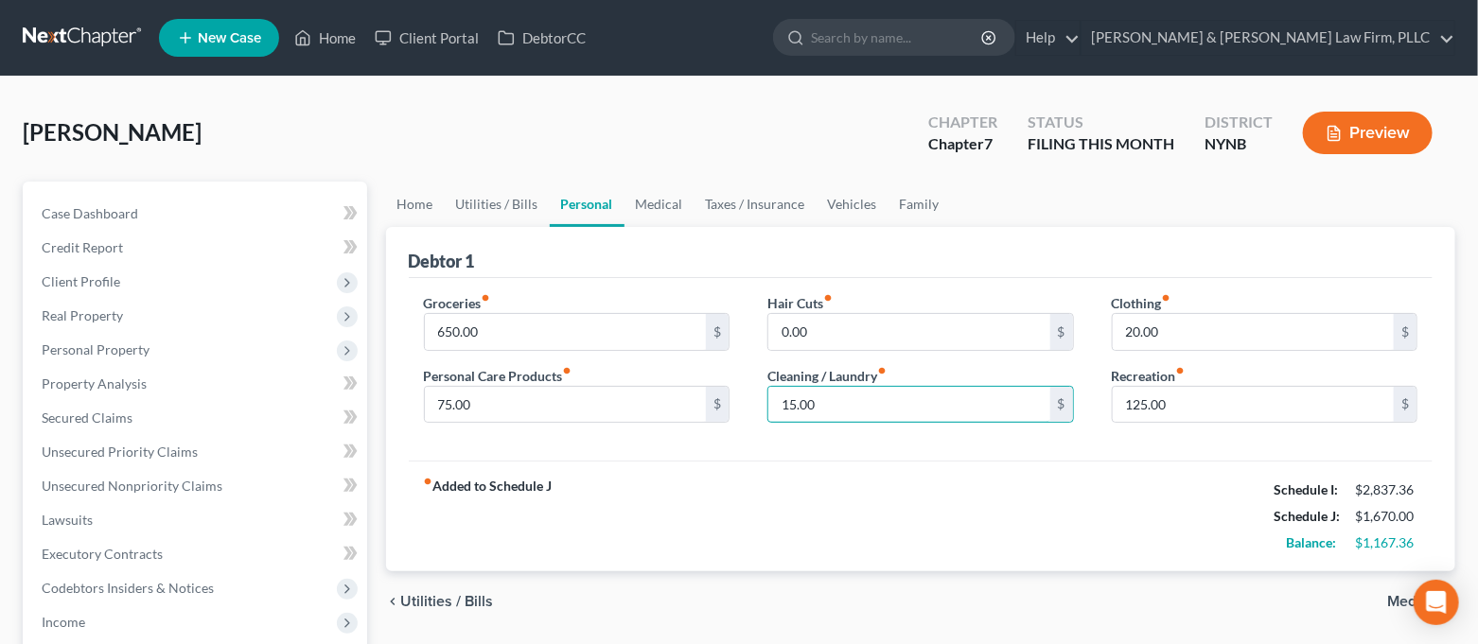
type input "15.00"
click at [872, 533] on div "fiber_manual_record Added to Schedule J Schedule I: $2,837.36 Schedule J: $1,67…" at bounding box center [921, 516] width 1025 height 111
click at [648, 199] on link "Medical" at bounding box center [660, 204] width 70 height 45
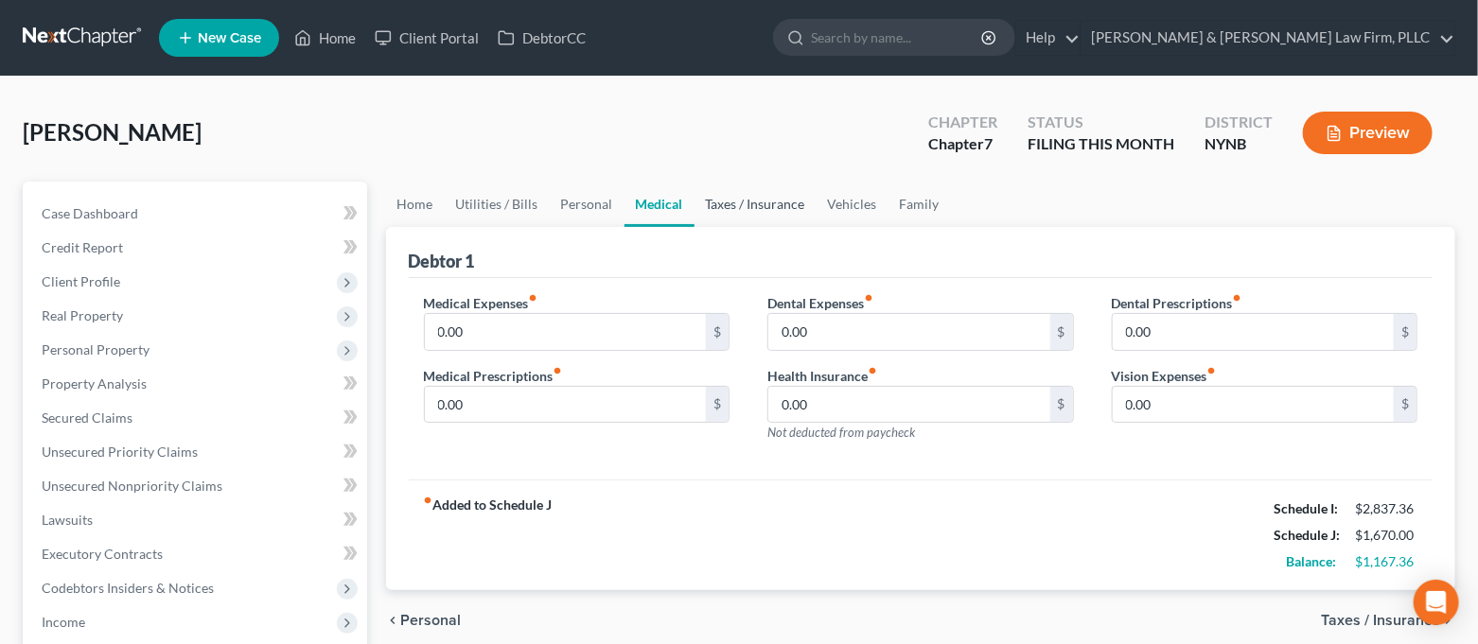
click at [714, 205] on link "Taxes / Insurance" at bounding box center [756, 204] width 122 height 45
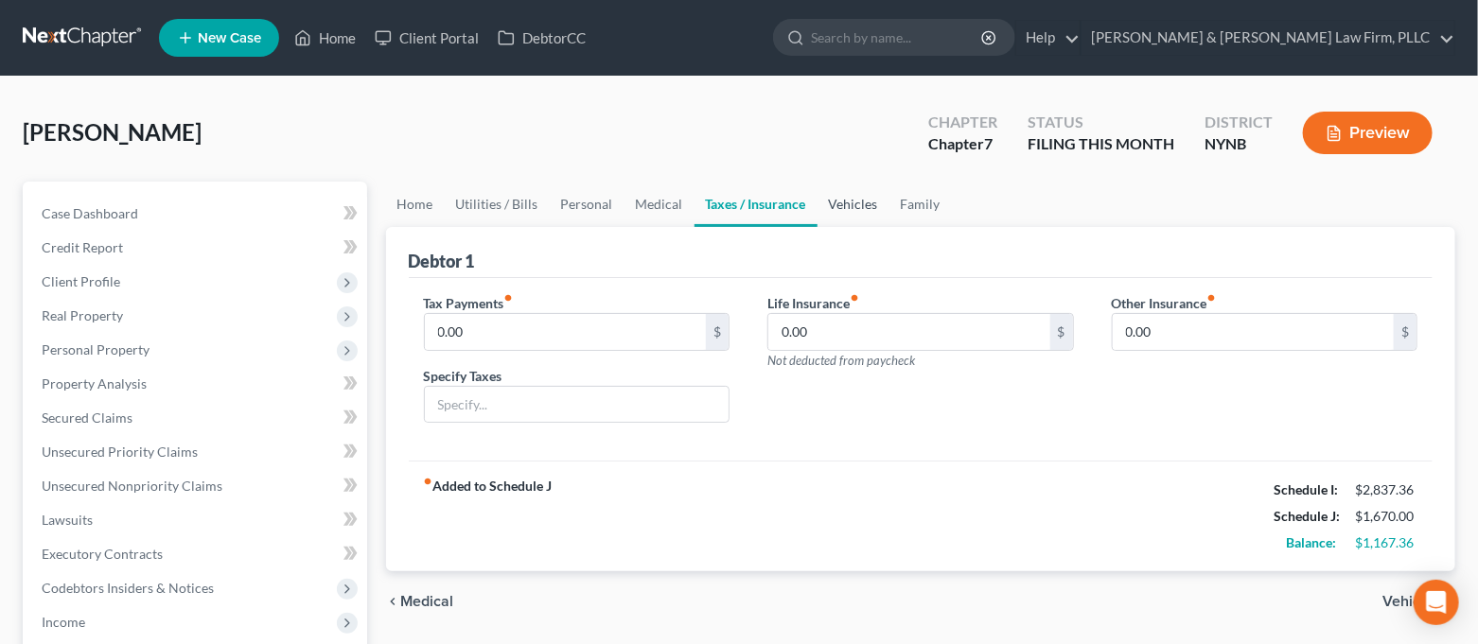
click at [854, 213] on link "Vehicles" at bounding box center [854, 204] width 72 height 45
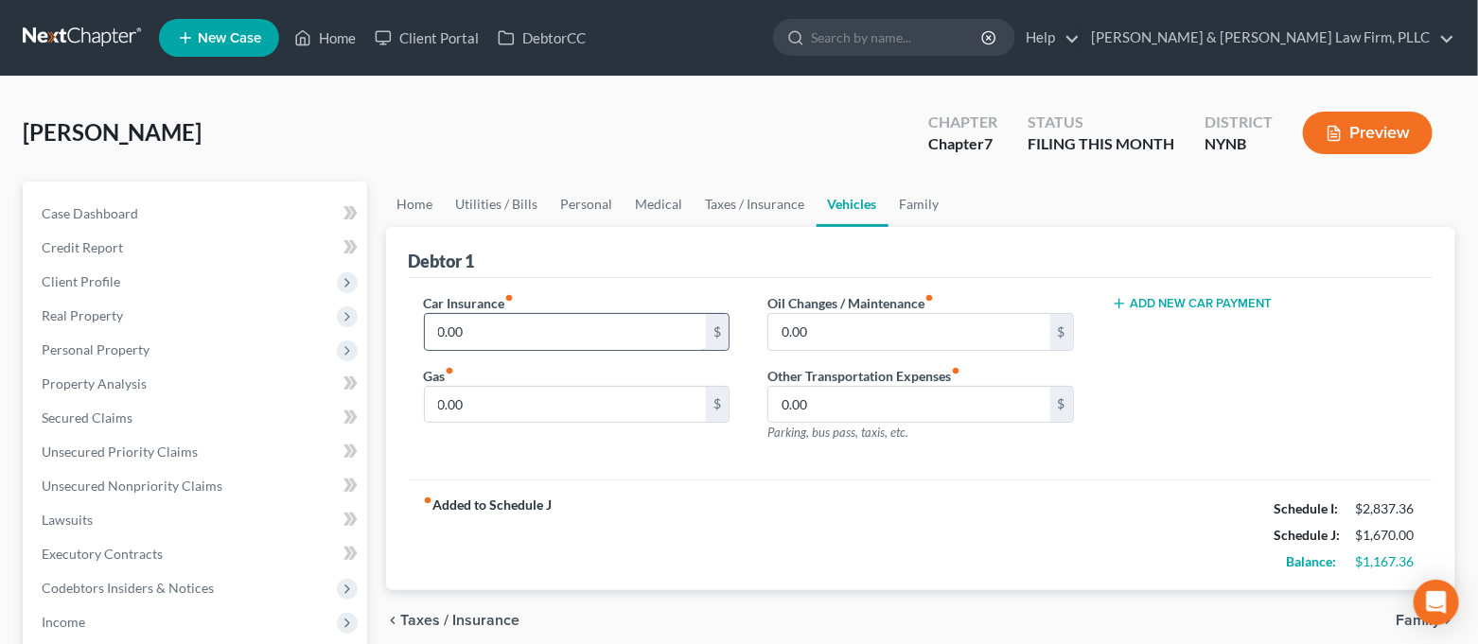
click at [570, 320] on input "0.00" at bounding box center [566, 332] width 282 height 36
type input "299.92"
click at [542, 414] on input "0.00" at bounding box center [566, 405] width 282 height 36
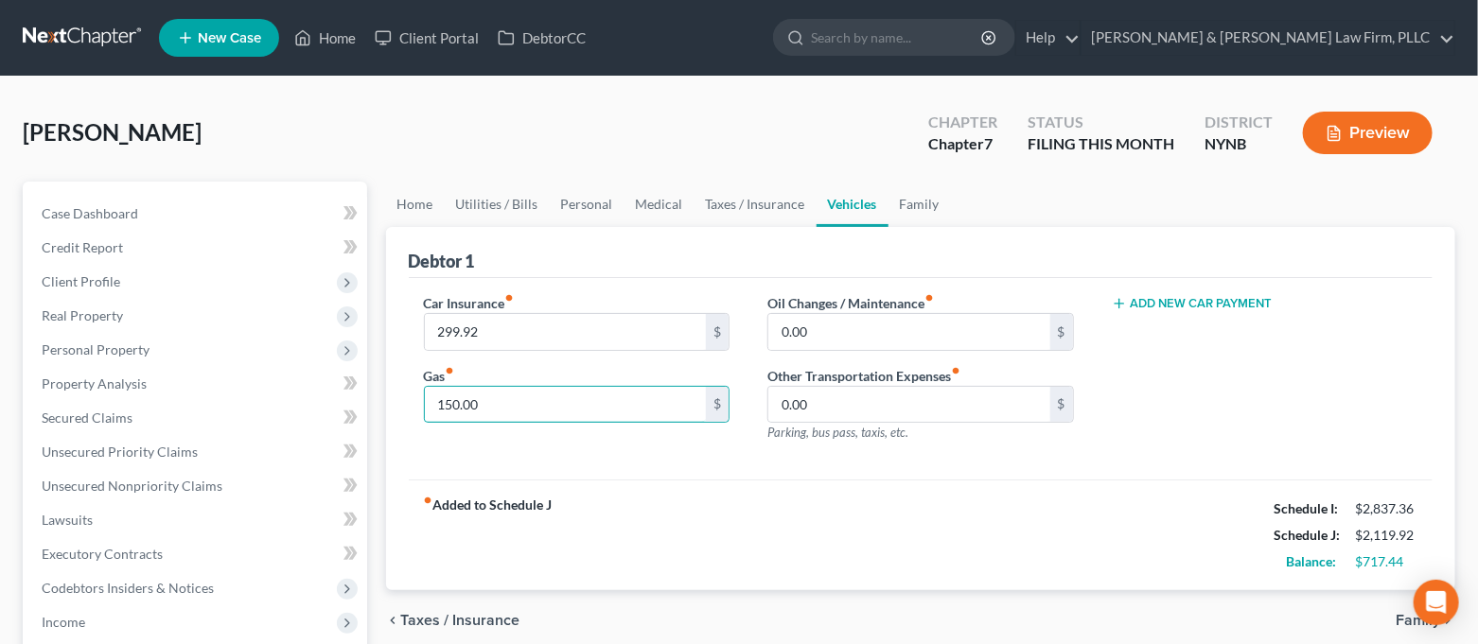
type input "150.00"
click at [1149, 306] on button "Add New Car Payment" at bounding box center [1192, 303] width 161 height 15
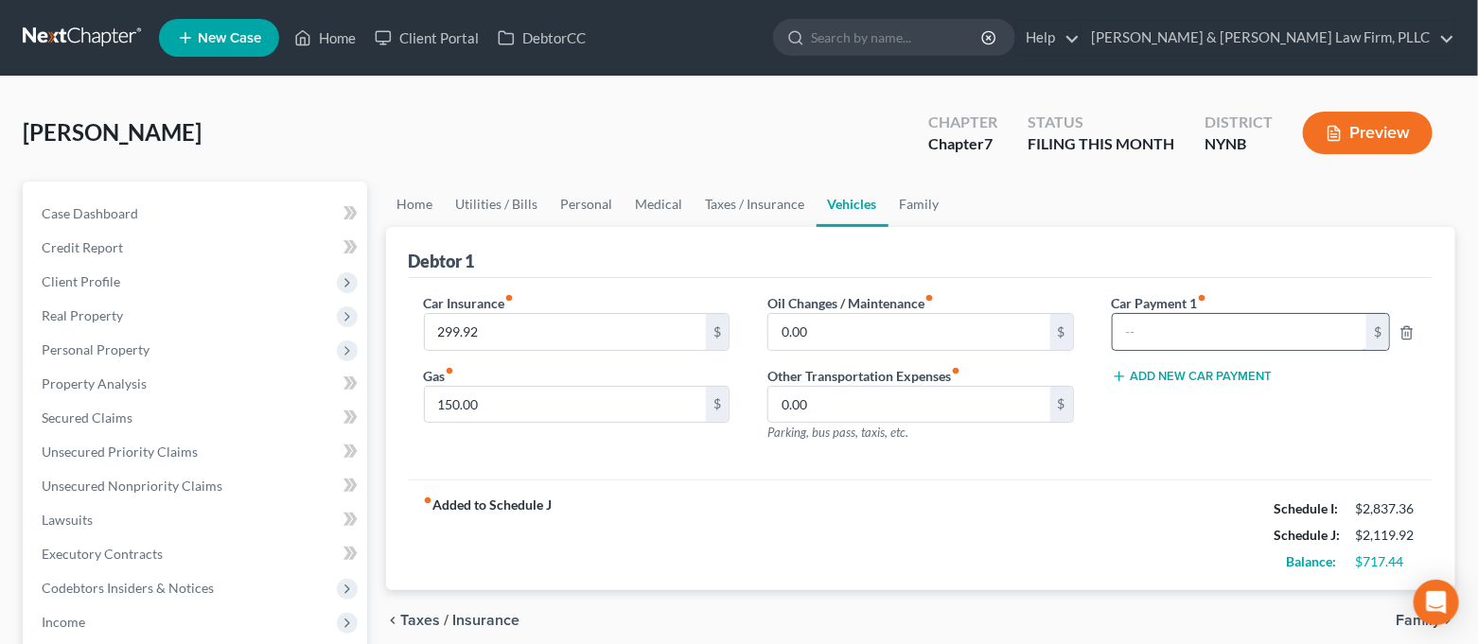
click at [1177, 333] on input "text" at bounding box center [1240, 332] width 255 height 36
type input "495.79"
click at [851, 329] on input "0.00" at bounding box center [909, 332] width 282 height 36
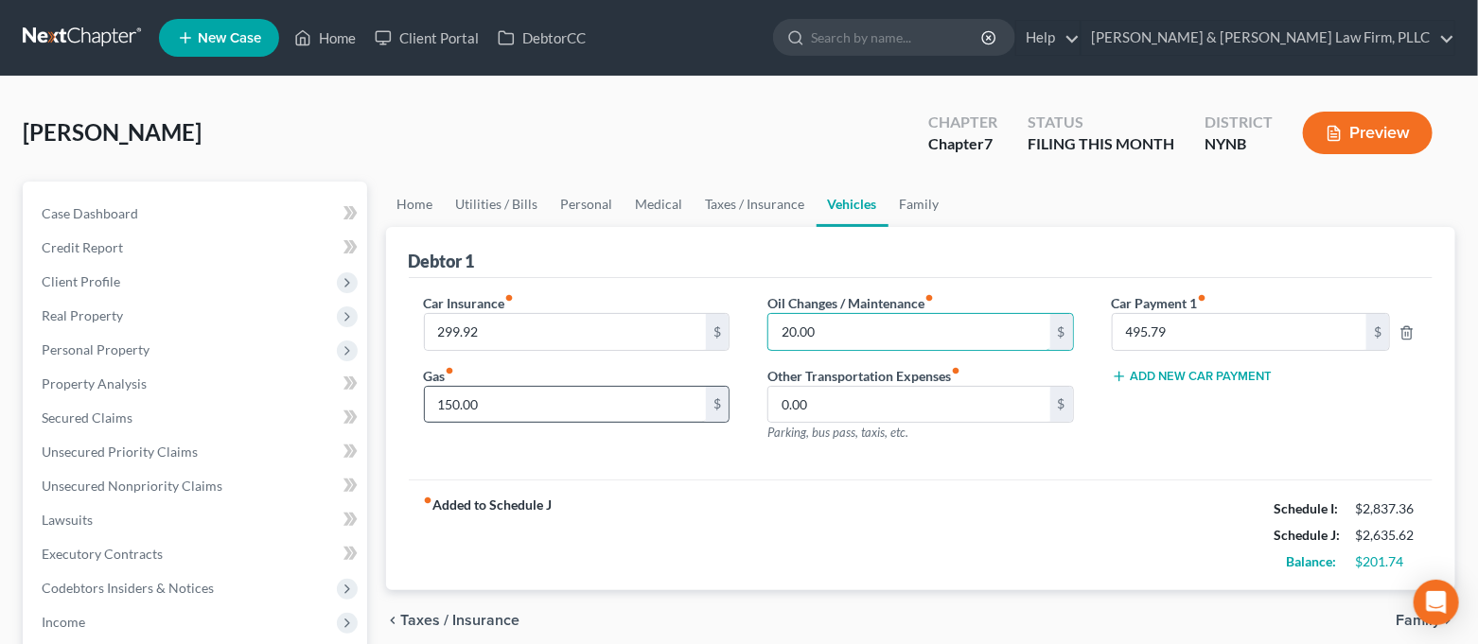
type input "20.00"
click at [524, 399] on input "150.00" at bounding box center [566, 405] width 282 height 36
type input "160.00"
click at [576, 448] on div "Car Insurance fiber_manual_record 299.92 $ Gas fiber_manual_record 160.00 $" at bounding box center [577, 375] width 344 height 165
click at [714, 207] on link "Taxes / Insurance" at bounding box center [756, 204] width 122 height 45
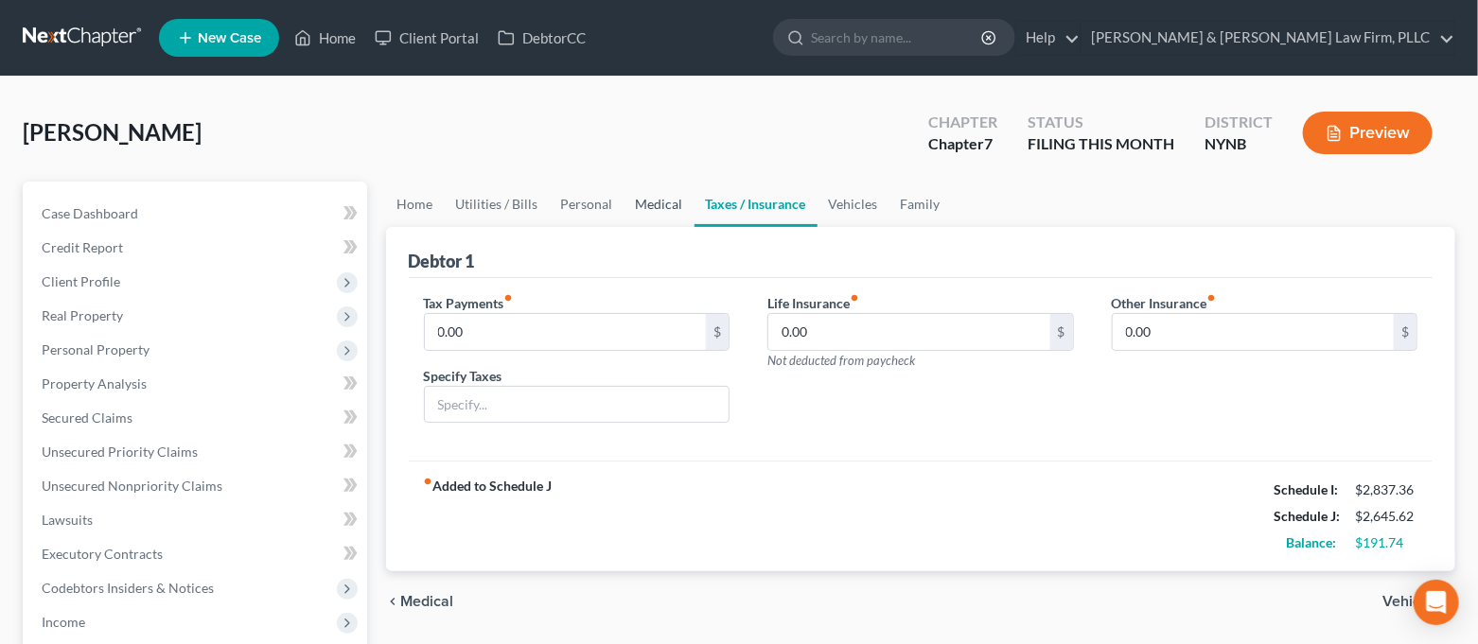
click at [664, 209] on link "Medical" at bounding box center [660, 204] width 70 height 45
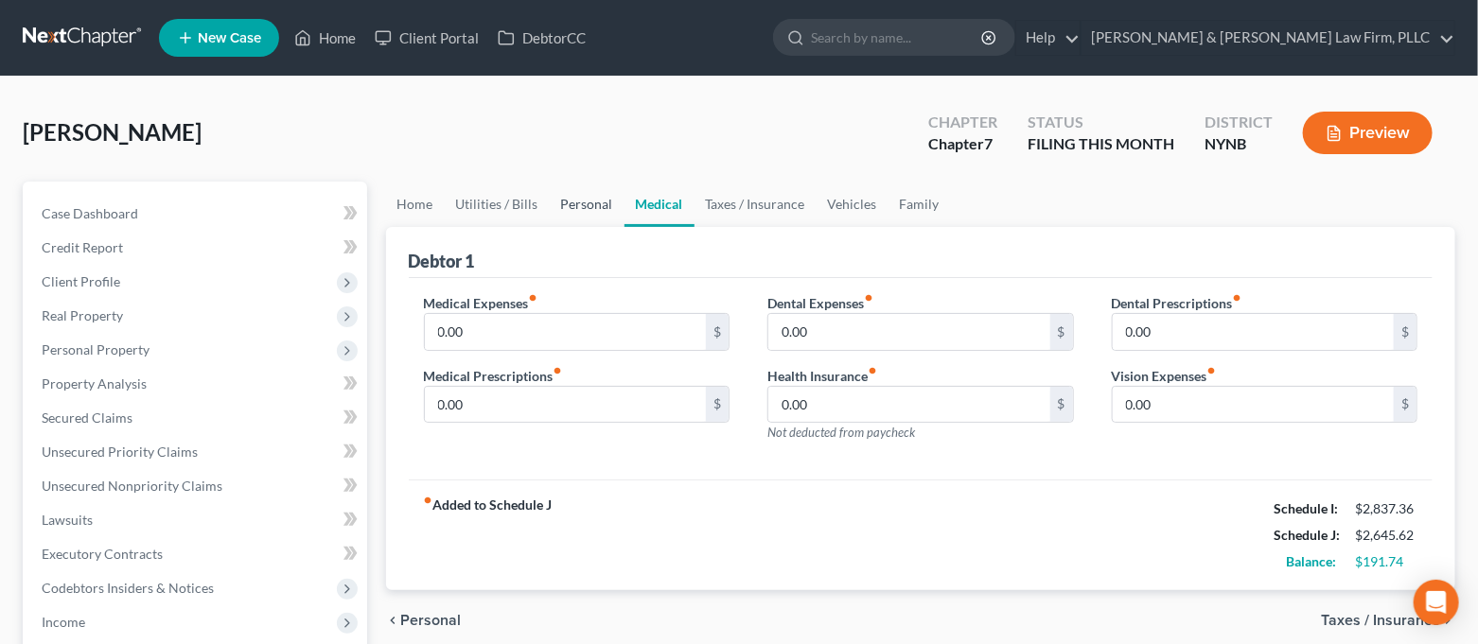
click at [574, 204] on link "Personal" at bounding box center [587, 204] width 75 height 45
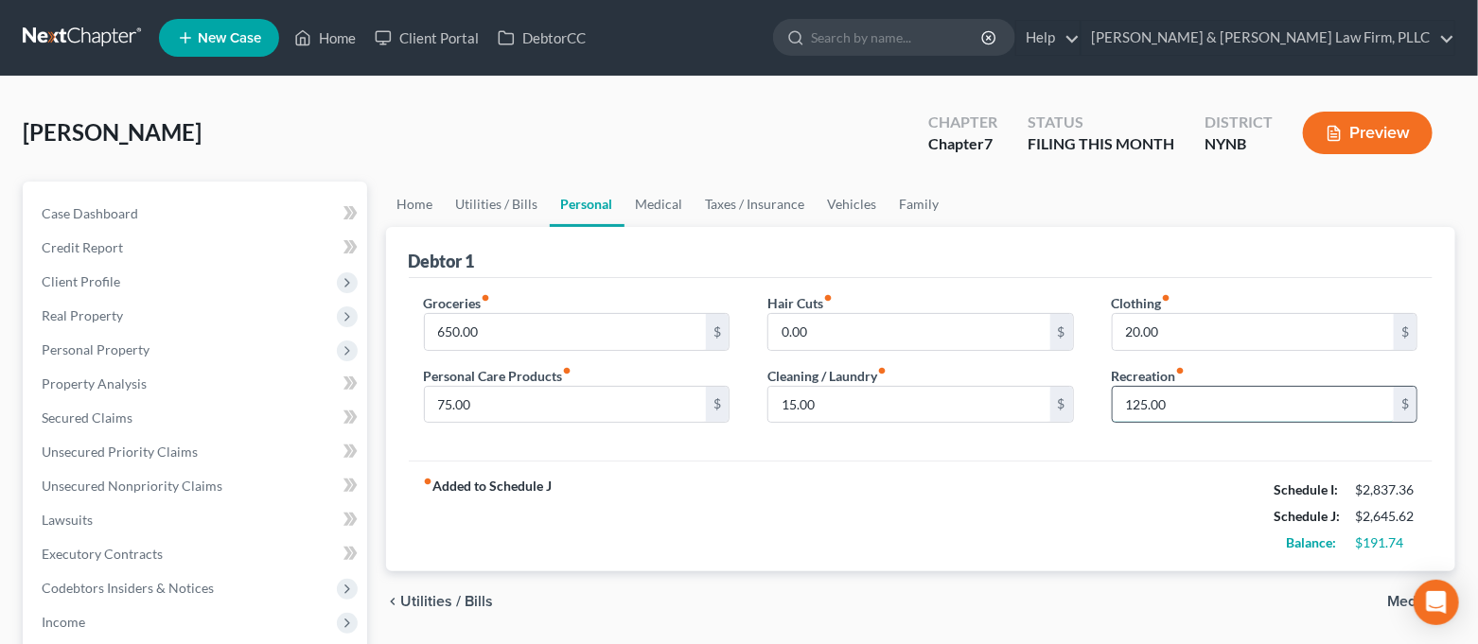
click at [1187, 413] on input "125.00" at bounding box center [1254, 405] width 282 height 36
type input "150.00"
click at [1137, 504] on div "fiber_manual_record Added to Schedule J Schedule I: $2,837.36 Schedule J: $2,67…" at bounding box center [921, 516] width 1025 height 111
click at [485, 210] on link "Utilities / Bills" at bounding box center [497, 204] width 105 height 45
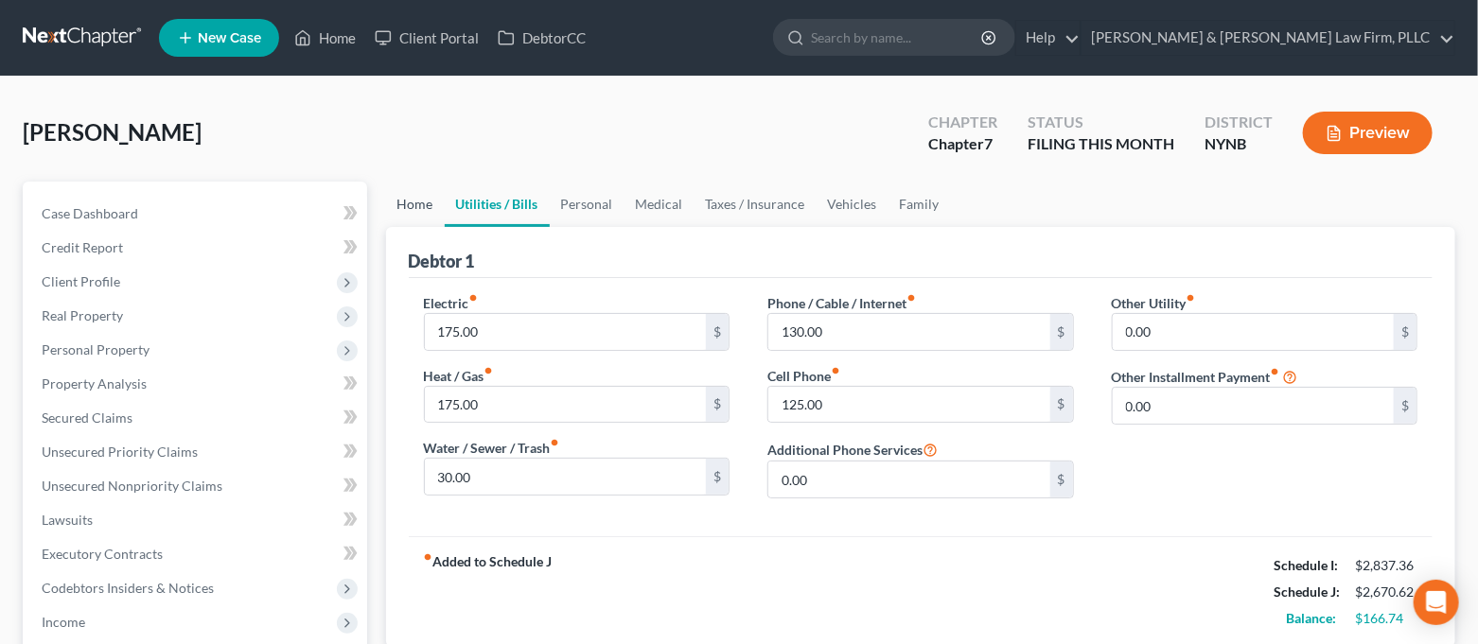
click at [400, 209] on link "Home" at bounding box center [415, 204] width 59 height 45
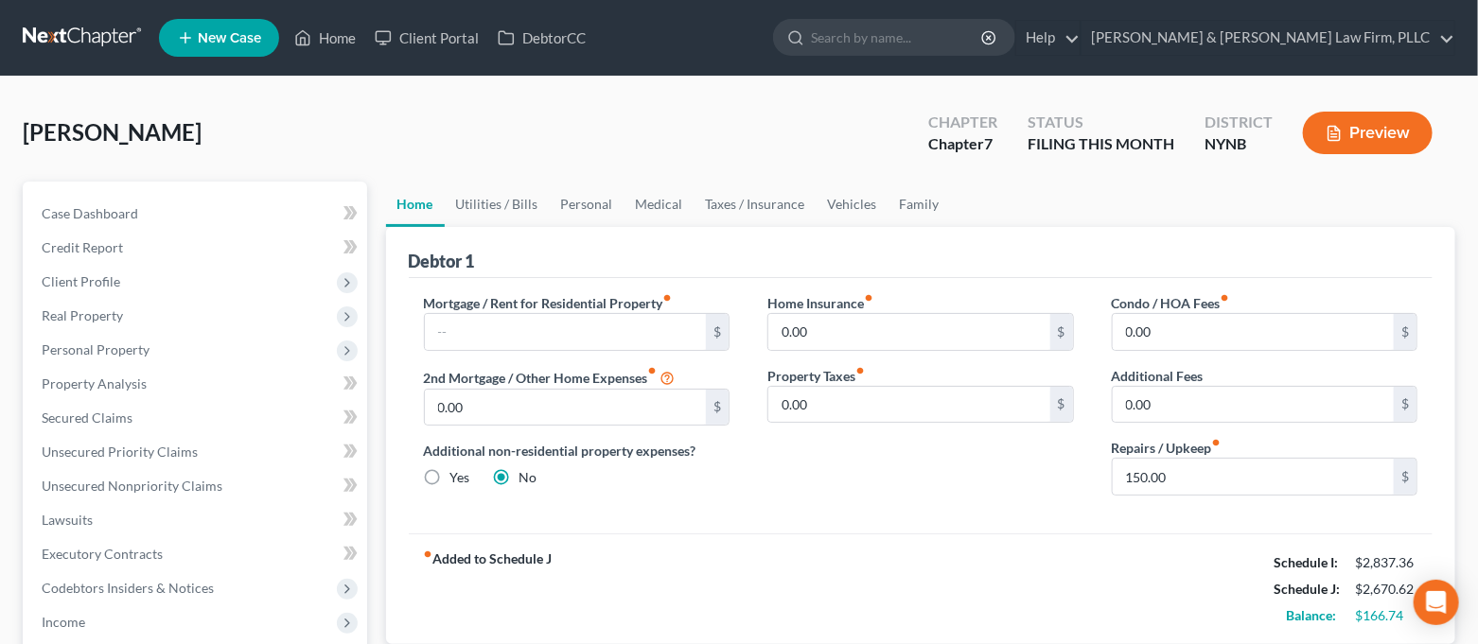
click at [1034, 516] on div "Mortgage / Rent for Residential Property fiber_manual_record $ 2nd Mortgage / O…" at bounding box center [921, 406] width 1025 height 256
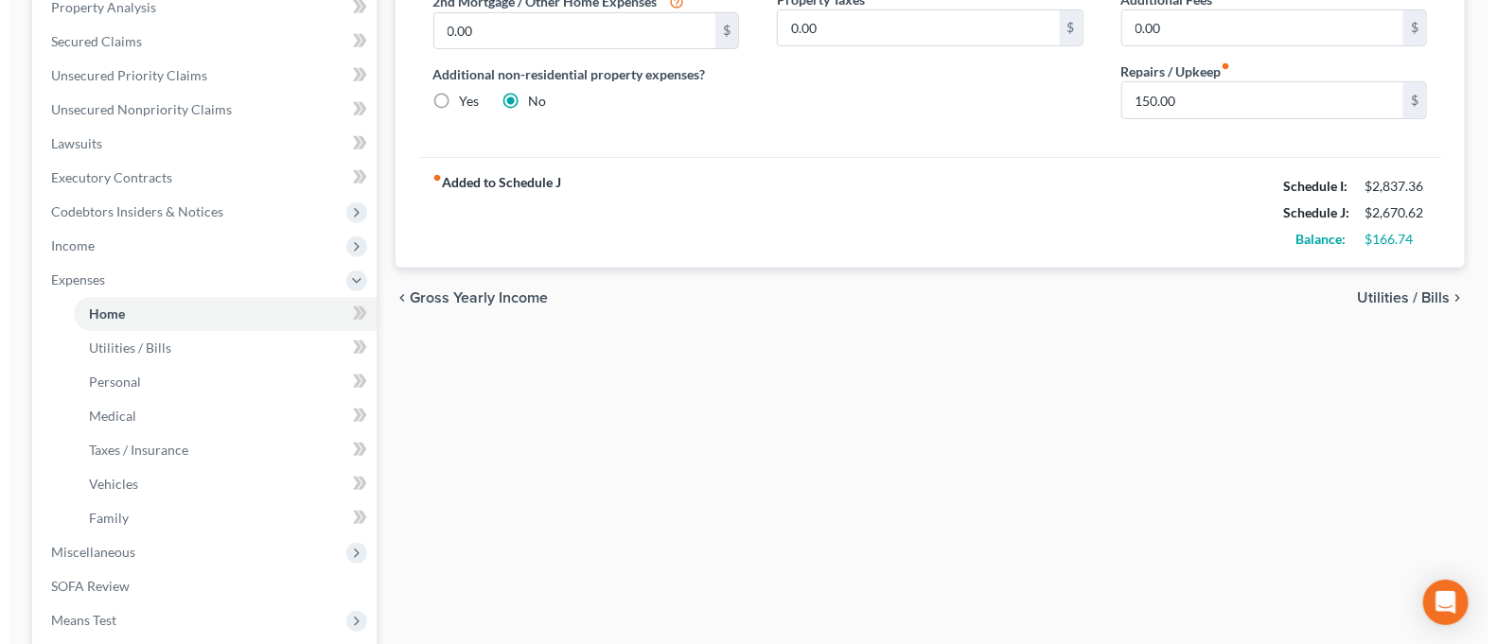
scroll to position [378, 0]
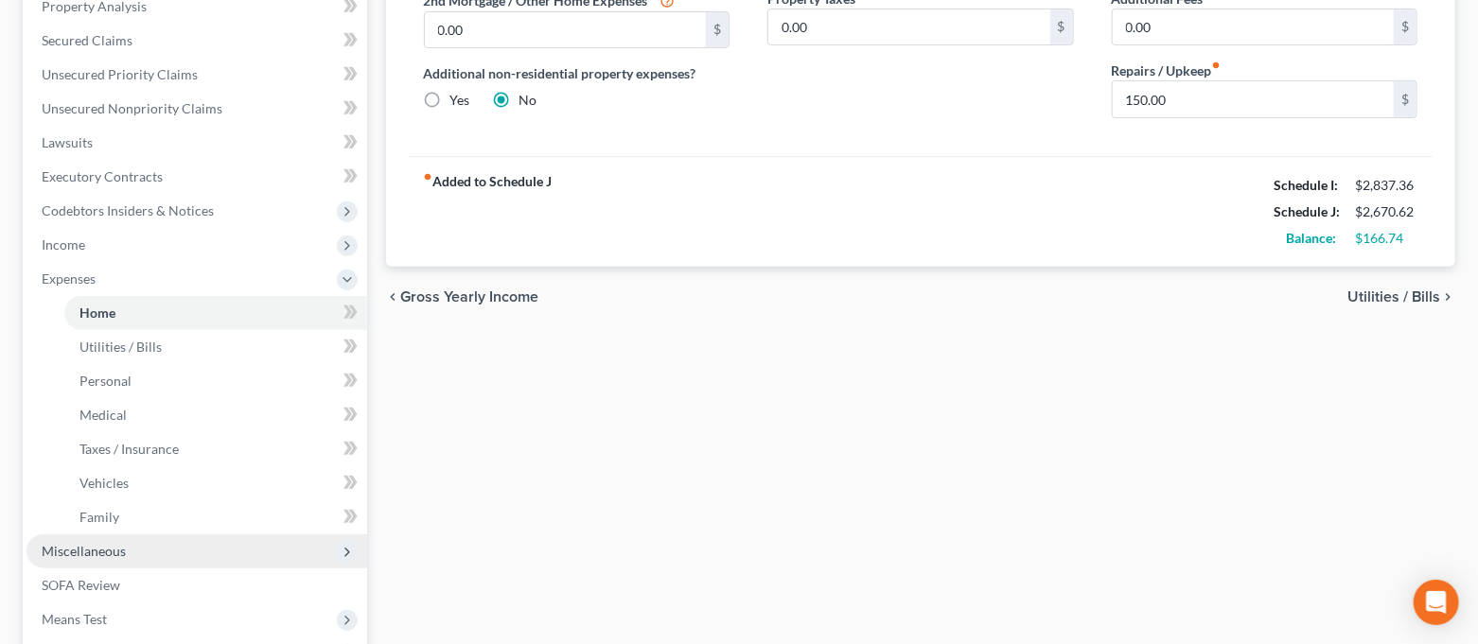
click at [139, 544] on span "Miscellaneous" at bounding box center [196, 552] width 341 height 34
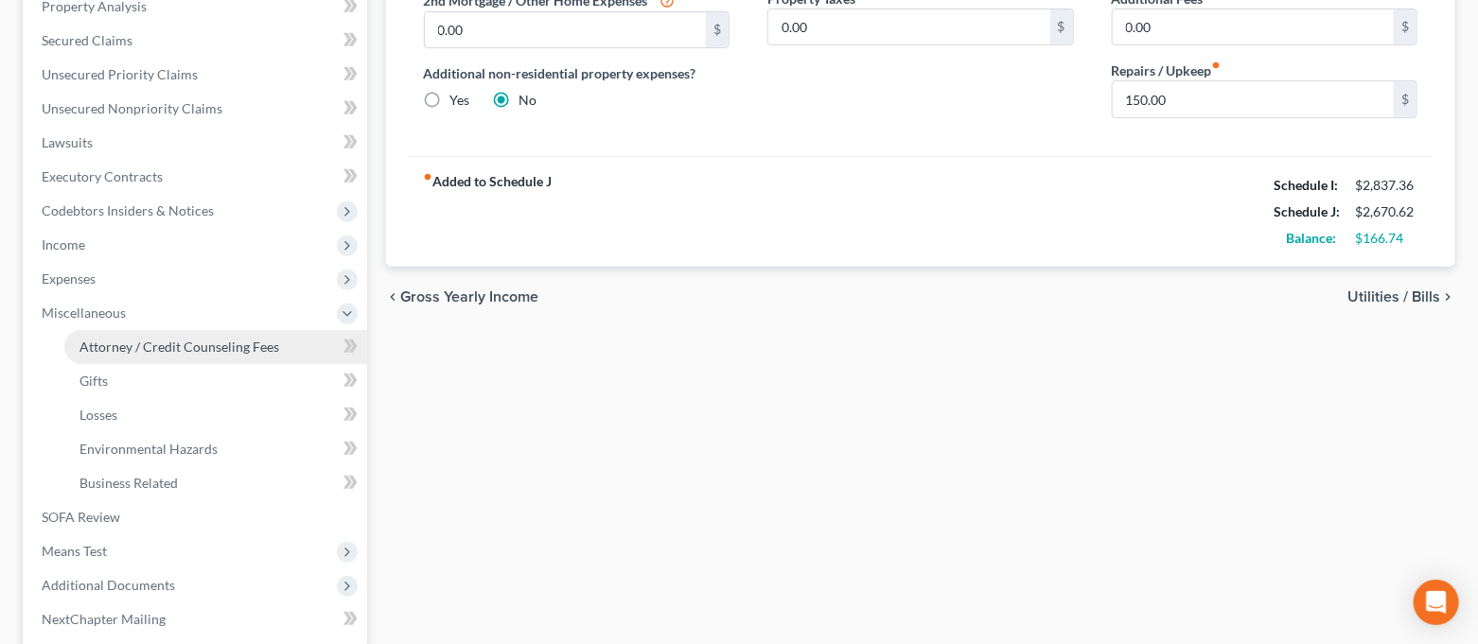
click at [231, 339] on span "Attorney / Credit Counseling Fees" at bounding box center [179, 347] width 200 height 16
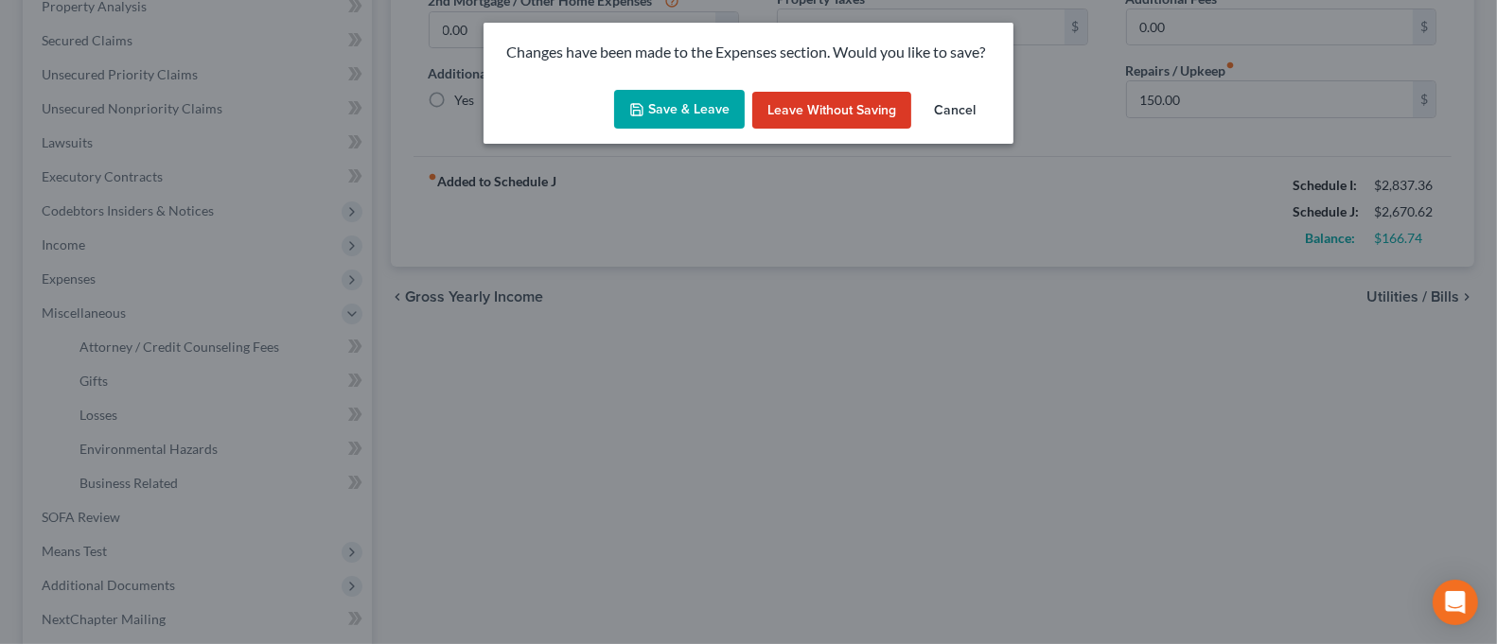
click at [659, 104] on button "Save & Leave" at bounding box center [679, 110] width 131 height 40
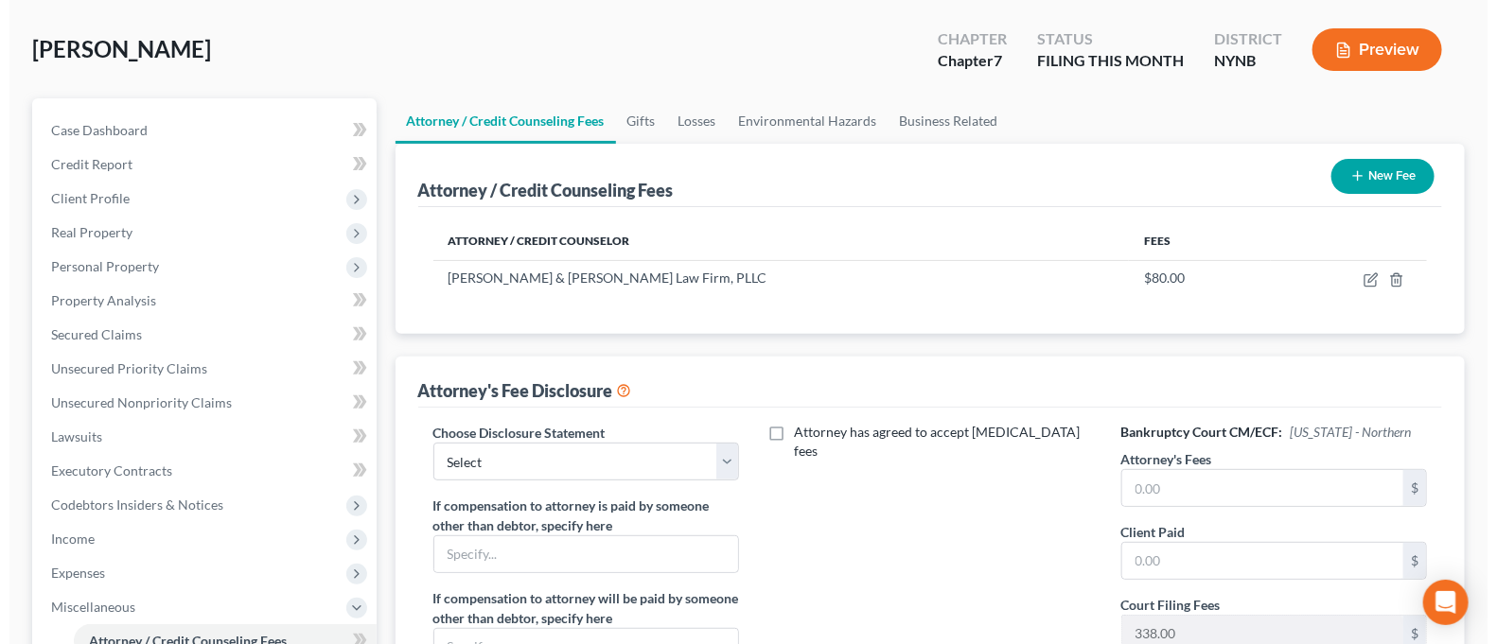
scroll to position [126, 0]
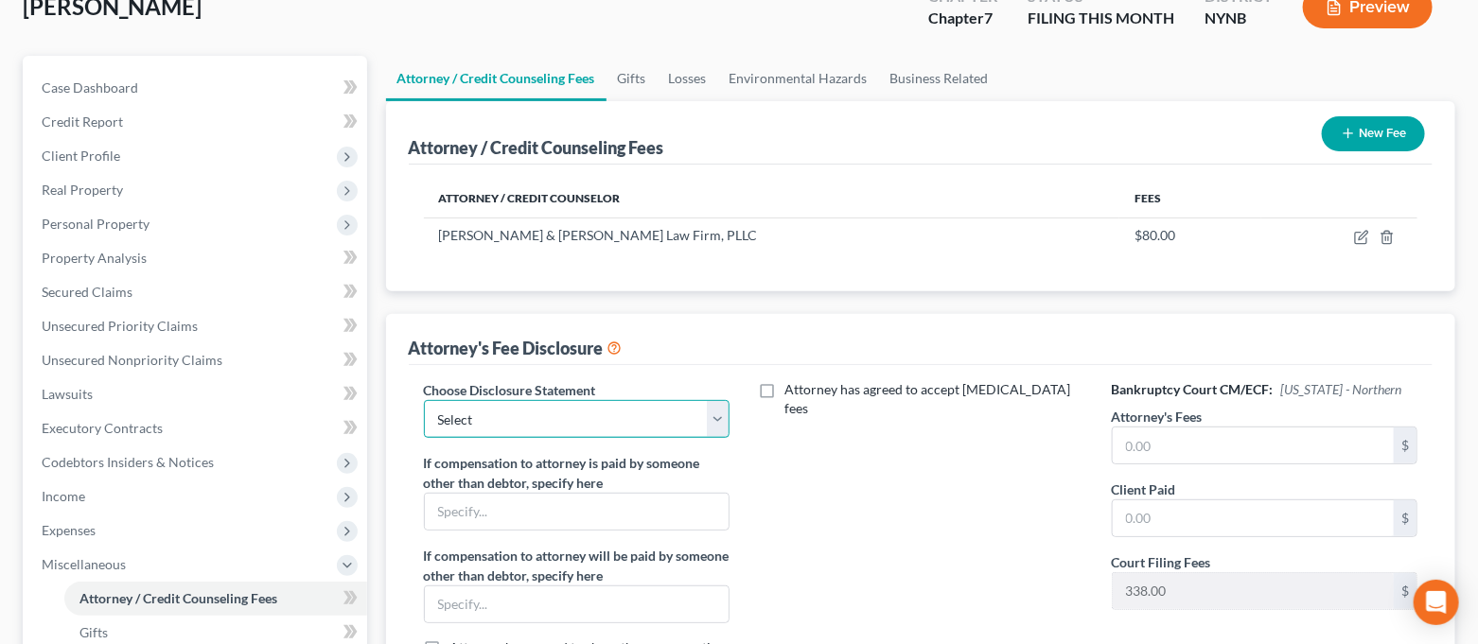
click at [627, 418] on select "Select [PERSON_NAME] & [PERSON_NAME] Law firm, PLLC" at bounding box center [577, 419] width 307 height 38
select select "0"
click at [424, 400] on select "Select [PERSON_NAME] & [PERSON_NAME] Law firm, PLLC" at bounding box center [577, 419] width 307 height 38
click at [1173, 454] on input "text" at bounding box center [1254, 446] width 282 height 36
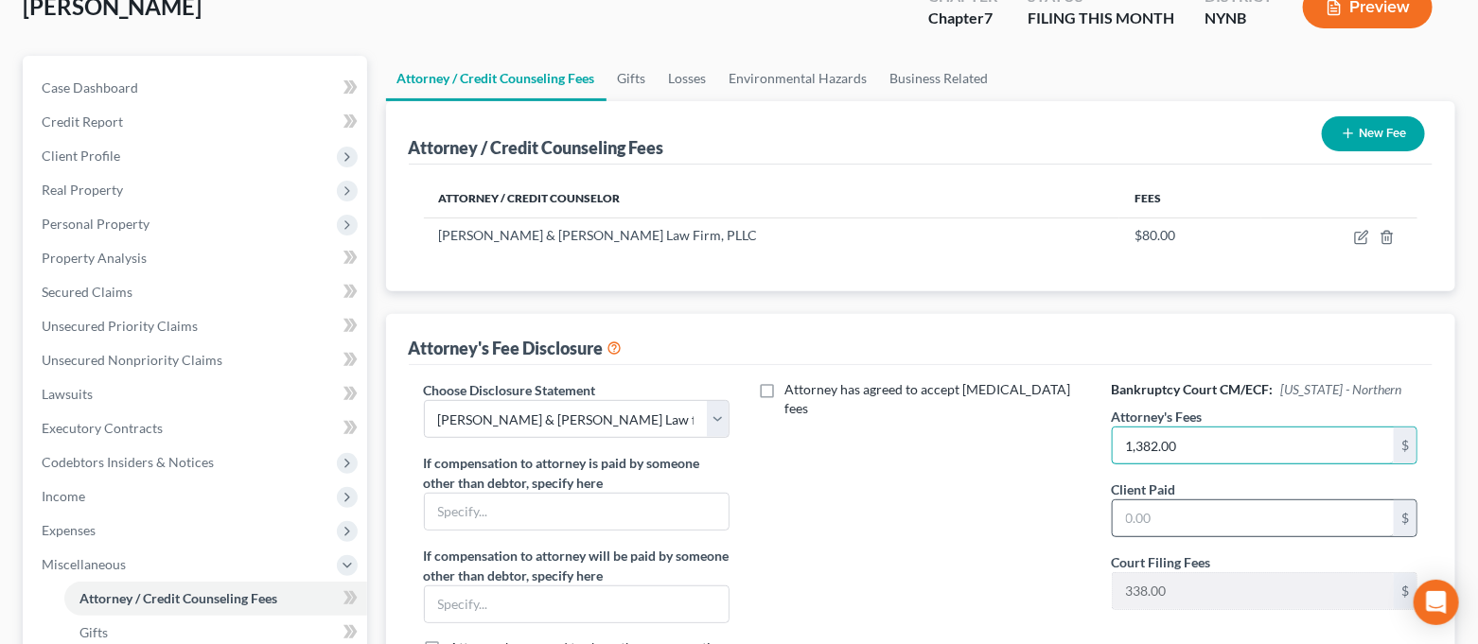
type input "1,382.00"
click at [1210, 511] on input "text" at bounding box center [1254, 519] width 282 height 36
type input "1,382.00"
click at [894, 462] on div "Attorney has agreed to accept [MEDICAL_DATA] fees" at bounding box center [921, 546] width 344 height 332
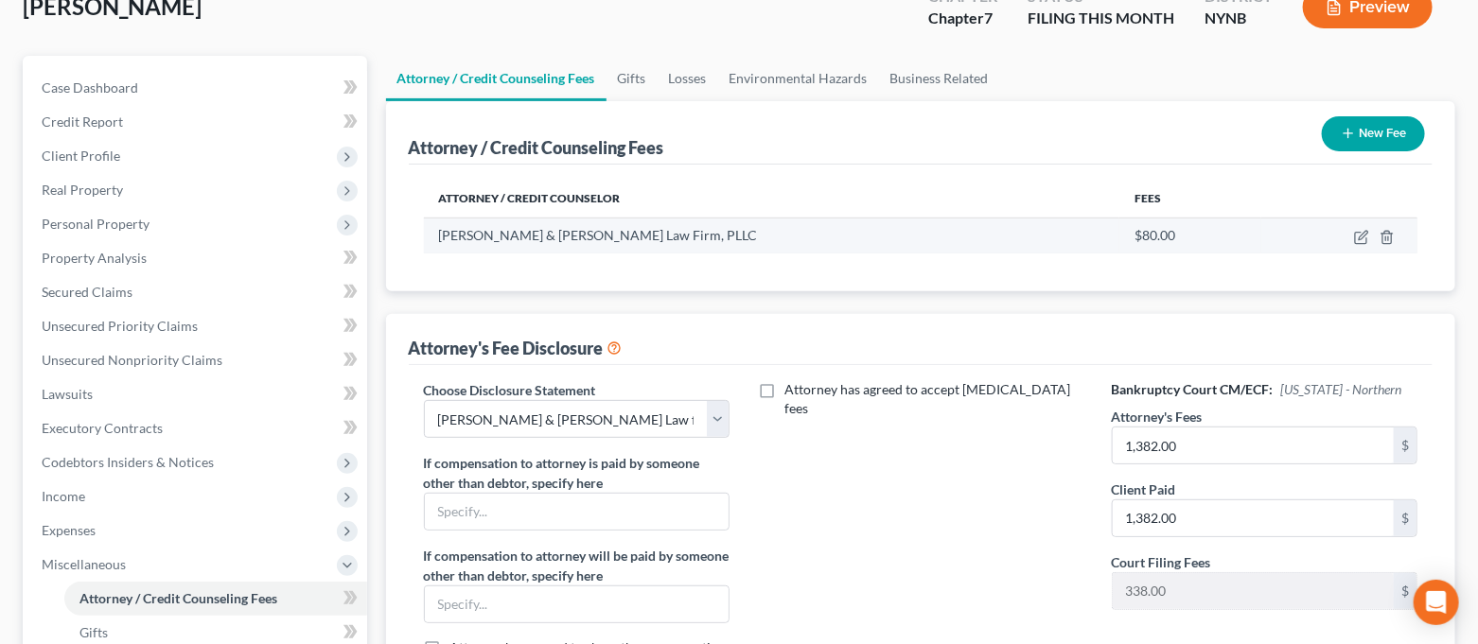
click at [1363, 244] on td at bounding box center [1339, 236] width 156 height 36
click at [1359, 240] on icon "button" at bounding box center [1361, 237] width 15 height 15
select select "35"
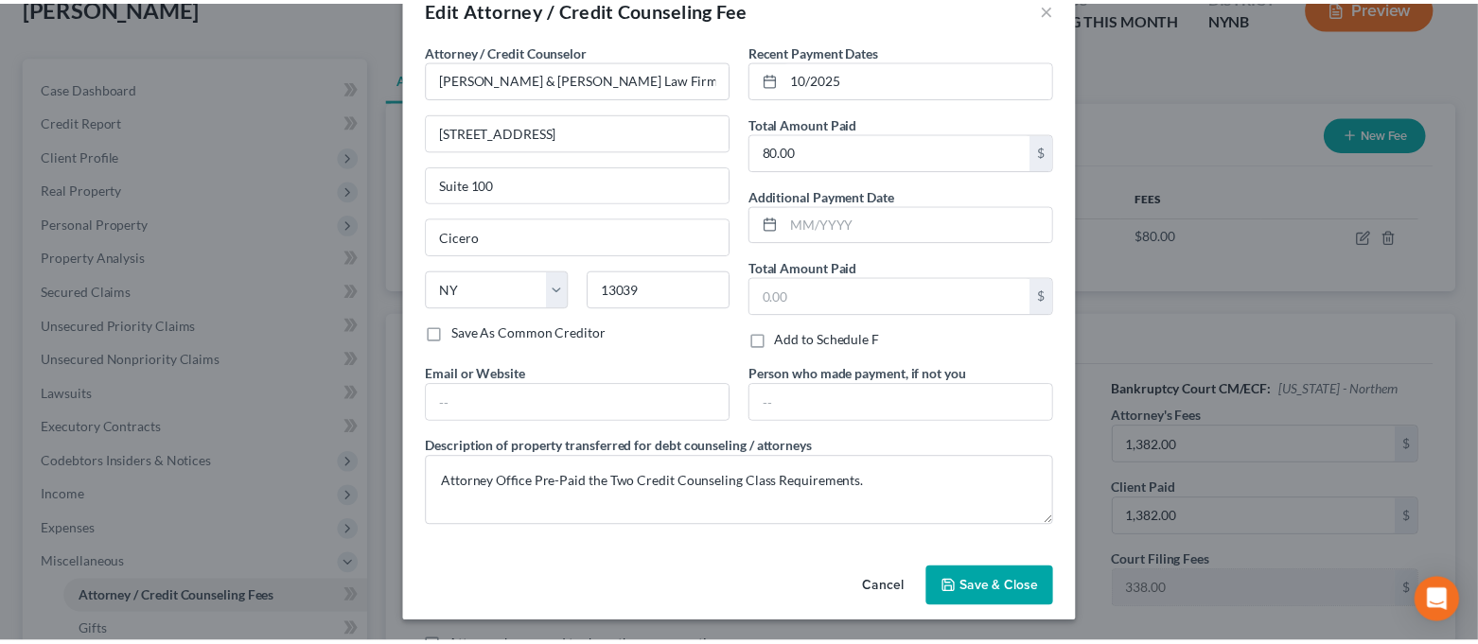
scroll to position [0, 0]
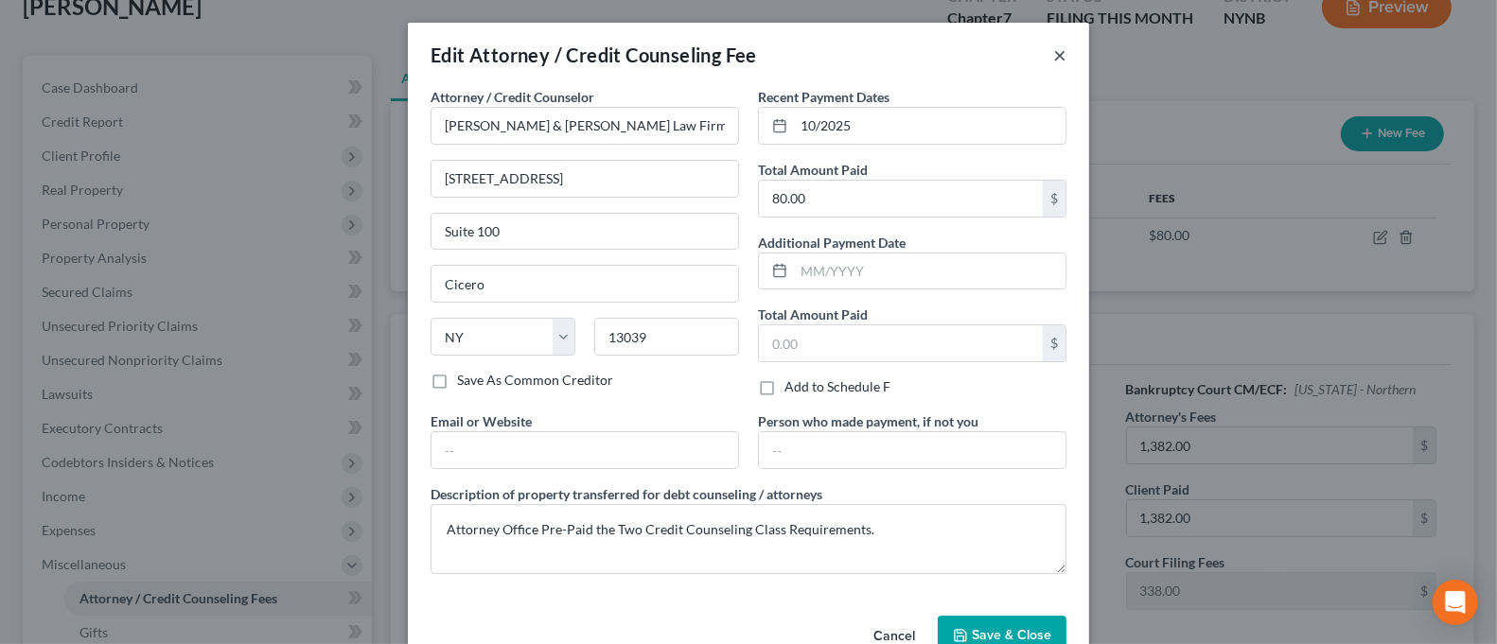
click at [1053, 62] on button "×" at bounding box center [1059, 55] width 13 height 23
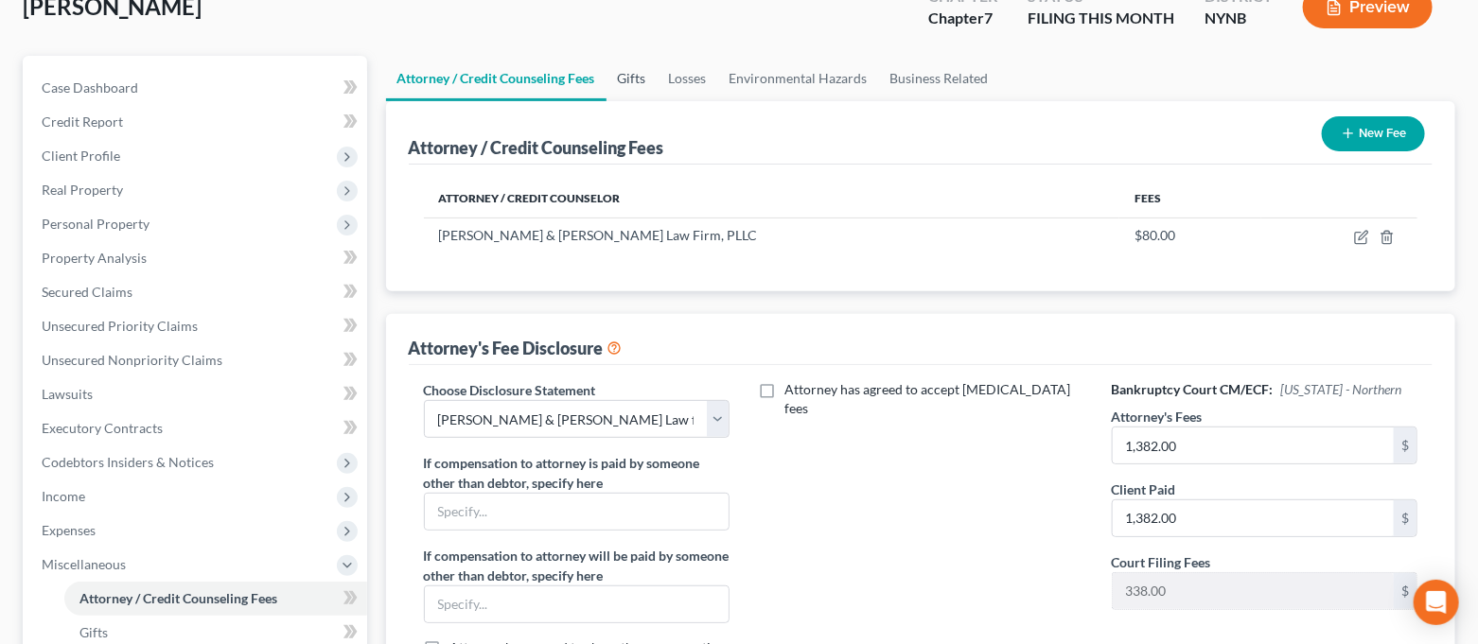
click at [611, 79] on link "Gifts" at bounding box center [632, 78] width 51 height 45
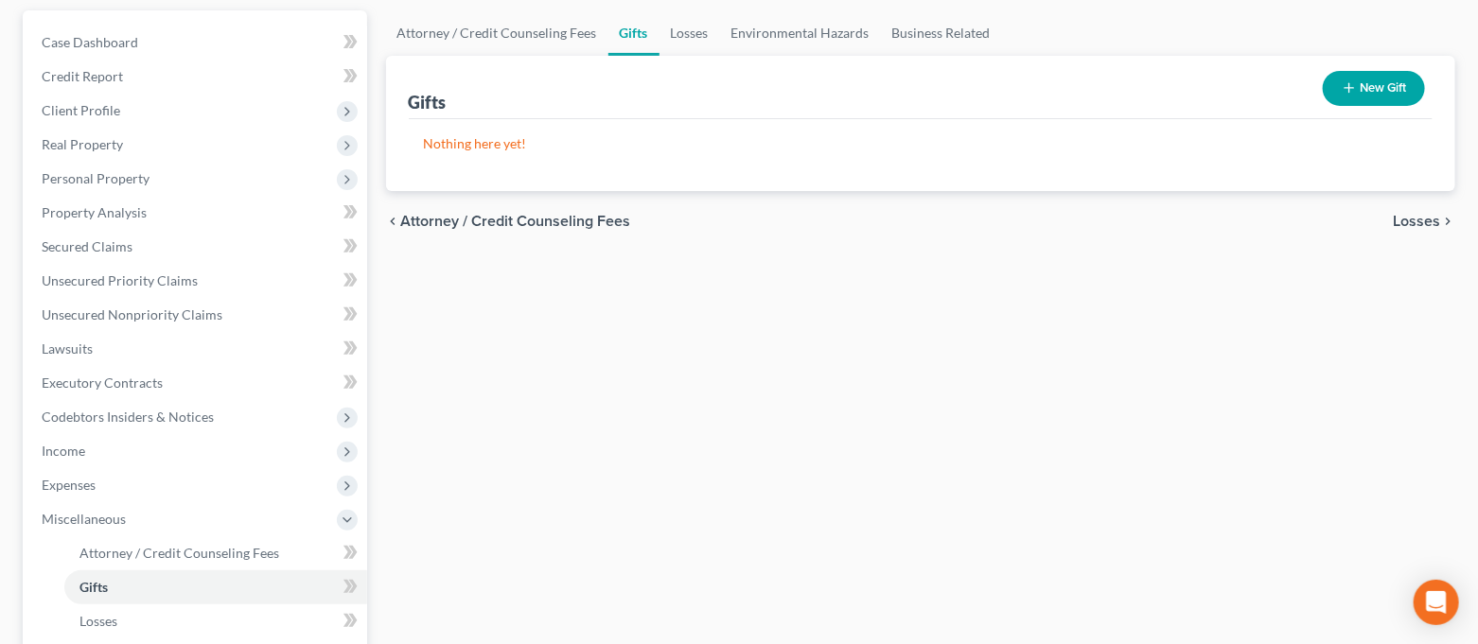
scroll to position [504, 0]
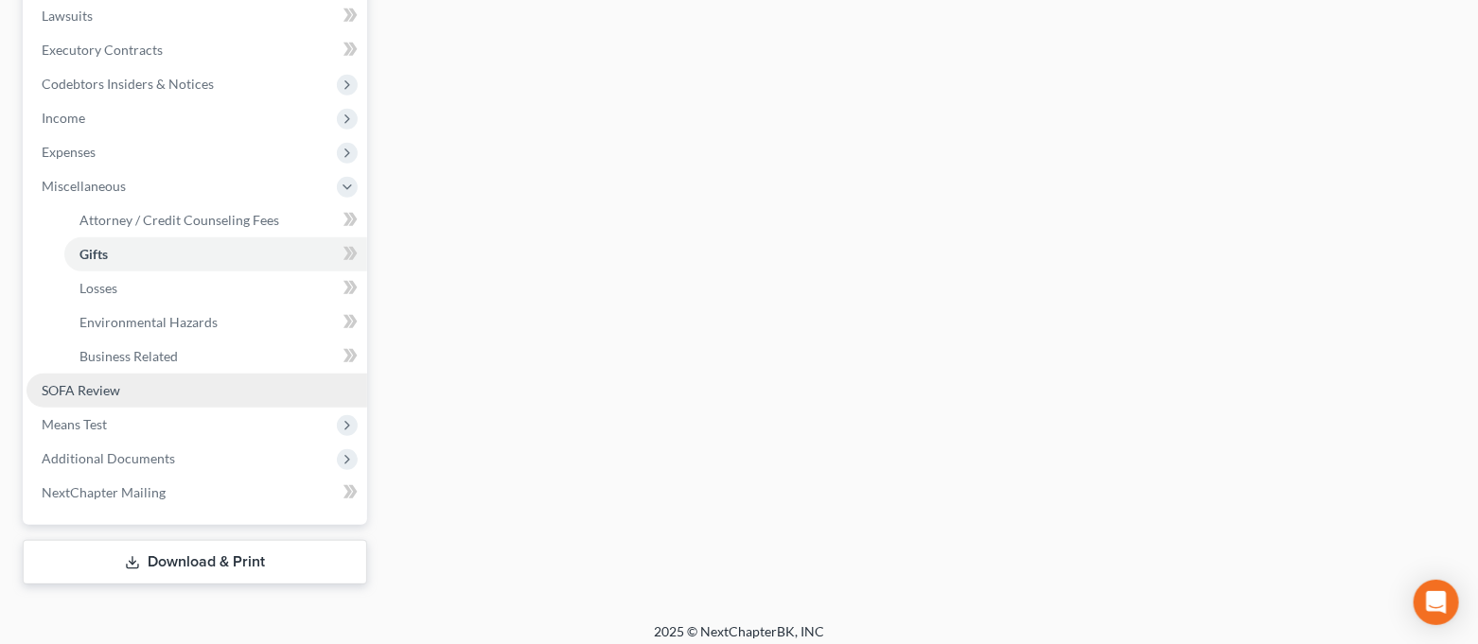
click at [166, 398] on link "SOFA Review" at bounding box center [196, 391] width 341 height 34
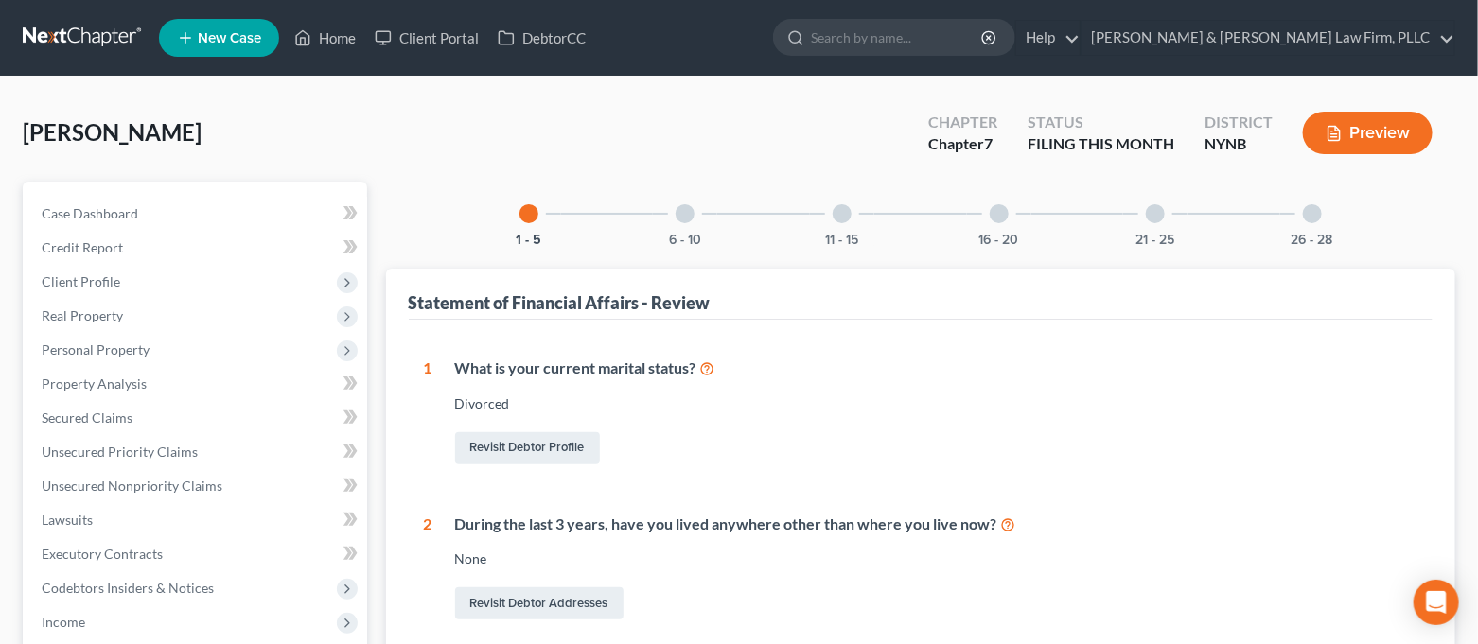
scroll to position [252, 0]
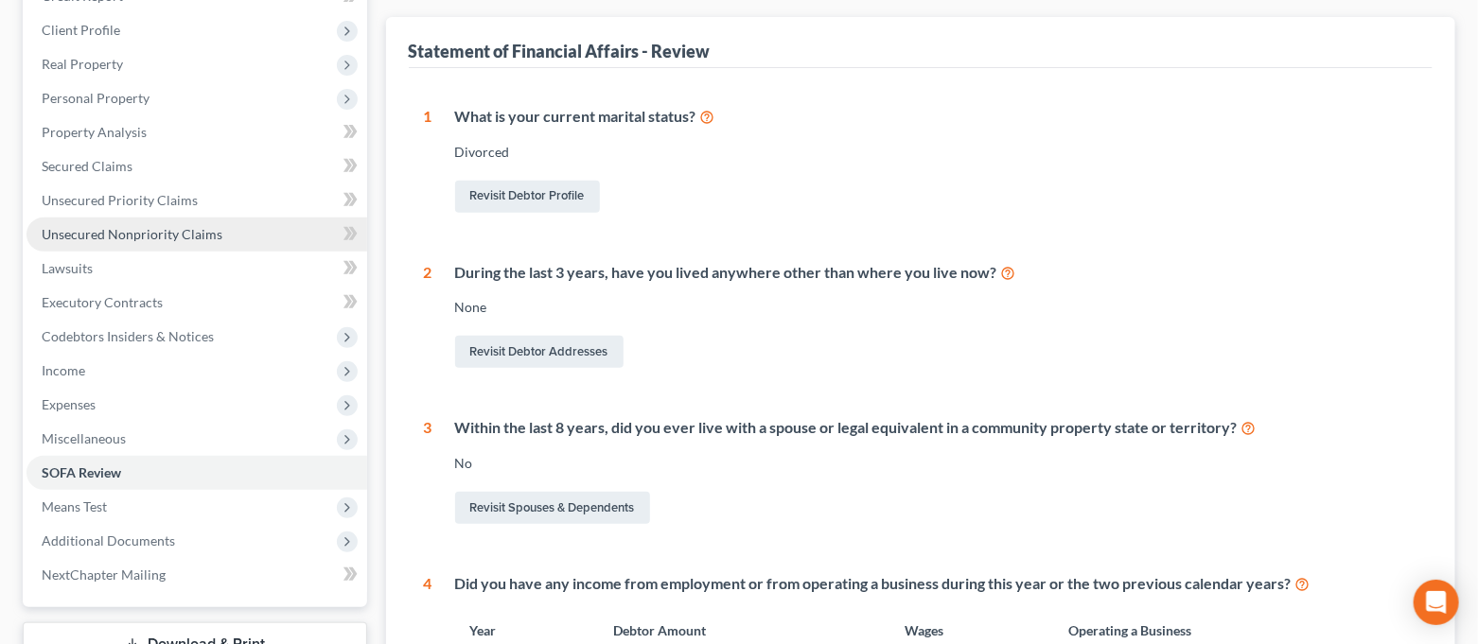
click at [176, 234] on span "Unsecured Nonpriority Claims" at bounding box center [132, 234] width 181 height 16
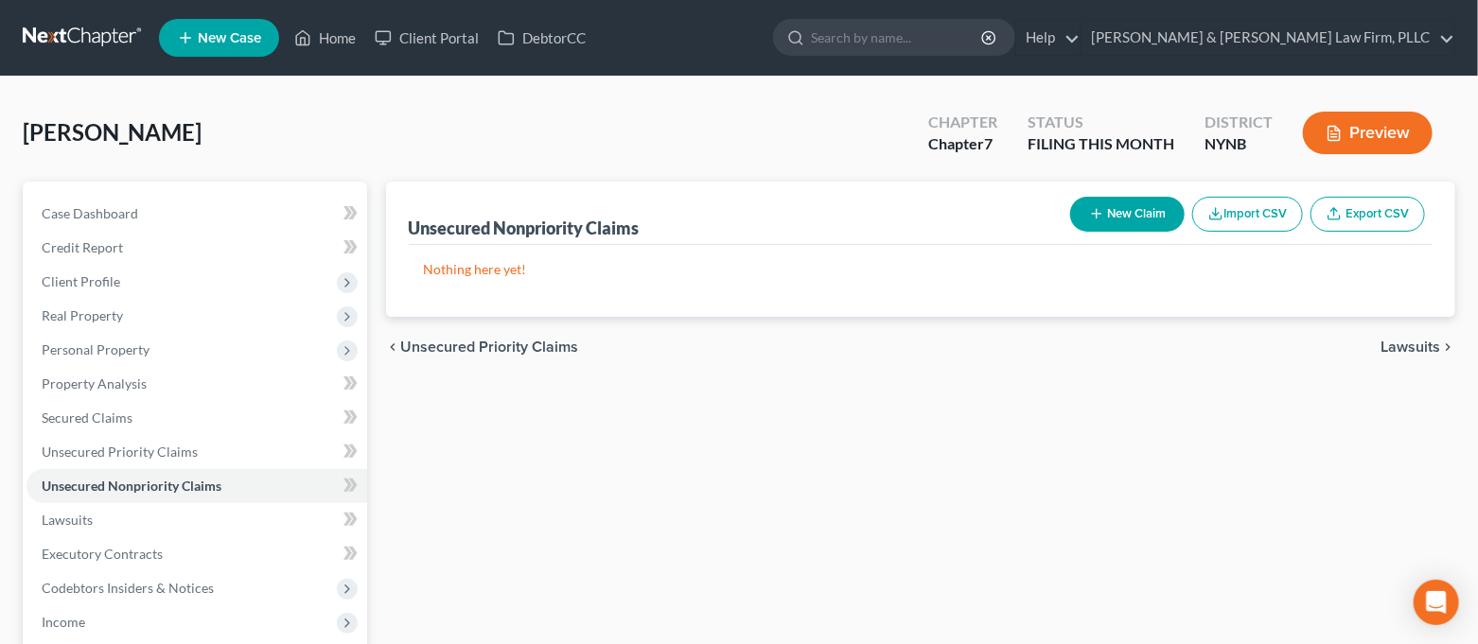
click at [1149, 220] on button "New Claim" at bounding box center [1127, 214] width 115 height 35
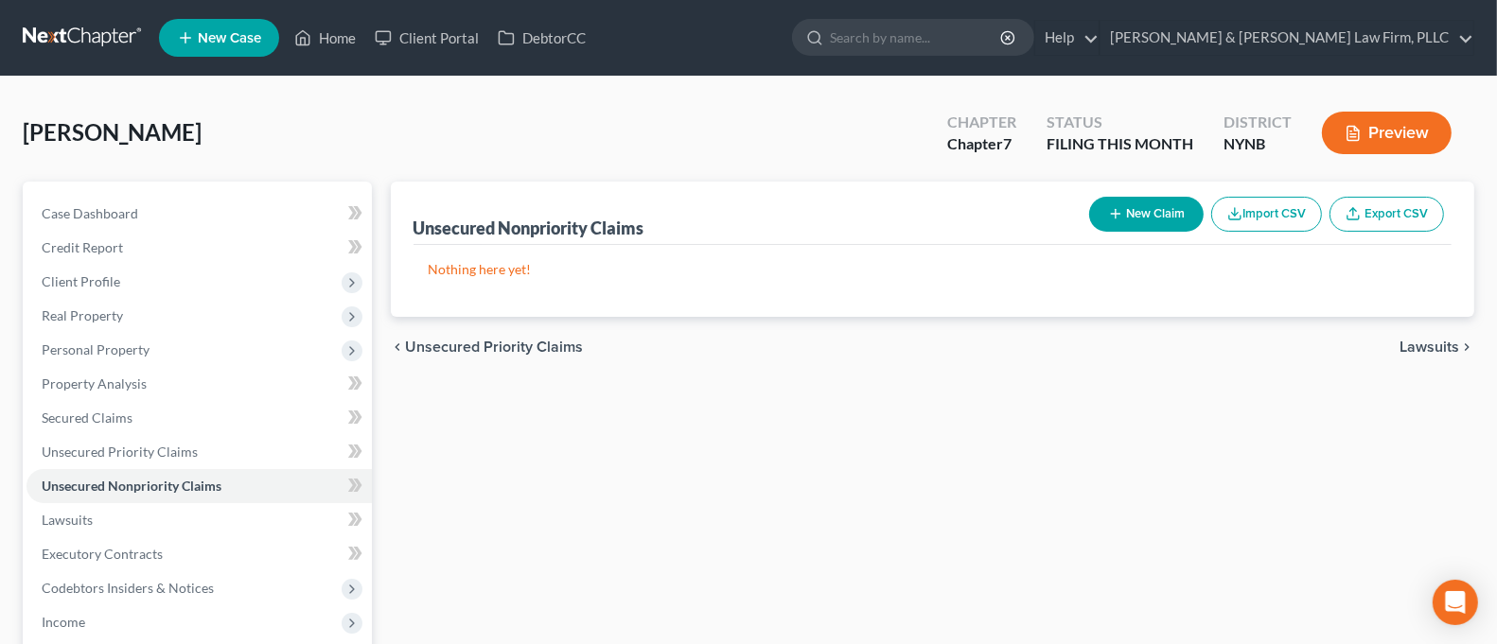
select select "0"
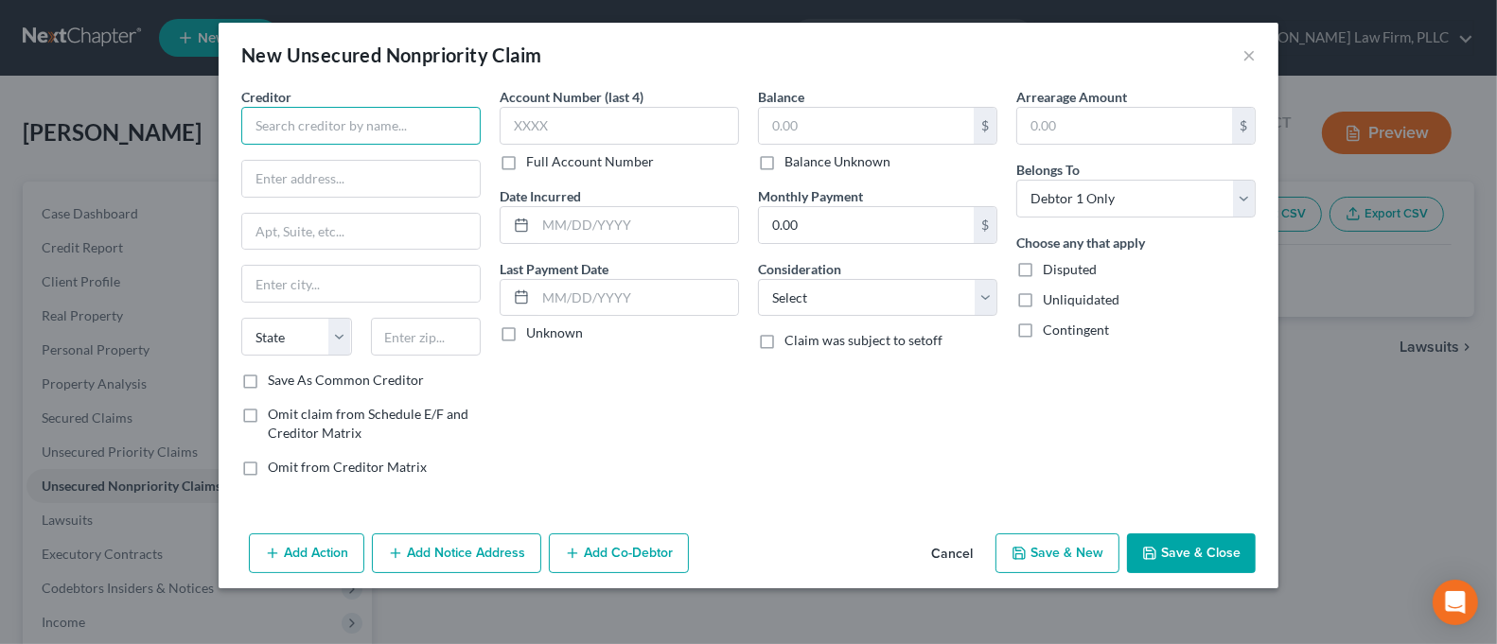
click at [460, 132] on input "text" at bounding box center [360, 126] width 239 height 38
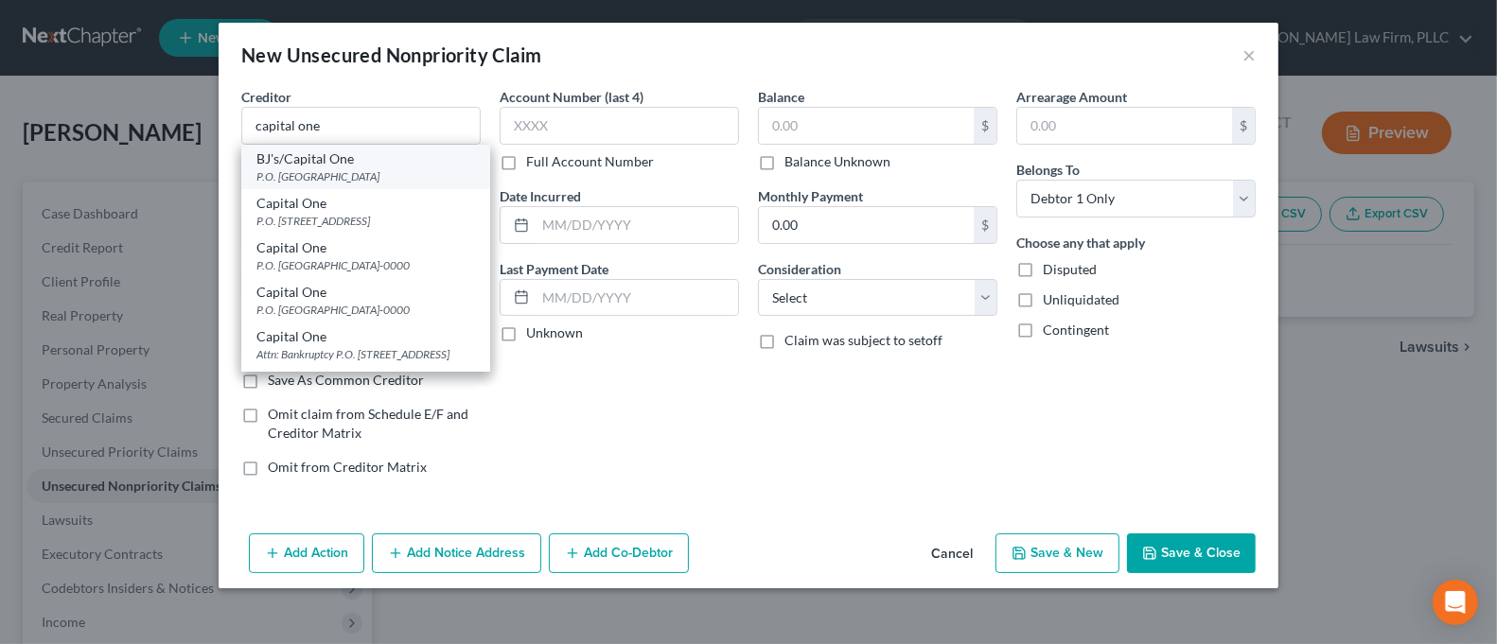
click at [397, 165] on div "BJ's/Capital One" at bounding box center [365, 159] width 219 height 19
type input "BJ's/Capital One"
type input "P.O. Box 981600"
type input "[GEOGRAPHIC_DATA]"
select select "22"
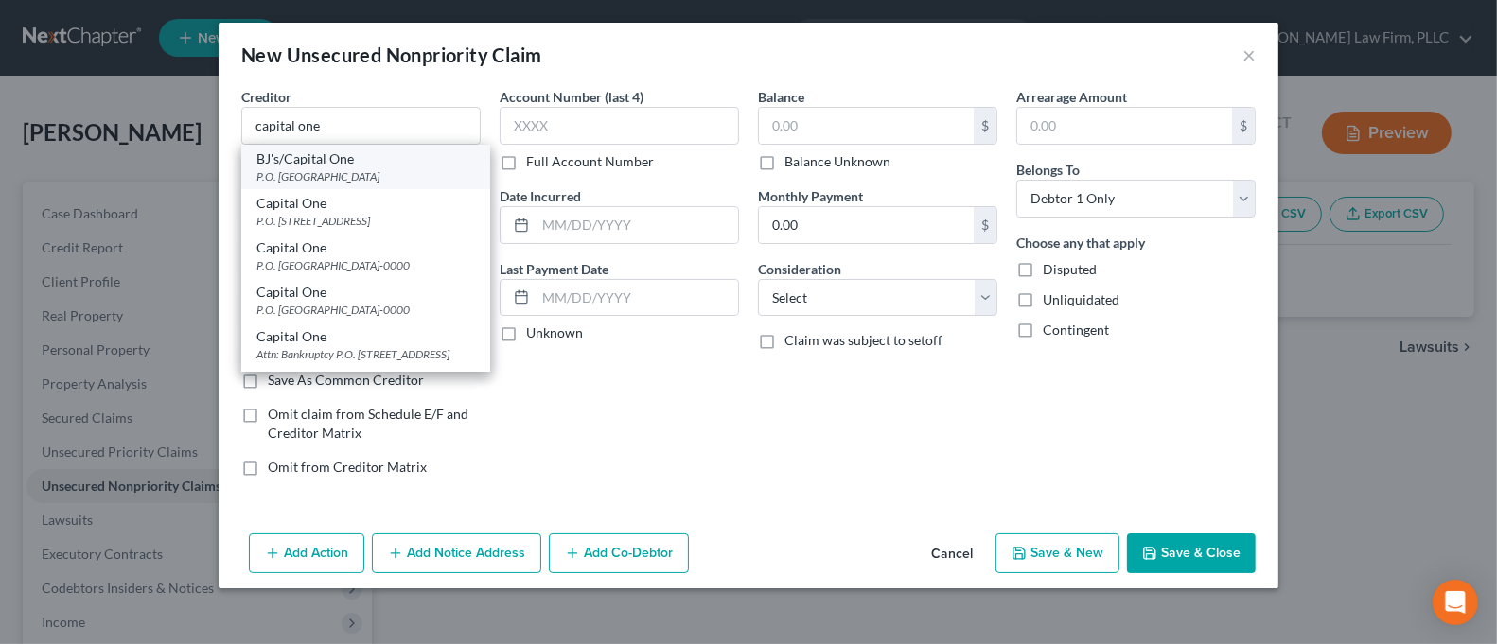
type input "02298"
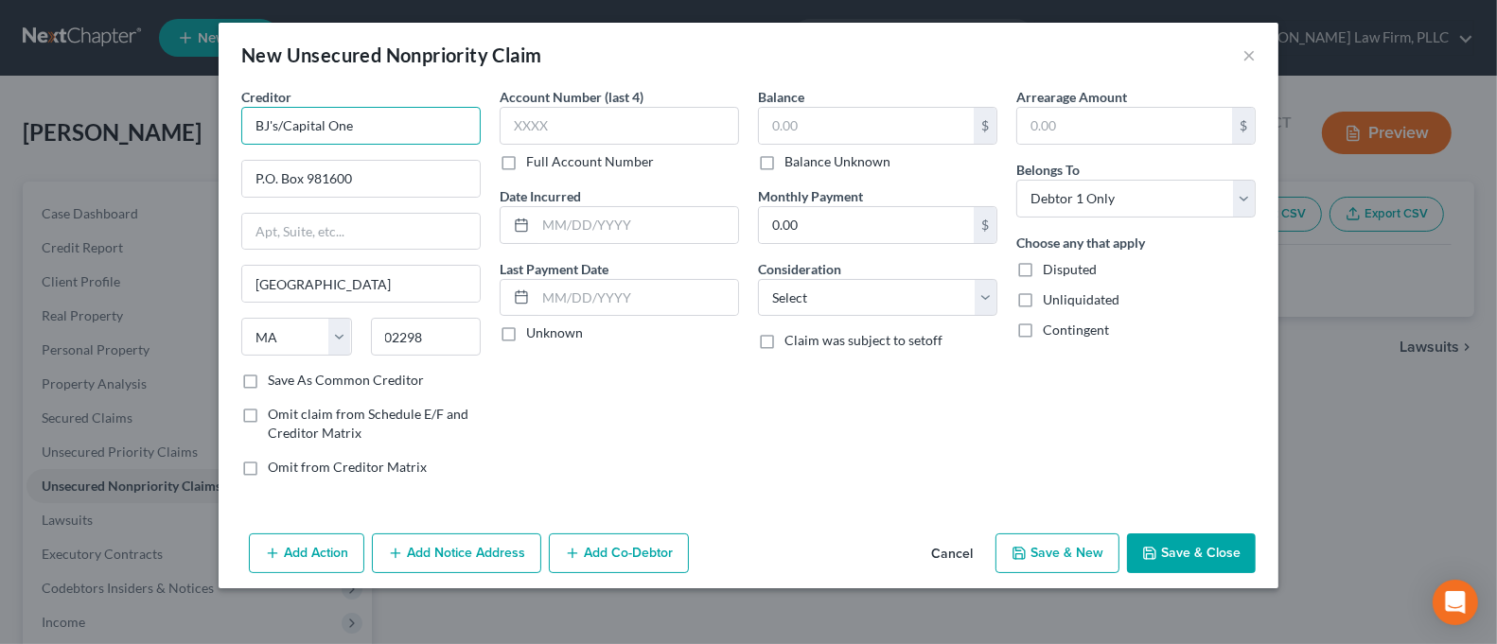
drag, startPoint x: 279, startPoint y: 125, endPoint x: 239, endPoint y: 129, distance: 39.9
click at [239, 129] on div "Creditor * BJ's/Capital One P.O. Box 981600 [GEOGRAPHIC_DATA] [US_STATE] AK AR …" at bounding box center [361, 289] width 258 height 405
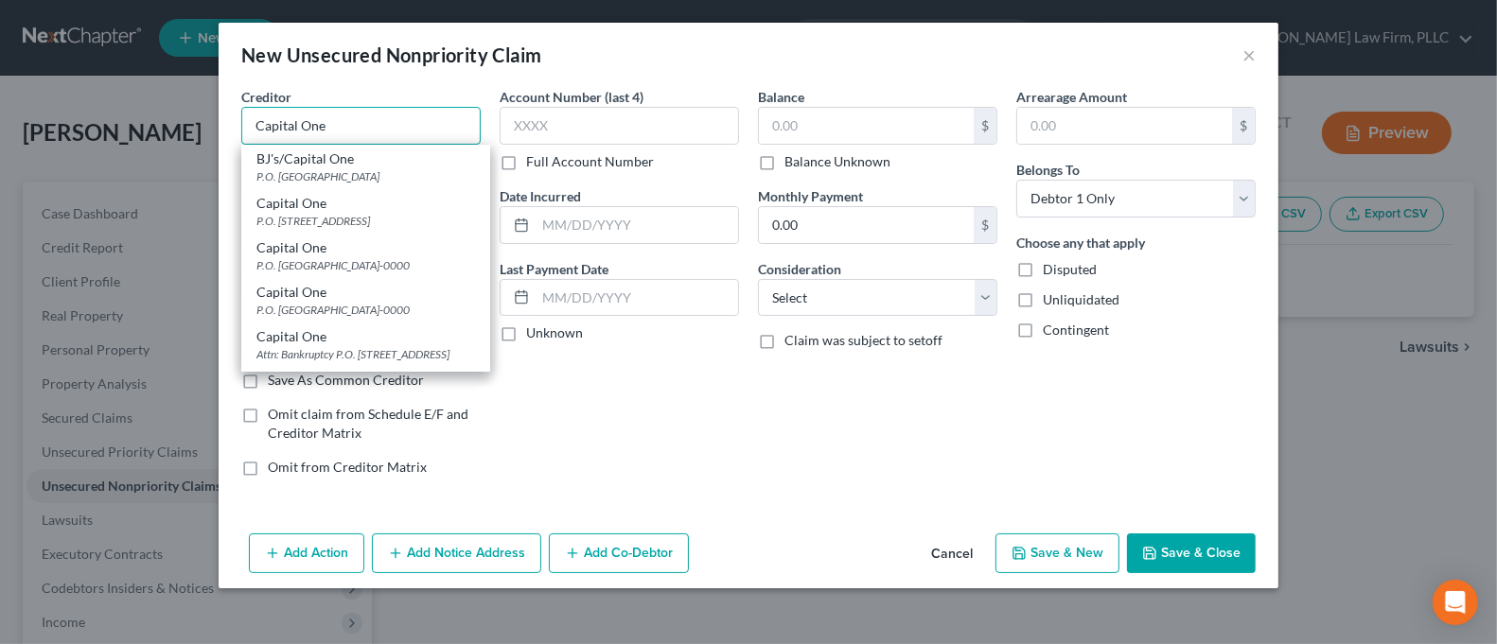
drag, startPoint x: 293, startPoint y: 126, endPoint x: 223, endPoint y: 126, distance: 70.0
click at [223, 126] on div "Creditor * Capital One BJ's/Capital One P.O. [GEOGRAPHIC_DATA] 02298 Capital On…" at bounding box center [749, 306] width 1060 height 439
drag, startPoint x: 297, startPoint y: 125, endPoint x: 222, endPoint y: 126, distance: 74.8
click at [222, 126] on div "Creditor * Capital One BJ's/Capital One P.O. [GEOGRAPHIC_DATA] 02298 Capital On…" at bounding box center [749, 306] width 1060 height 439
type input "CAPITAL One"
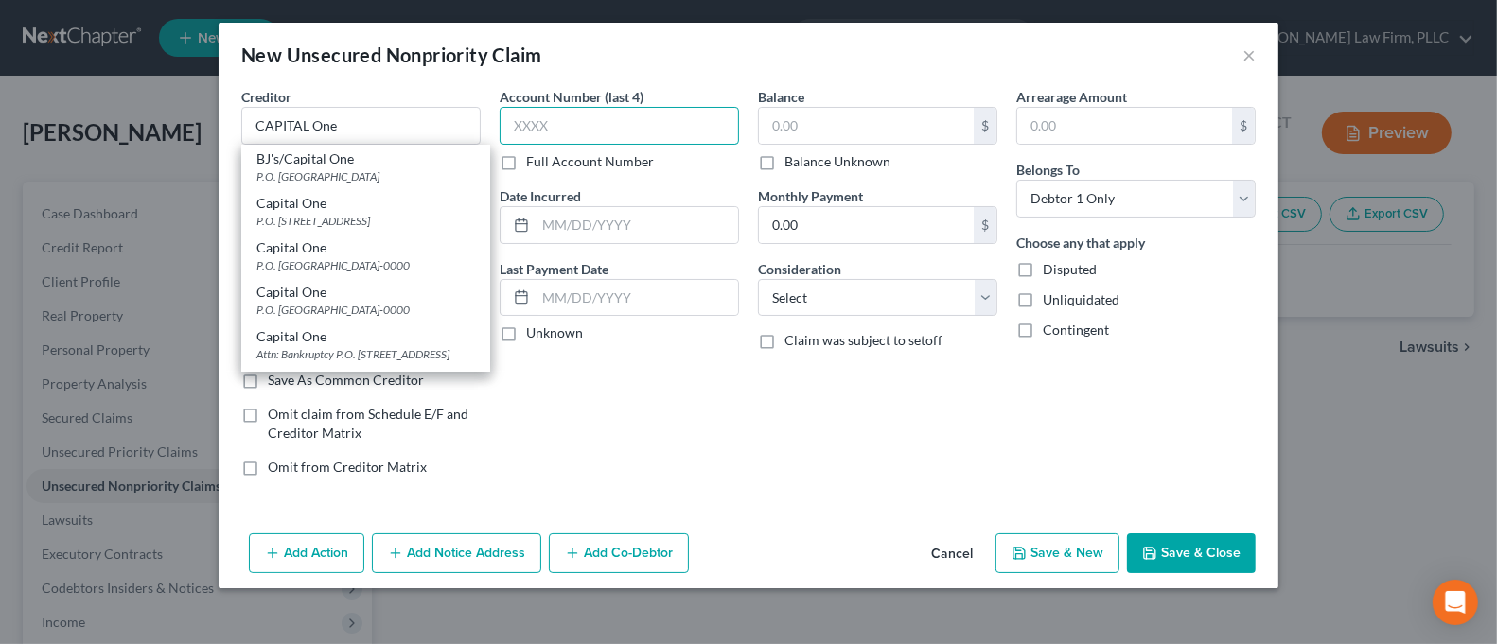
click at [638, 122] on input "text" at bounding box center [619, 126] width 239 height 38
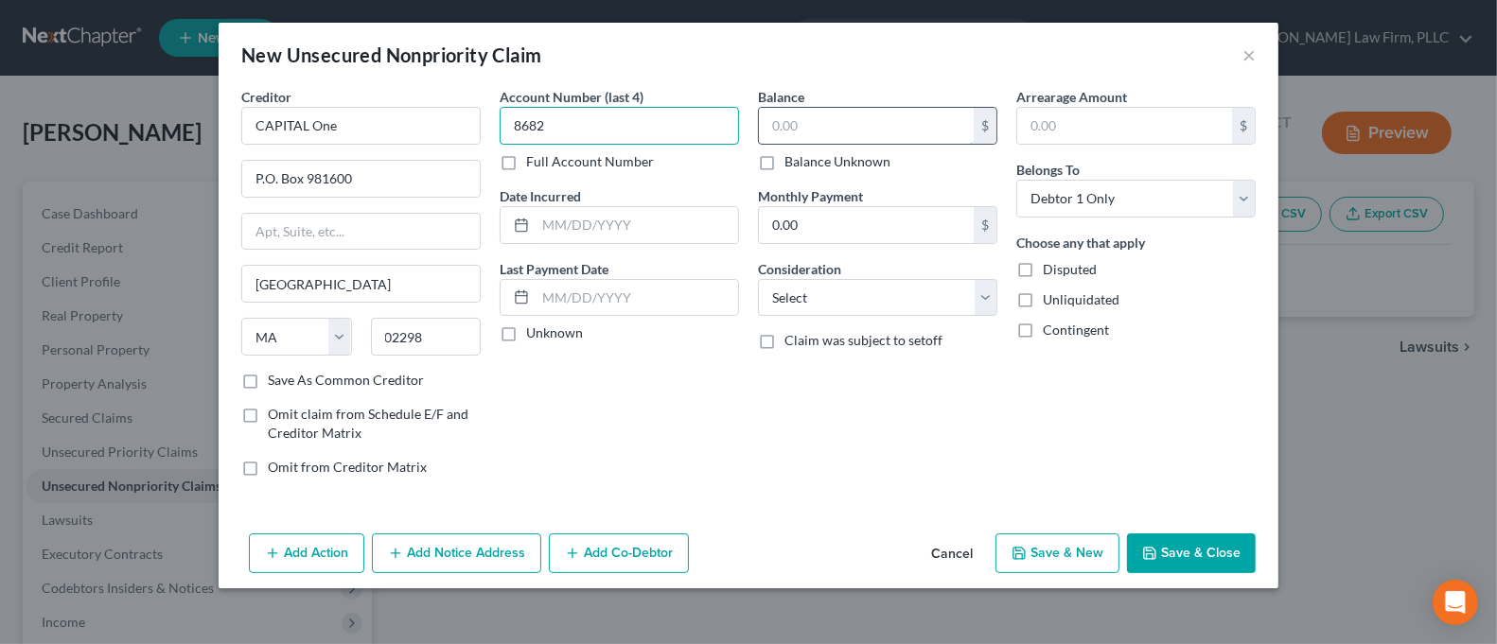
type input "8682"
click at [770, 133] on input "text" at bounding box center [866, 126] width 215 height 36
type input "8,244.05"
click at [1185, 543] on button "Save & Close" at bounding box center [1191, 554] width 129 height 40
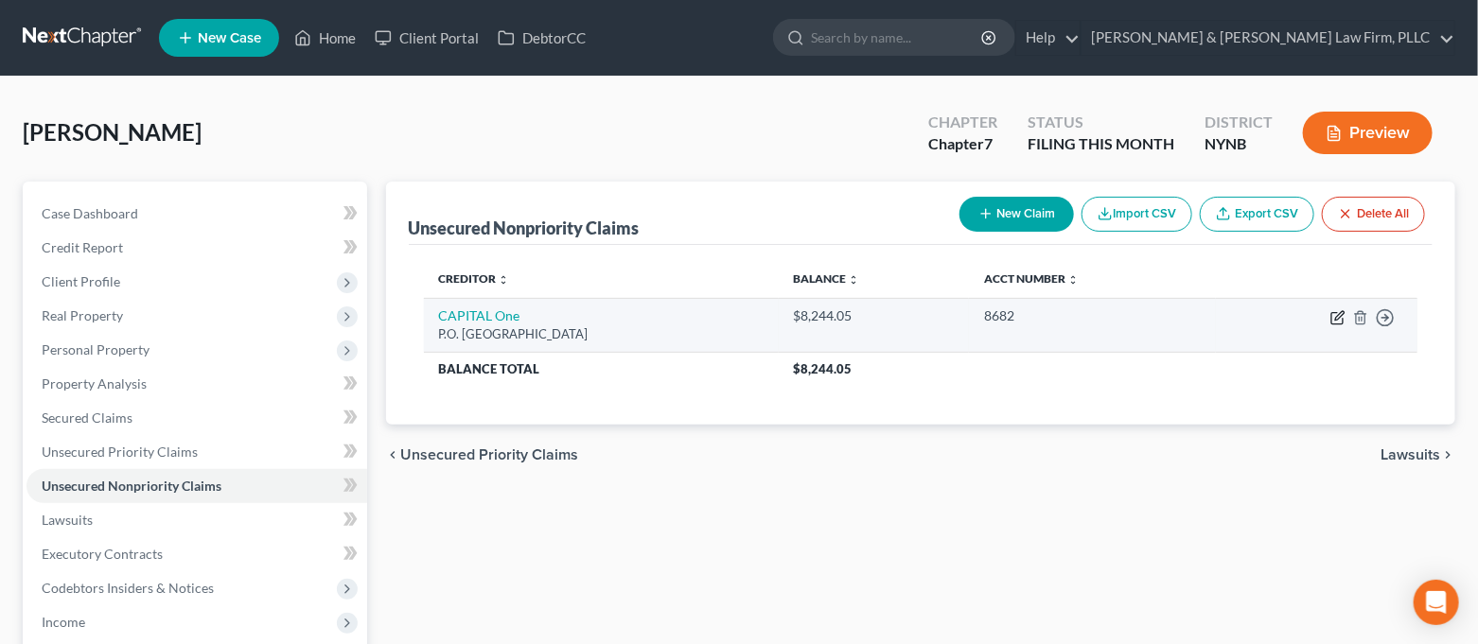
click at [1337, 316] on icon "button" at bounding box center [1339, 315] width 9 height 9
select select "22"
select select "0"
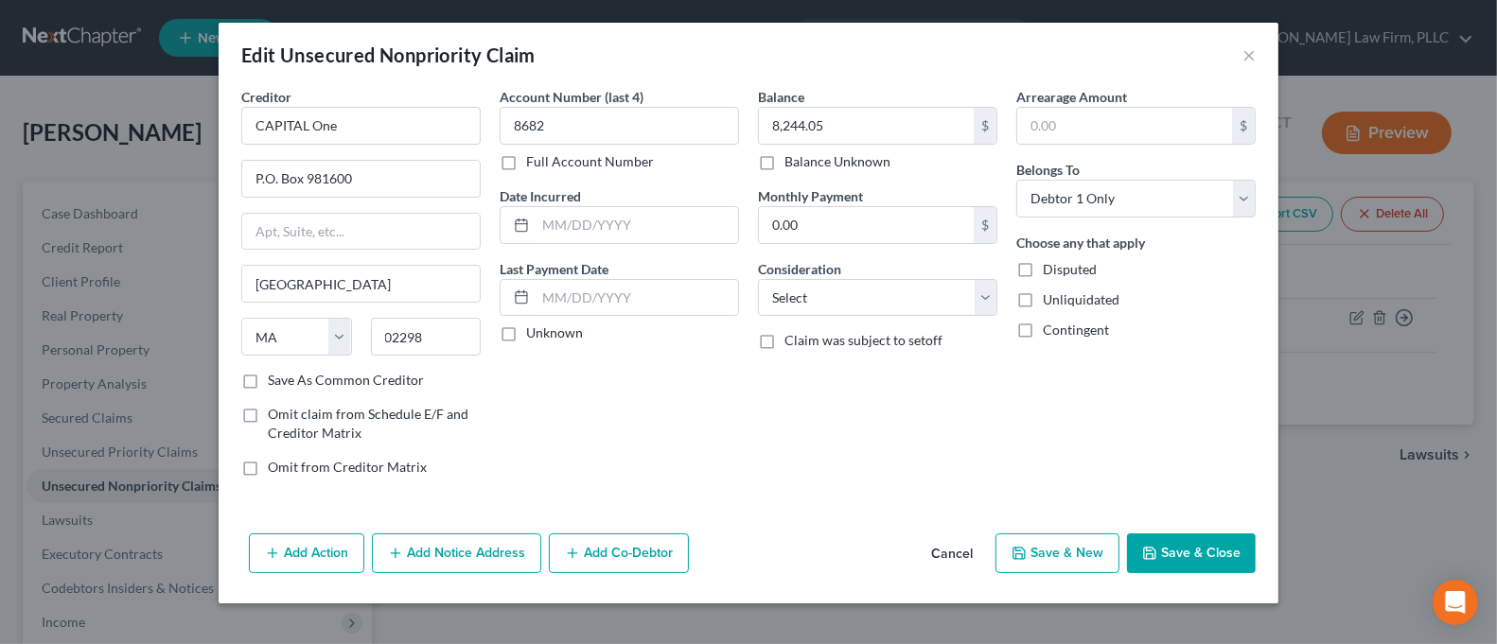
click at [420, 559] on button "Add Notice Address" at bounding box center [456, 554] width 169 height 40
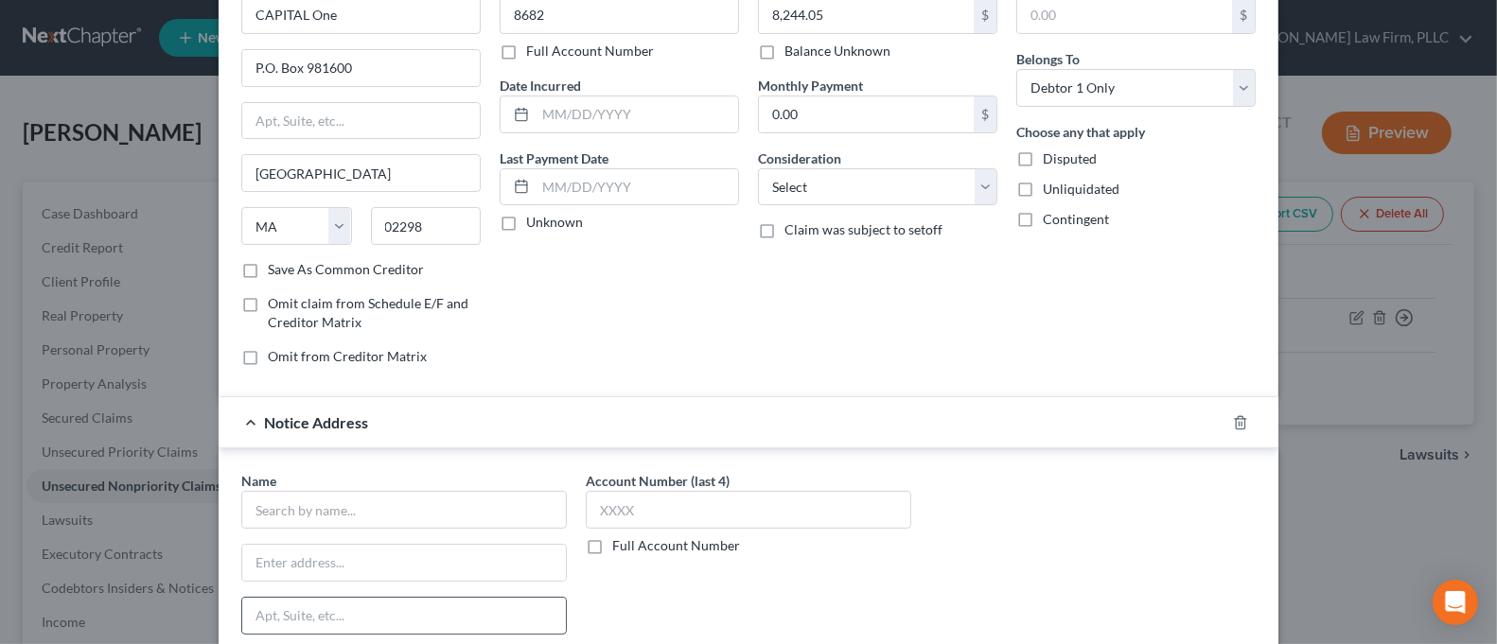
scroll to position [252, 0]
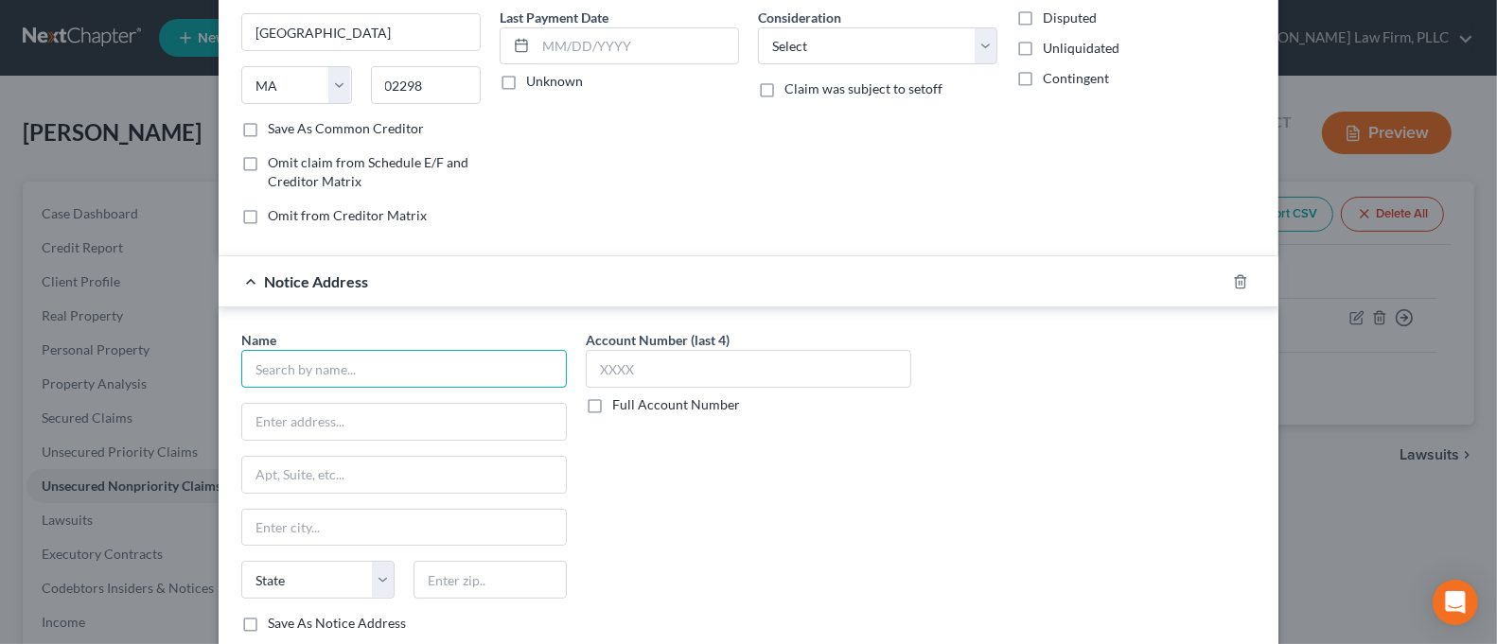
click at [414, 371] on input "text" at bounding box center [404, 369] width 326 height 38
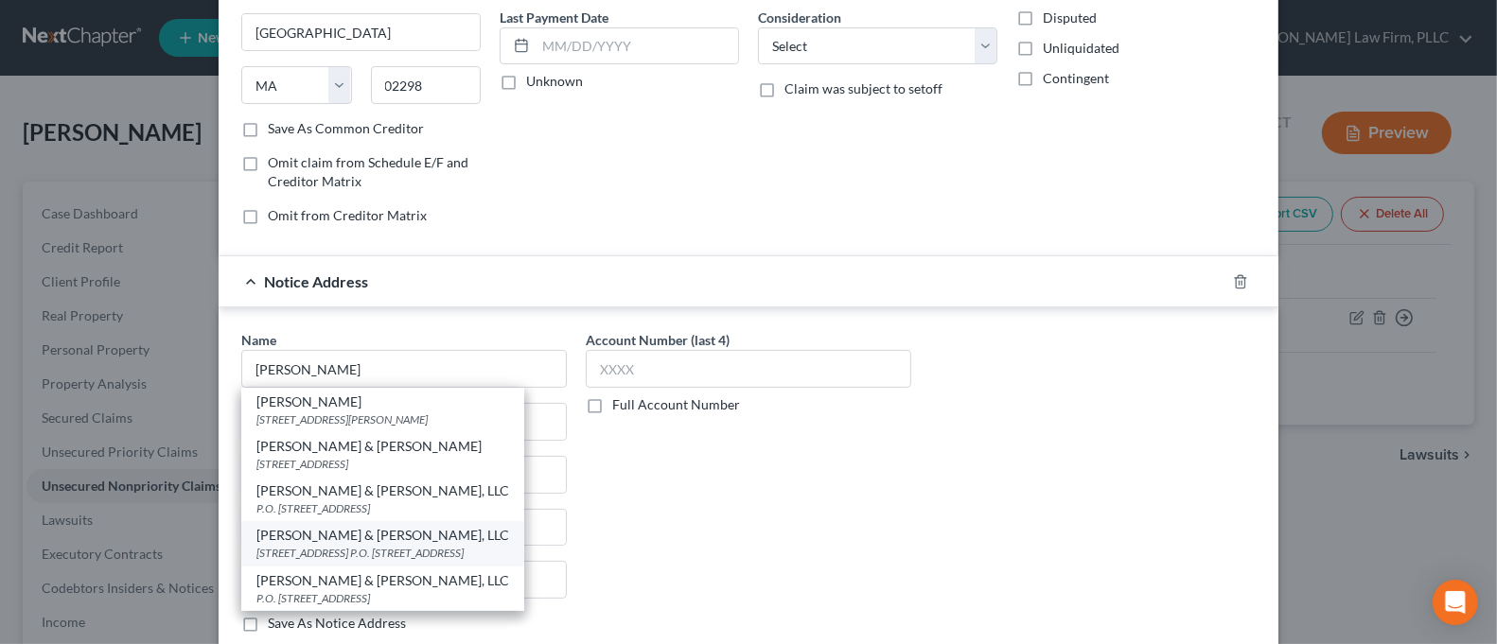
click at [429, 561] on div "[STREET_ADDRESS] P.O. [STREET_ADDRESS]" at bounding box center [382, 553] width 253 height 16
type input "[PERSON_NAME] & [PERSON_NAME], LLC"
type input "[STREET_ADDRESS]"
type input "P.O. Box 9003"
type input "[GEOGRAPHIC_DATA]"
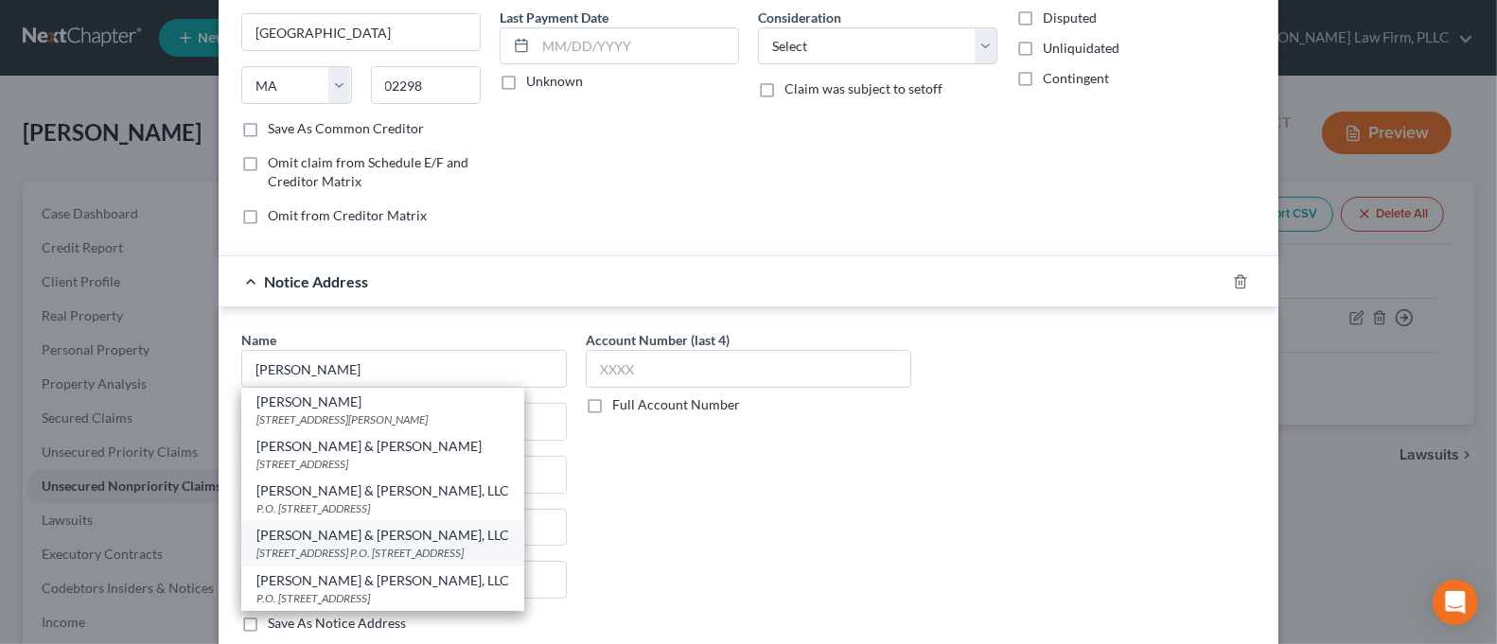
select select "35"
type input "11749-0000"
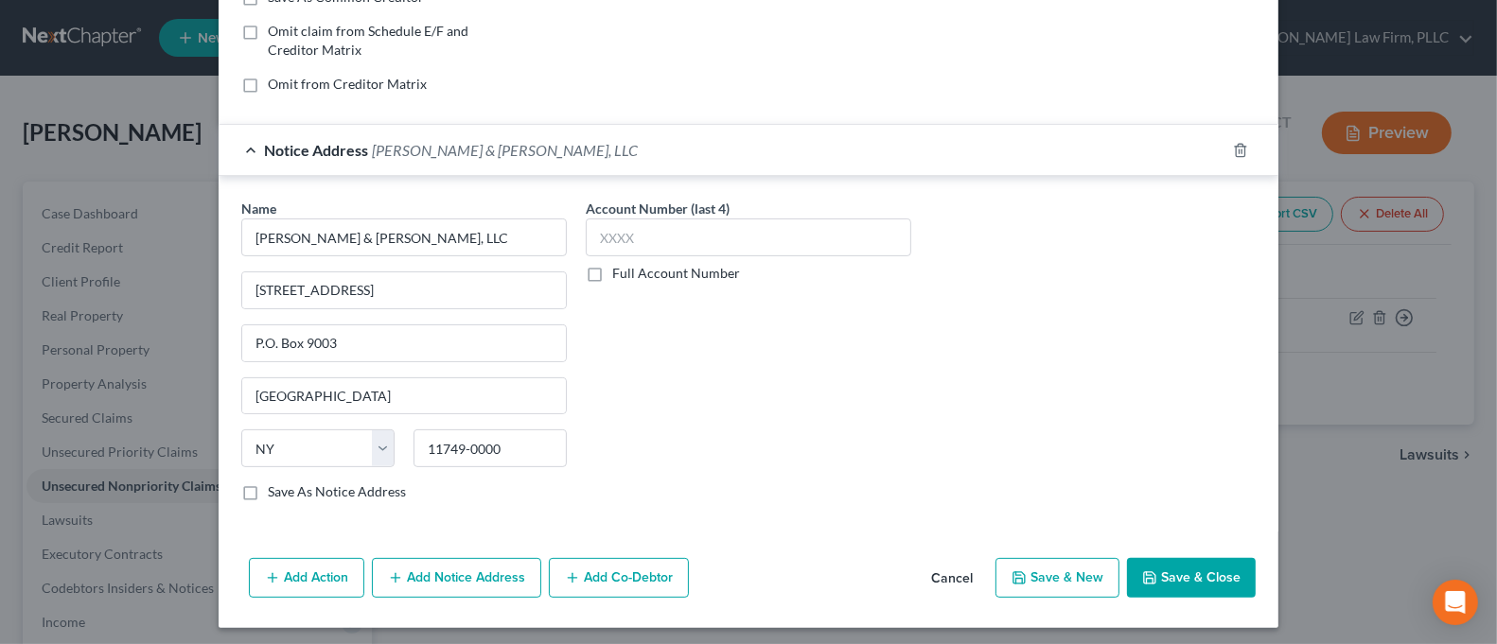
scroll to position [388, 0]
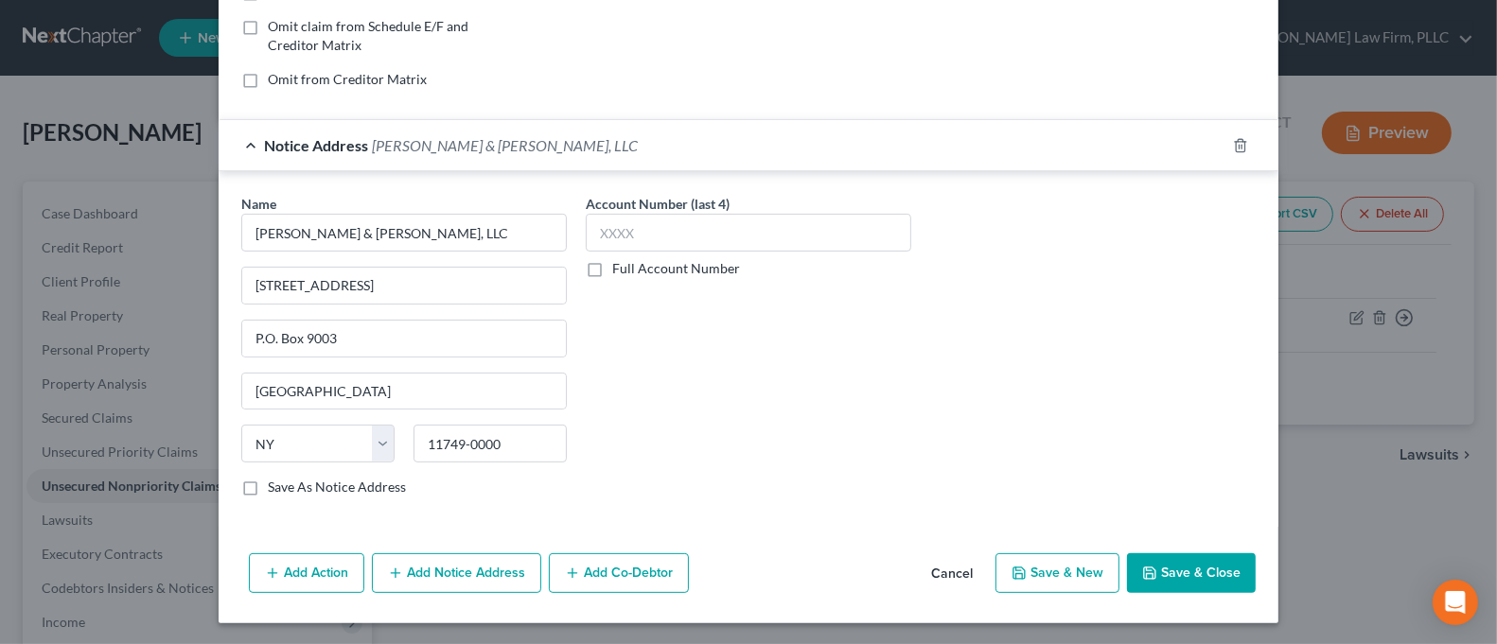
click at [1182, 583] on button "Save & Close" at bounding box center [1191, 574] width 129 height 40
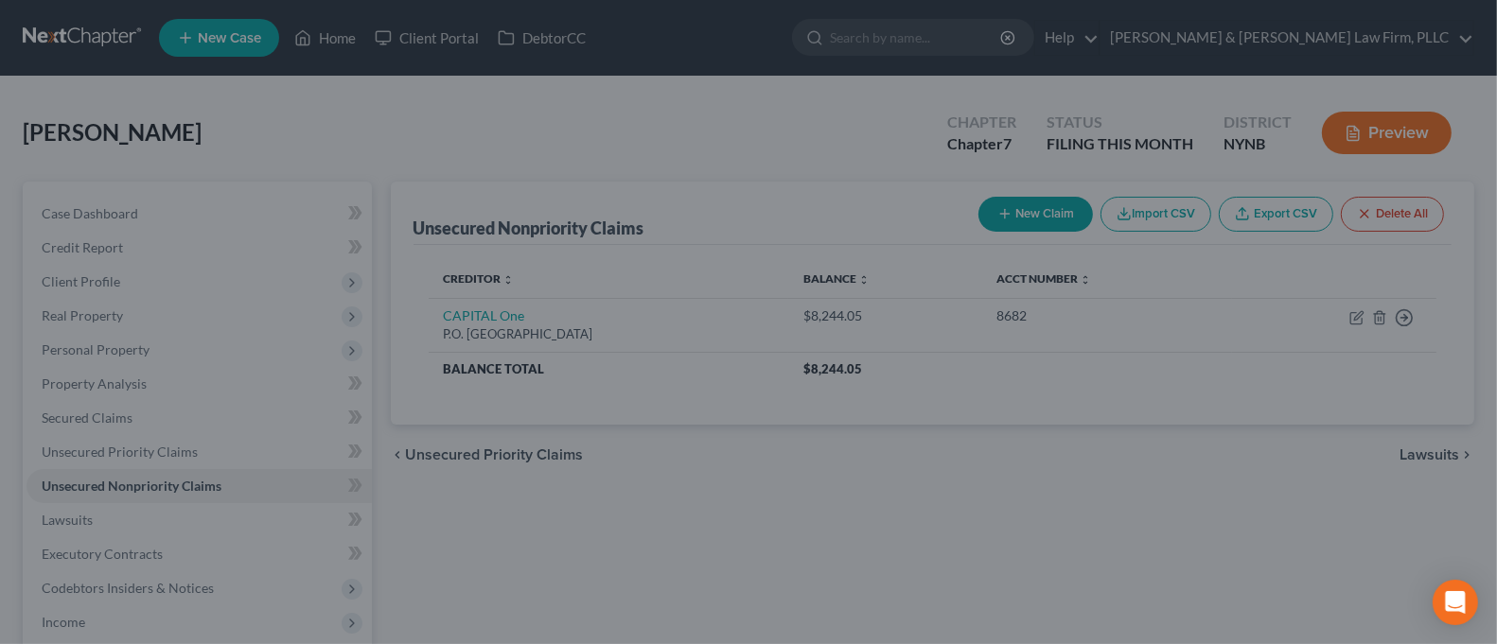
type input "0"
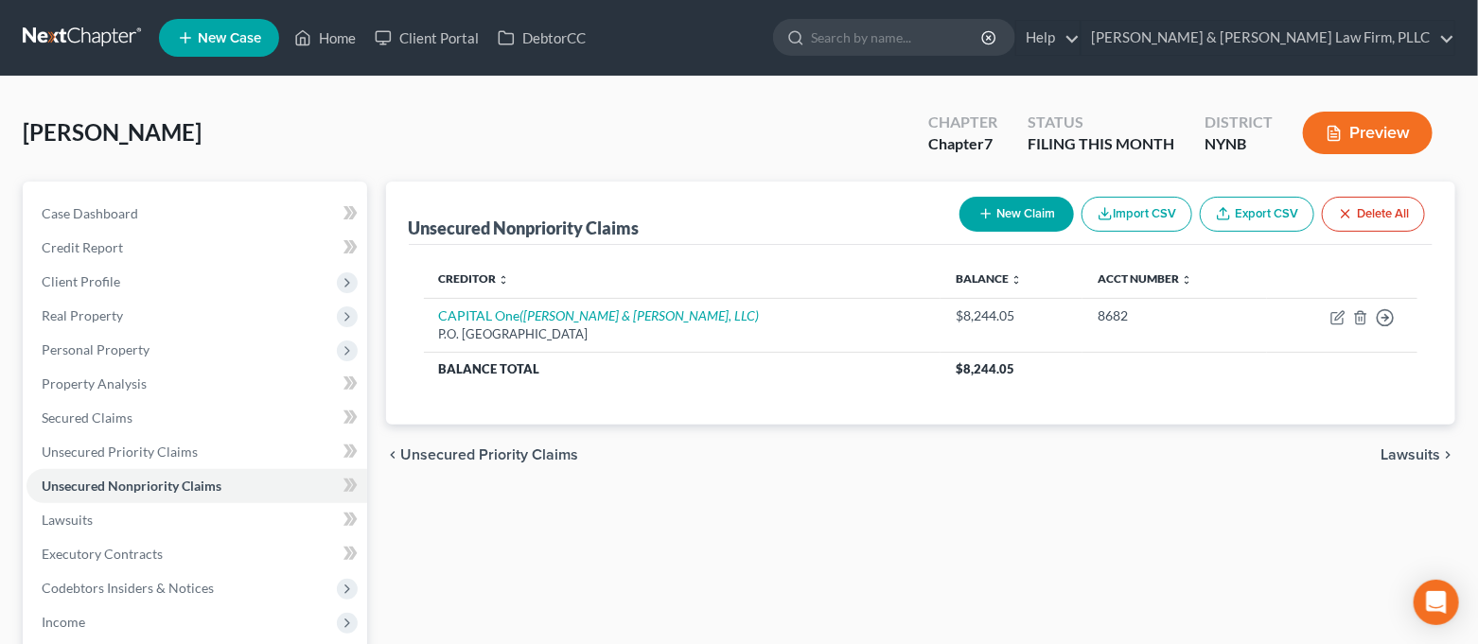
click at [1021, 215] on button "New Claim" at bounding box center [1017, 214] width 115 height 35
select select "0"
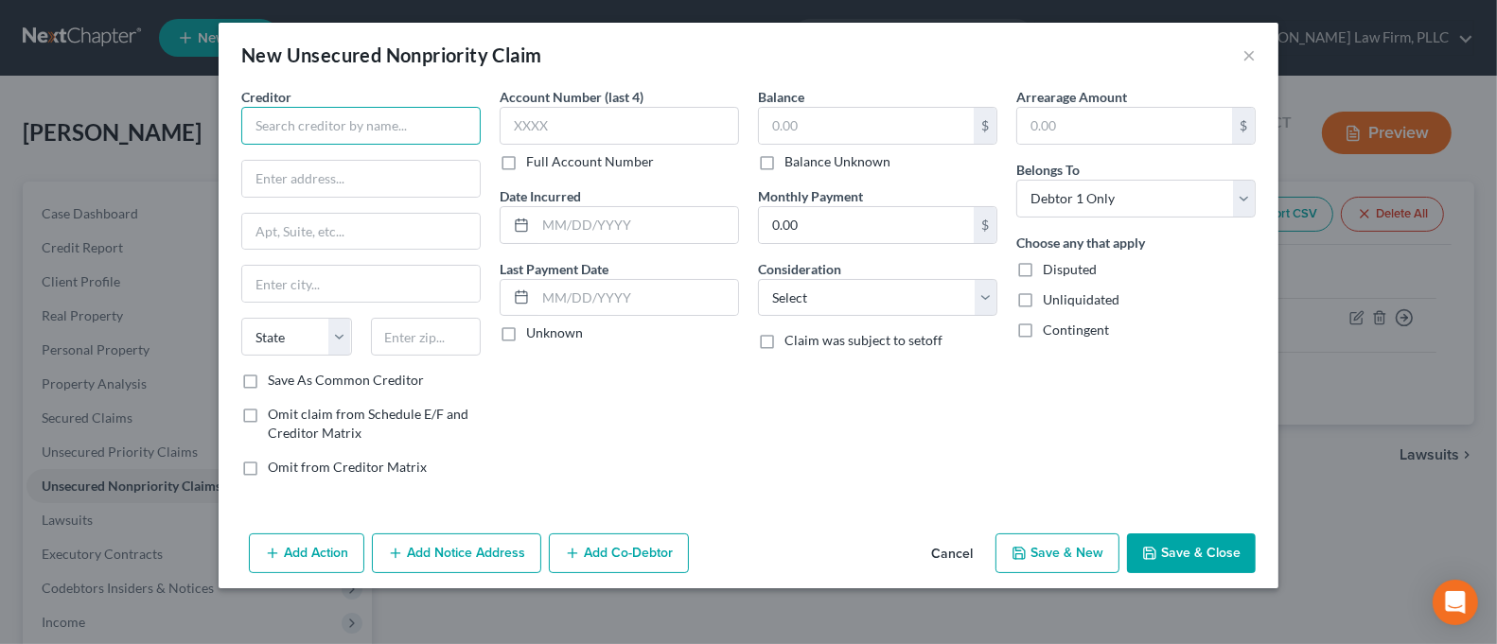
click at [382, 123] on input "text" at bounding box center [360, 126] width 239 height 38
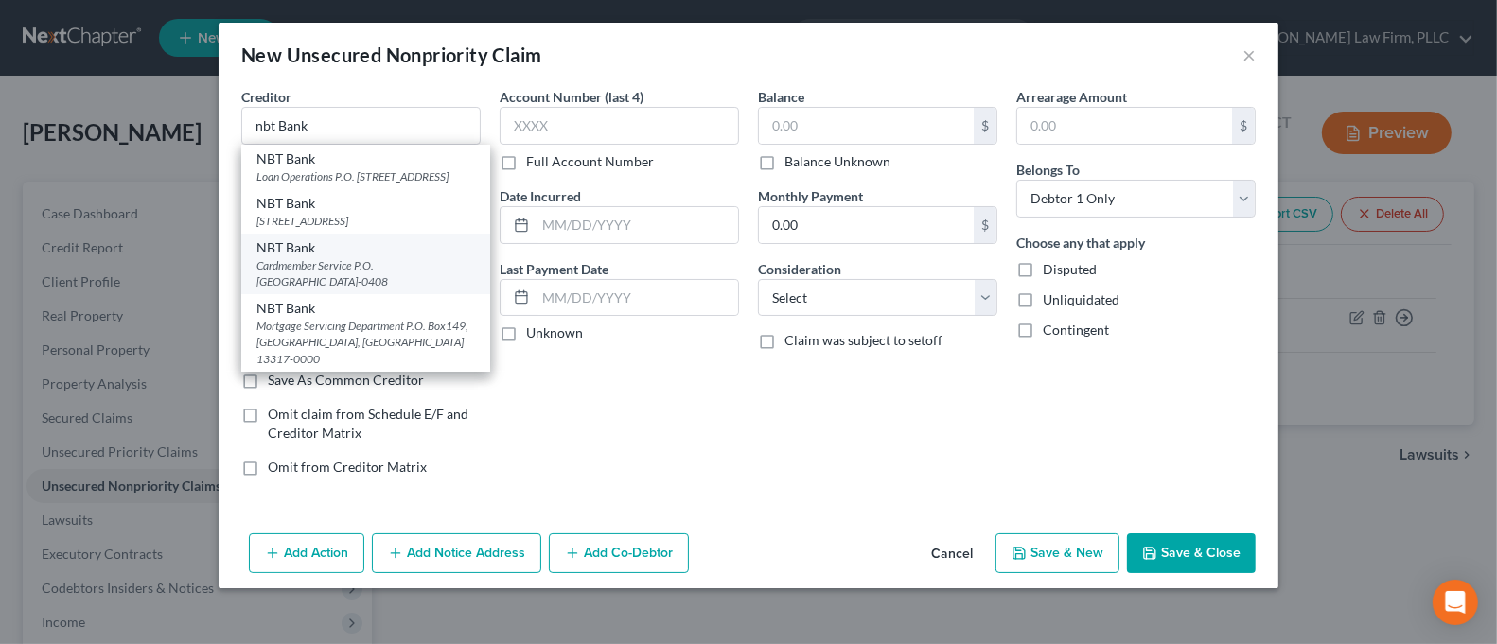
click at [438, 257] on div "NBT Bank" at bounding box center [365, 247] width 219 height 19
type input "NBT Bank"
type input "Cardmember Service"
type input "P.O. Box 790408"
type input "Saint Louis"
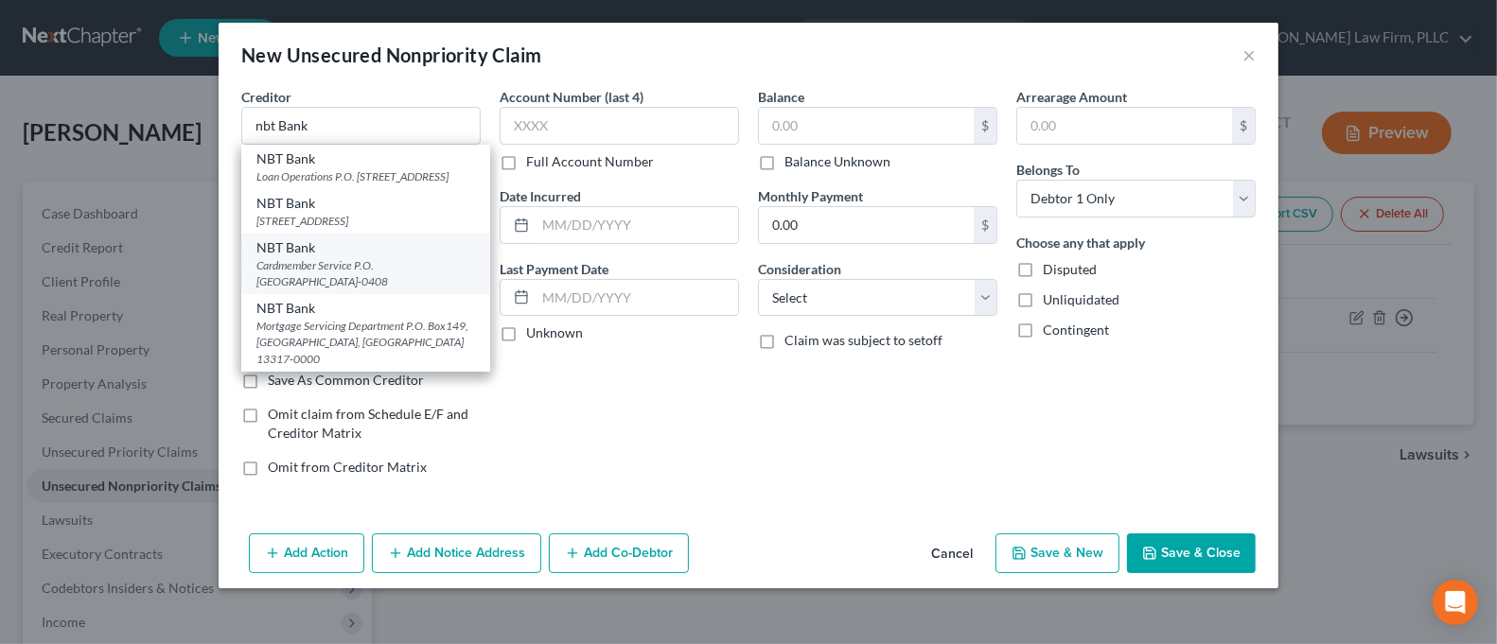
select select "26"
type input "63179-0408"
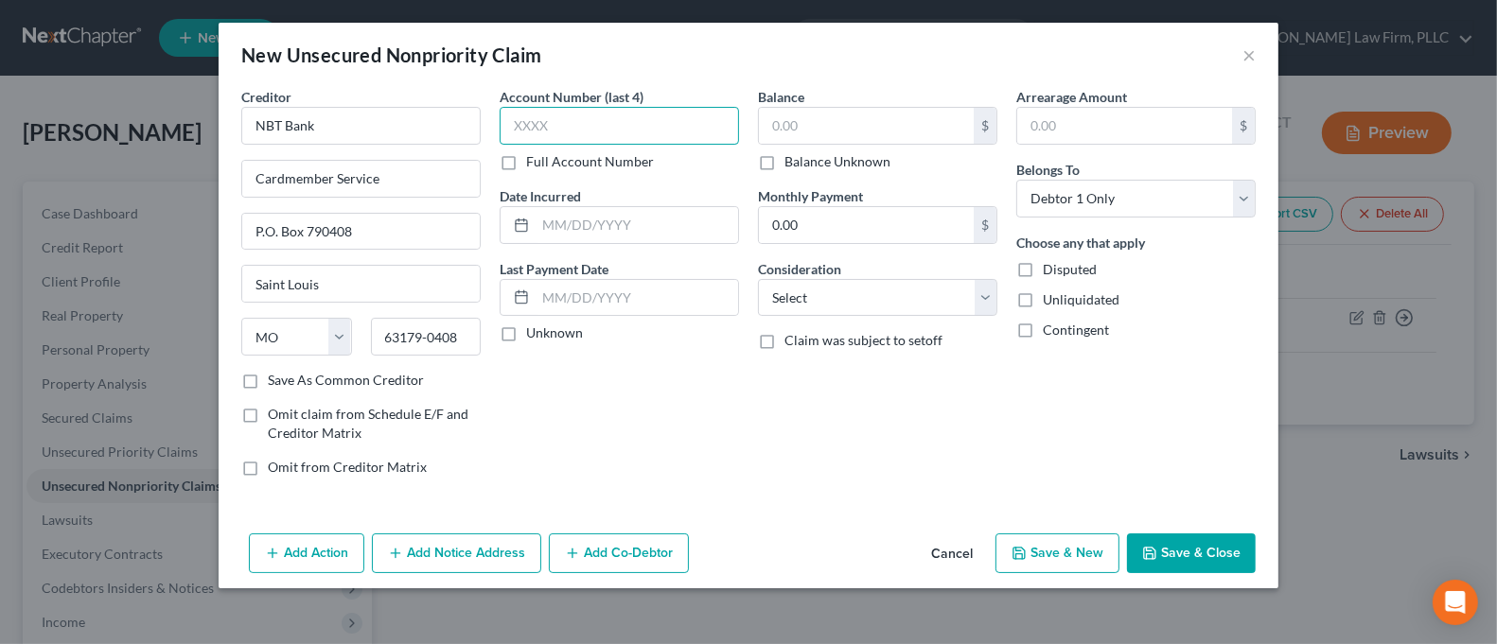
click at [538, 122] on input "text" at bounding box center [619, 126] width 239 height 38
type input "8850"
click at [822, 128] on input "text" at bounding box center [866, 126] width 215 height 36
type input "2,738.41"
click at [1172, 550] on button "Save & Close" at bounding box center [1191, 554] width 129 height 40
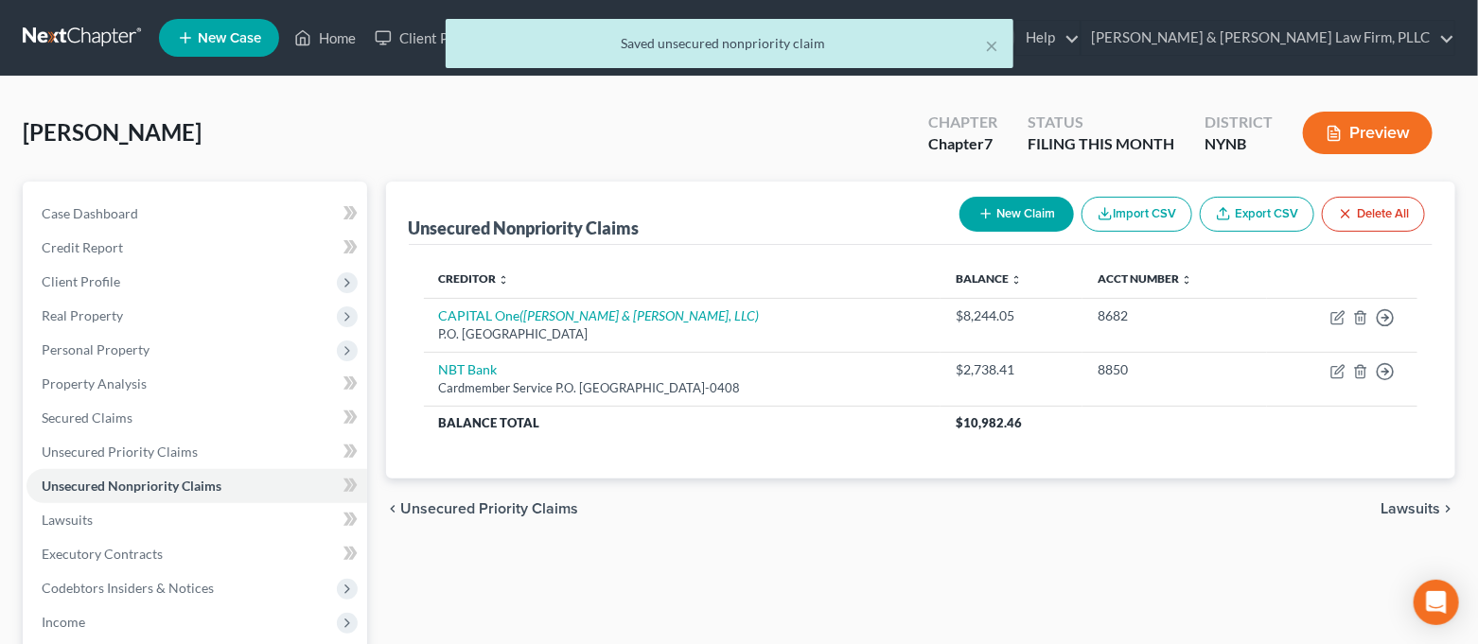
click at [1010, 218] on button "New Claim" at bounding box center [1017, 214] width 115 height 35
select select "0"
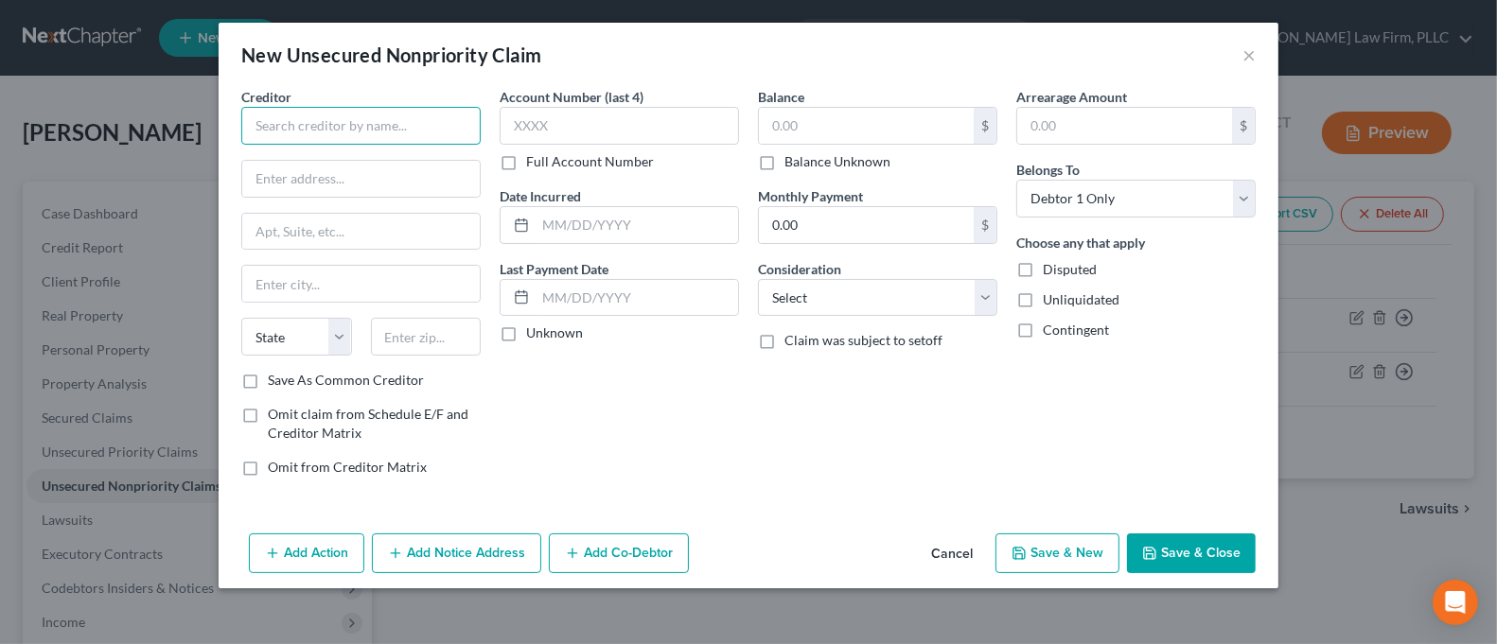
click at [431, 132] on input "text" at bounding box center [360, 126] width 239 height 38
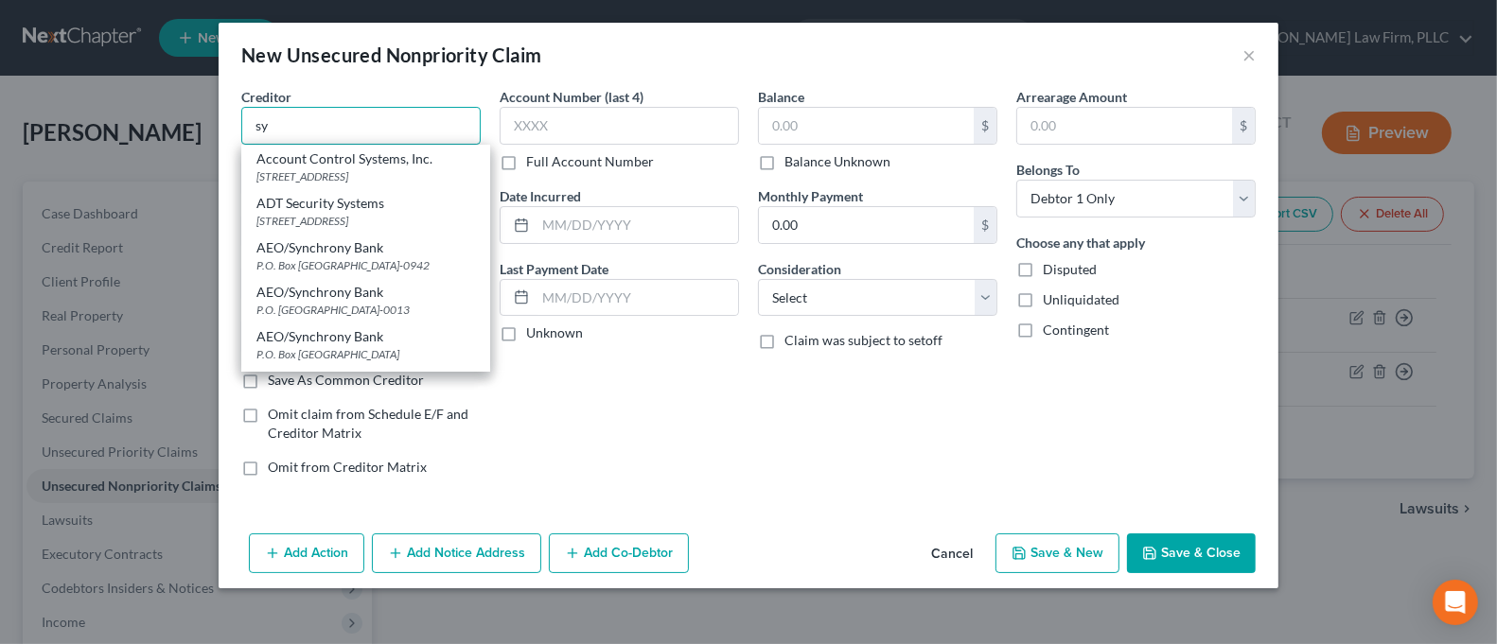
type input "s"
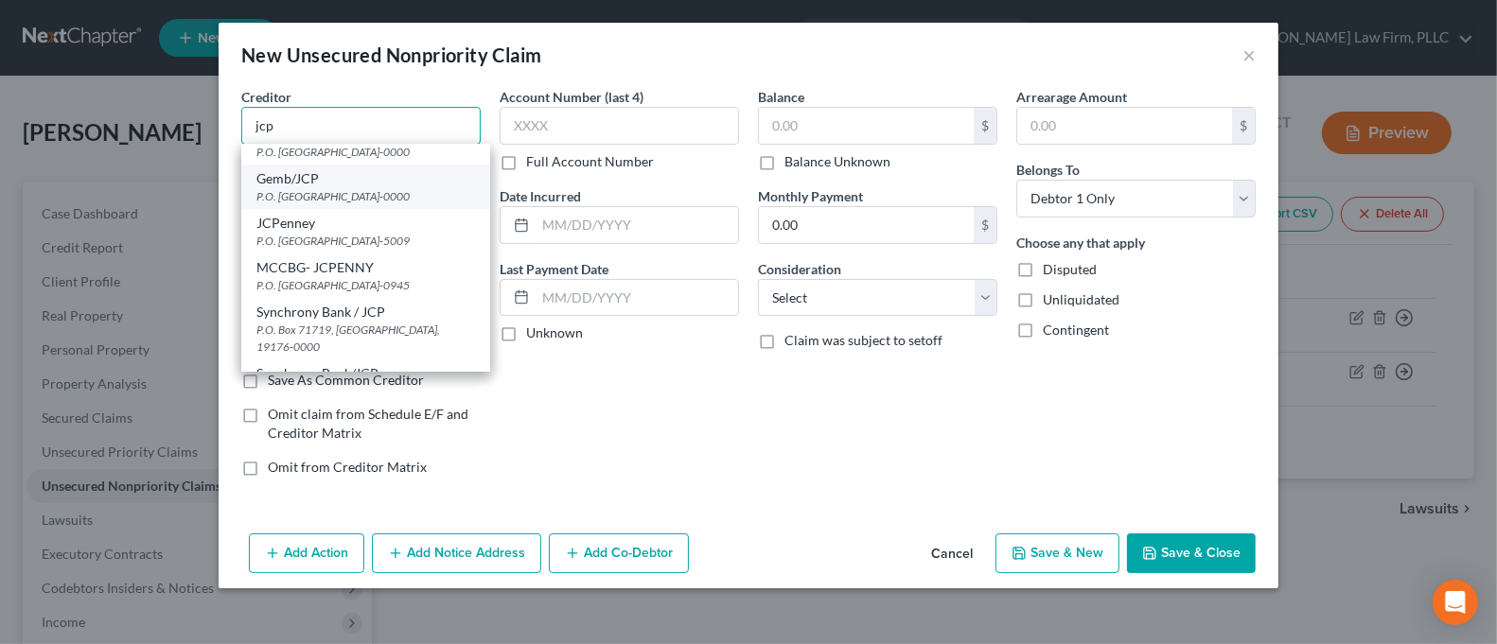
scroll to position [126, 0]
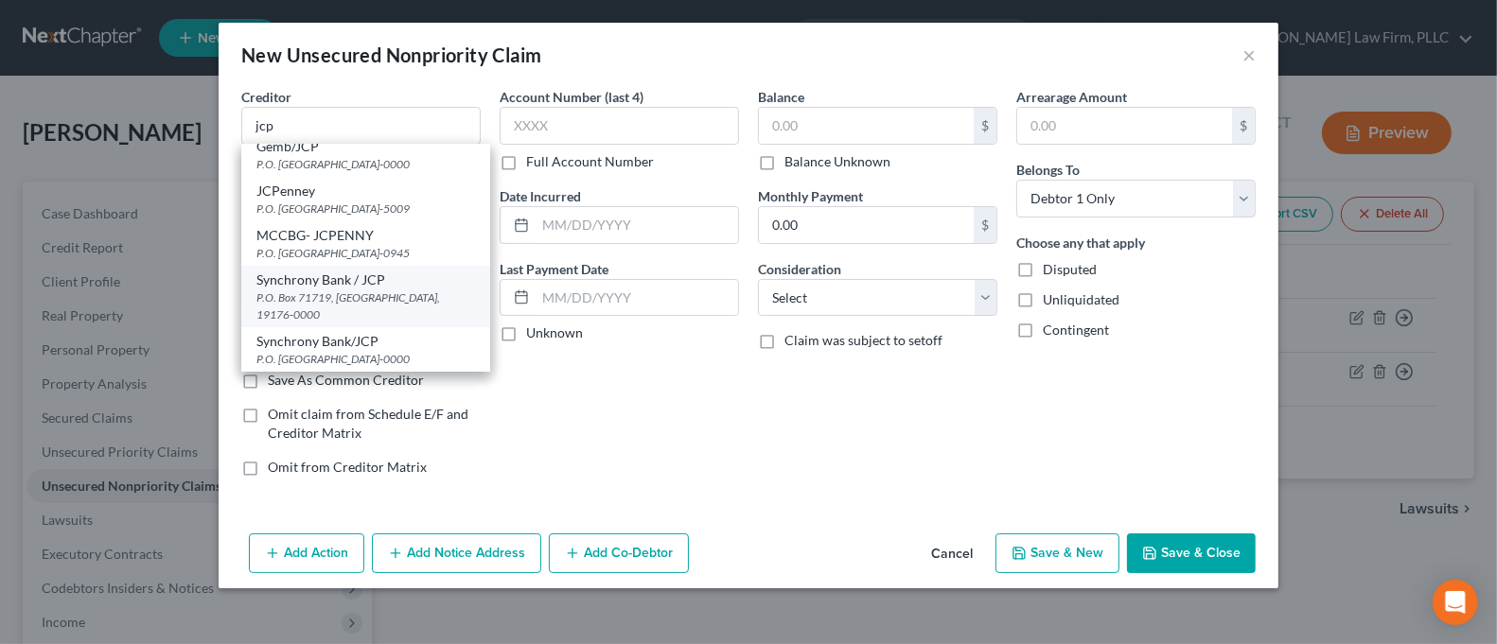
click at [428, 290] on div "Synchrony Bank / JCP" at bounding box center [365, 280] width 219 height 19
type input "Synchrony Bank / JCP"
type input "P.O. Box 71719"
type input "[GEOGRAPHIC_DATA]"
type input "19176-0000"
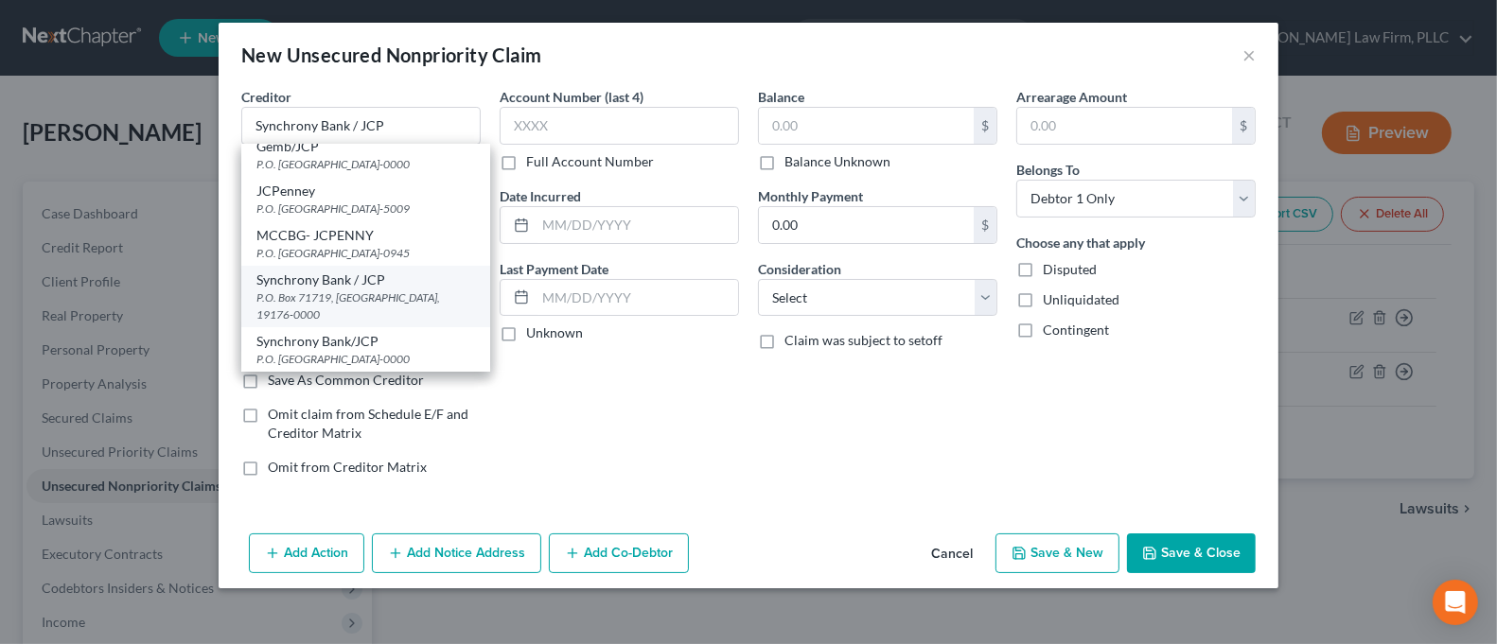
scroll to position [0, 0]
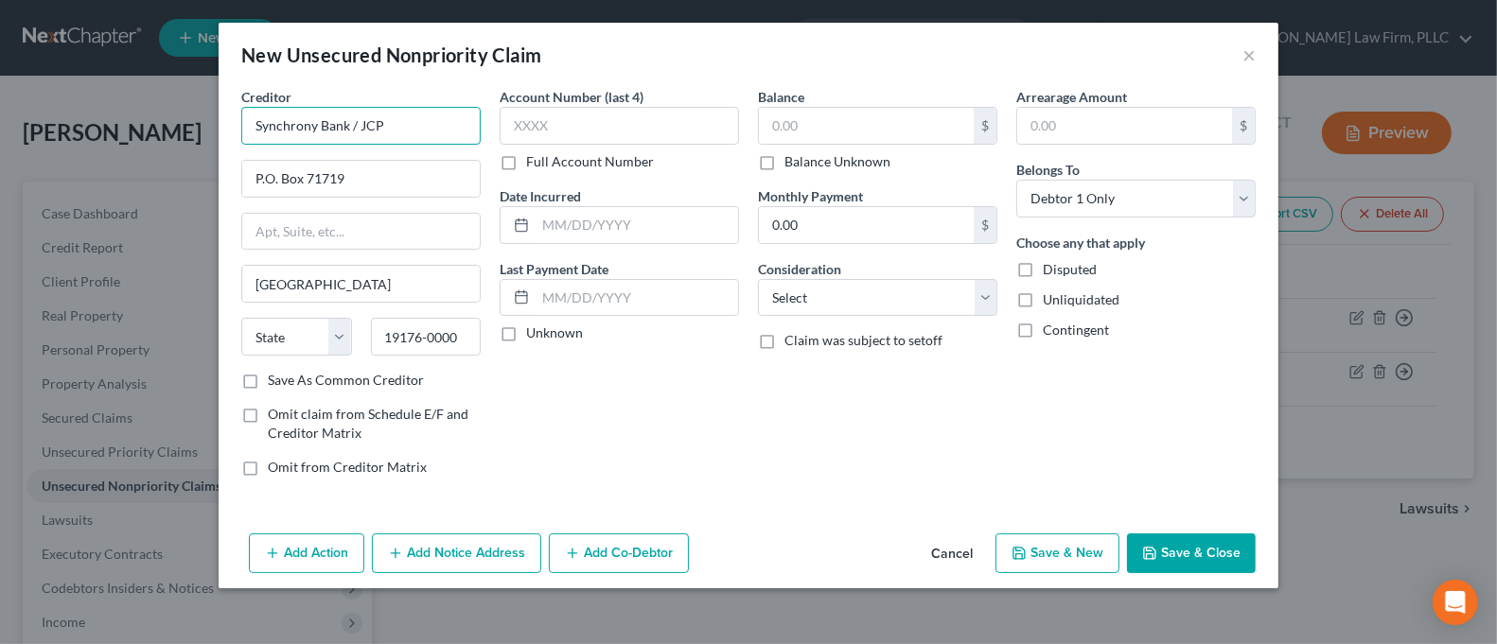
drag, startPoint x: 345, startPoint y: 126, endPoint x: 322, endPoint y: 125, distance: 23.7
click at [322, 125] on input "Synchrony Bank / JCP" at bounding box center [360, 126] width 239 height 38
type input "Synchrony BANK / JCP"
click at [578, 129] on input "text" at bounding box center [619, 126] width 239 height 38
type input "7291"
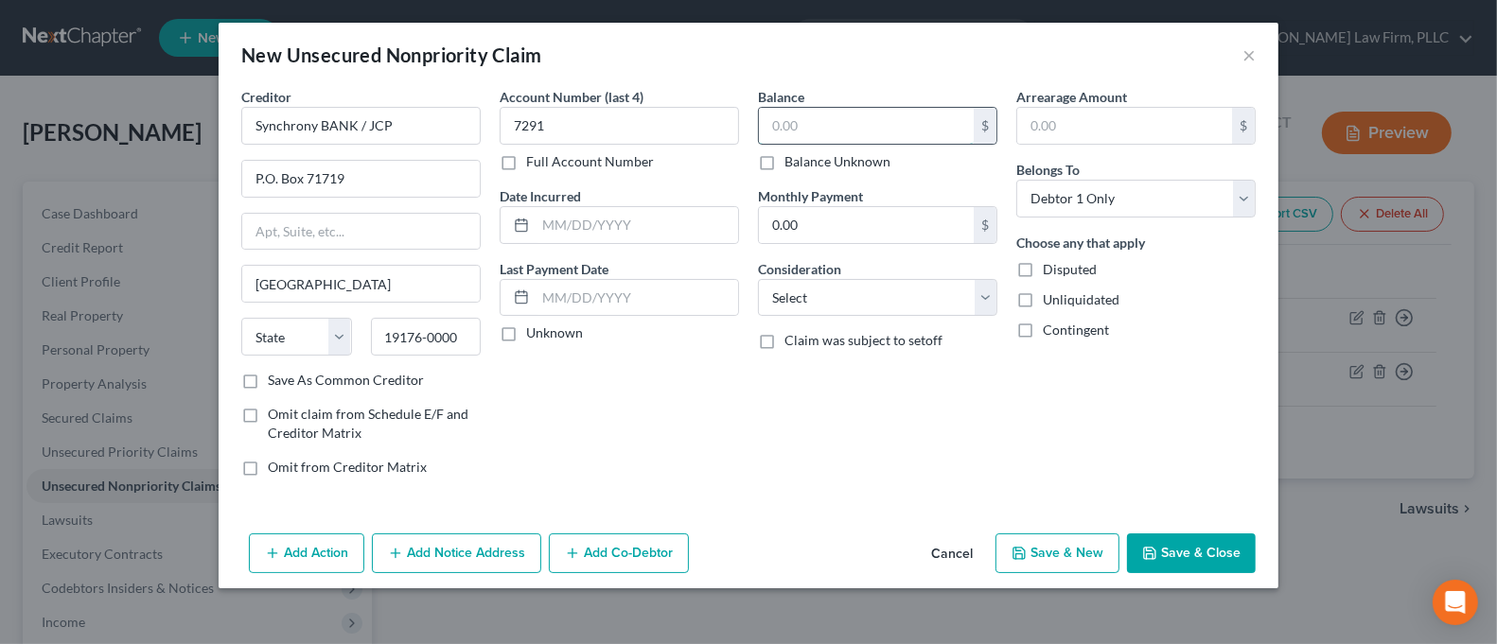
click at [793, 119] on input "text" at bounding box center [866, 126] width 215 height 36
type input "1,137.97"
click at [1219, 551] on button "Save & Close" at bounding box center [1191, 554] width 129 height 40
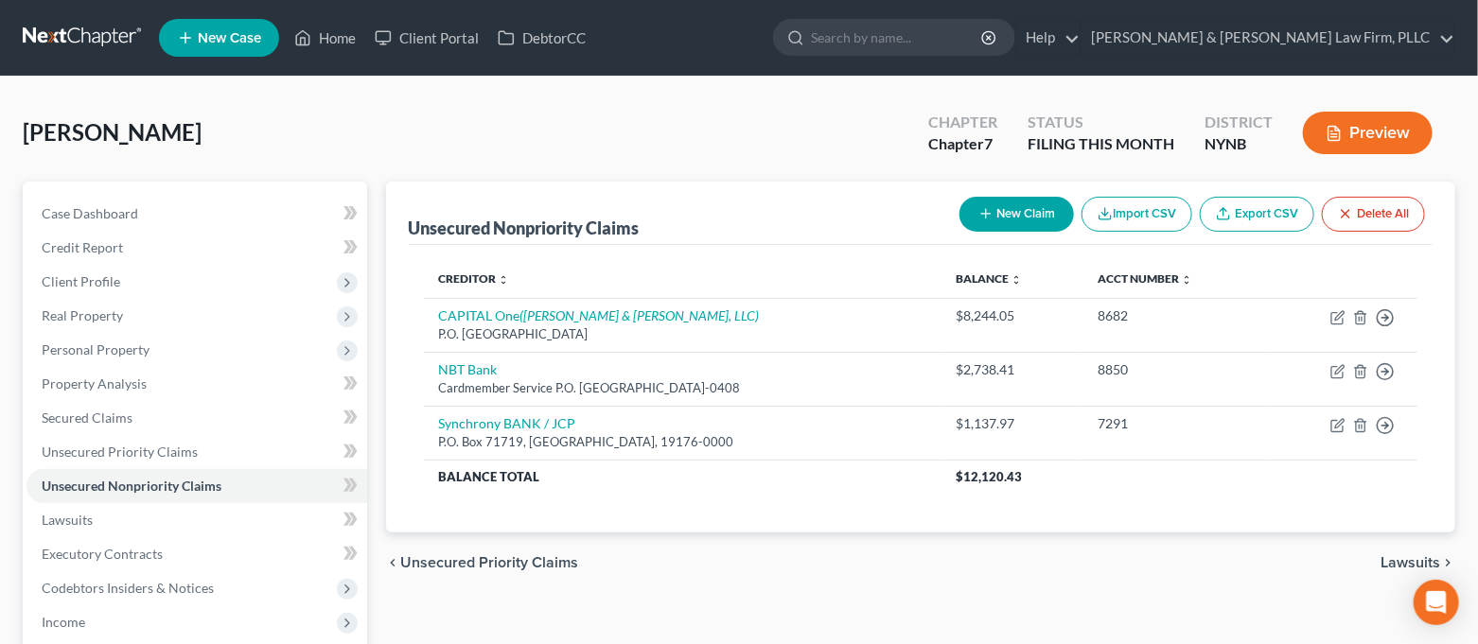
click at [1005, 216] on button "New Claim" at bounding box center [1017, 214] width 115 height 35
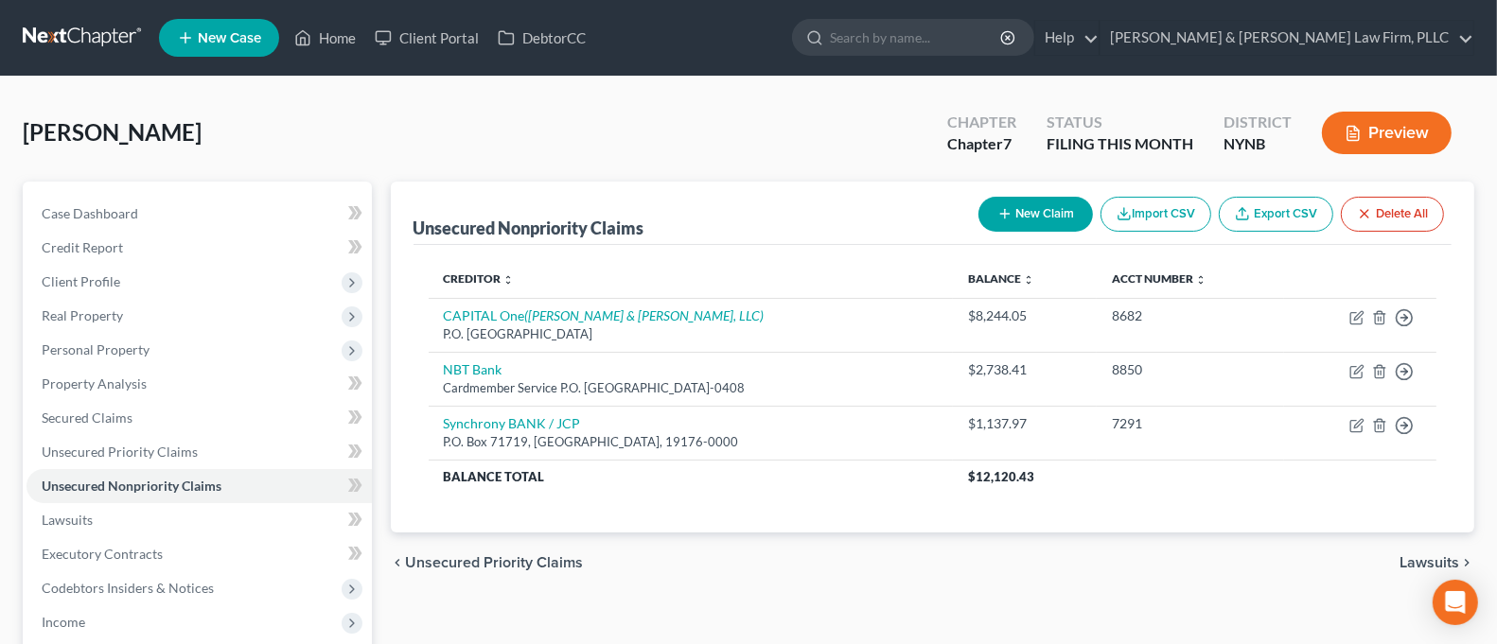
select select "0"
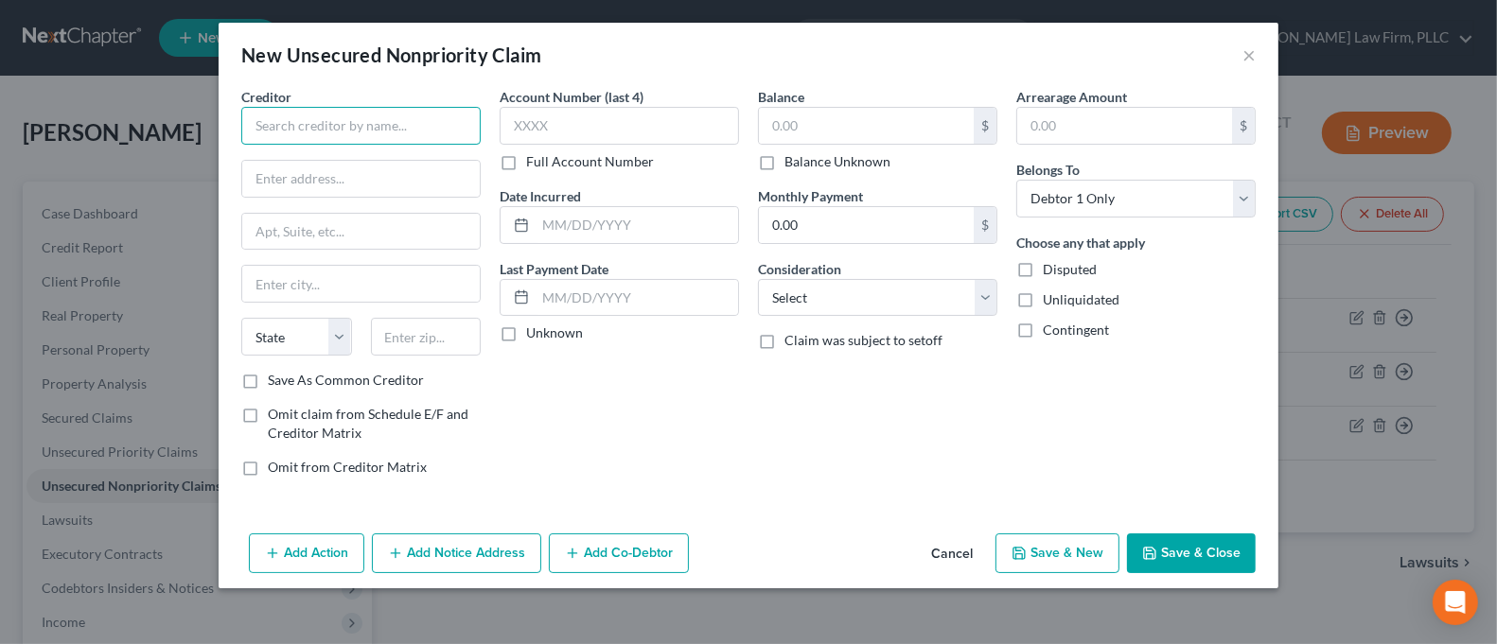
click at [291, 125] on input "text" at bounding box center [360, 126] width 239 height 38
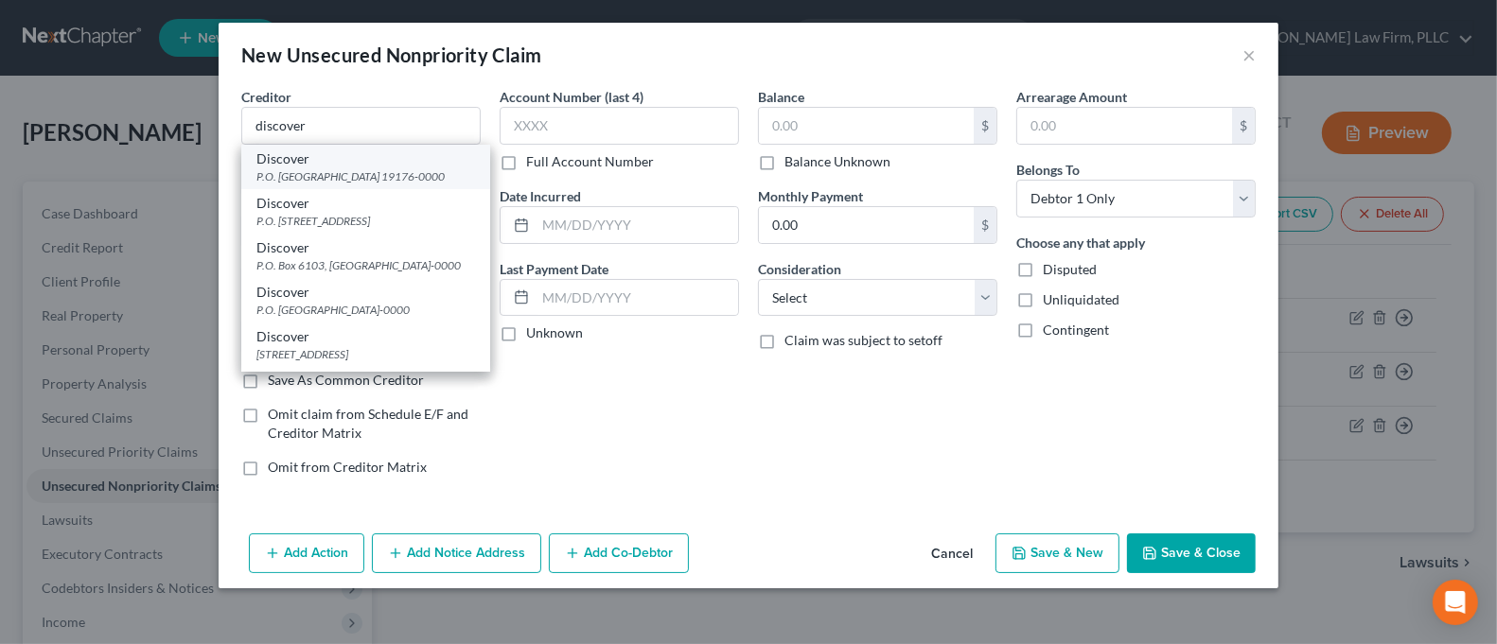
click at [308, 179] on div "P.O. [GEOGRAPHIC_DATA] 19176-0000" at bounding box center [365, 176] width 219 height 16
type input "Discover"
type input "P.O. Box 70176"
type input "[GEOGRAPHIC_DATA]"
select select "39"
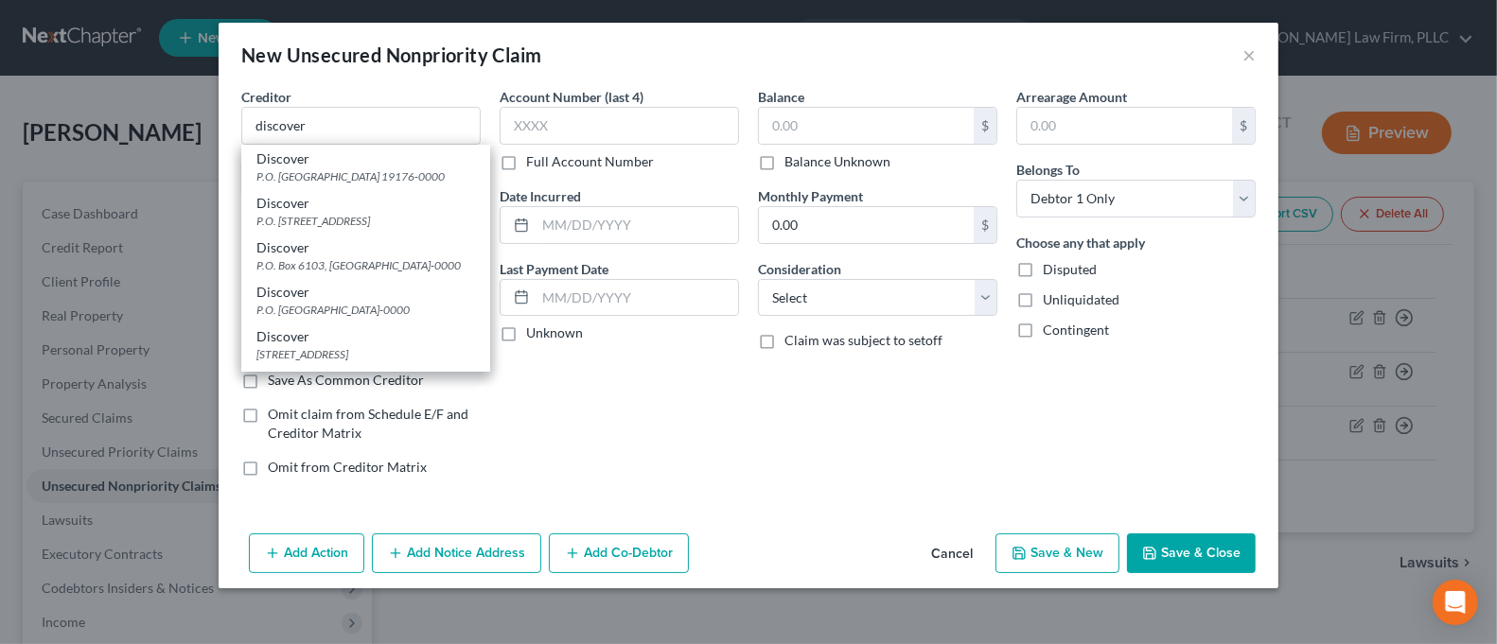
type input "19176-0000"
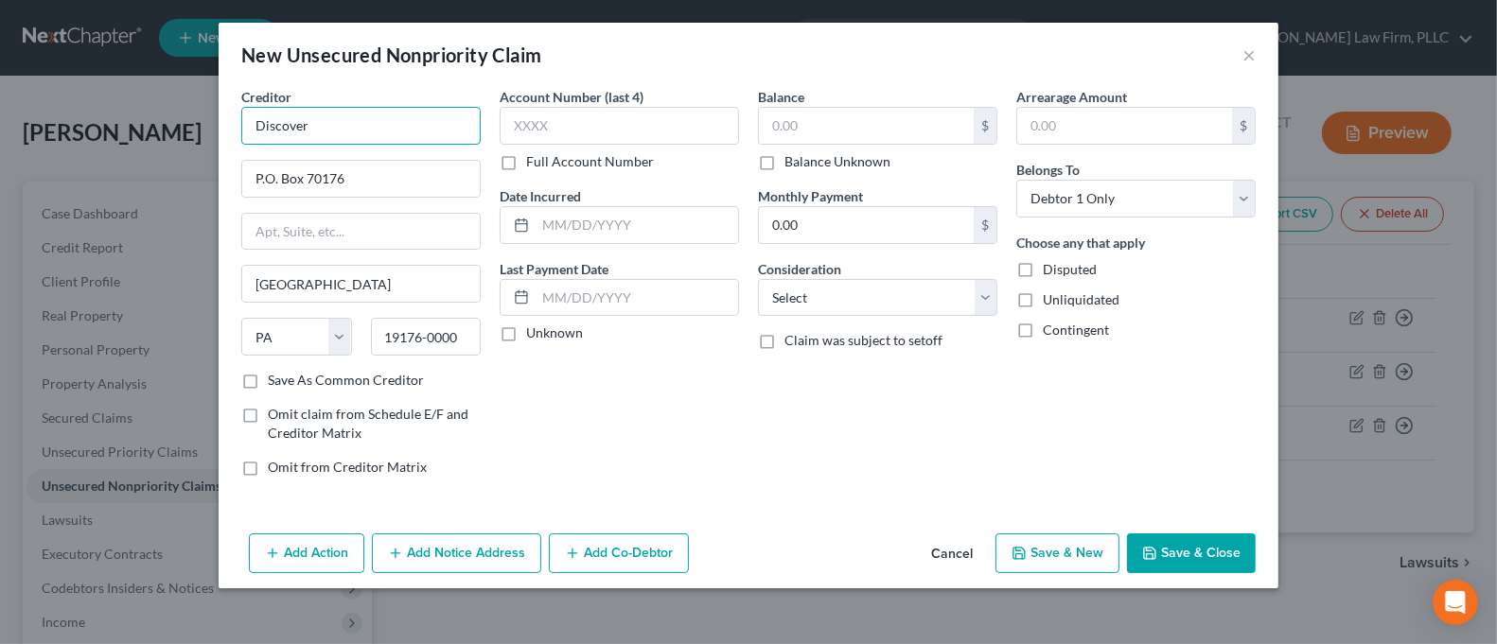
drag, startPoint x: 324, startPoint y: 122, endPoint x: 133, endPoint y: 109, distance: 190.7
click at [133, 109] on div "New Unsecured Nonpriority Claim × Creditor * Discover P.O. Box 70176 [GEOGRAPHI…" at bounding box center [748, 322] width 1497 height 644
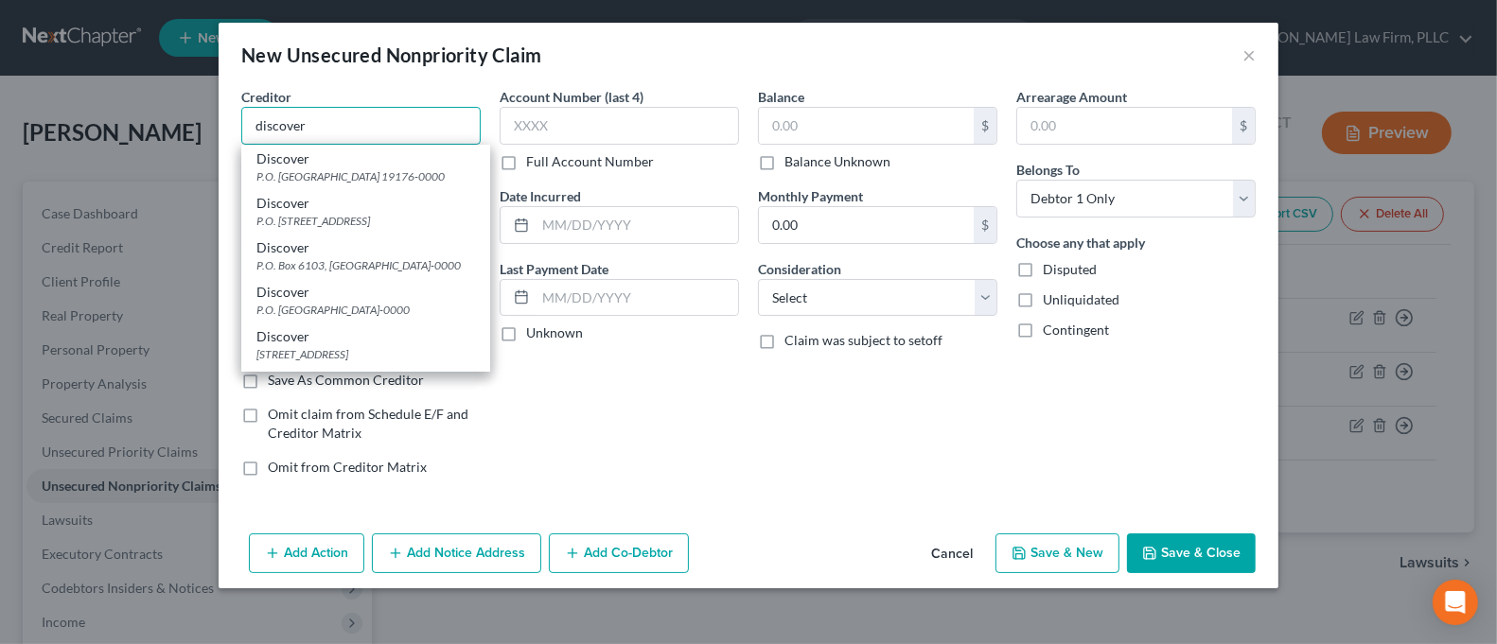
drag, startPoint x: 309, startPoint y: 122, endPoint x: 226, endPoint y: 114, distance: 82.8
click at [226, 114] on div "Creditor * discover Discover P.O. [GEOGRAPHIC_DATA] 19176-0000 Discover P.O. [G…" at bounding box center [749, 306] width 1060 height 439
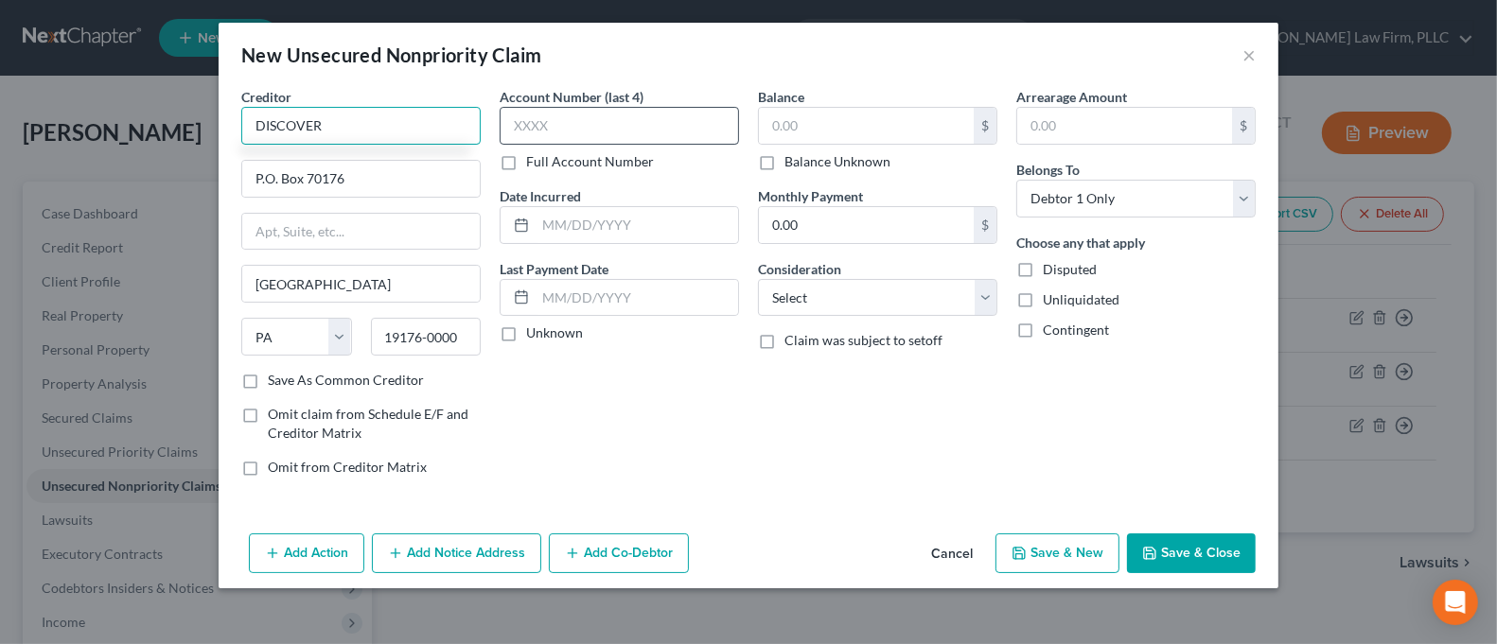
type input "DISCOVER"
click at [610, 131] on input "text" at bounding box center [619, 126] width 239 height 38
type input "6600"
click at [916, 125] on input "text" at bounding box center [866, 126] width 215 height 36
type input "17,948.70"
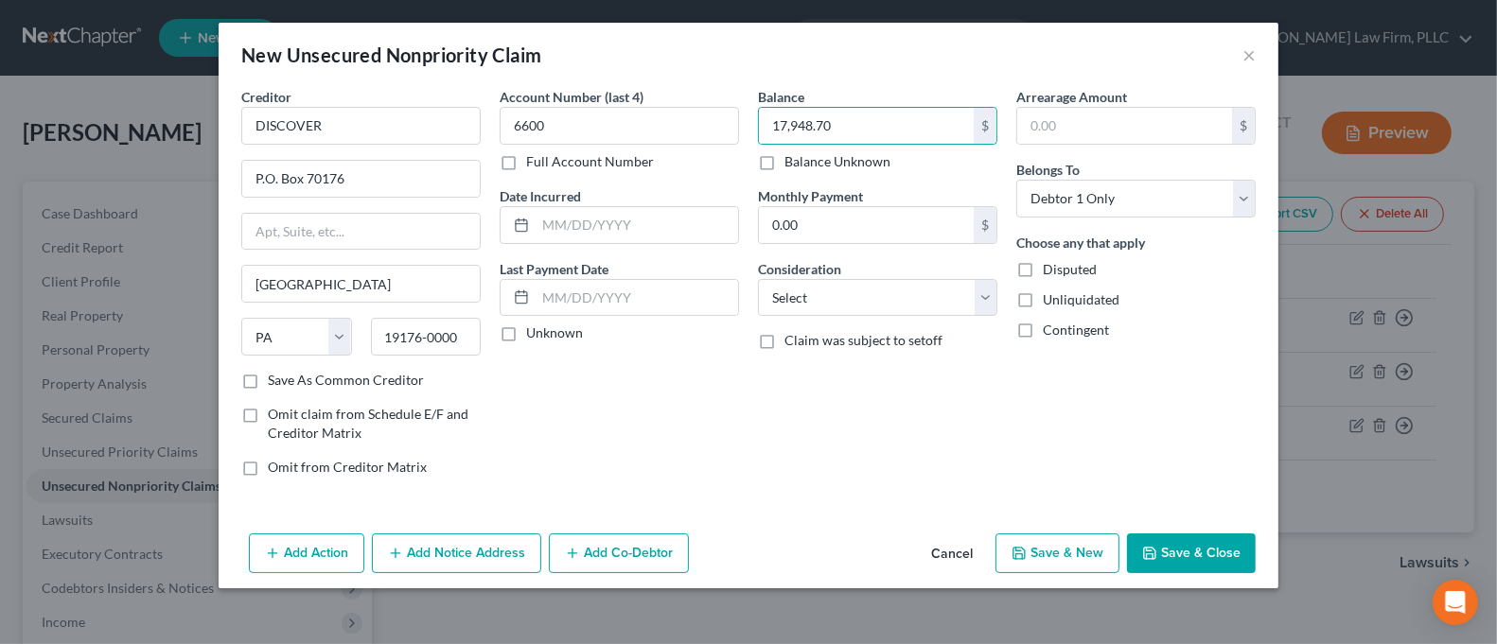
click at [414, 553] on button "Add Notice Address" at bounding box center [456, 554] width 169 height 40
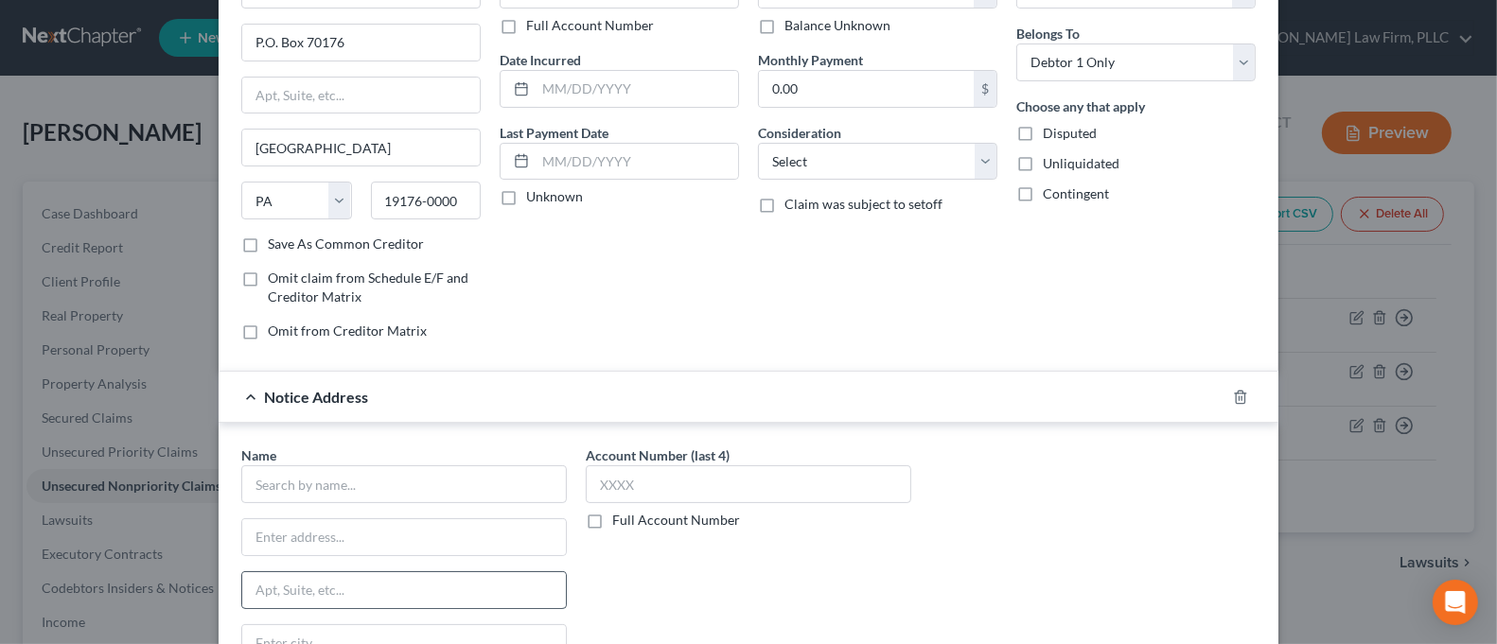
scroll to position [252, 0]
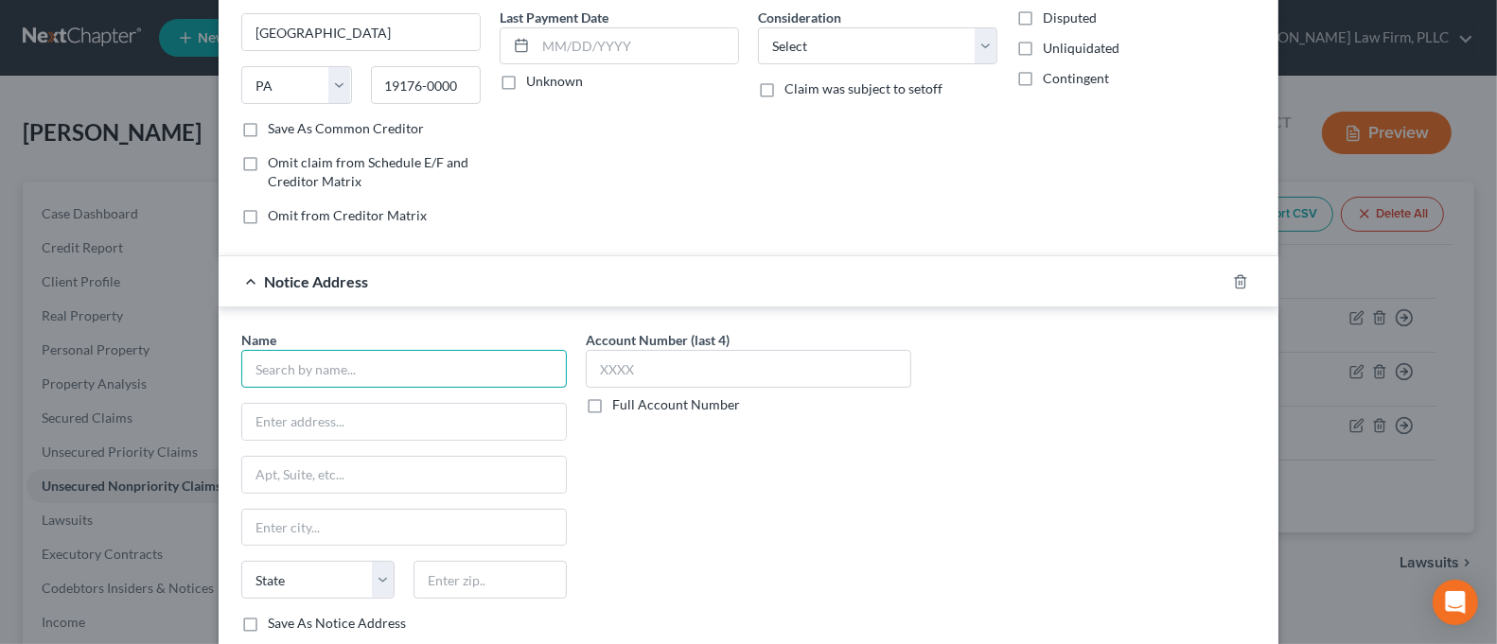
click at [373, 376] on input "text" at bounding box center [404, 369] width 326 height 38
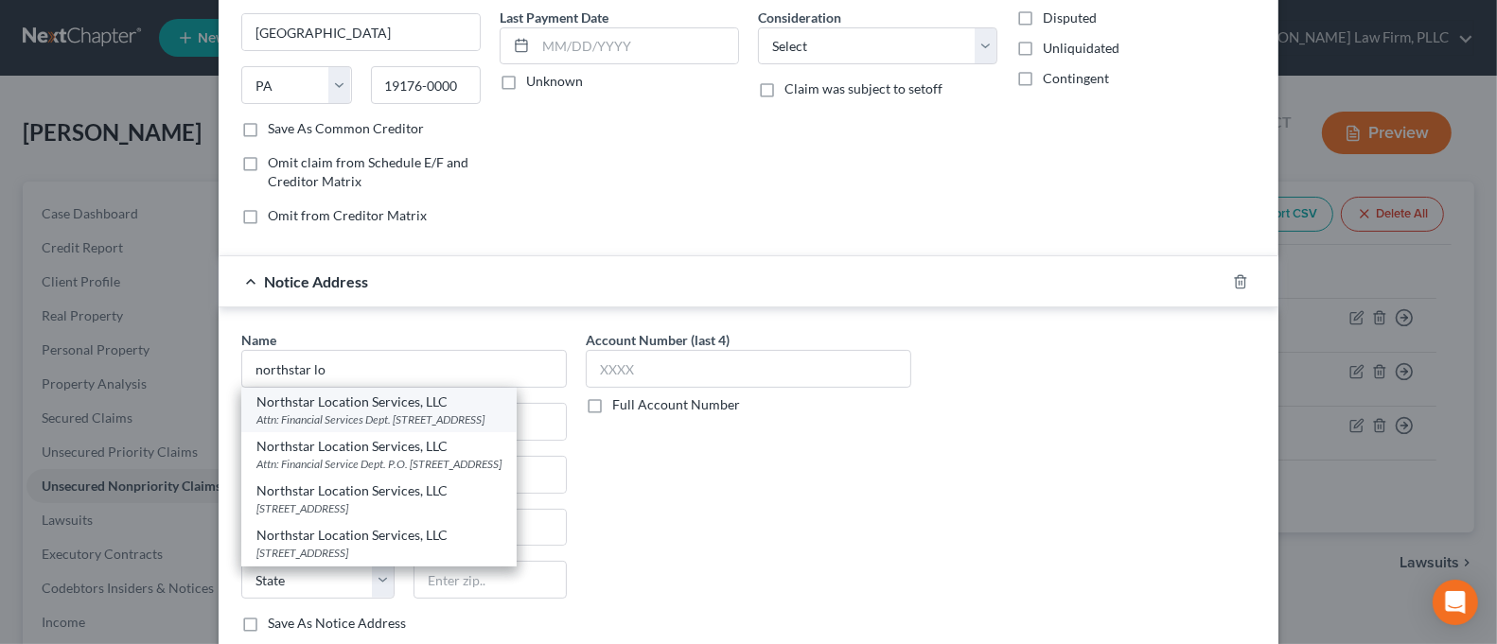
click at [480, 425] on div "Attn: Financial Services Dept. [STREET_ADDRESS]" at bounding box center [378, 420] width 245 height 16
type input "Northstar Location Services, LLC"
type input "Attn: Financial Services Dept."
type input "[STREET_ADDRESS]"
type input "Cheektowaga"
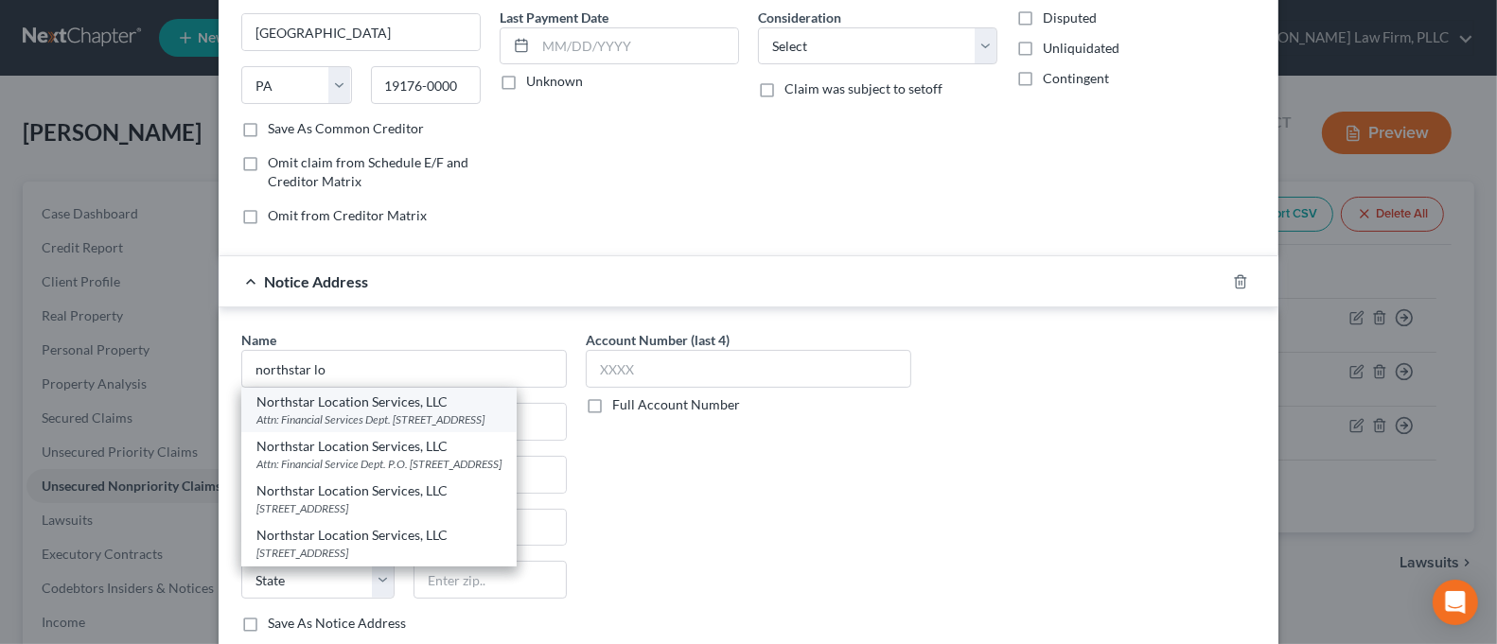
select select "35"
type input "14225-1943"
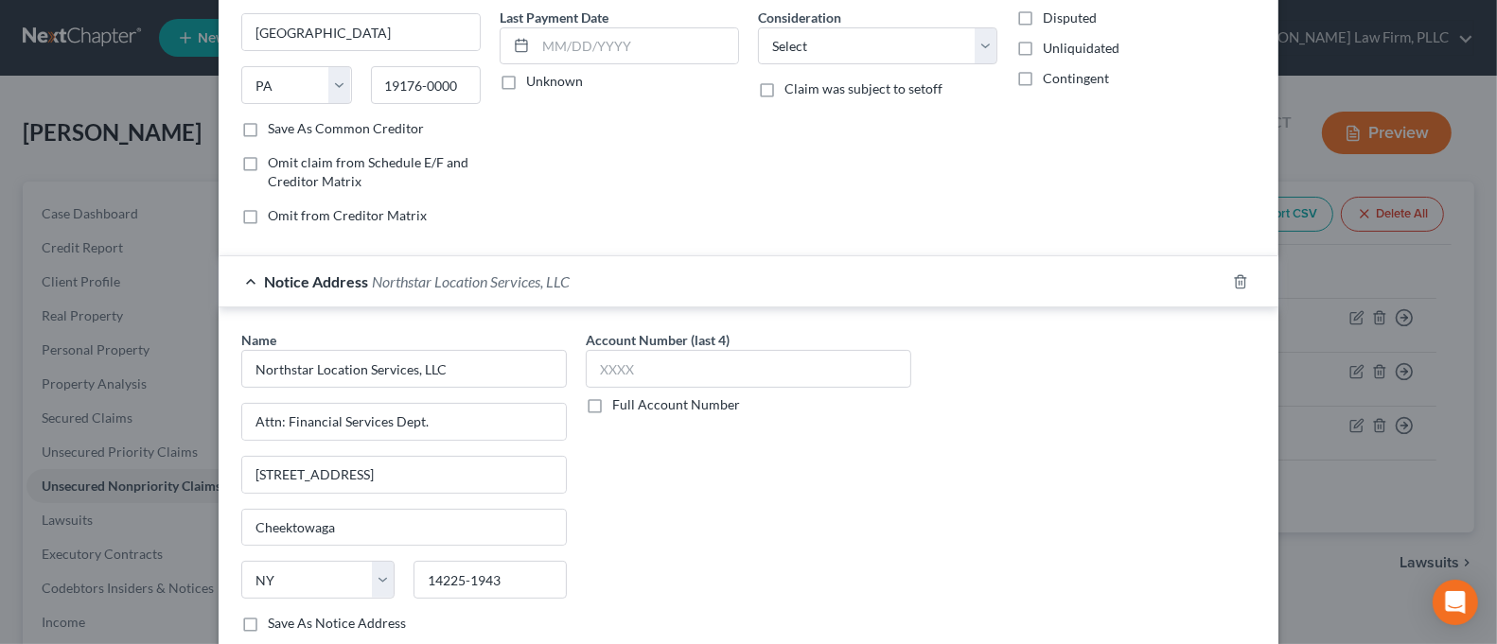
scroll to position [374, 0]
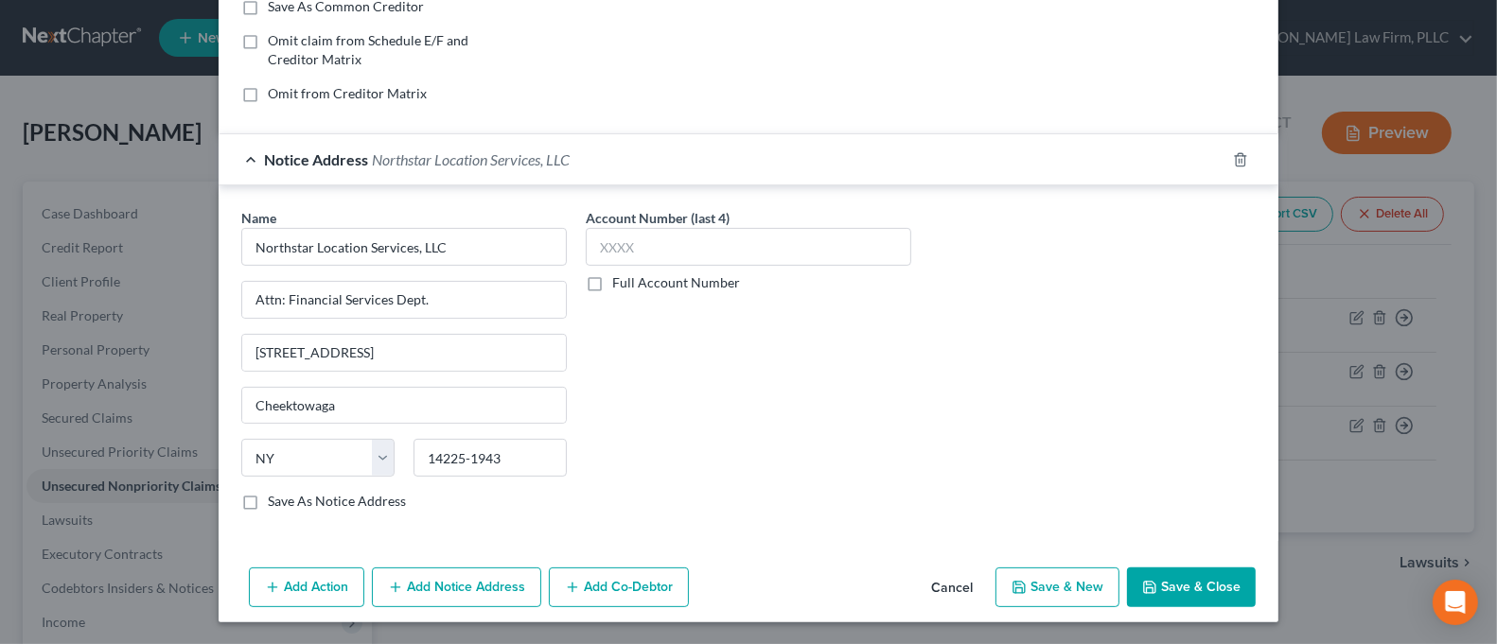
click at [1168, 586] on button "Save & Close" at bounding box center [1191, 588] width 129 height 40
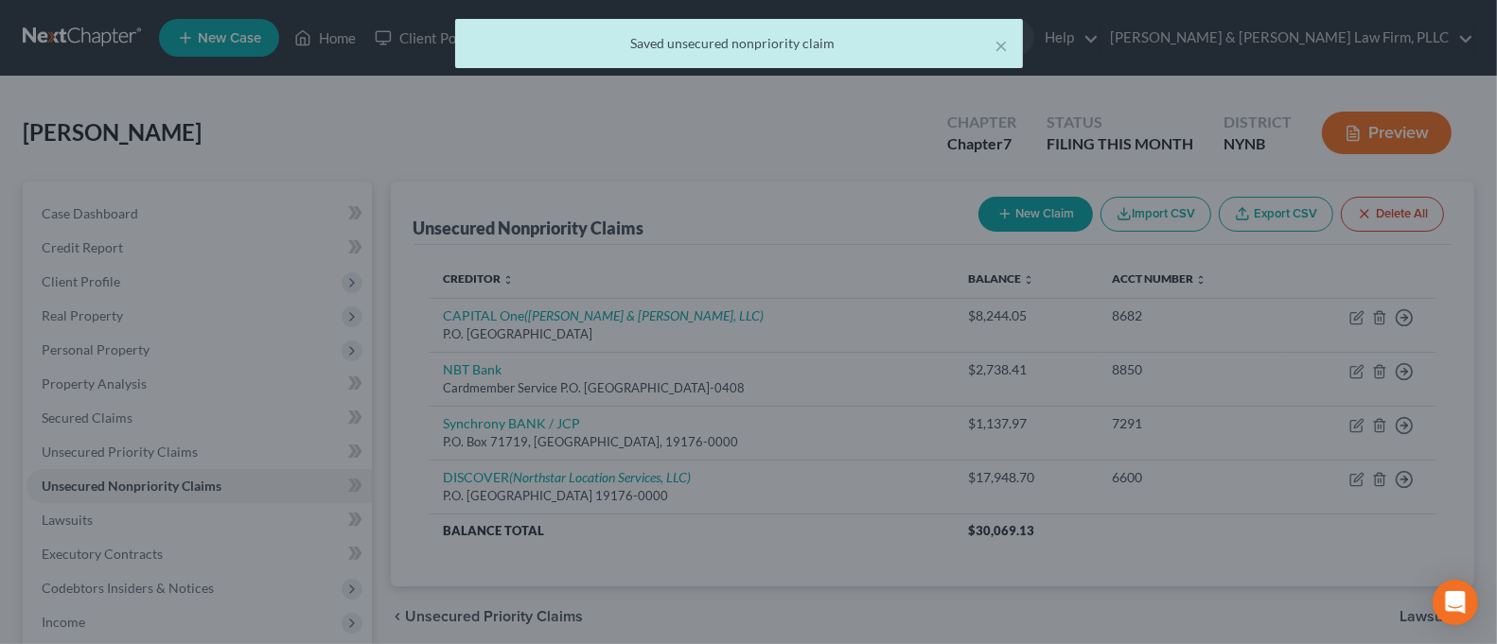
scroll to position [0, 0]
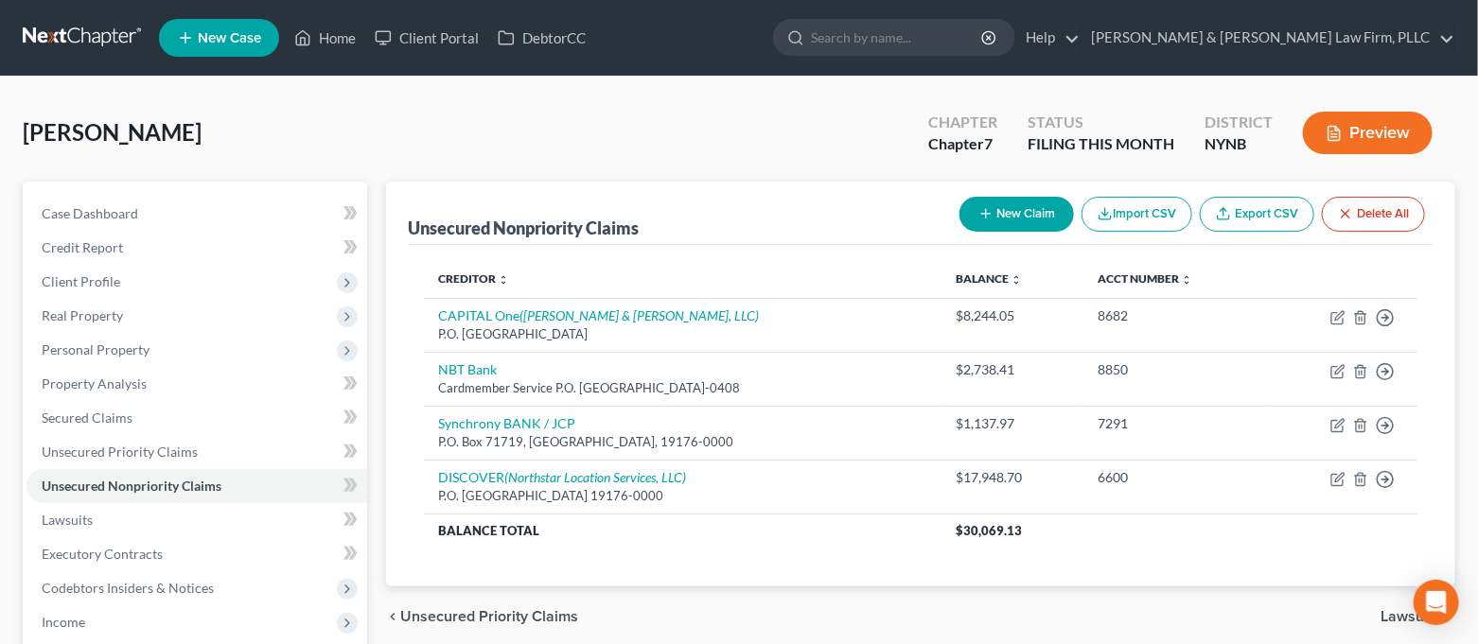
click at [1032, 210] on button "New Claim" at bounding box center [1017, 214] width 115 height 35
select select "0"
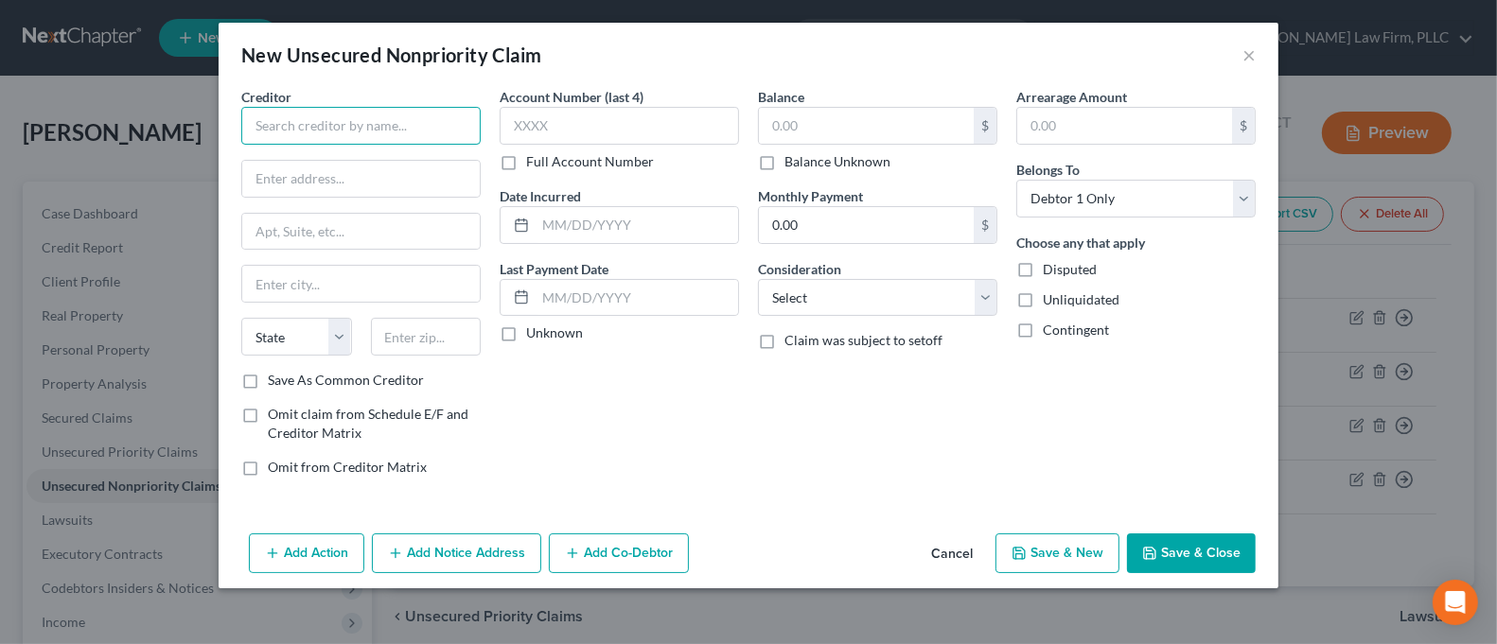
click at [291, 133] on input "text" at bounding box center [360, 126] width 239 height 38
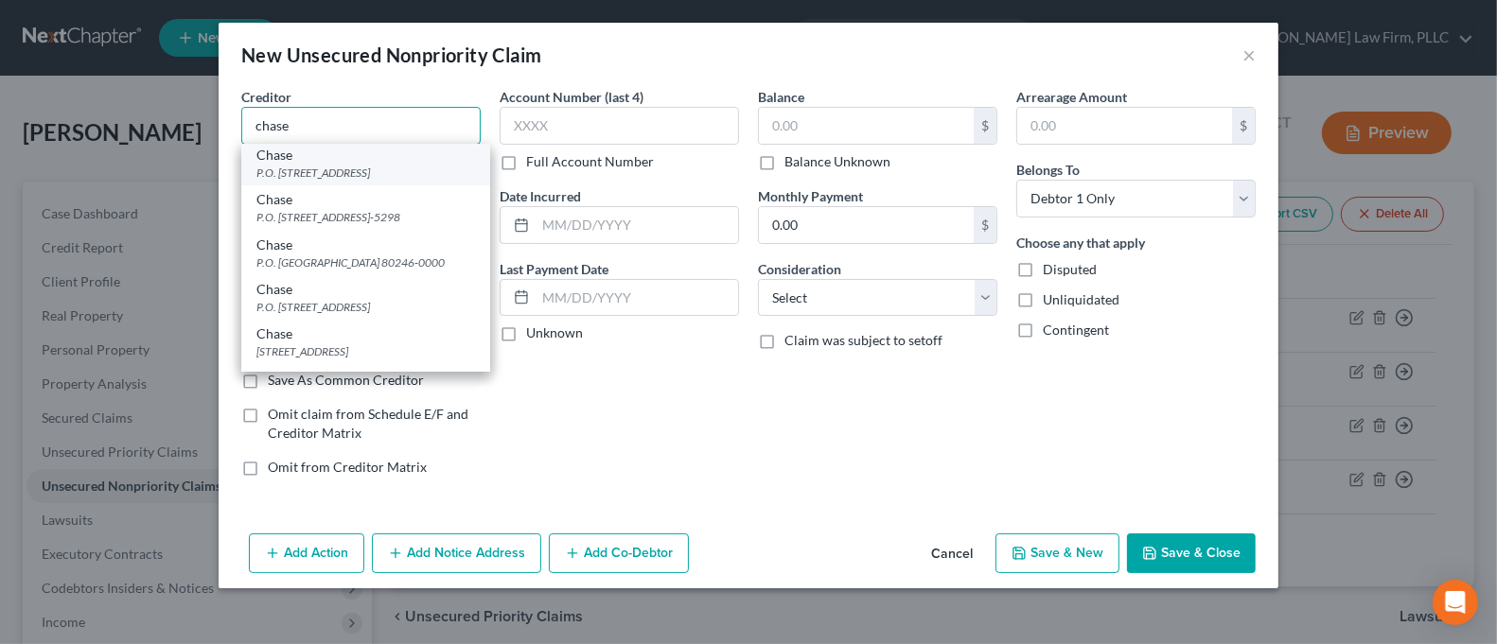
scroll to position [252, 0]
click at [405, 184] on div "P.O. [STREET_ADDRESS]-5298" at bounding box center [365, 176] width 219 height 16
type input "Chase"
type input "P.O. Box 15298"
type input "Wilmington"
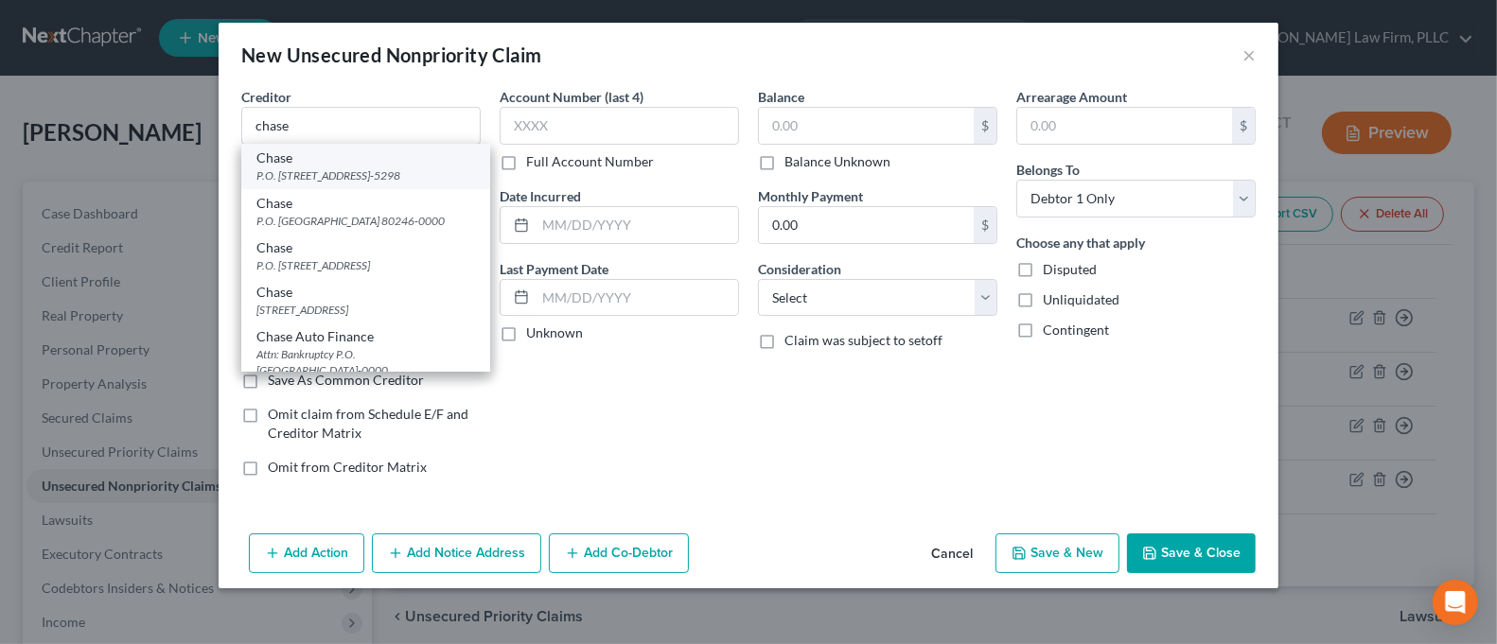
select select "7"
type input "19850-5298"
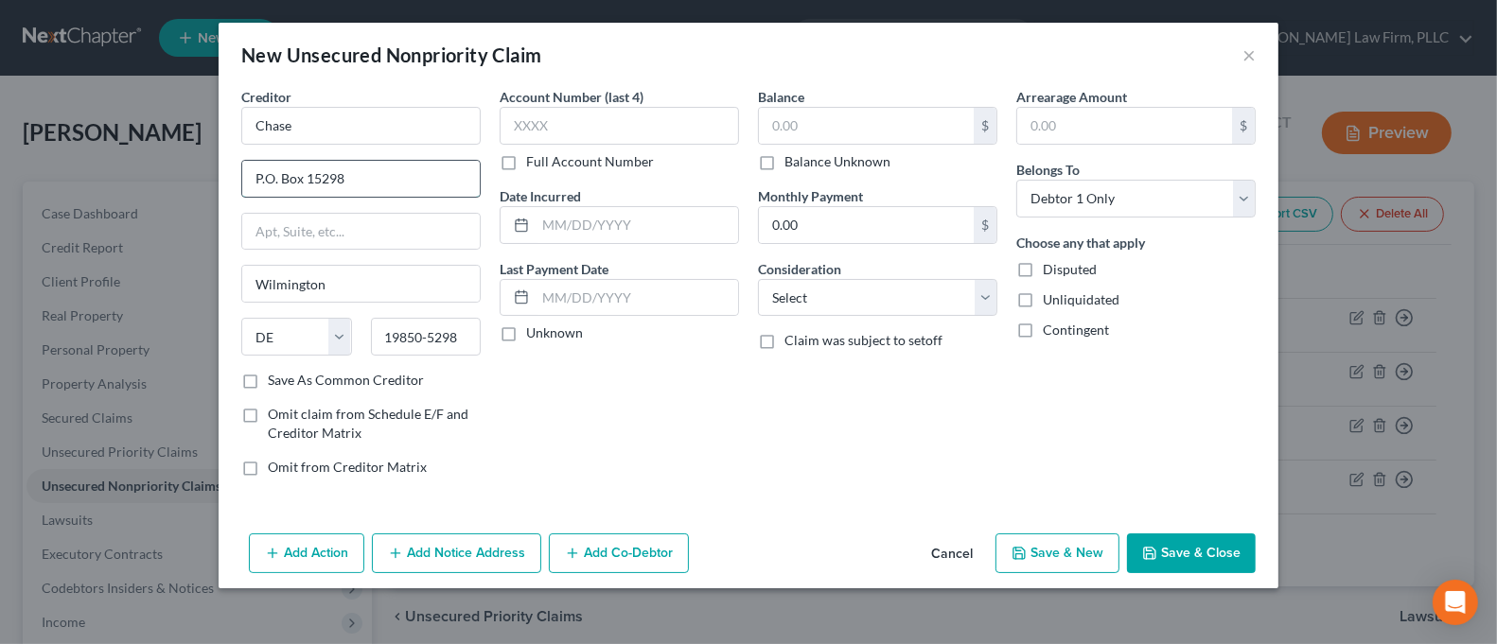
drag, startPoint x: 348, startPoint y: 175, endPoint x: 307, endPoint y: 181, distance: 42.0
click at [307, 181] on input "P.O. Box 15298" at bounding box center [361, 179] width 238 height 36
type input "P.O. Box 15548"
drag, startPoint x: 295, startPoint y: 117, endPoint x: 218, endPoint y: 114, distance: 77.7
click at [218, 114] on div "New Unsecured Nonpriority Claim × Creditor * Chase P.O. Box 15548 [GEOGRAPHIC_D…" at bounding box center [748, 322] width 1497 height 644
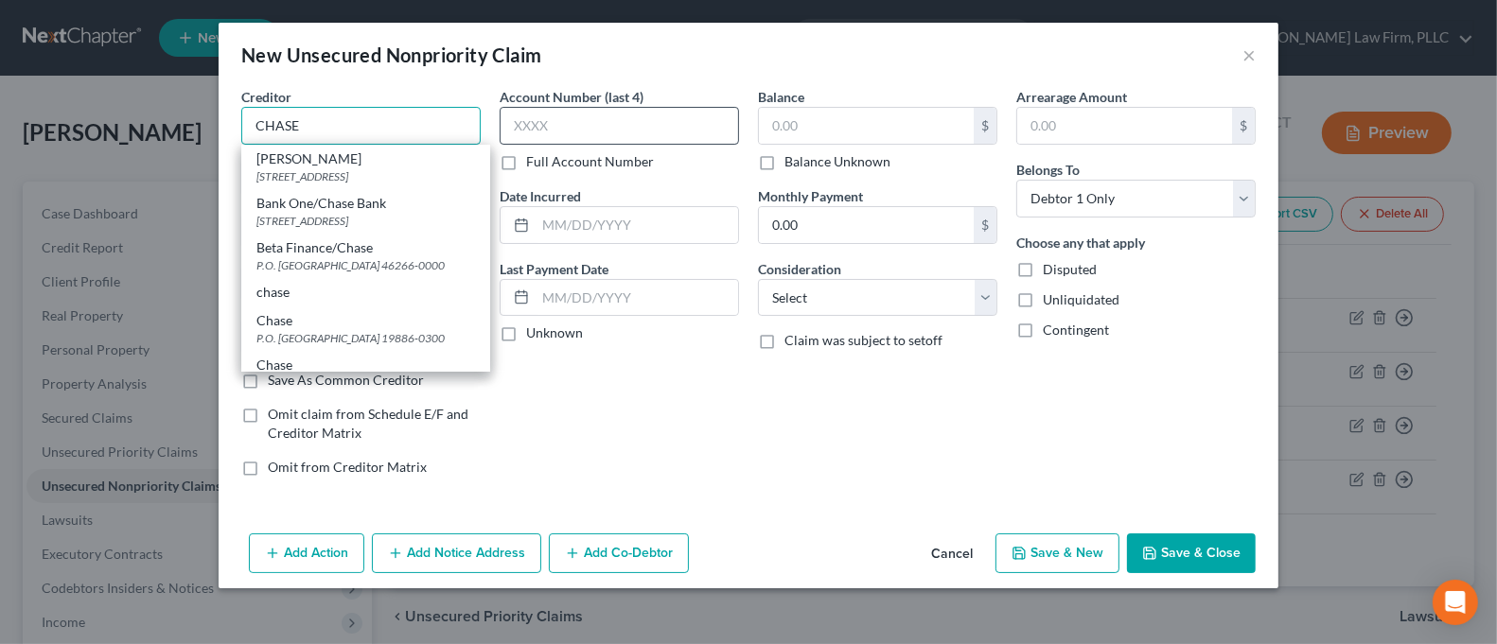
type input "CHASE"
click at [634, 115] on input "text" at bounding box center [619, 126] width 239 height 38
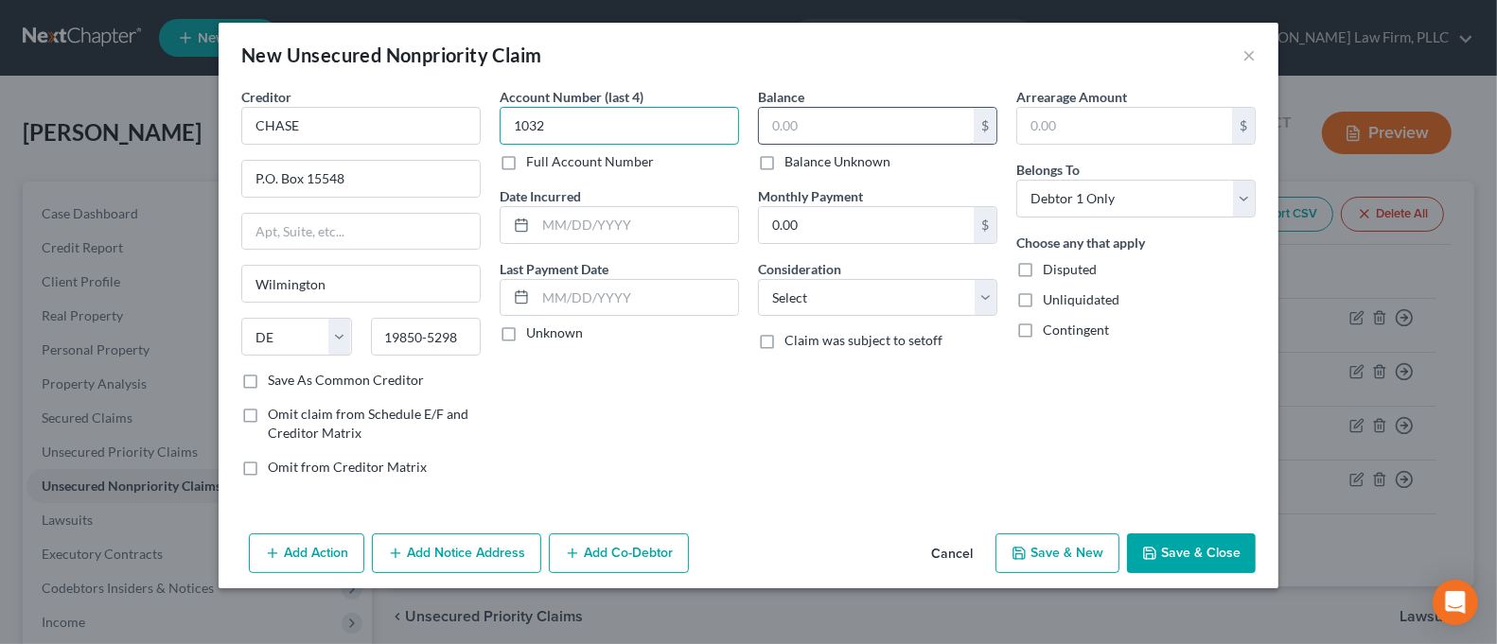
type input "1032"
click at [801, 115] on input "text" at bounding box center [866, 126] width 215 height 36
type input "1,391.47"
click at [1192, 542] on button "Save & Close" at bounding box center [1191, 554] width 129 height 40
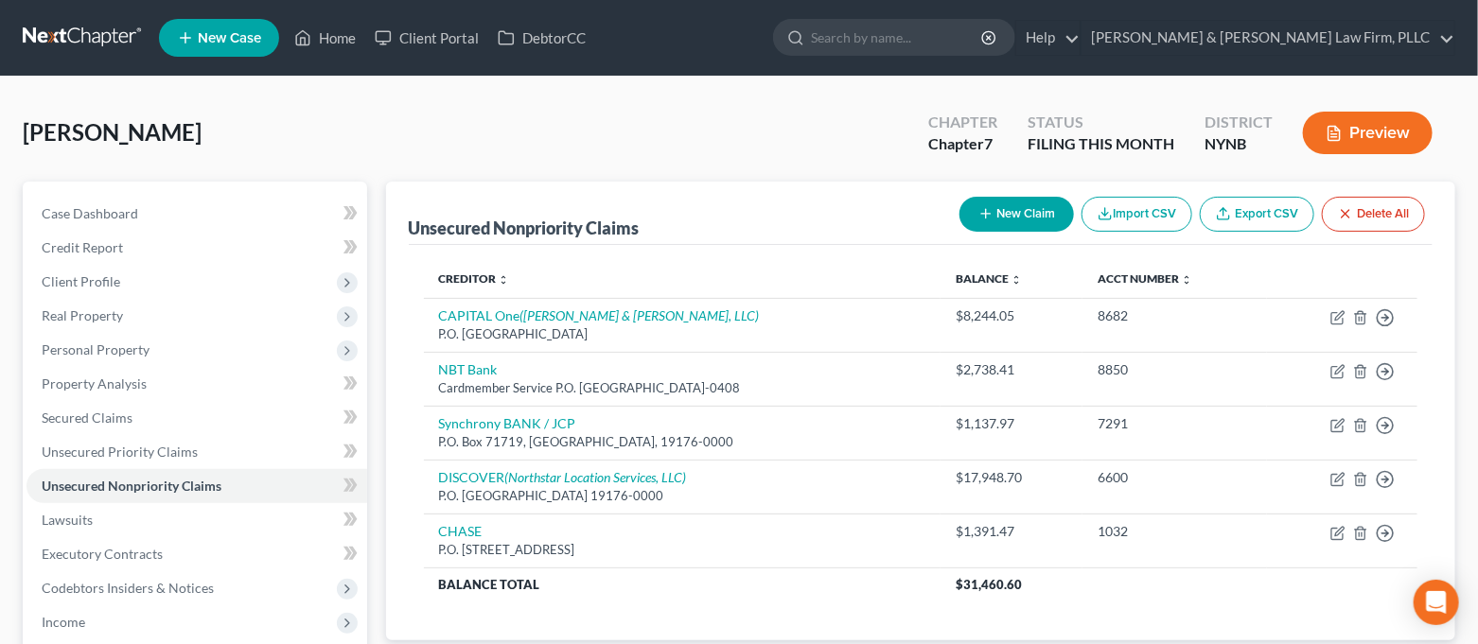
click at [1010, 219] on button "New Claim" at bounding box center [1017, 214] width 115 height 35
select select "0"
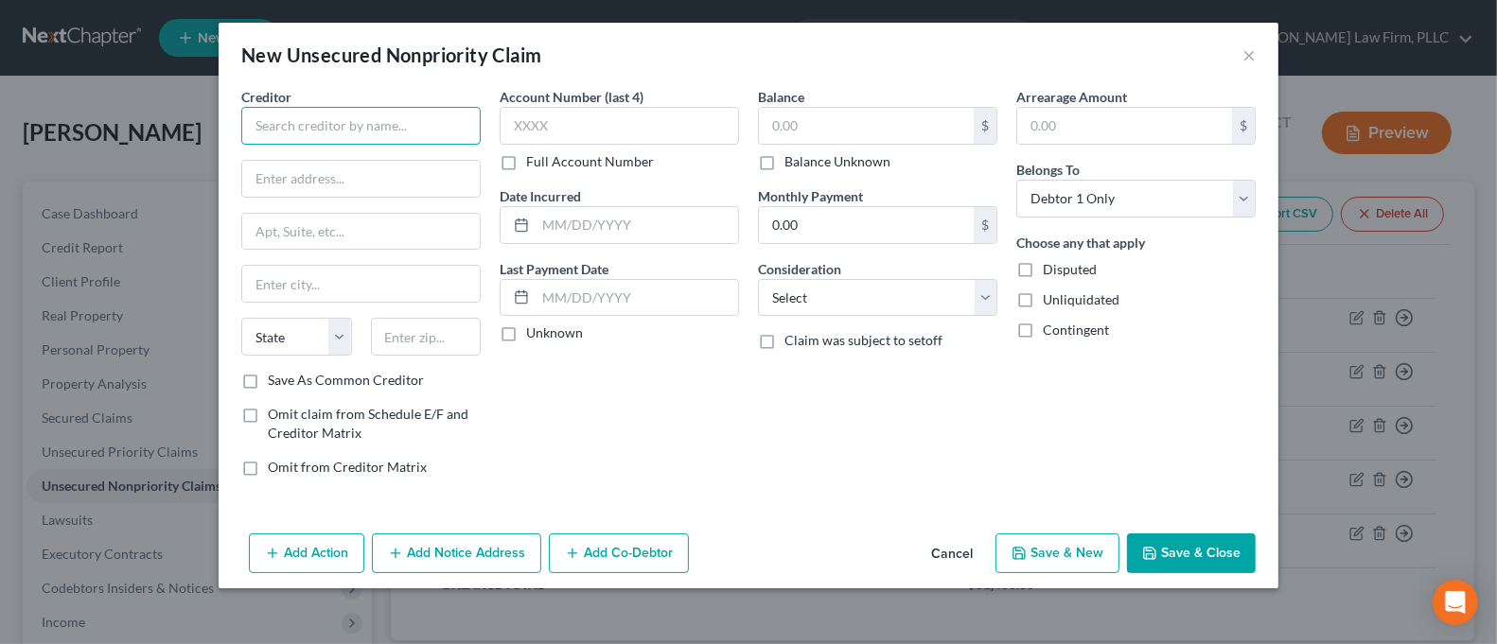
click at [363, 127] on input "text" at bounding box center [360, 126] width 239 height 38
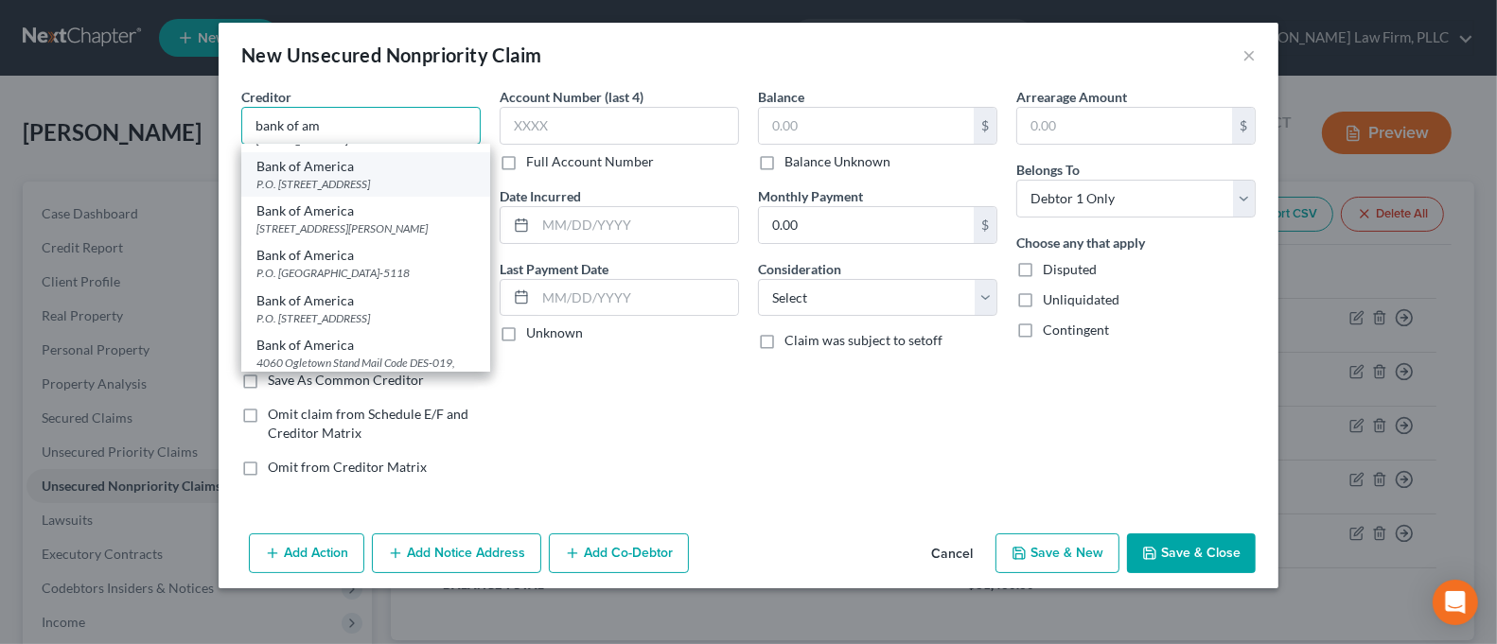
scroll to position [252, 0]
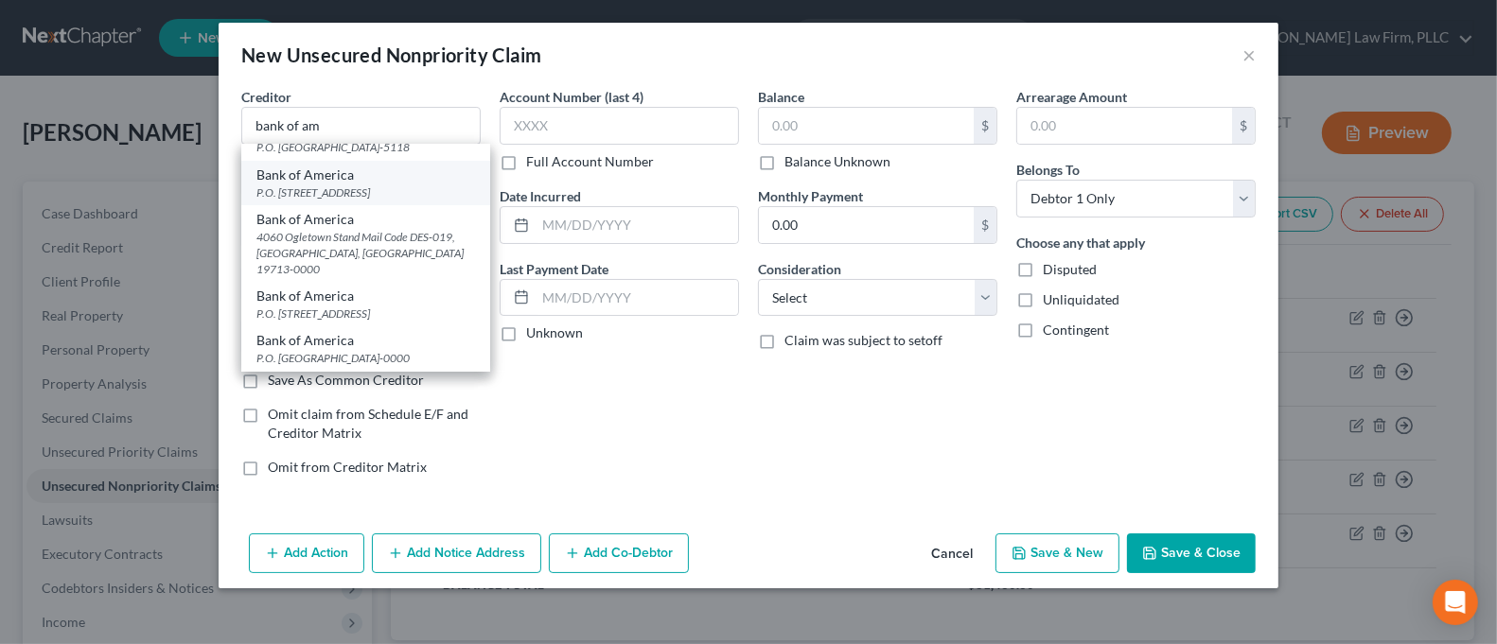
click at [429, 201] on div "P.O. [STREET_ADDRESS]" at bounding box center [365, 193] width 219 height 16
type input "Bank of America"
type input "P.O. Box 982234"
type input "[GEOGRAPHIC_DATA]"
select select "45"
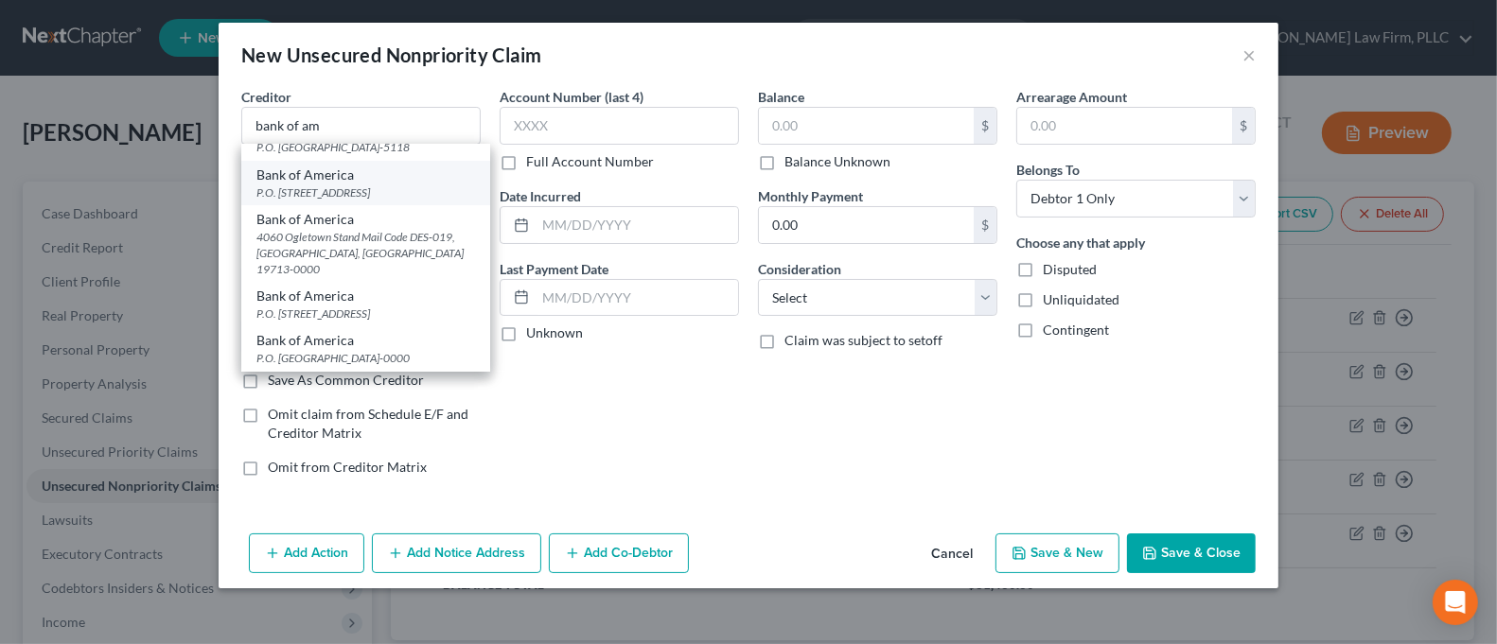
type input "79998-2234"
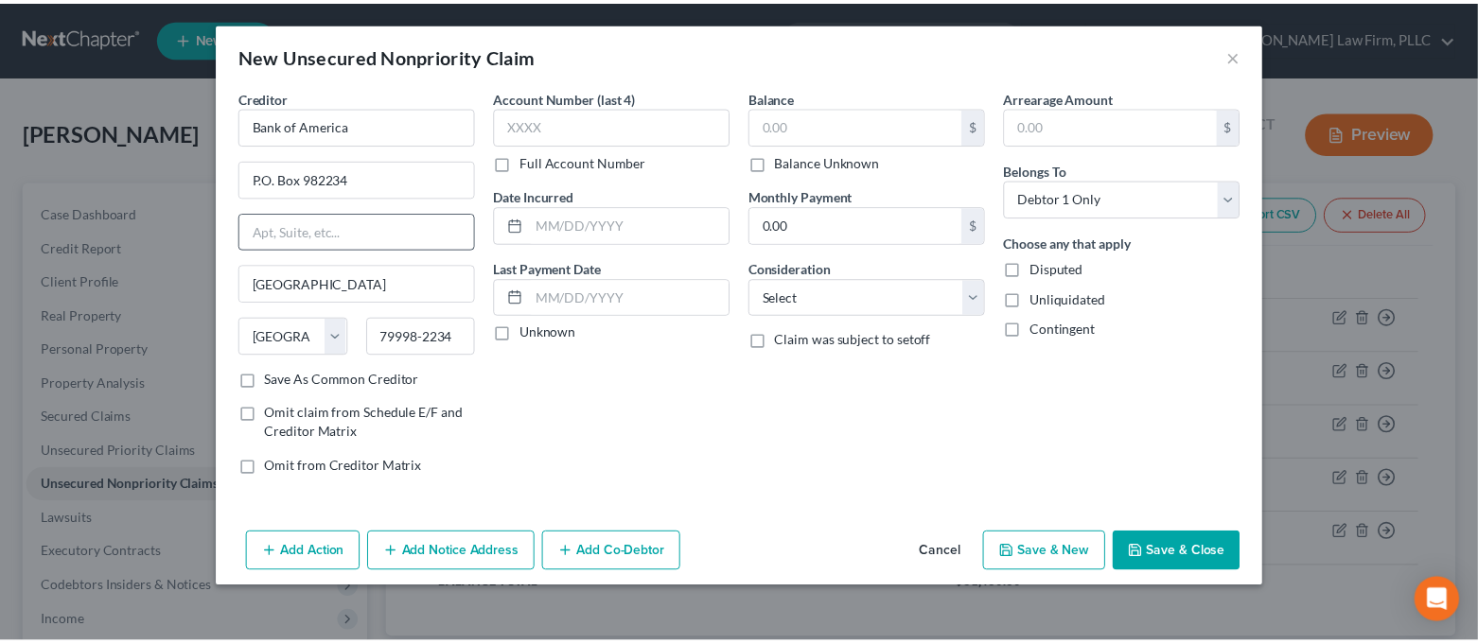
scroll to position [0, 0]
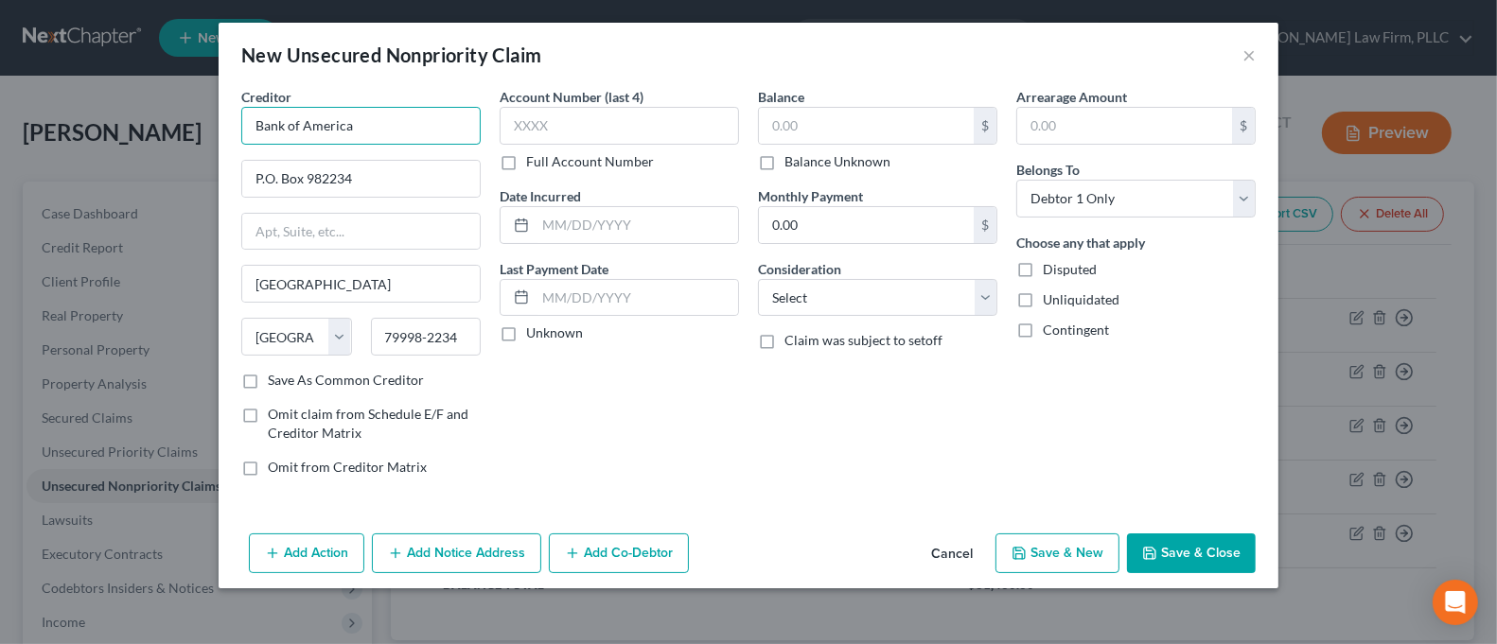
drag, startPoint x: 286, startPoint y: 126, endPoint x: 182, endPoint y: 125, distance: 104.1
click at [181, 130] on div "New Unsecured Nonpriority Claim × Creditor * Bank of America P.O. Box [GEOGRAPH…" at bounding box center [748, 322] width 1497 height 644
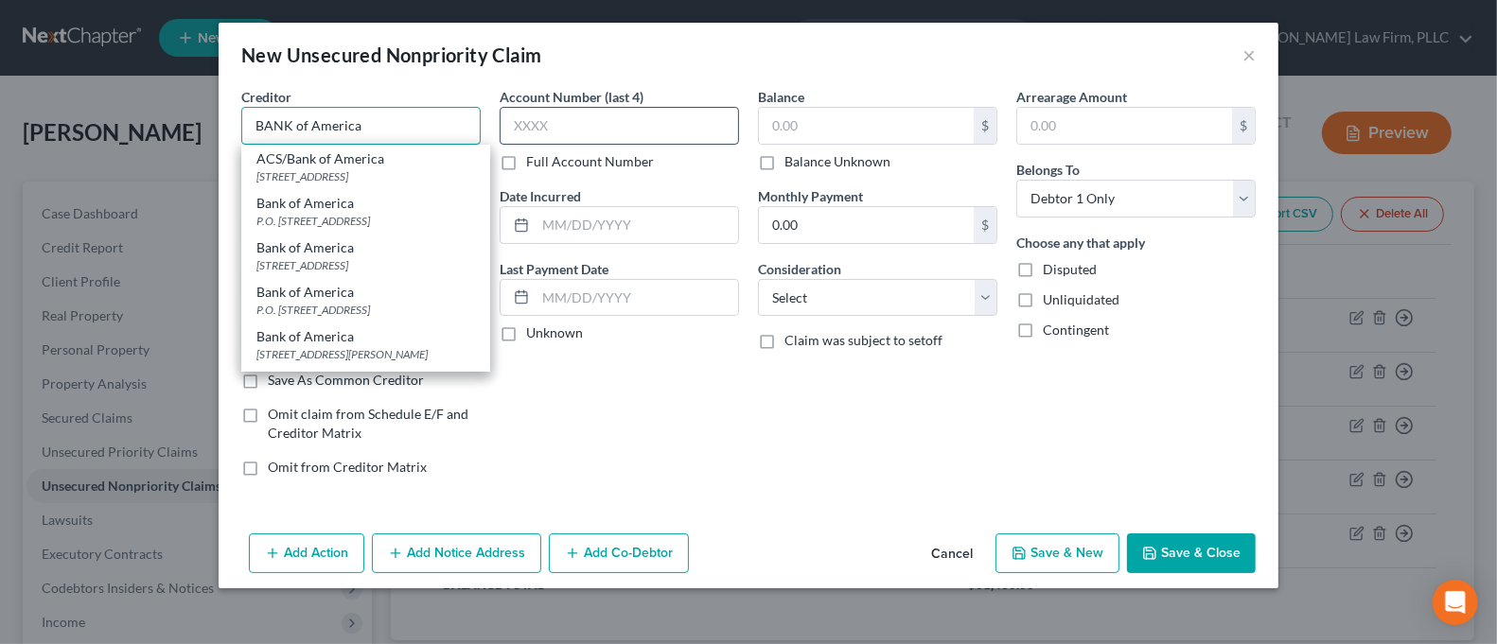
type input "BANK of America"
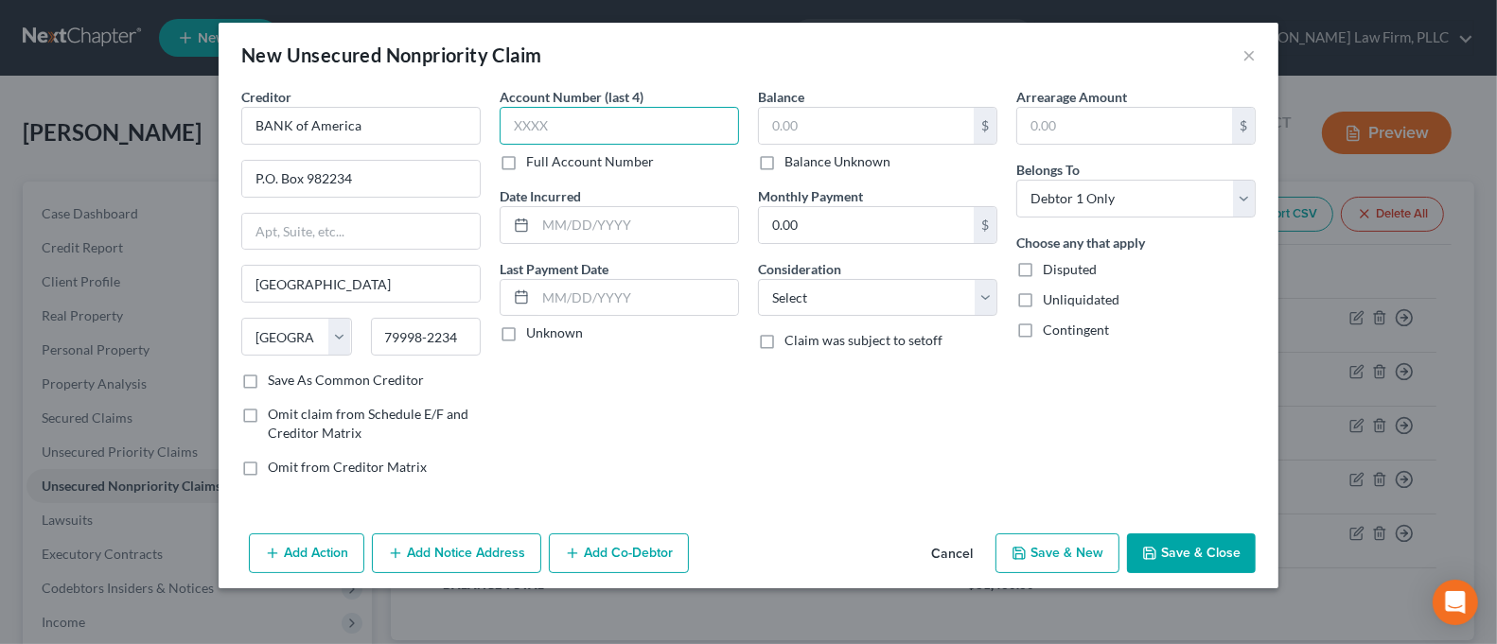
click at [627, 121] on input "text" at bounding box center [619, 126] width 239 height 38
click at [814, 121] on input "text" at bounding box center [866, 126] width 215 height 36
type input "1,968.43"
click at [1197, 550] on button "Save & Close" at bounding box center [1191, 554] width 129 height 40
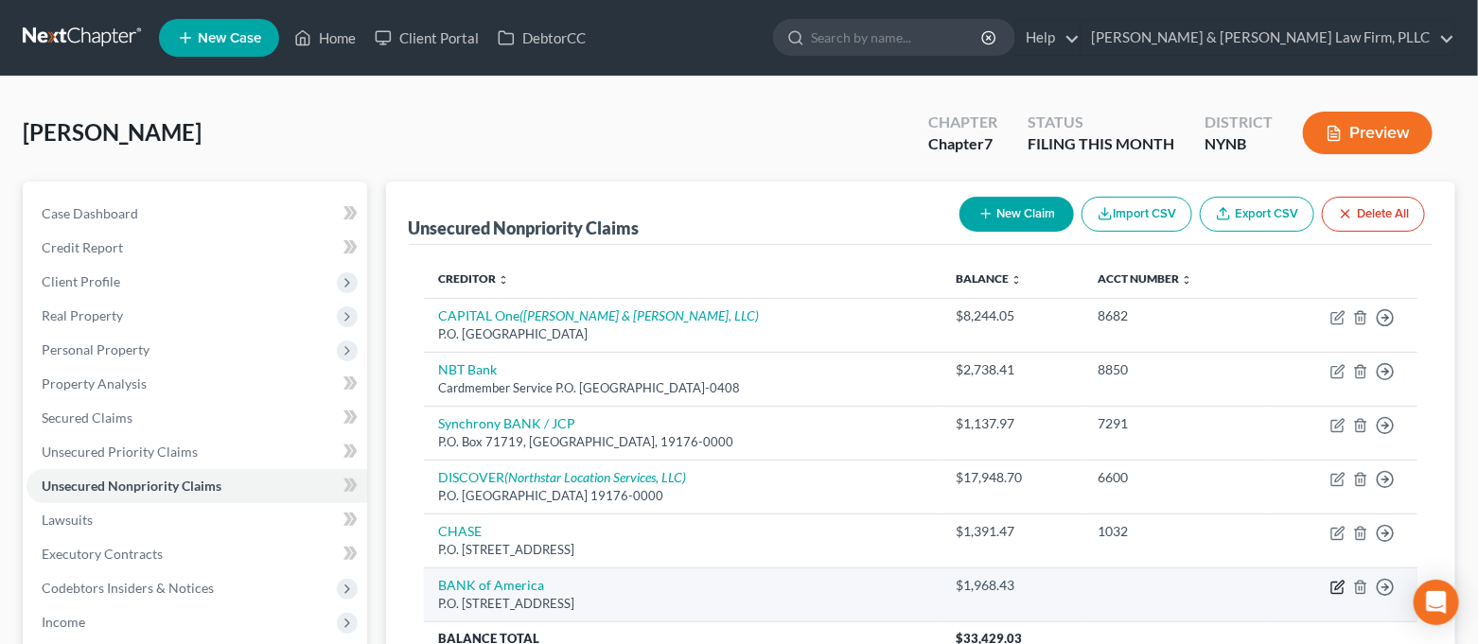
click at [1340, 580] on icon "button" at bounding box center [1338, 587] width 15 height 15
select select "45"
select select "0"
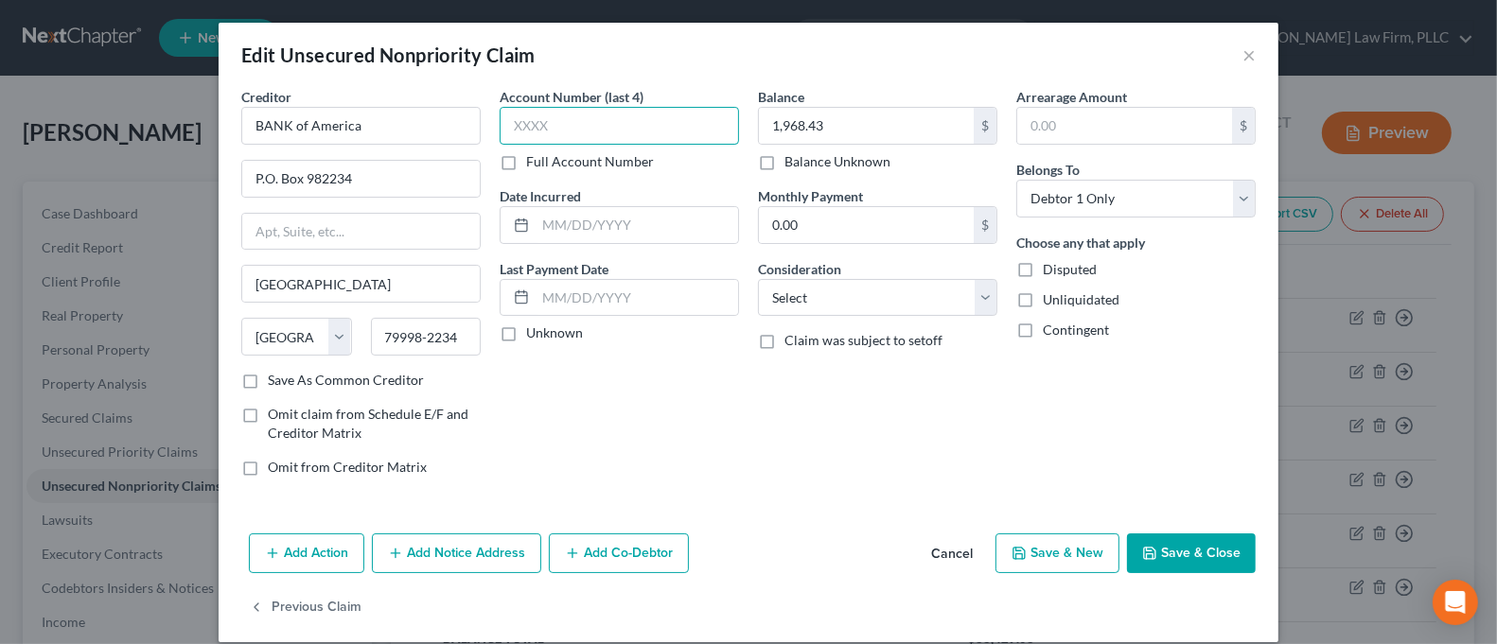
click at [614, 125] on input "text" at bounding box center [619, 126] width 239 height 38
type input "5375"
click at [1196, 541] on button "Save & Close" at bounding box center [1191, 554] width 129 height 40
type input "0"
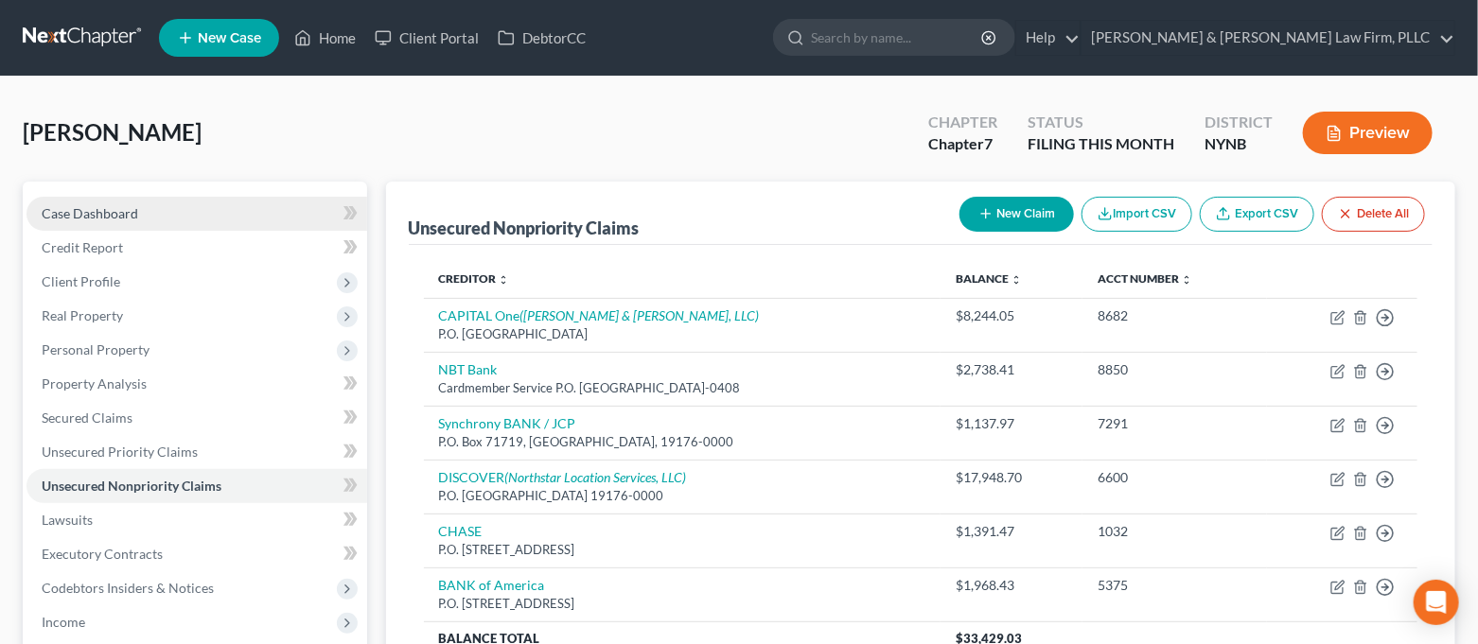
drag, startPoint x: 92, startPoint y: 218, endPoint x: 114, endPoint y: 202, distance: 27.1
click at [92, 218] on span "Case Dashboard" at bounding box center [90, 213] width 97 height 16
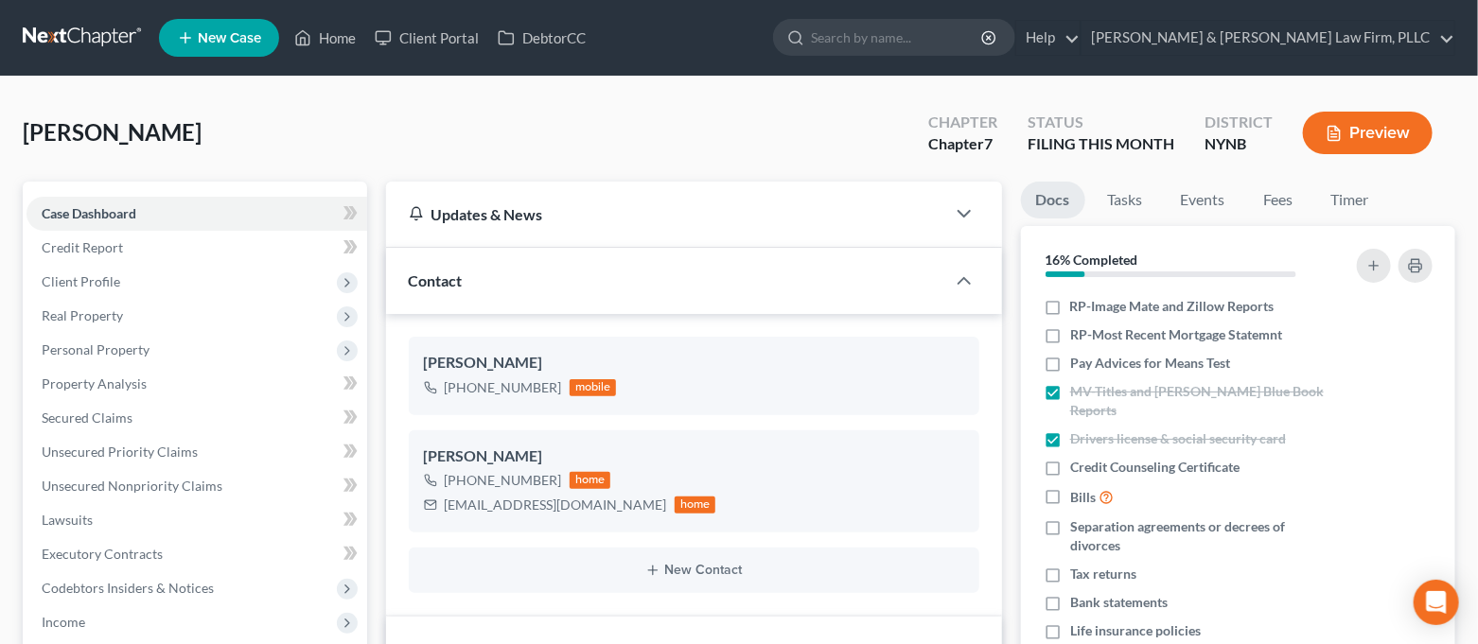
scroll to position [207, 0]
click at [335, 33] on link "Home" at bounding box center [325, 38] width 80 height 34
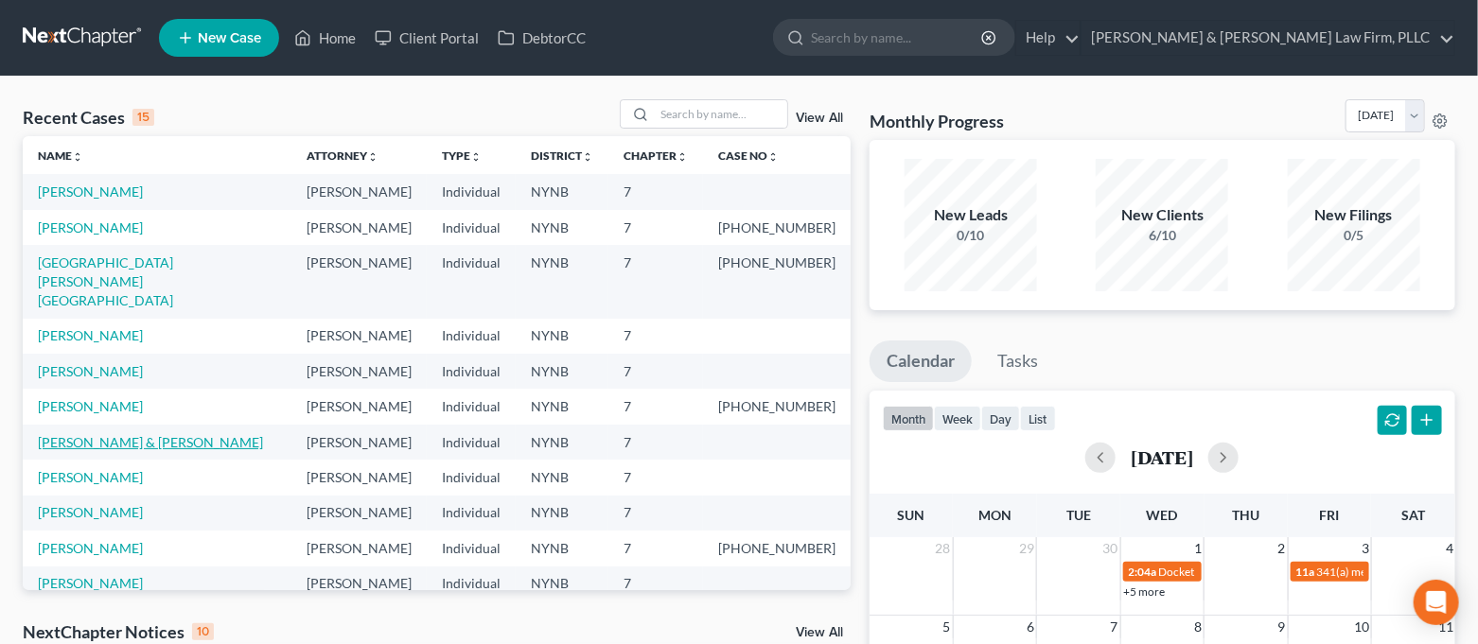
click at [166, 434] on link "[PERSON_NAME] & [PERSON_NAME]" at bounding box center [150, 442] width 225 height 16
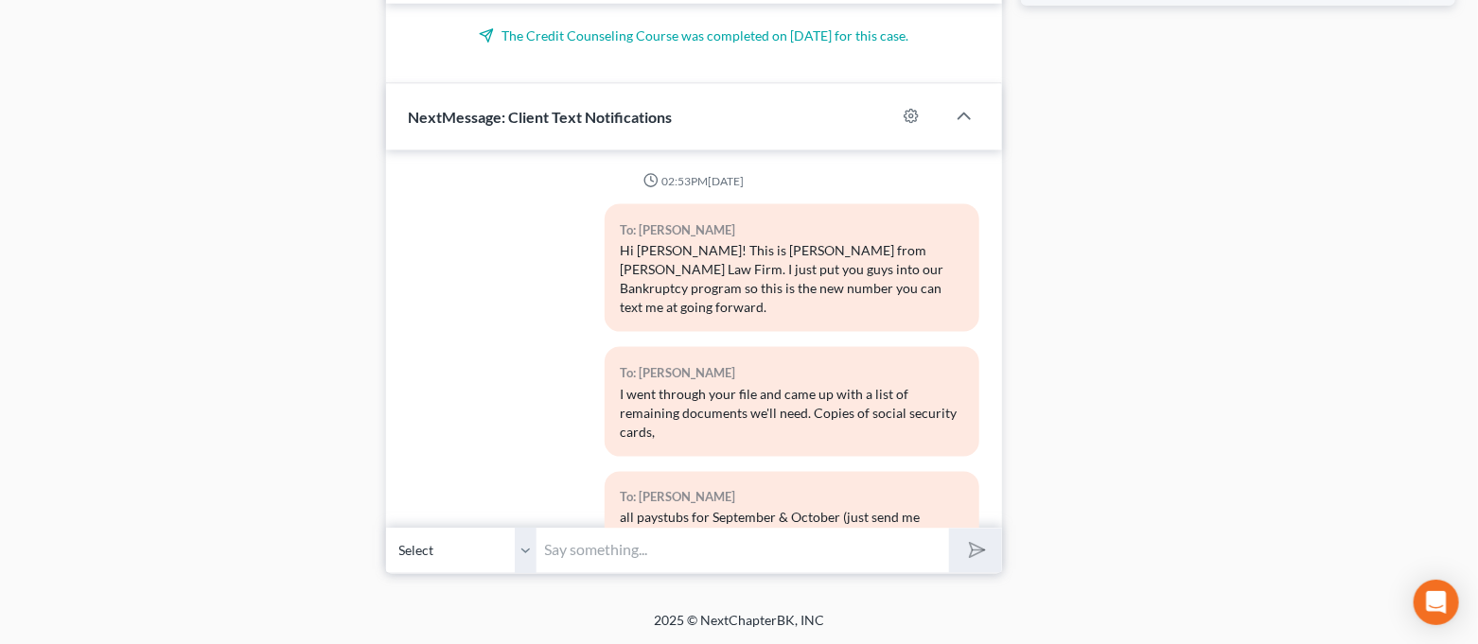
scroll to position [4731, 0]
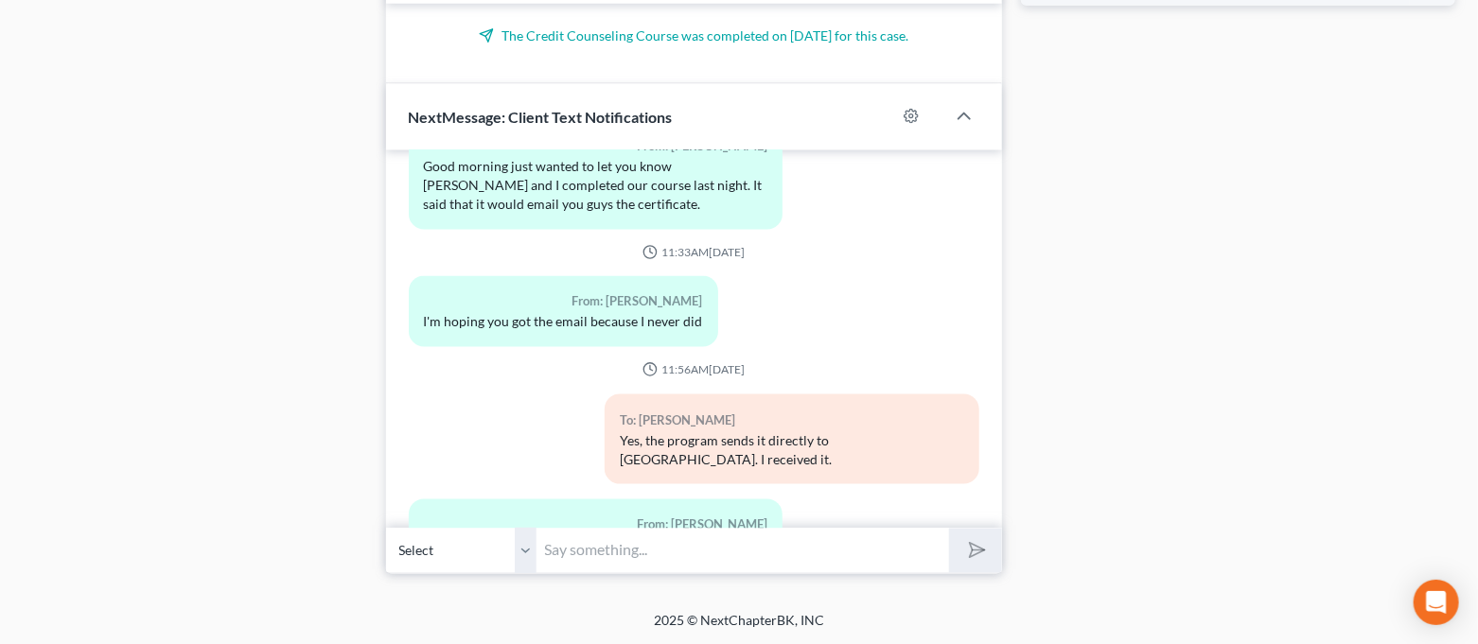
click at [731, 558] on input "text" at bounding box center [744, 551] width 413 height 46
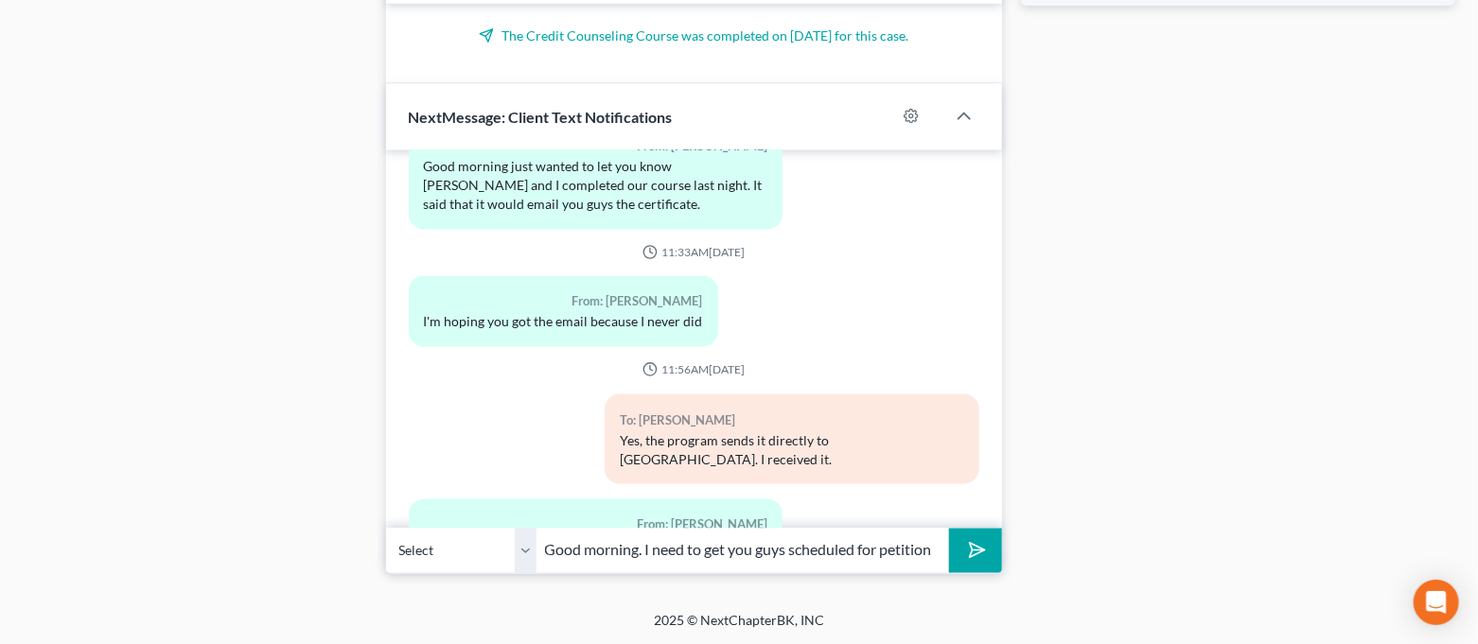
scroll to position [0, 318]
drag, startPoint x: 894, startPoint y: 546, endPoint x: 1025, endPoint y: 557, distance: 131.1
click at [932, 555] on input "Good morning. I need to get you guys scheduled for petition signing. Right now …" at bounding box center [744, 551] width 413 height 46
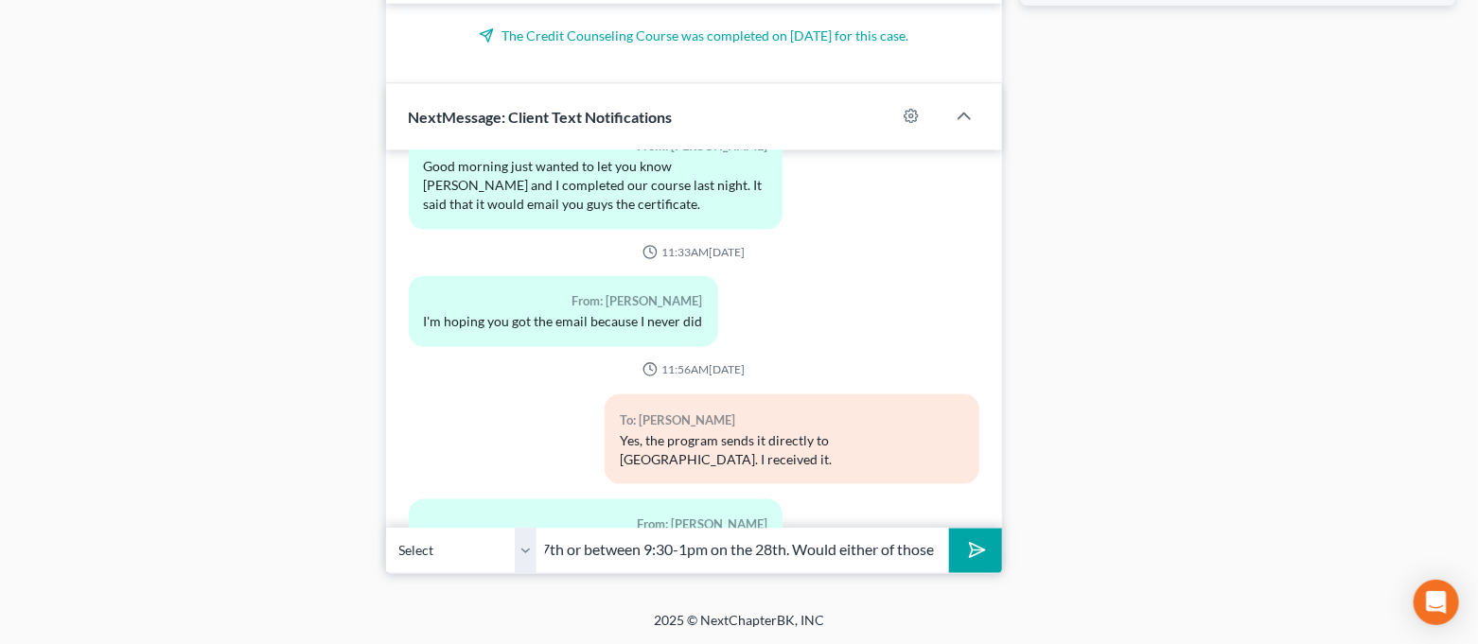
type input "Good morning. I need to get you guys scheduled for petition signing. Right now …"
click at [949, 529] on button "submit" at bounding box center [975, 551] width 52 height 44
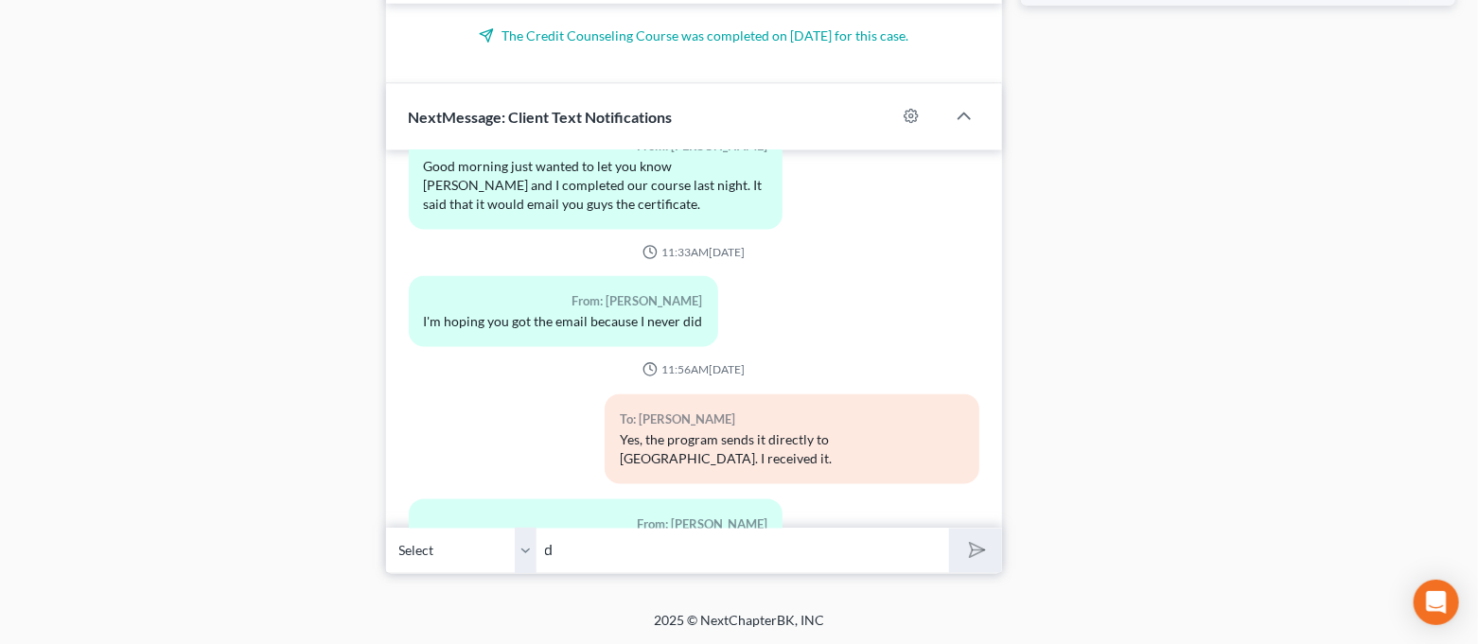
scroll to position [4887, 0]
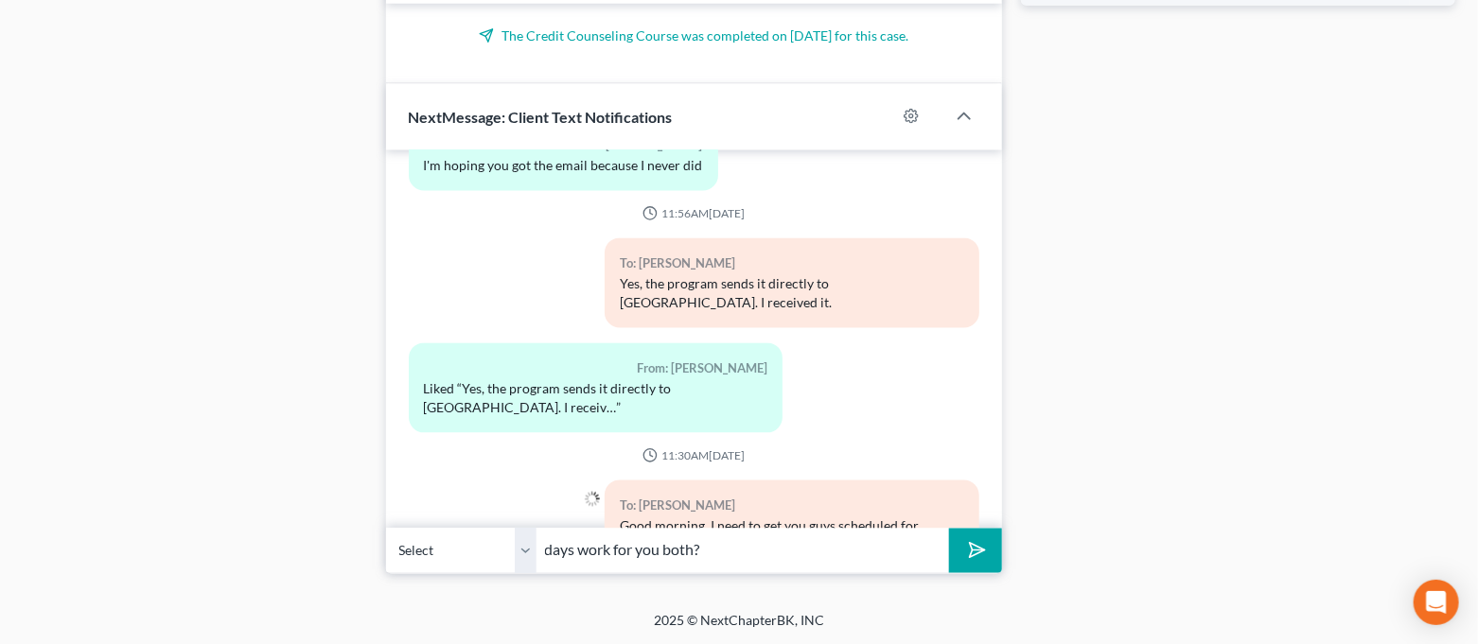
type input "days work for you both?"
click at [949, 529] on button "submit" at bounding box center [975, 551] width 52 height 44
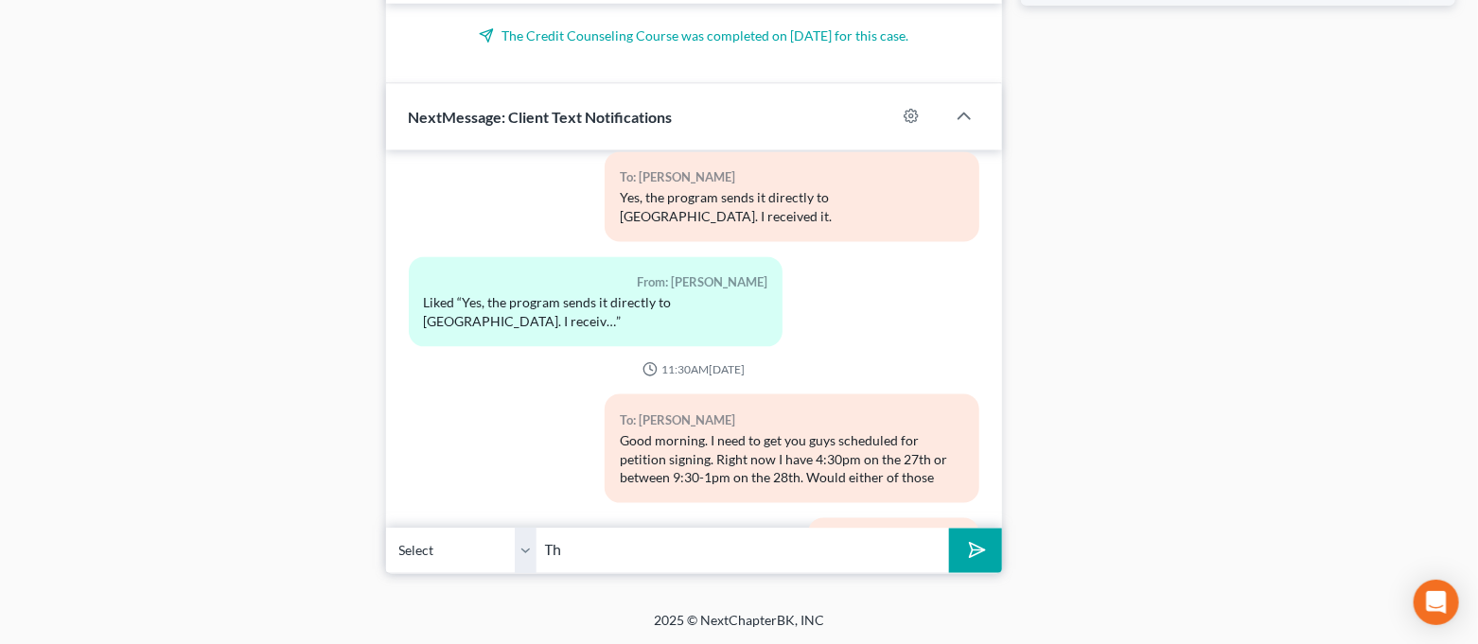
type input "T"
type input "Both of you would need to be present for signing."
click at [949, 529] on button "submit" at bounding box center [975, 551] width 52 height 44
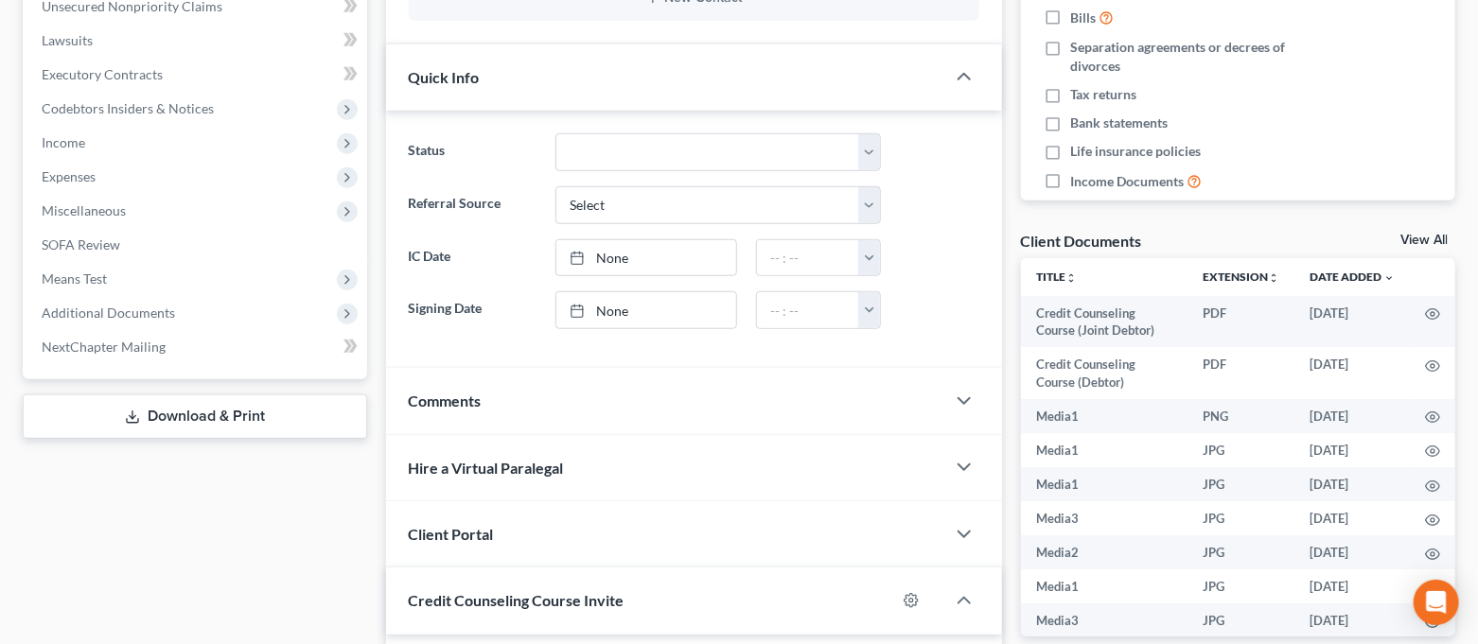
scroll to position [0, 0]
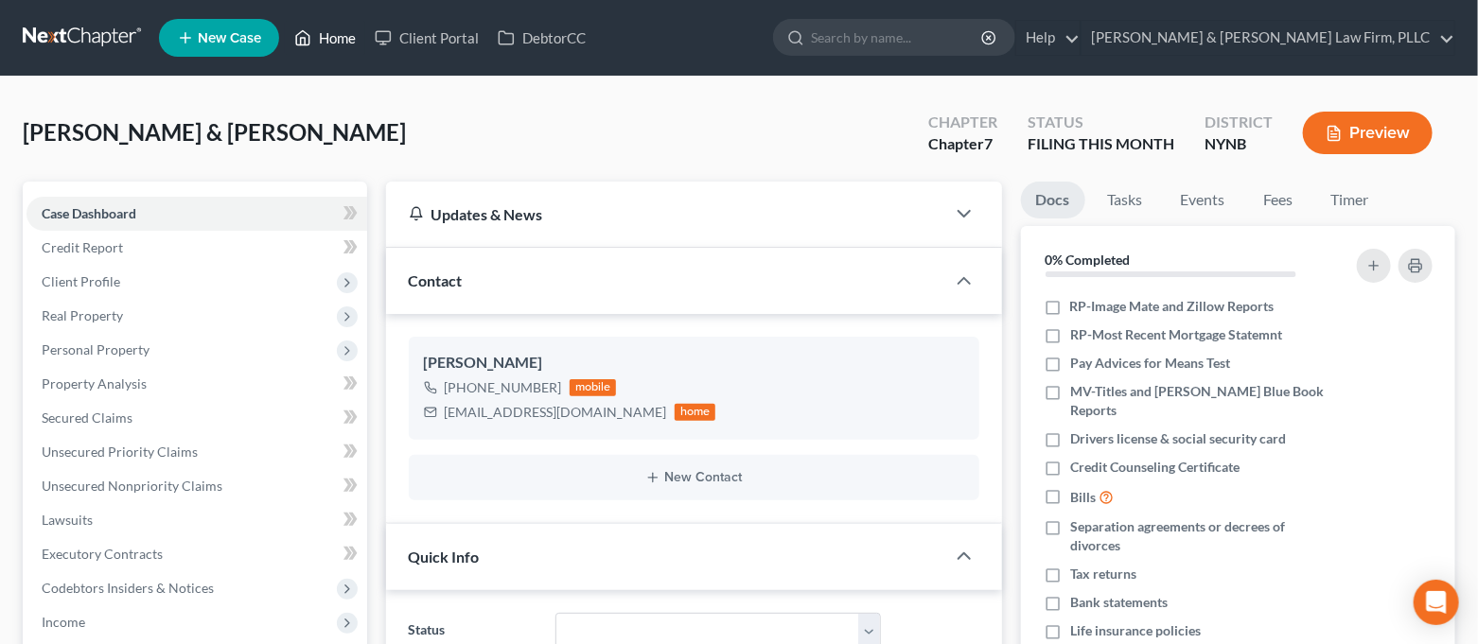
click at [328, 27] on link "Home" at bounding box center [325, 38] width 80 height 34
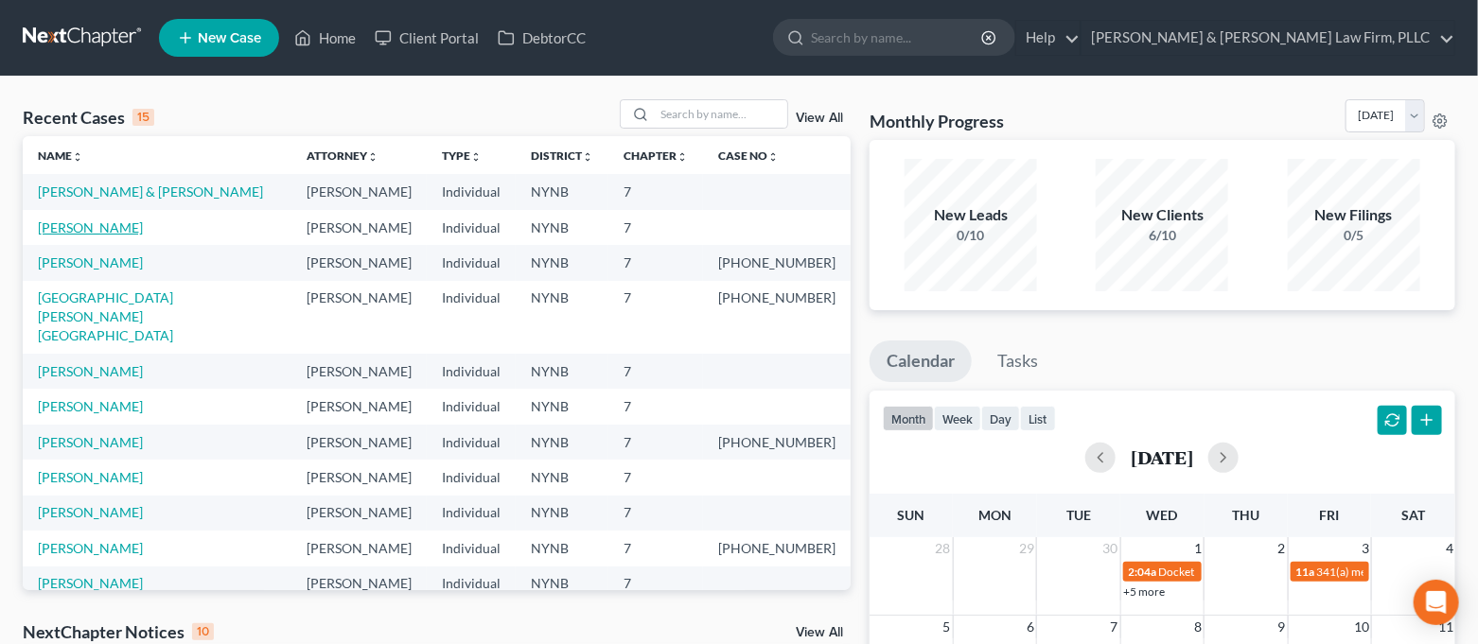
click at [103, 229] on link "[PERSON_NAME]" at bounding box center [90, 228] width 105 height 16
select select "4"
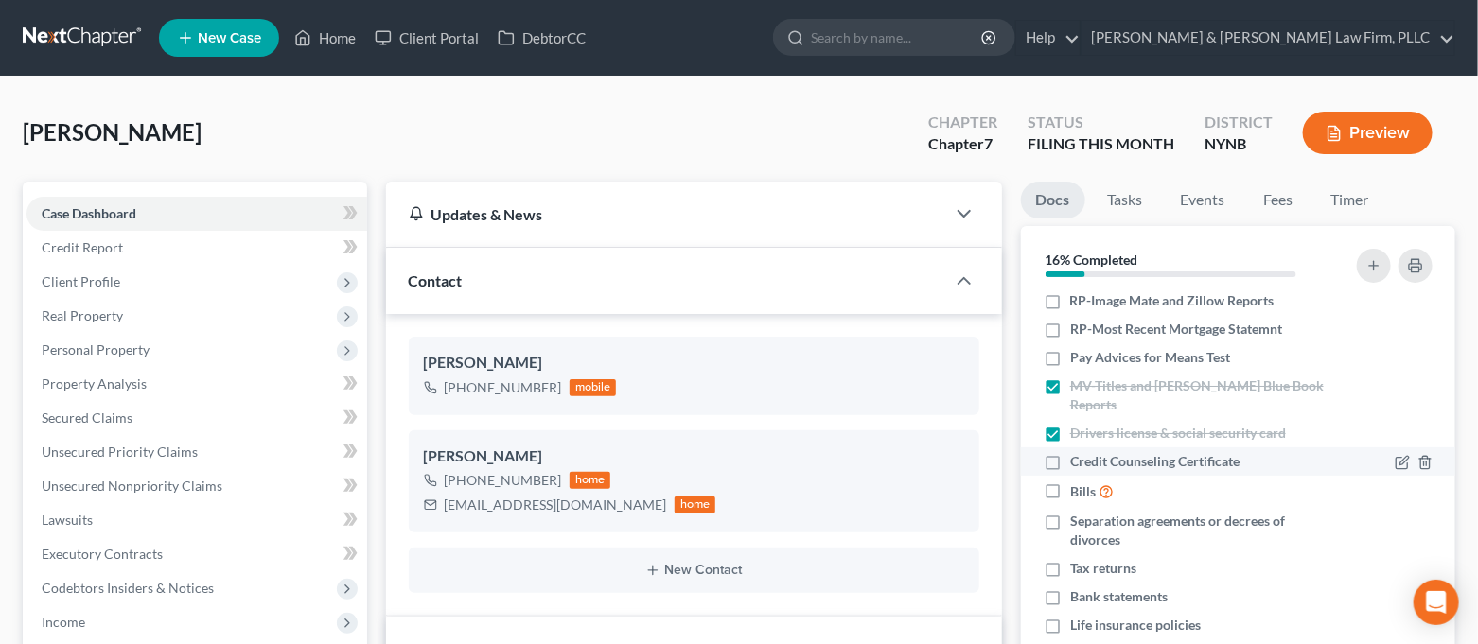
scroll to position [7, 0]
click at [1070, 558] on label "Tax returns" at bounding box center [1103, 567] width 66 height 19
click at [1078, 558] on input "Tax returns" at bounding box center [1084, 564] width 12 height 12
checkbox input "true"
click at [1070, 644] on label "Income Documents" at bounding box center [1136, 655] width 132 height 22
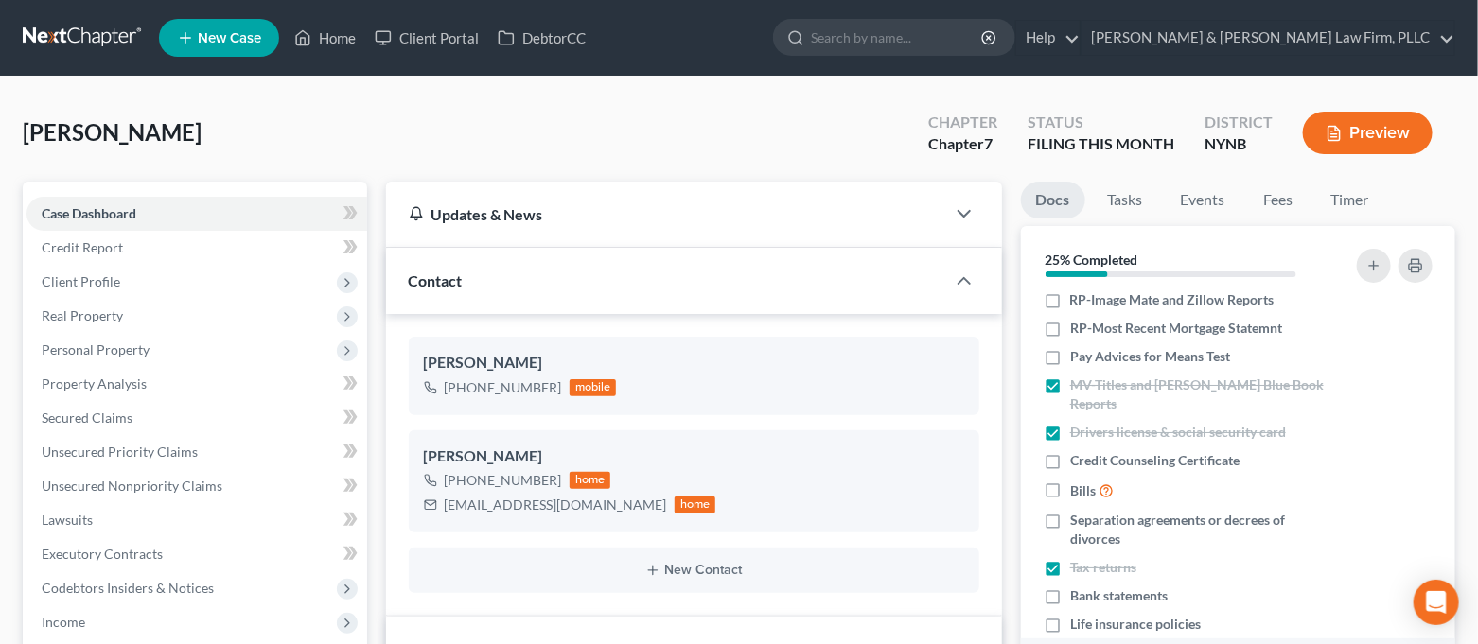
click at [1078, 644] on input "Income Documents" at bounding box center [1084, 650] width 12 height 12
checkbox input "true"
click at [1070, 451] on label "Credit Counseling Certificate" at bounding box center [1154, 460] width 169 height 19
click at [1078, 451] on input "Credit Counseling Certificate" at bounding box center [1084, 457] width 12 height 12
checkbox input "true"
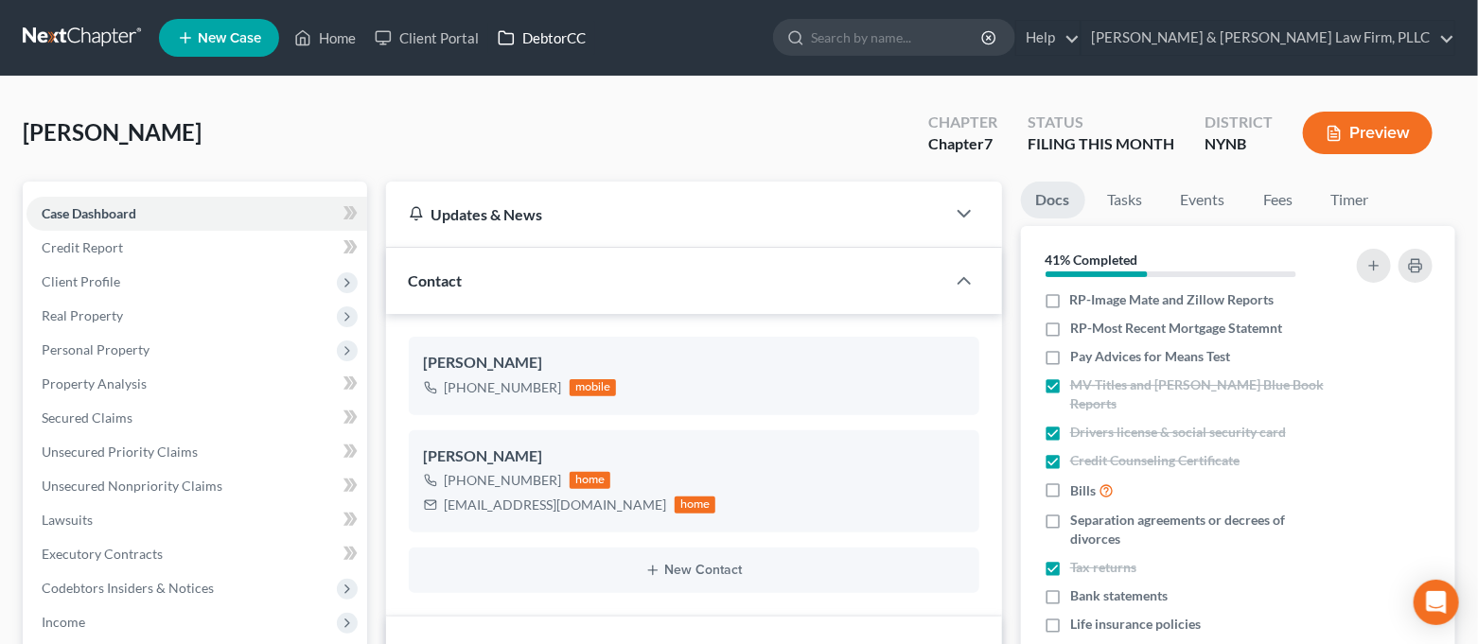
click at [565, 39] on link "DebtorCC" at bounding box center [541, 38] width 107 height 34
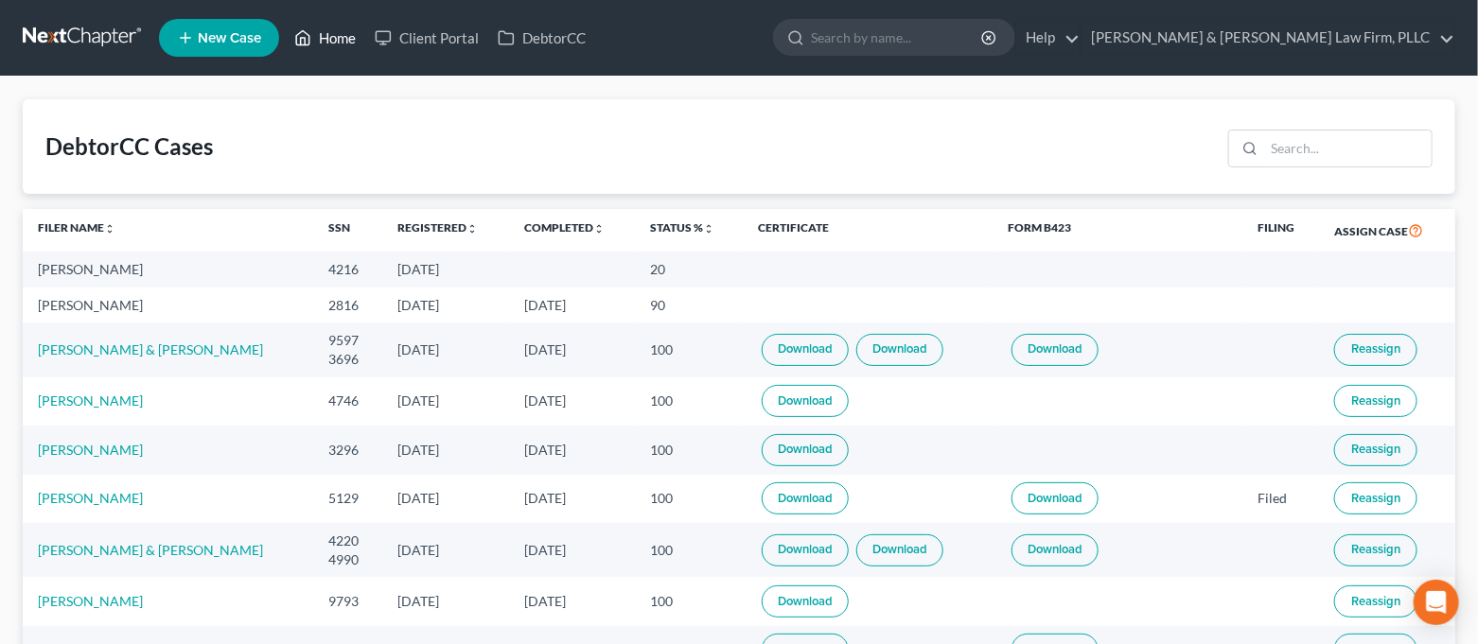
click at [317, 41] on link "Home" at bounding box center [325, 38] width 80 height 34
